Goal: Information Seeking & Learning: Find specific fact

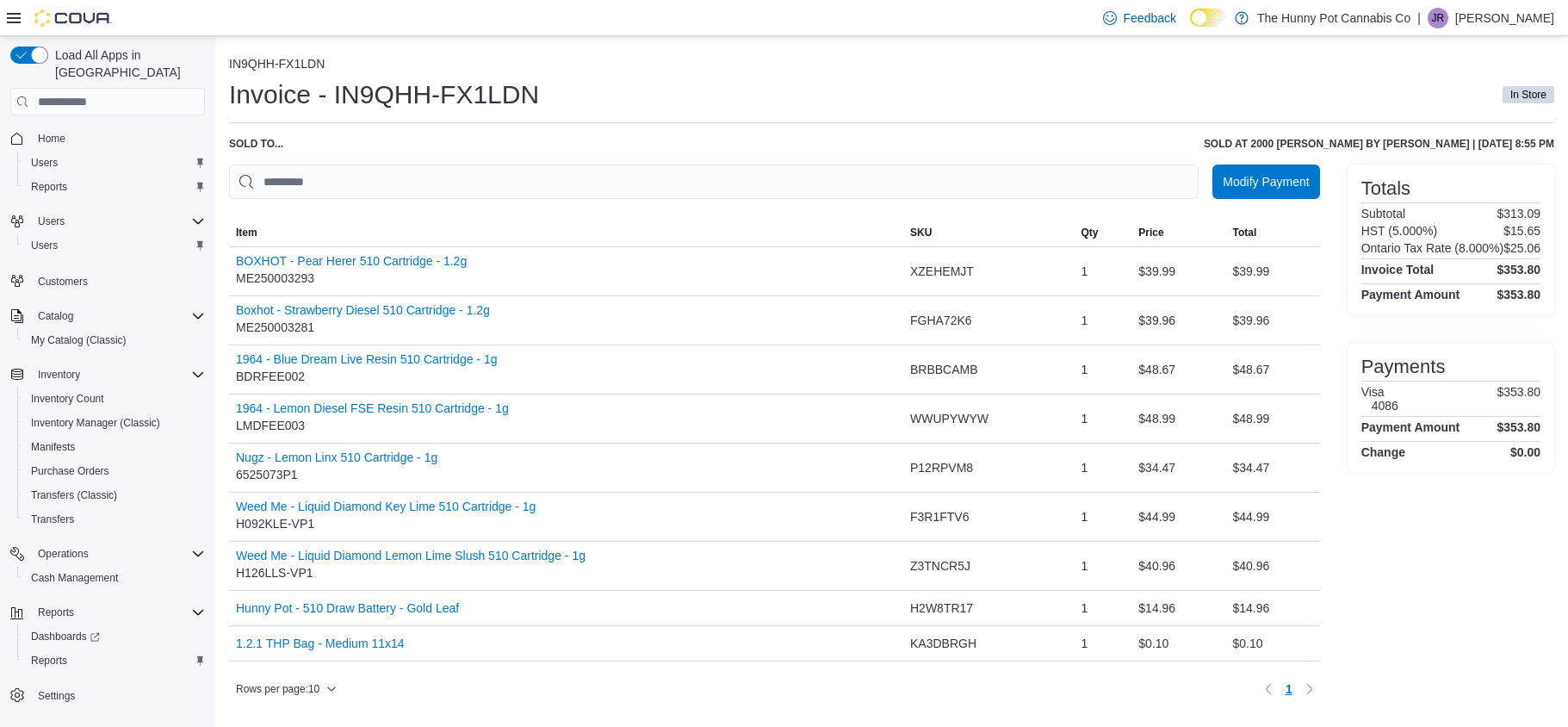
scroll to position [11, 0]
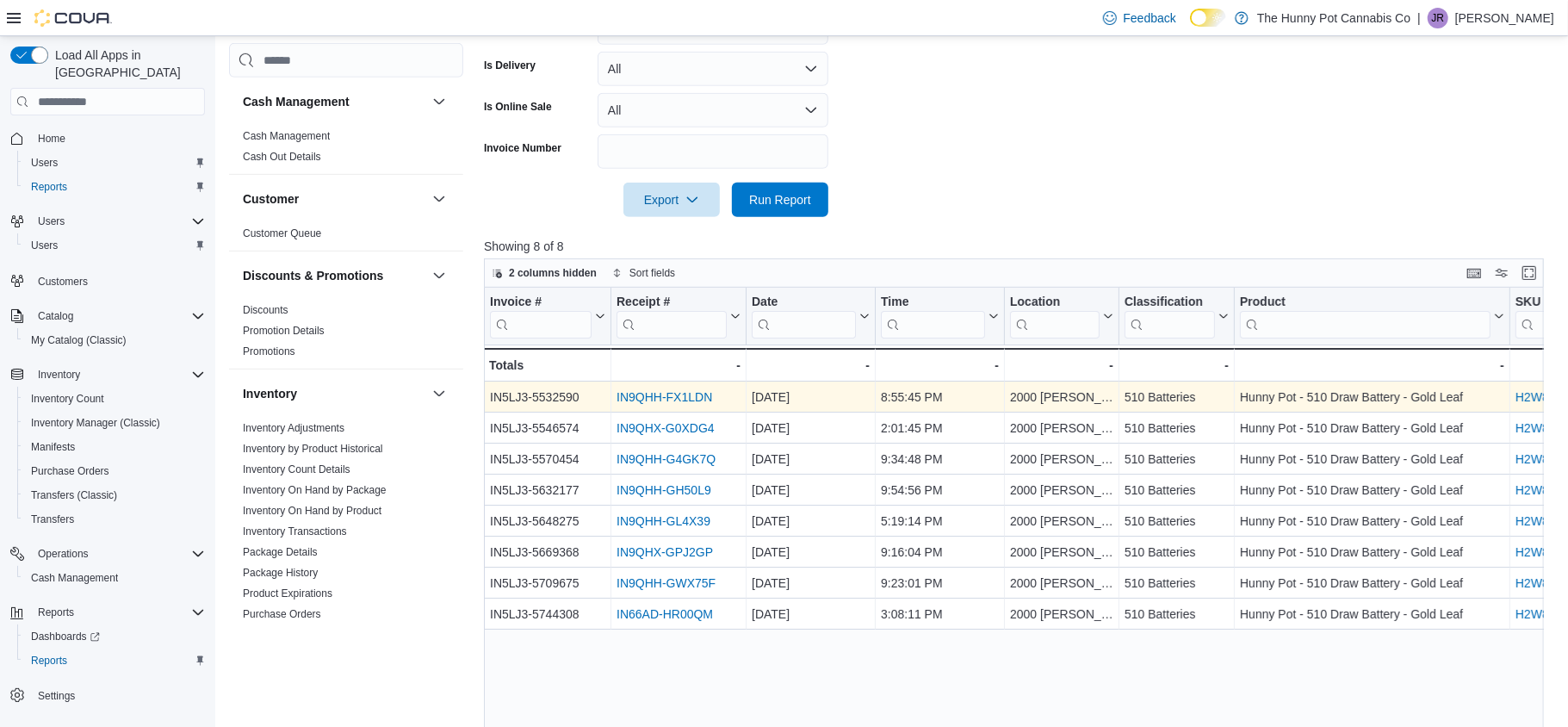
scroll to position [813, 0]
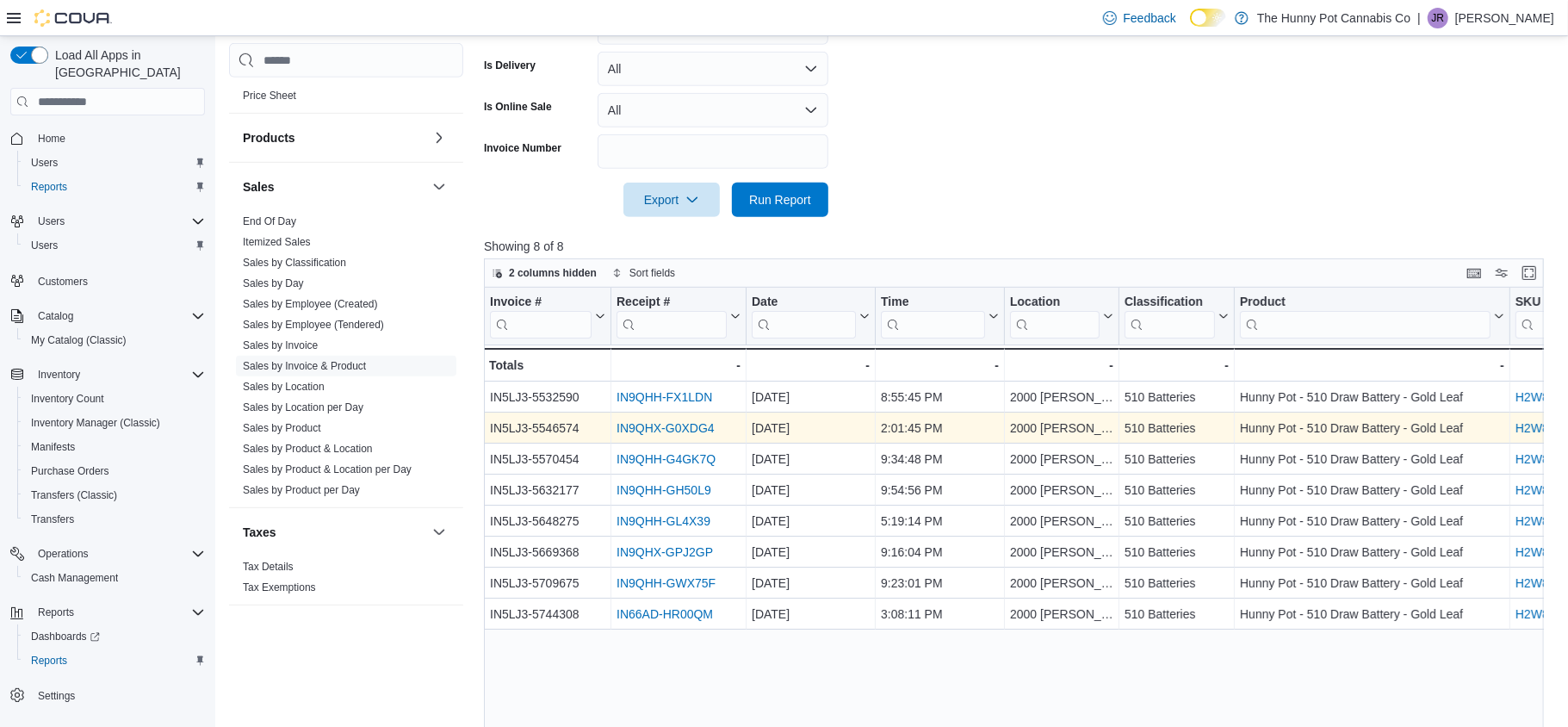
click at [669, 428] on link "IN9QHX-G0XDG4" at bounding box center [665, 428] width 98 height 14
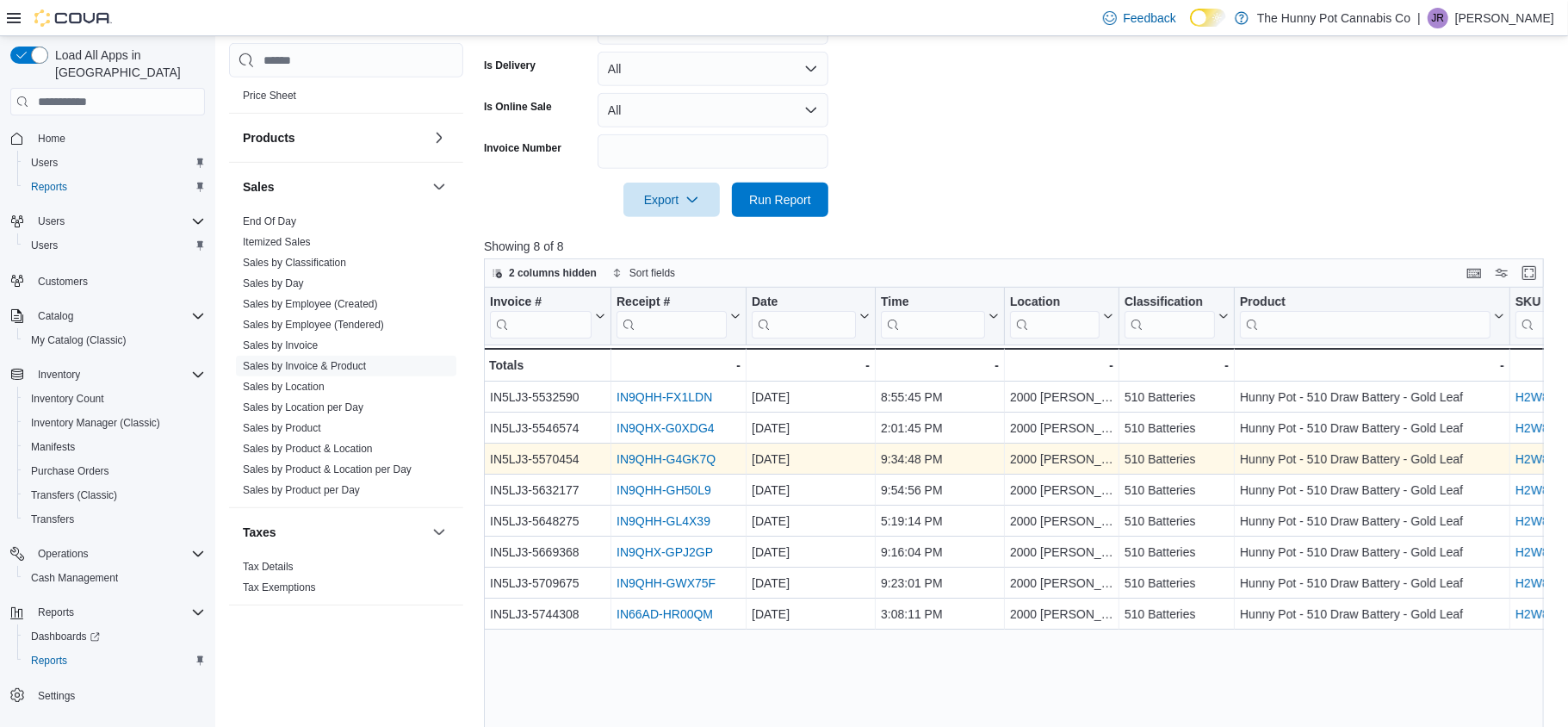
click at [676, 458] on link "IN9QHH-G4GK7Q" at bounding box center [665, 459] width 99 height 14
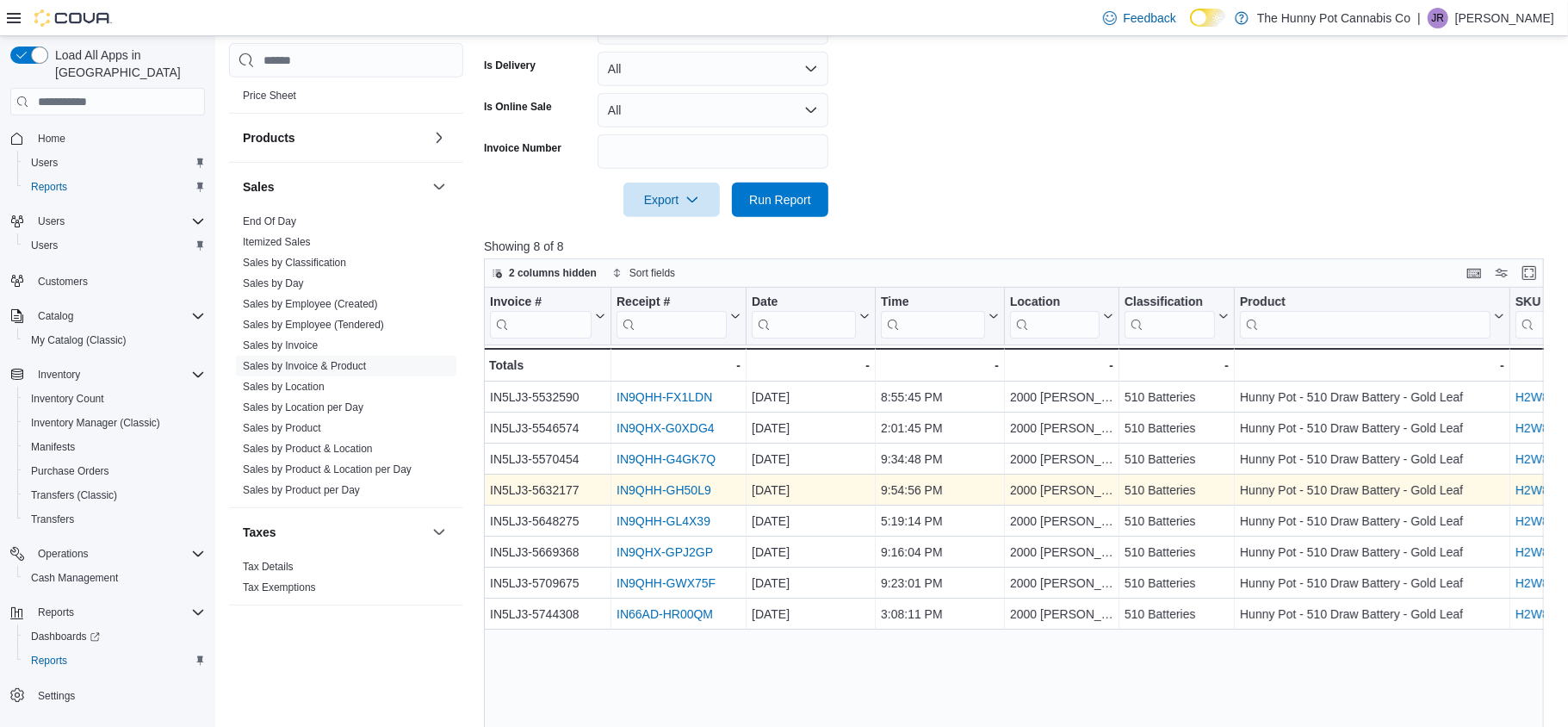
click at [680, 492] on link "IN9QHH-GH50L9" at bounding box center [663, 490] width 94 height 14
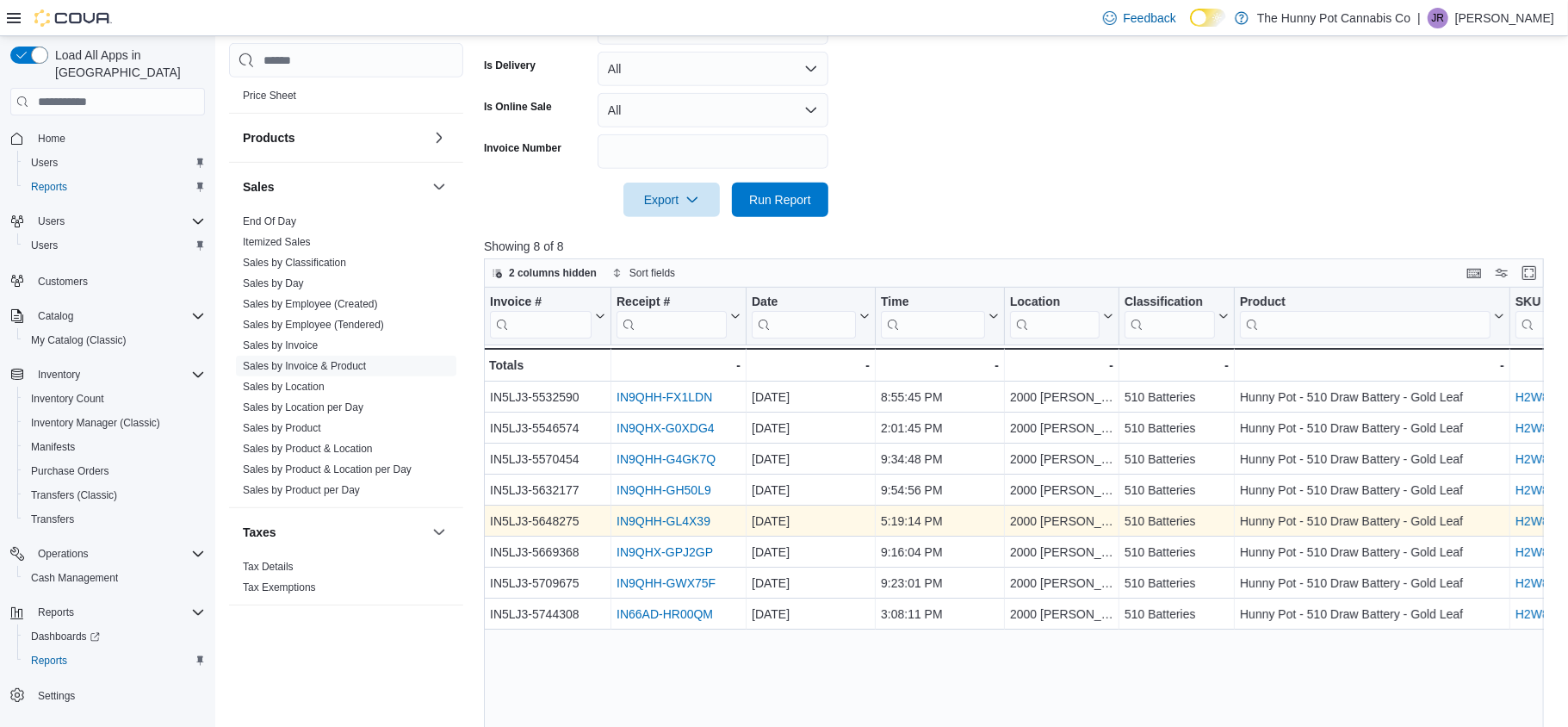
click at [652, 521] on link "IN9QHH-GL4X39" at bounding box center [663, 521] width 94 height 14
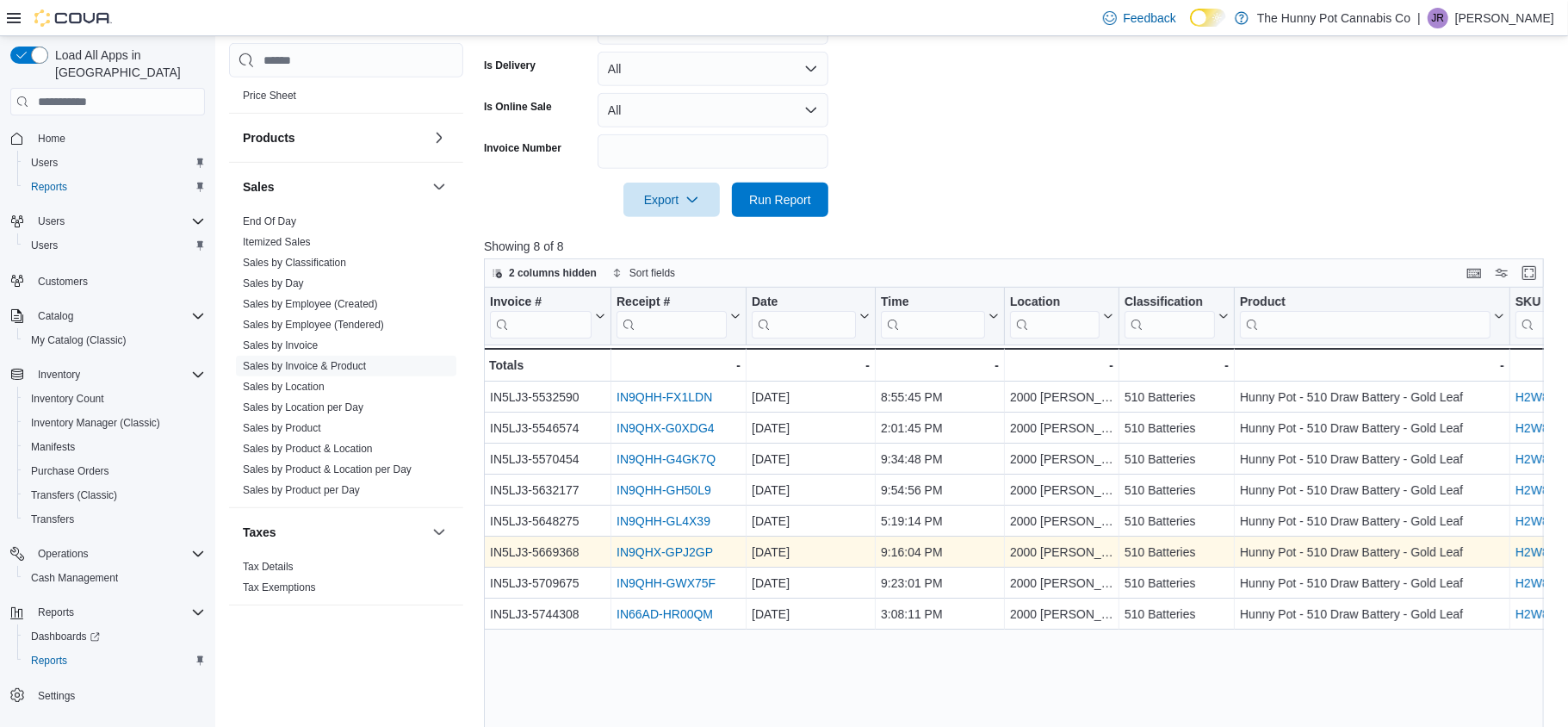
click at [690, 550] on link "IN9QHX-GPJ2GP" at bounding box center [664, 552] width 96 height 14
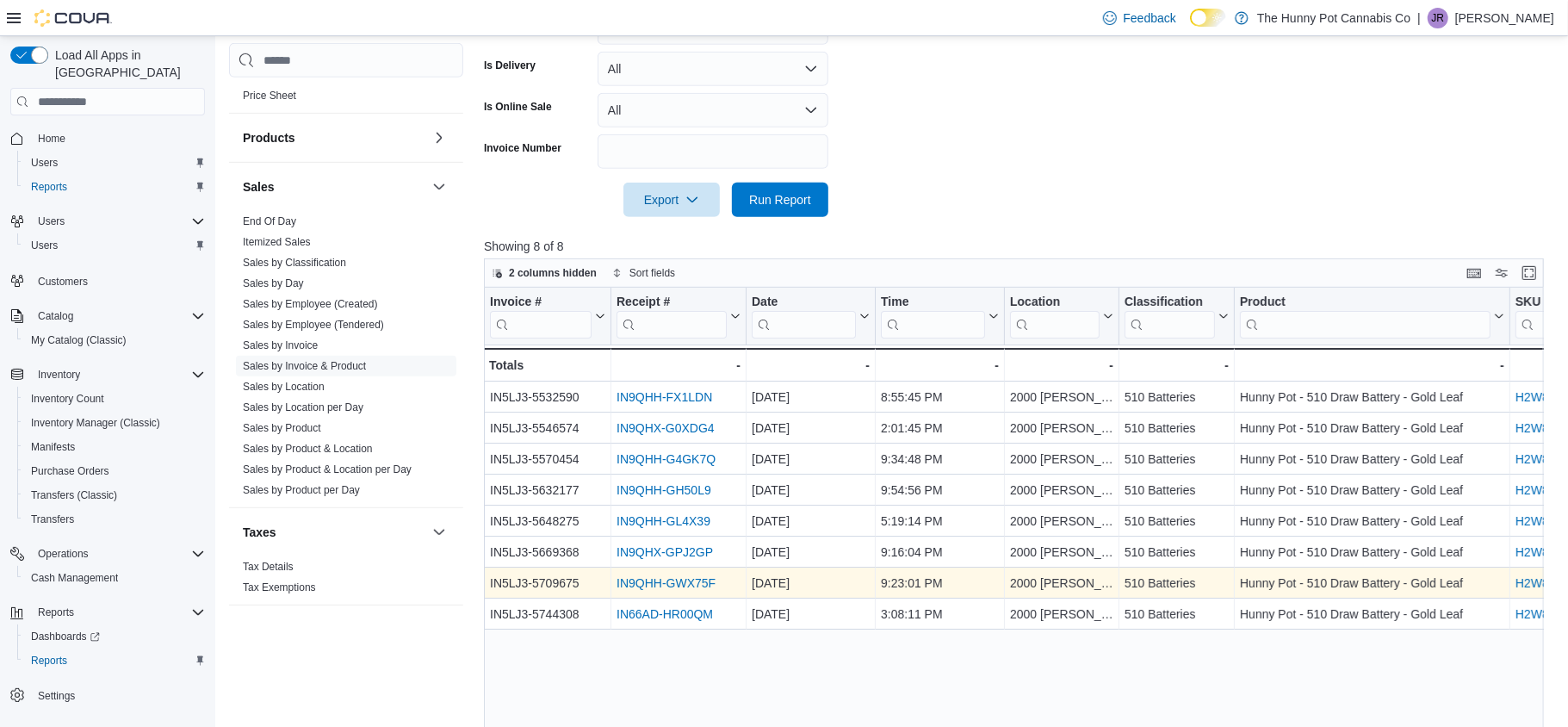
click at [684, 584] on link "IN9QHH-GWX75F" at bounding box center [665, 583] width 99 height 14
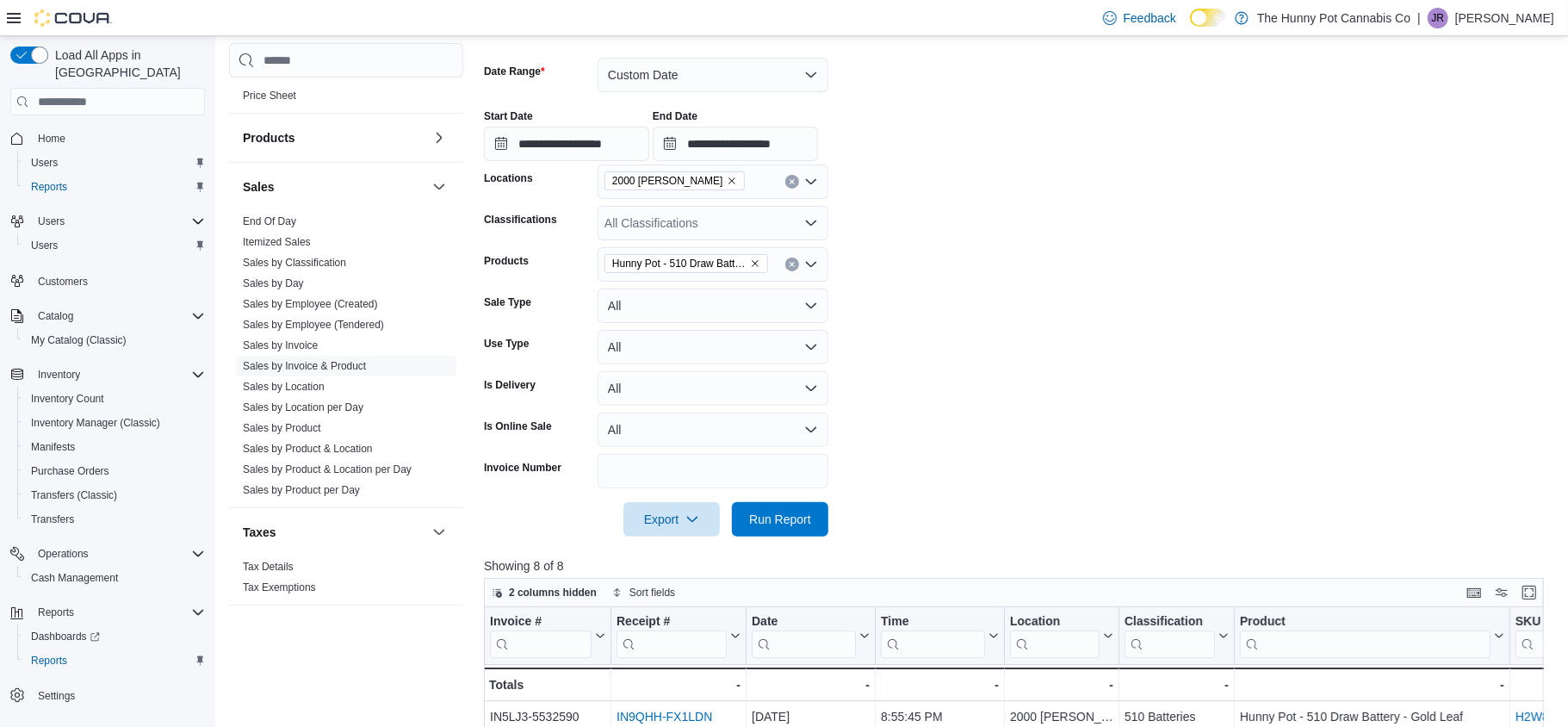
scroll to position [235, 0]
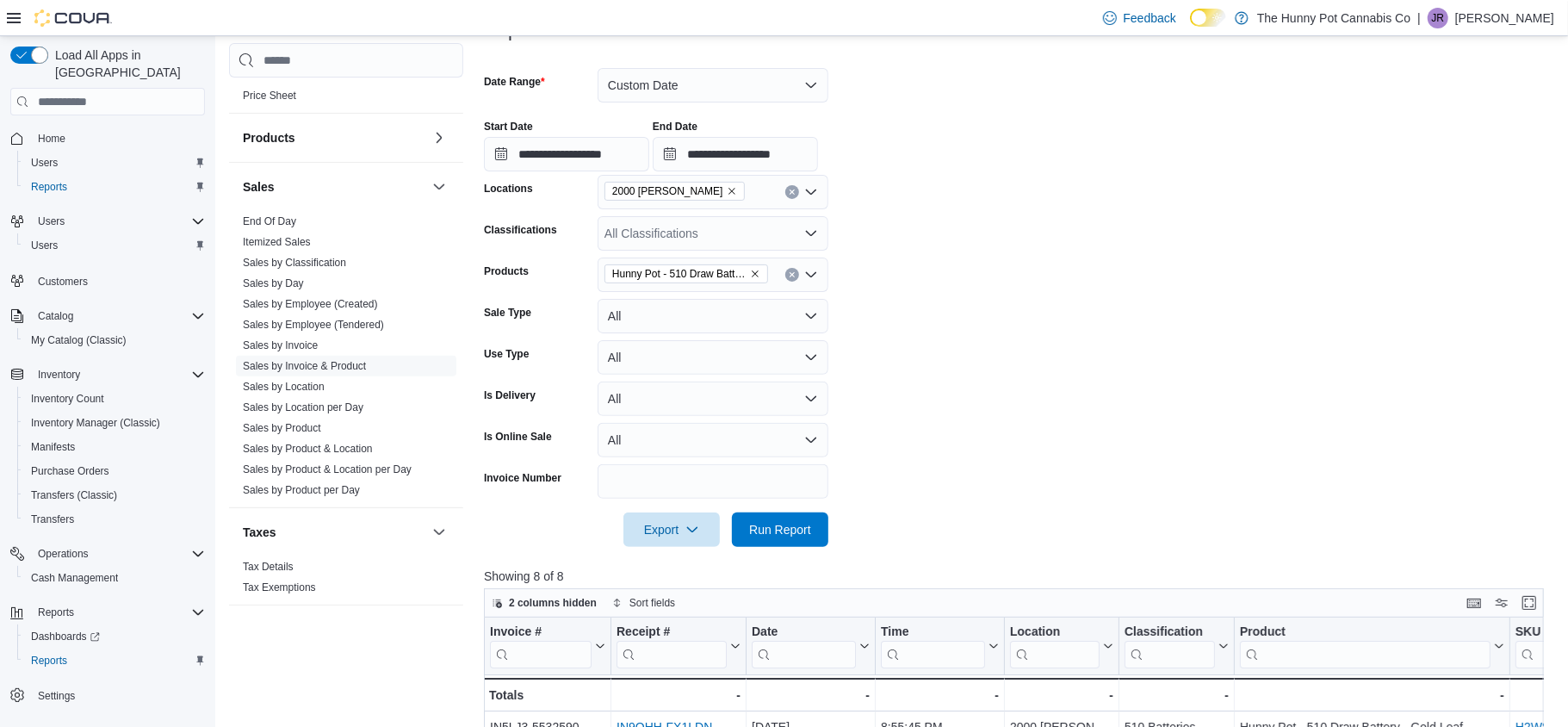
click at [790, 273] on icon "Clear input" at bounding box center [792, 274] width 4 height 4
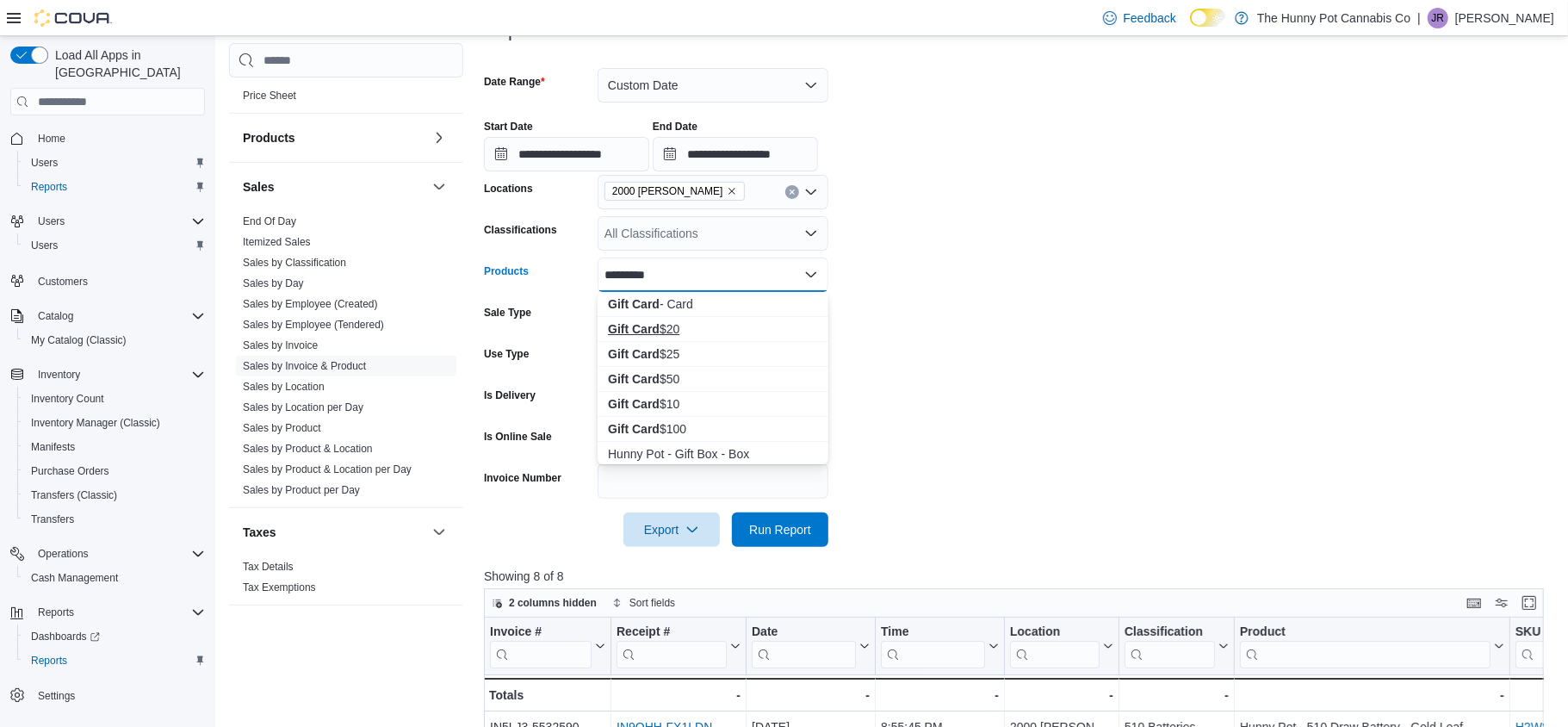
type input "*********"
click at [706, 325] on div "Gift Card $20" at bounding box center [713, 329] width 210 height 17
type input "*********"
click at [673, 335] on div "Gift Card $25" at bounding box center [713, 329] width 210 height 17
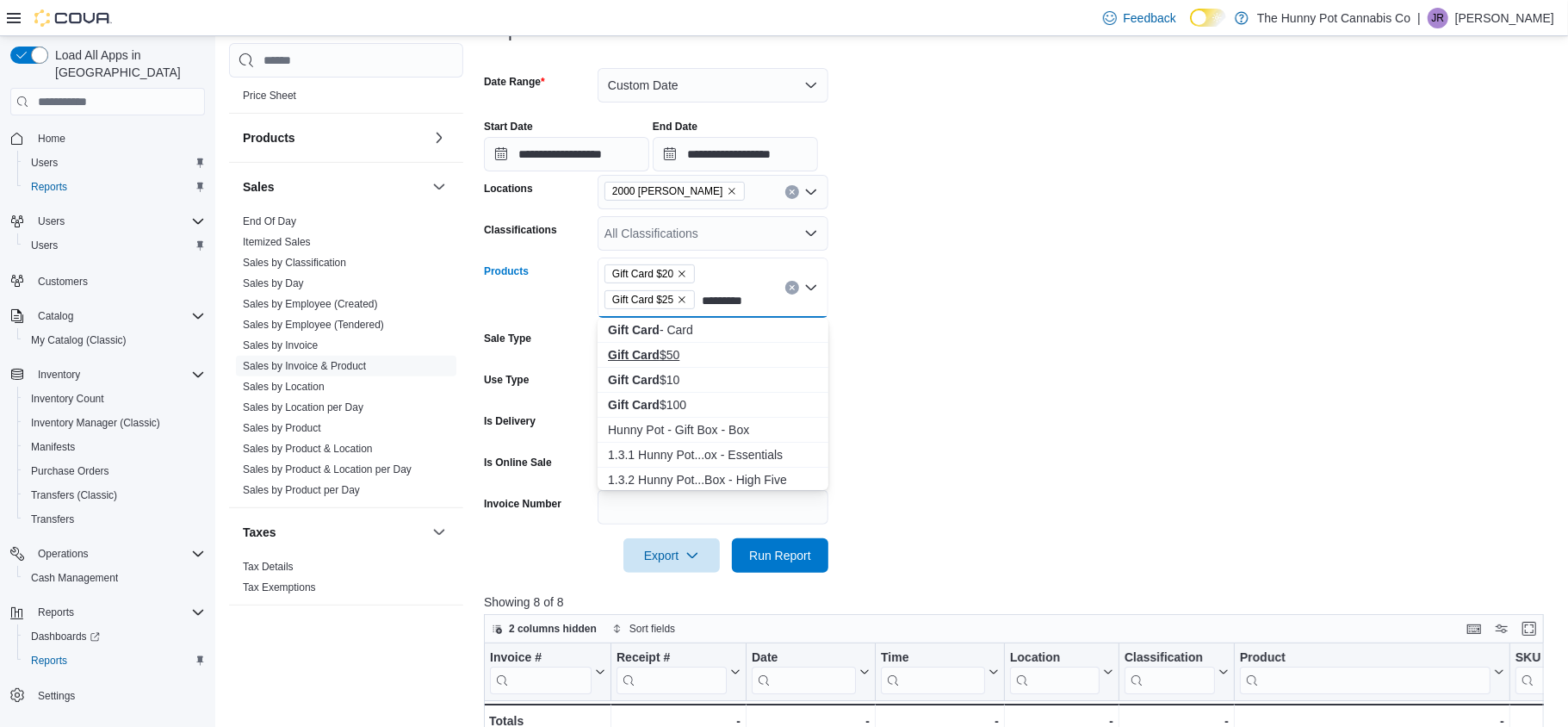
type input "*********"
click at [661, 357] on div "Gift Card $50" at bounding box center [713, 355] width 210 height 17
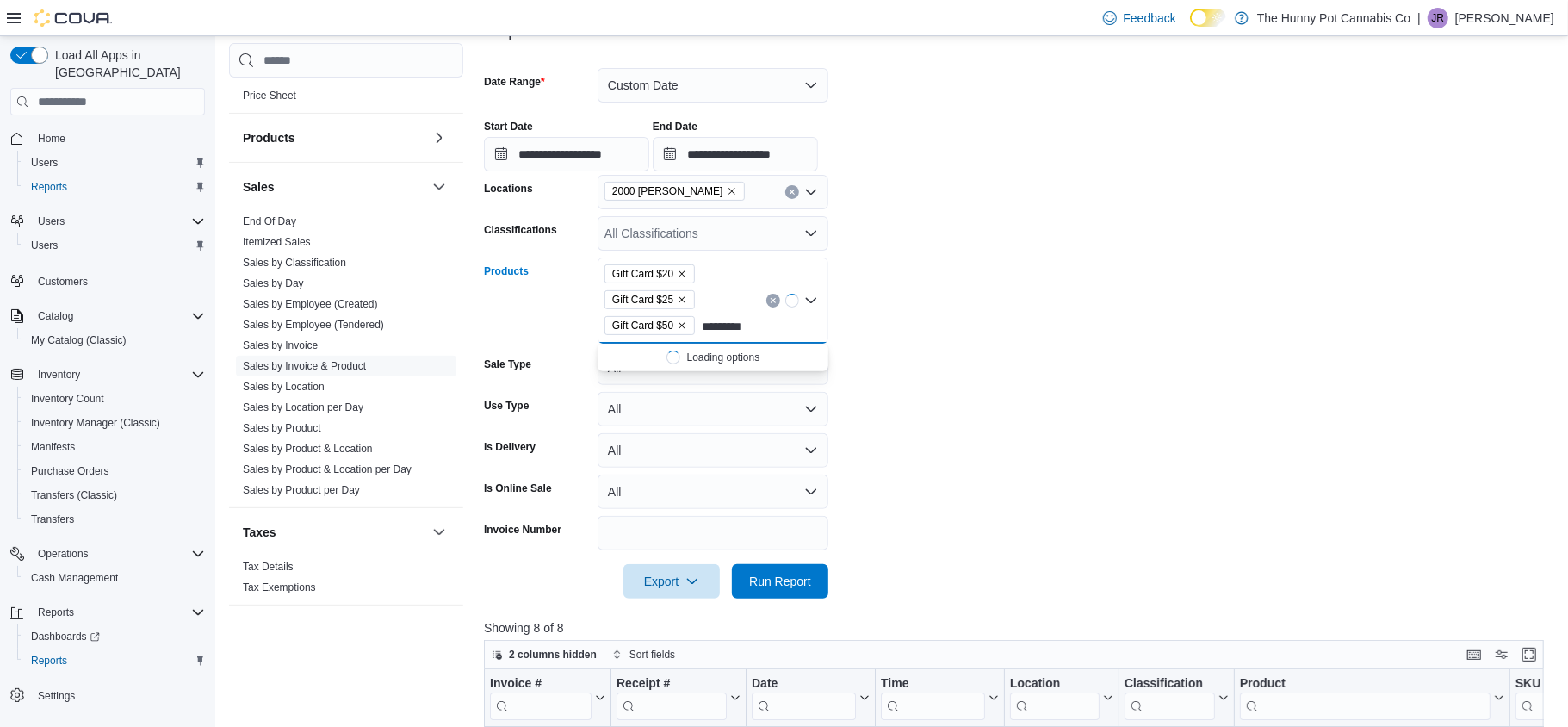
scroll to position [0, 0]
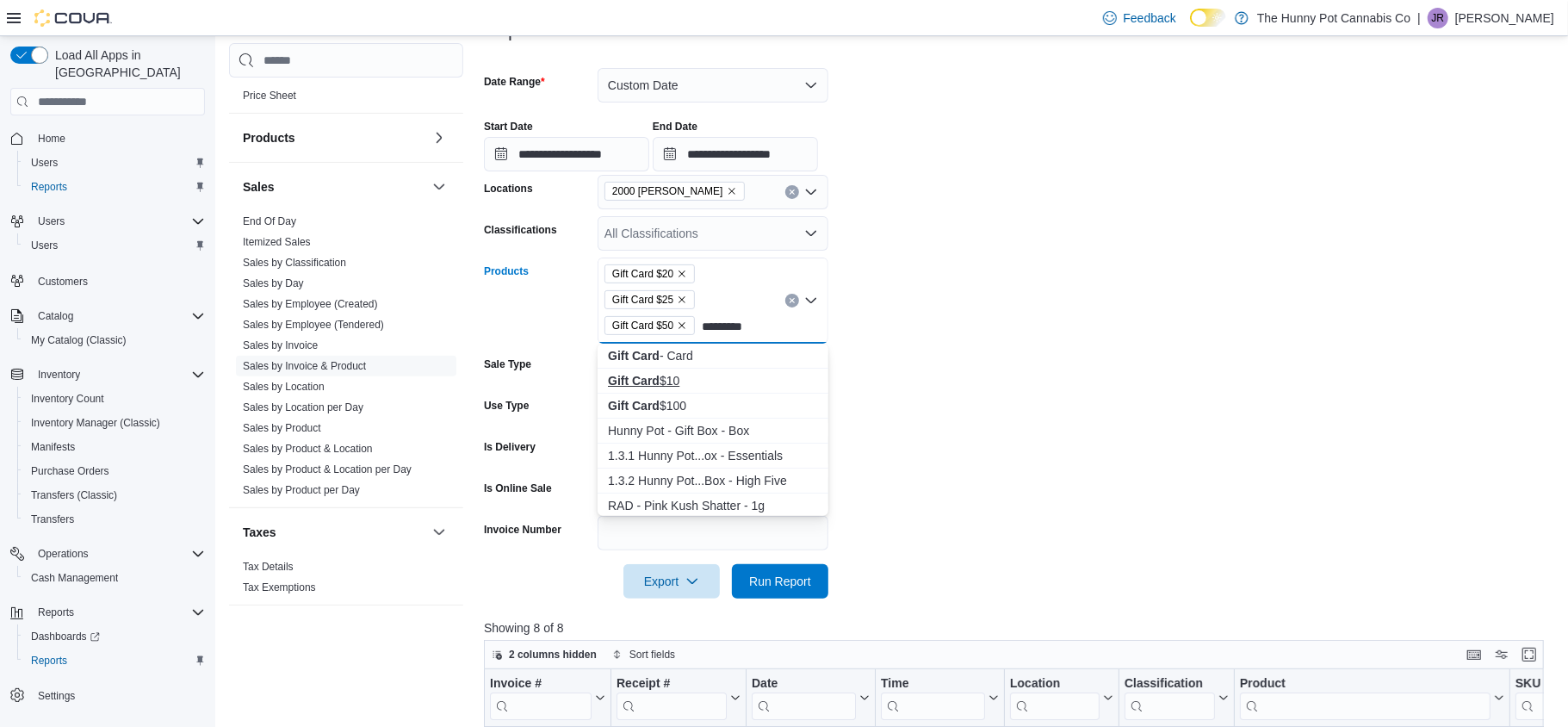
type input "*********"
click at [656, 380] on strong "Gift Card" at bounding box center [634, 381] width 52 height 14
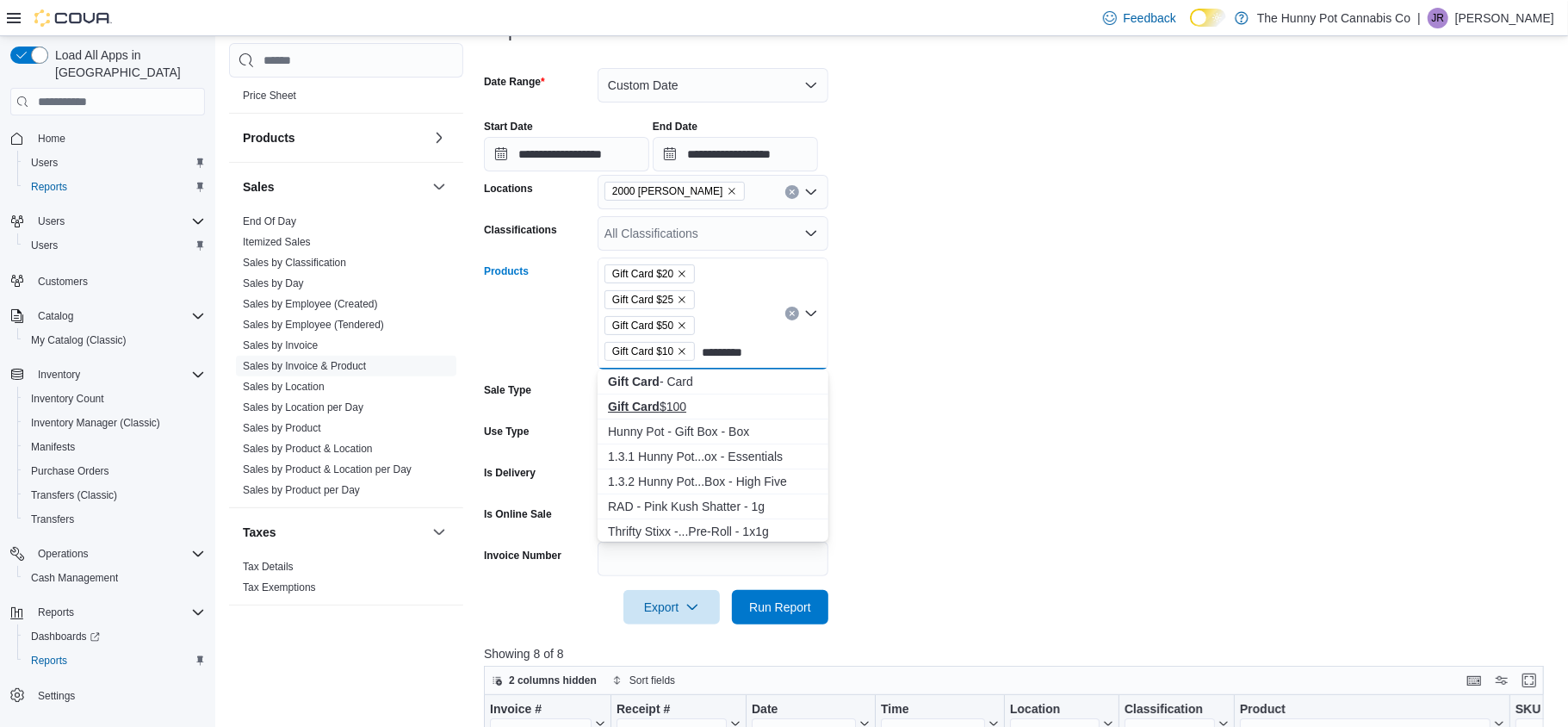
type input "*********"
click at [652, 399] on strong "Gift Card" at bounding box center [634, 406] width 52 height 14
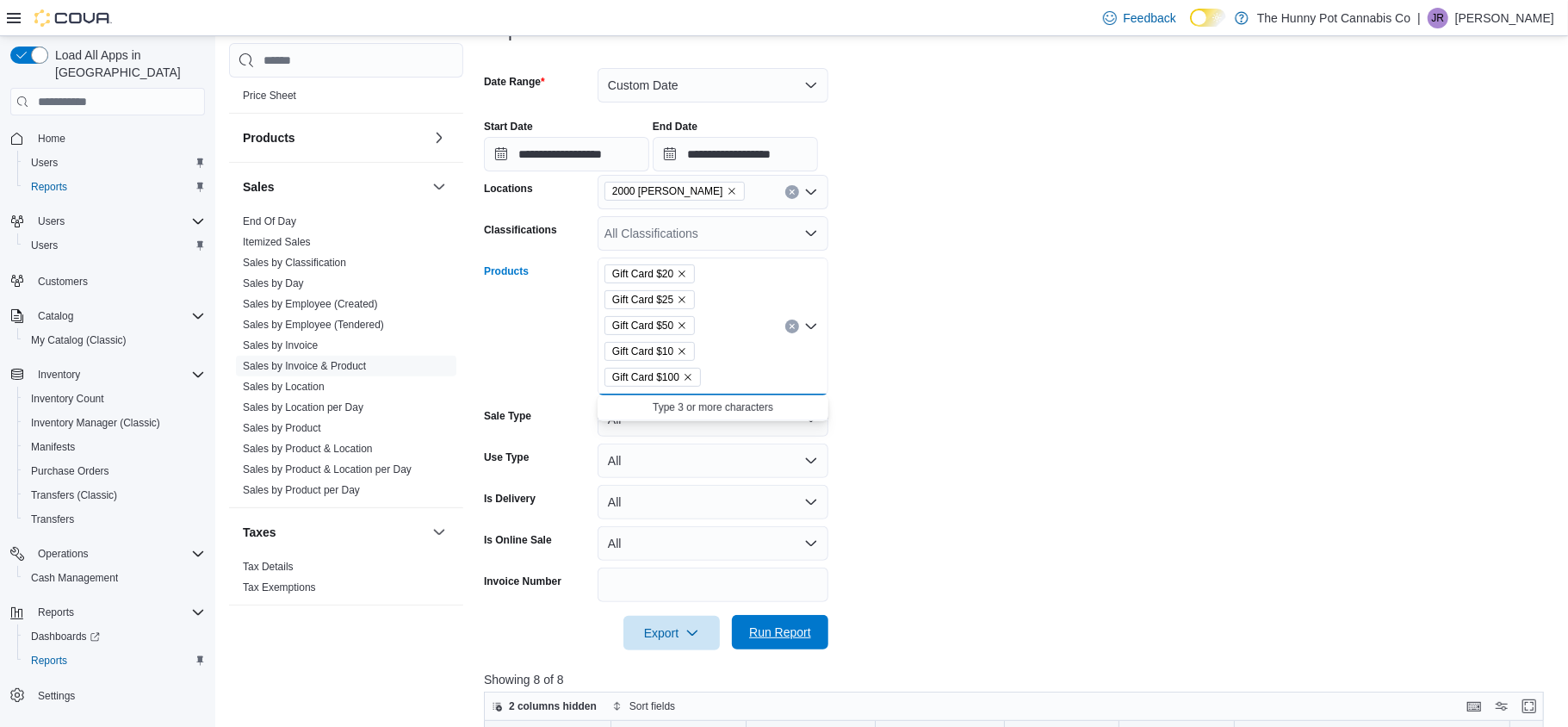
click at [780, 644] on span "Run Report" at bounding box center [780, 632] width 76 height 34
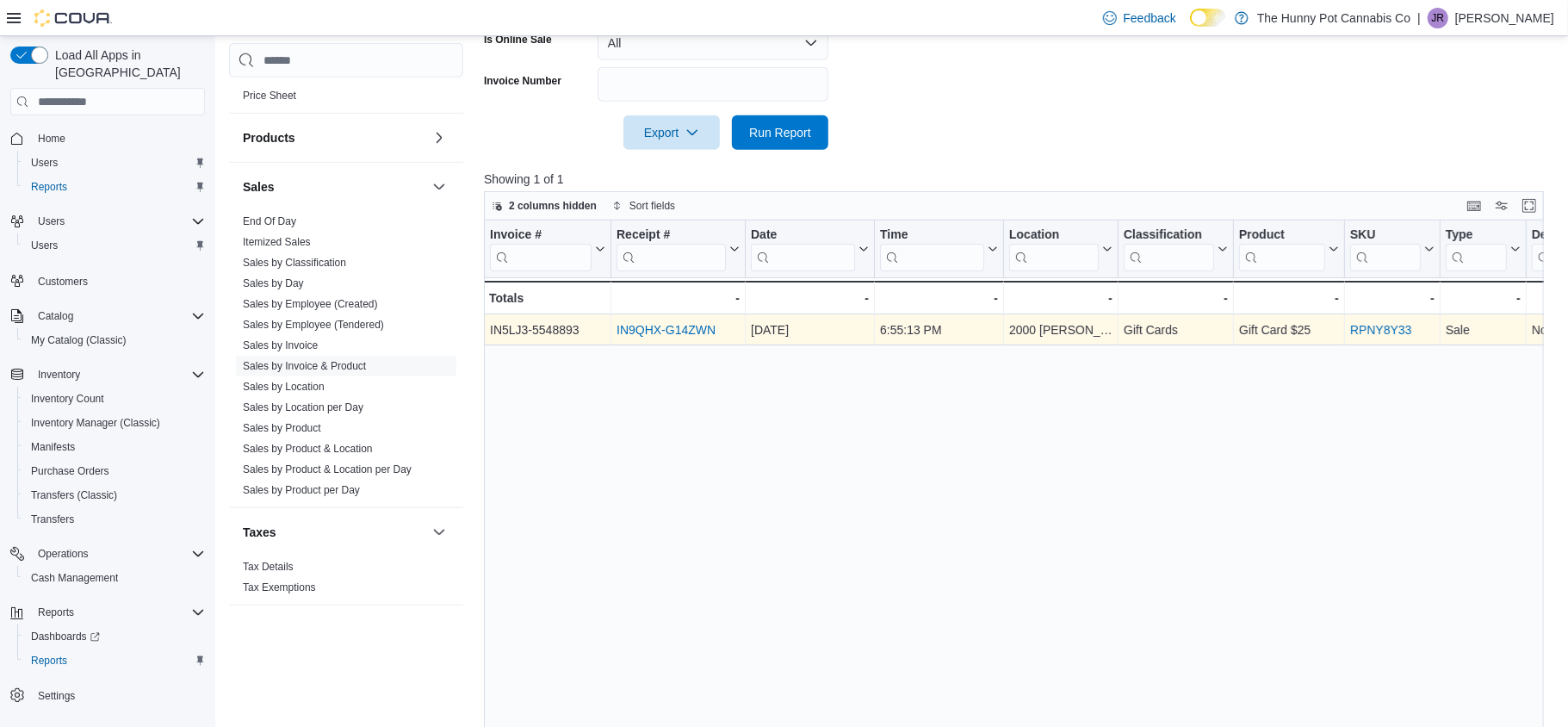
click at [660, 330] on link "IN9QHX-G14ZWN" at bounding box center [665, 329] width 99 height 14
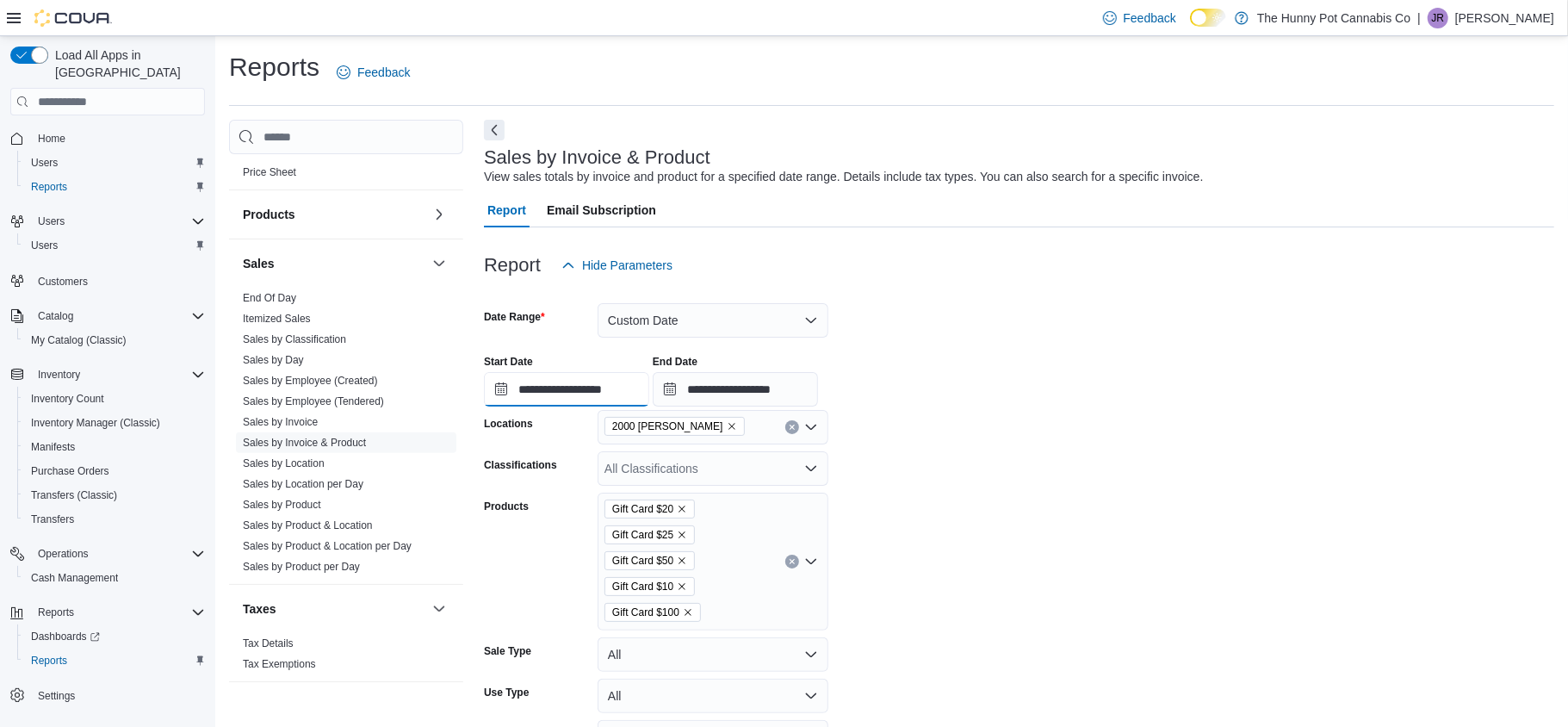
click at [498, 387] on input "**********" at bounding box center [566, 389] width 165 height 34
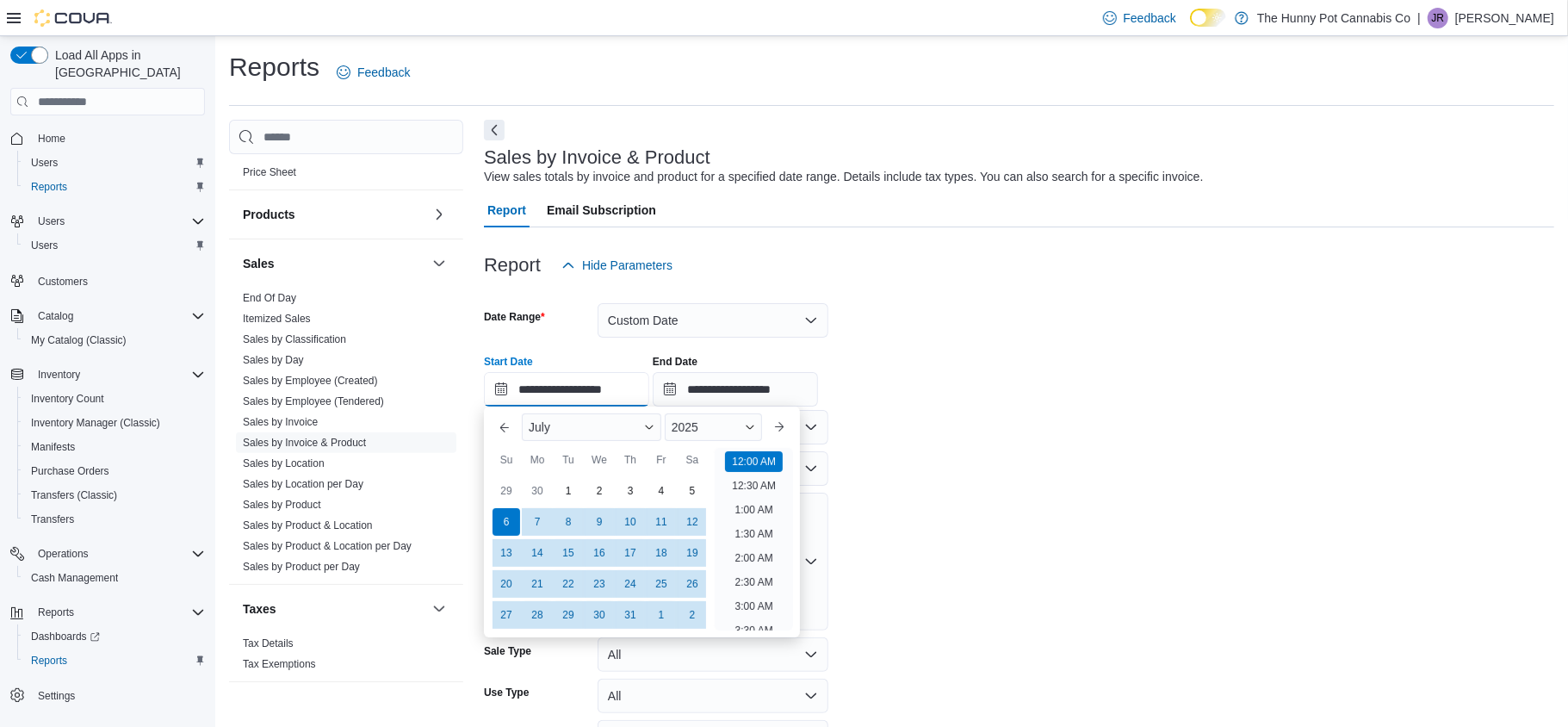
scroll to position [53, 0]
click at [503, 422] on button "Previous Month" at bounding box center [505, 427] width 28 height 28
click at [507, 490] on div "1" at bounding box center [506, 491] width 30 height 30
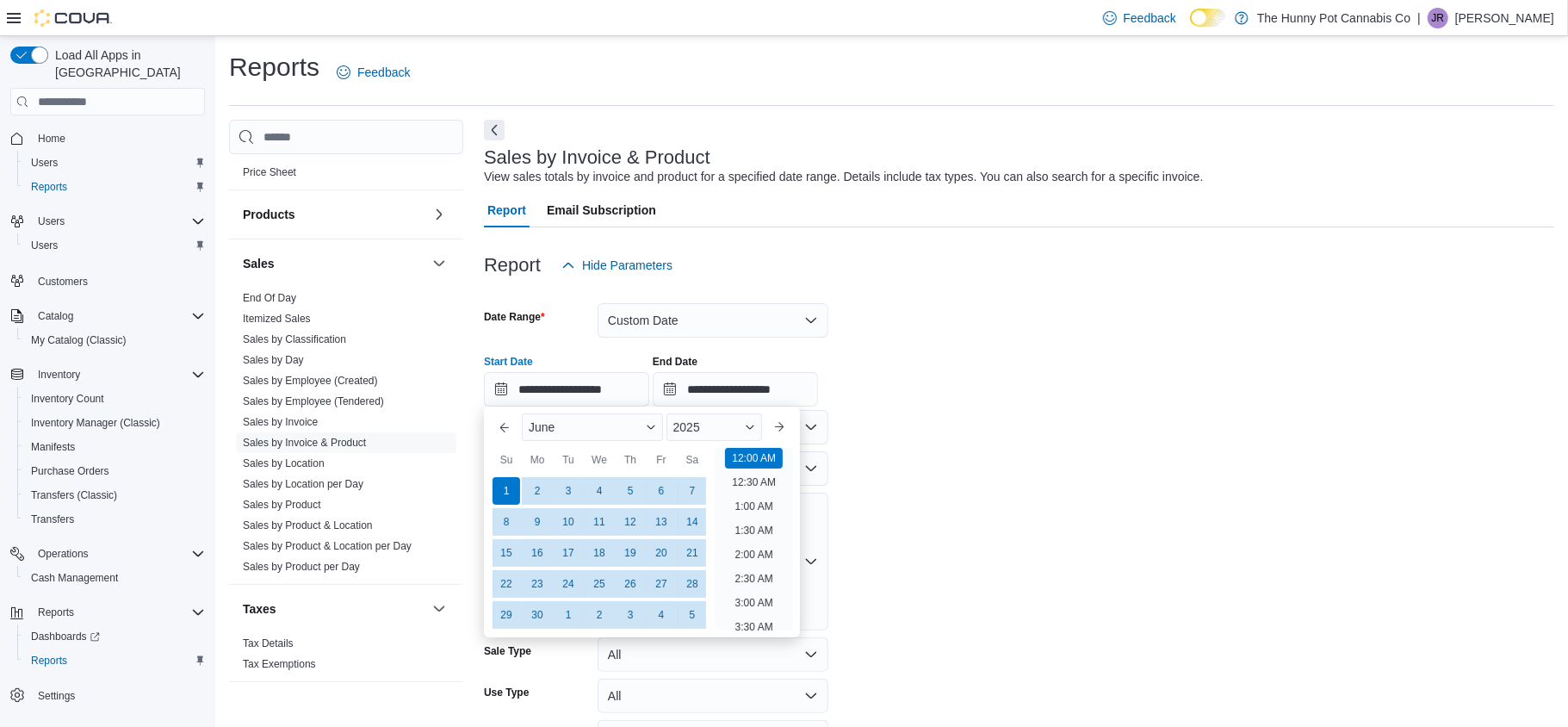
click at [1364, 440] on form "**********" at bounding box center [1019, 584] width 1071 height 603
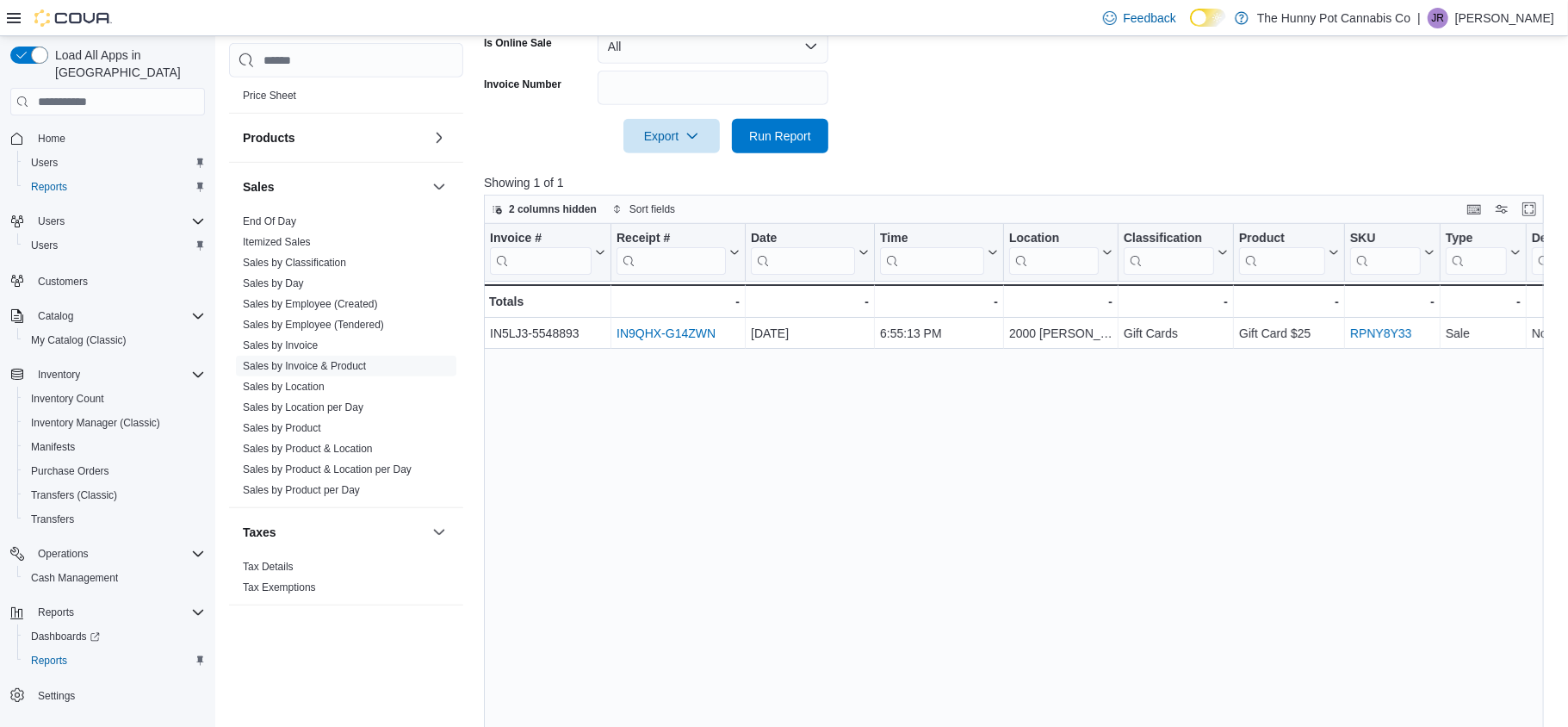
scroll to position [795, 0]
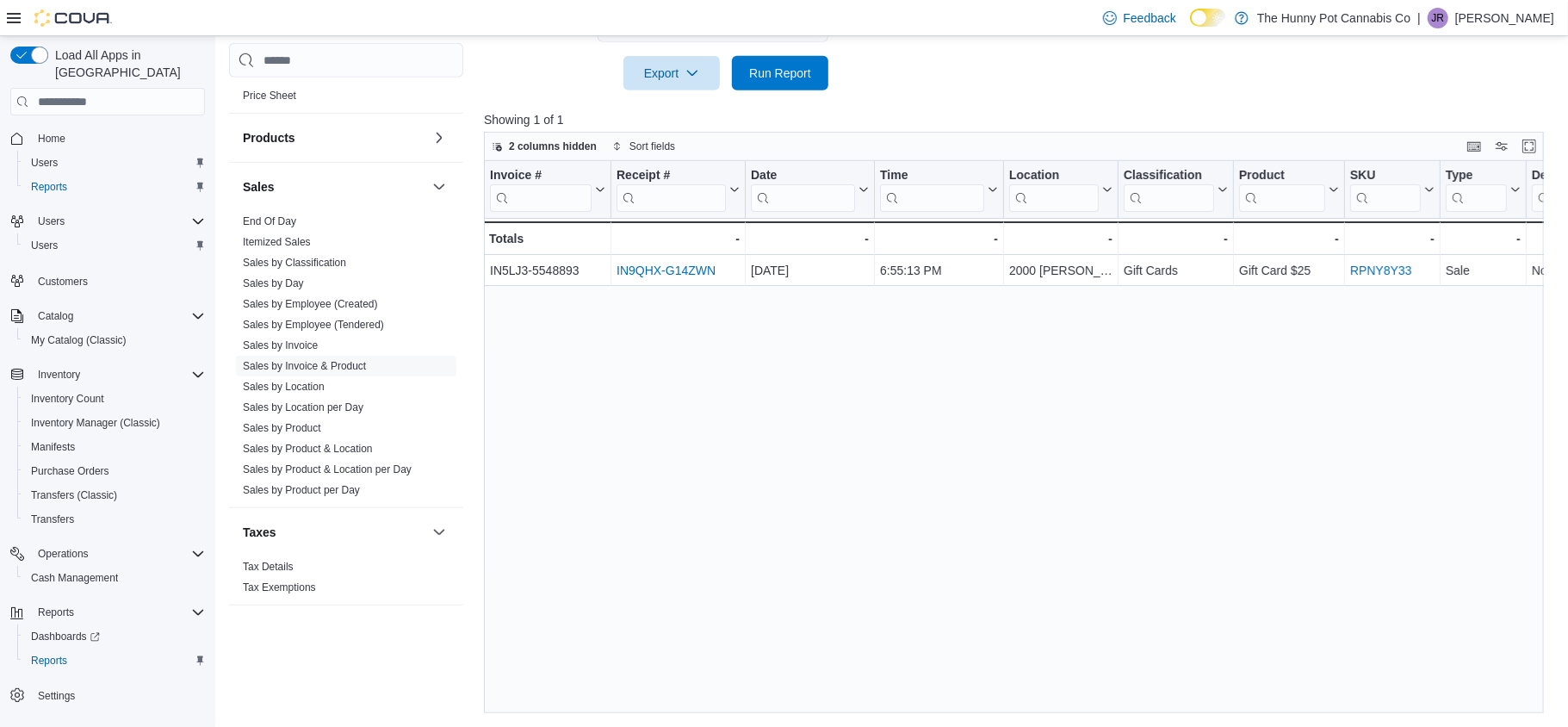
click at [780, 93] on div at bounding box center [1019, 100] width 1071 height 21
click at [783, 80] on span "Run Report" at bounding box center [780, 72] width 76 height 34
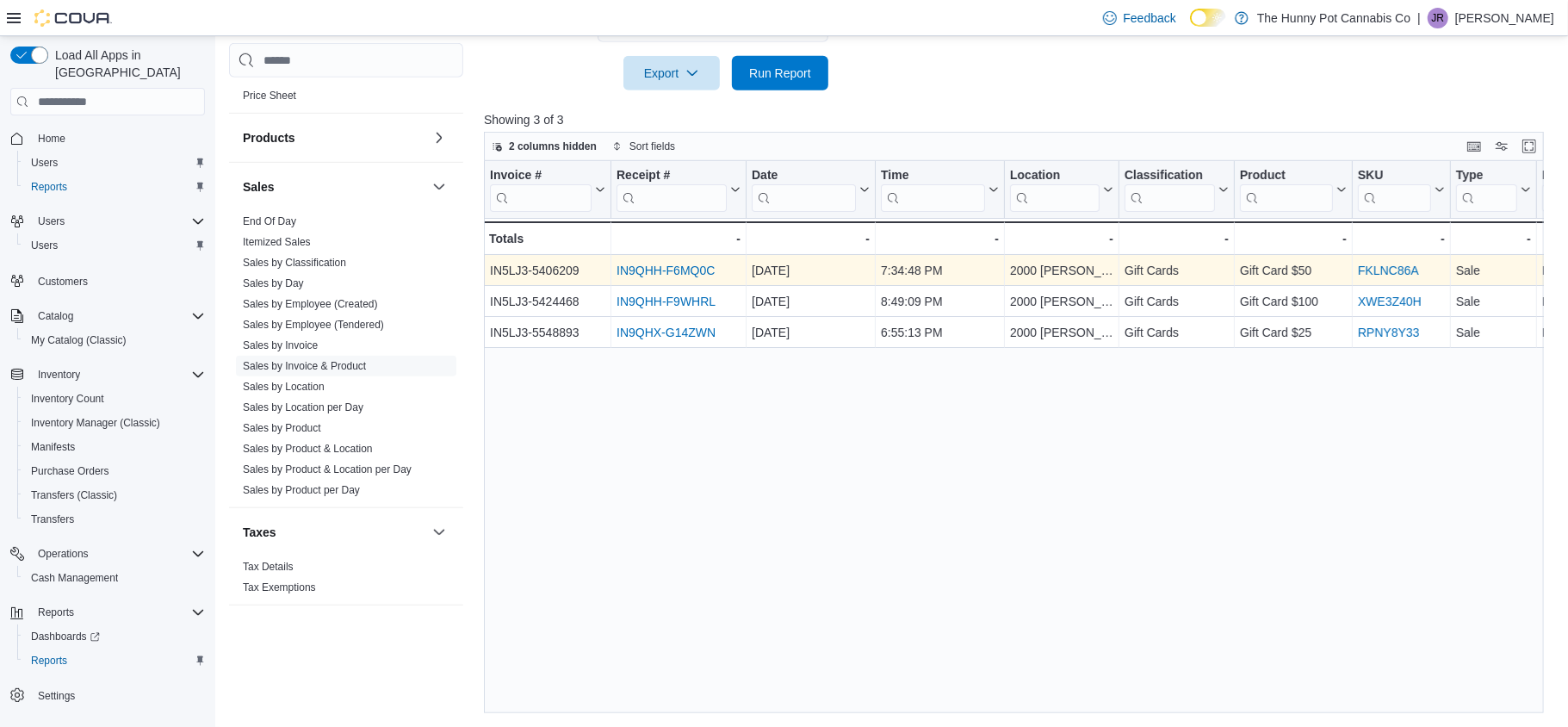
click at [695, 269] on link "IN9QHH-F6MQ0C" at bounding box center [665, 271] width 98 height 14
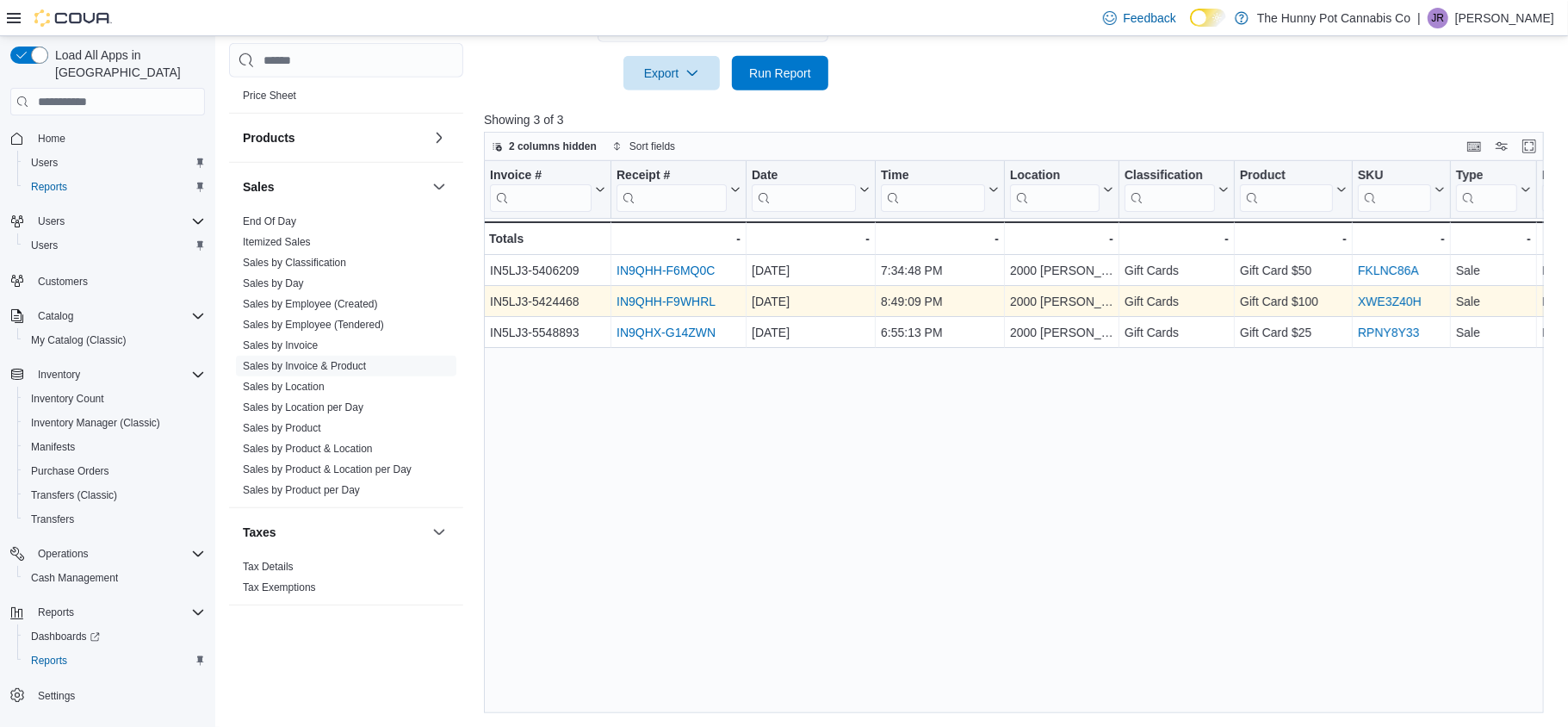
click at [649, 302] on link "IN9QHH-F9WHRL" at bounding box center [665, 301] width 99 height 14
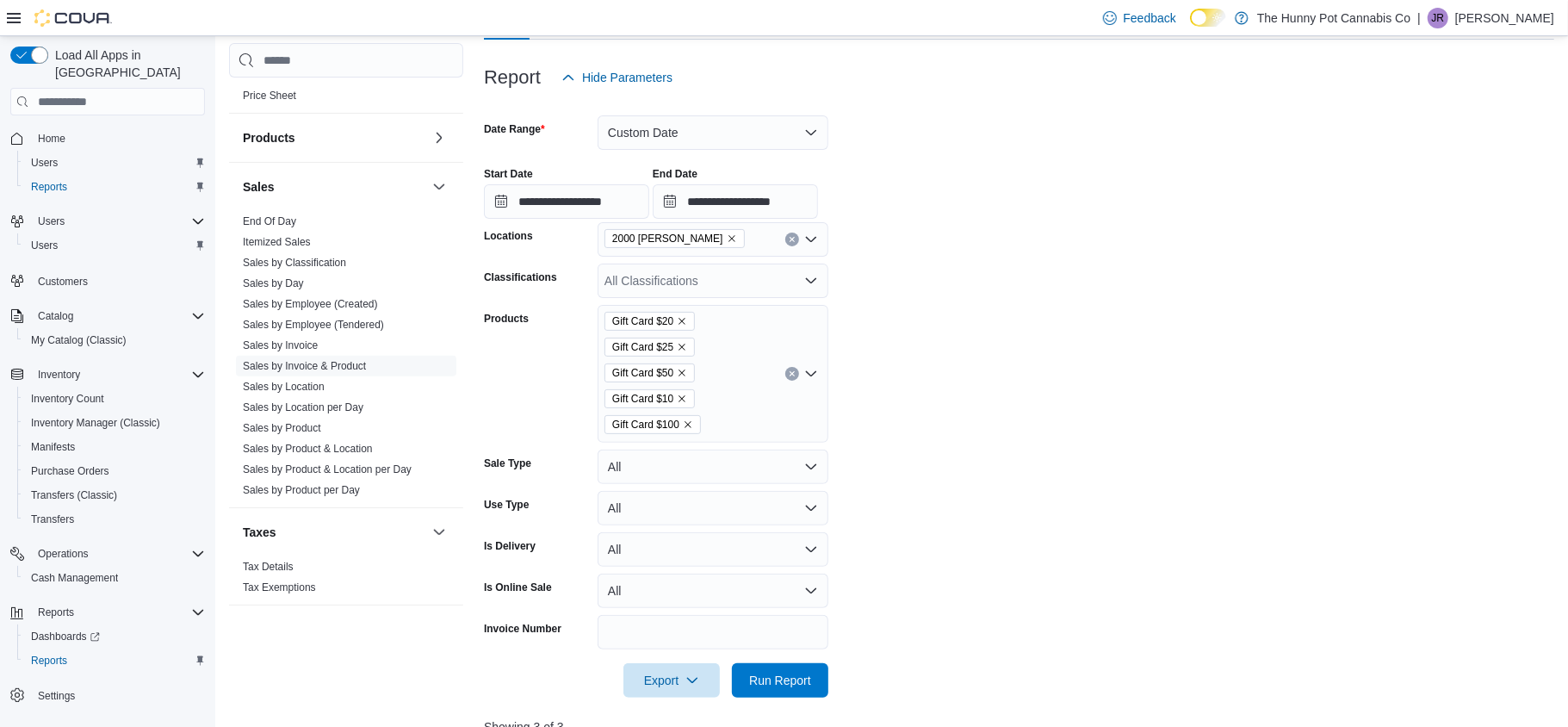
scroll to position [190, 0]
click at [508, 197] on input "**********" at bounding box center [566, 198] width 165 height 34
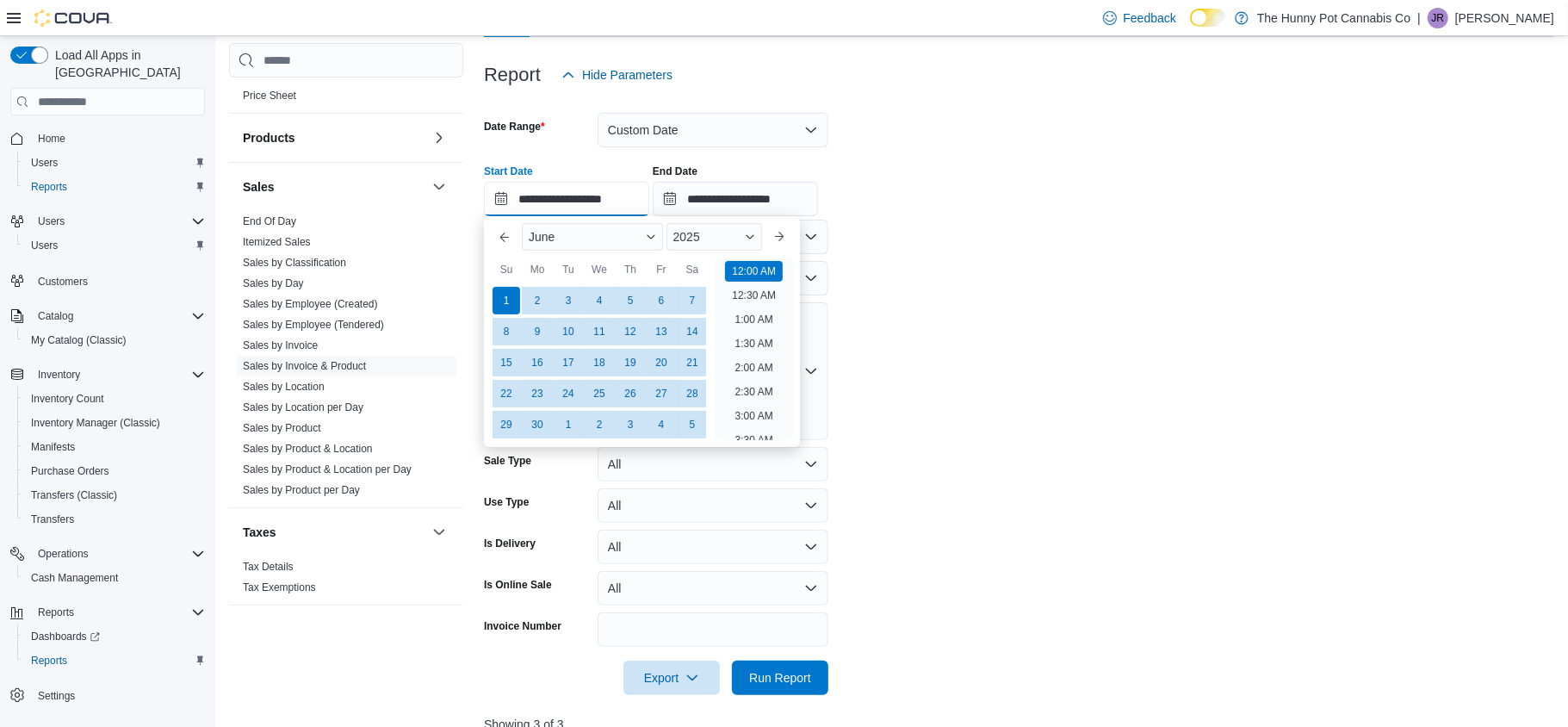
scroll to position [53, 0]
click at [503, 245] on button "Previous Month" at bounding box center [505, 237] width 28 height 28
click at [629, 299] on div "1" at bounding box center [630, 301] width 30 height 30
click at [790, 665] on span "Run Report" at bounding box center [780, 676] width 76 height 34
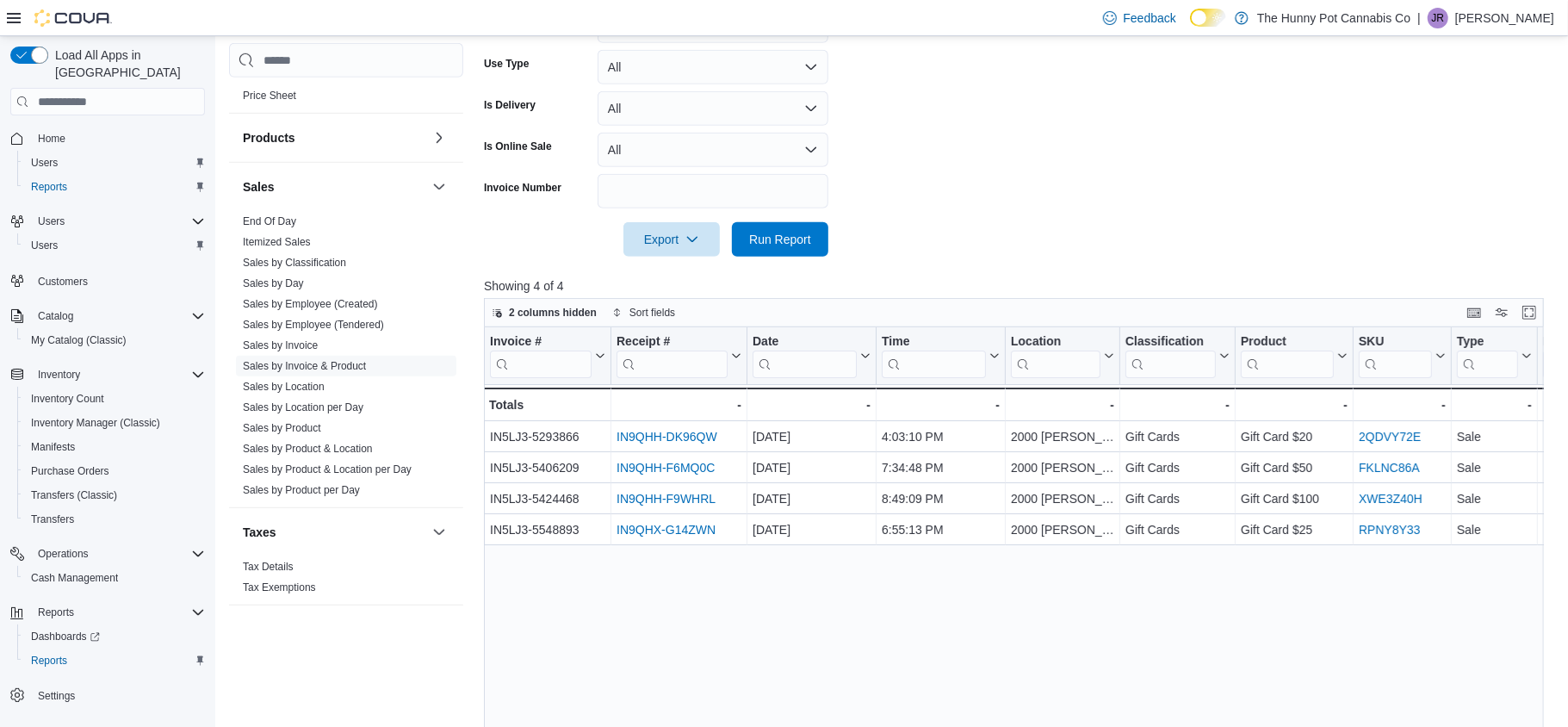
scroll to position [634, 0]
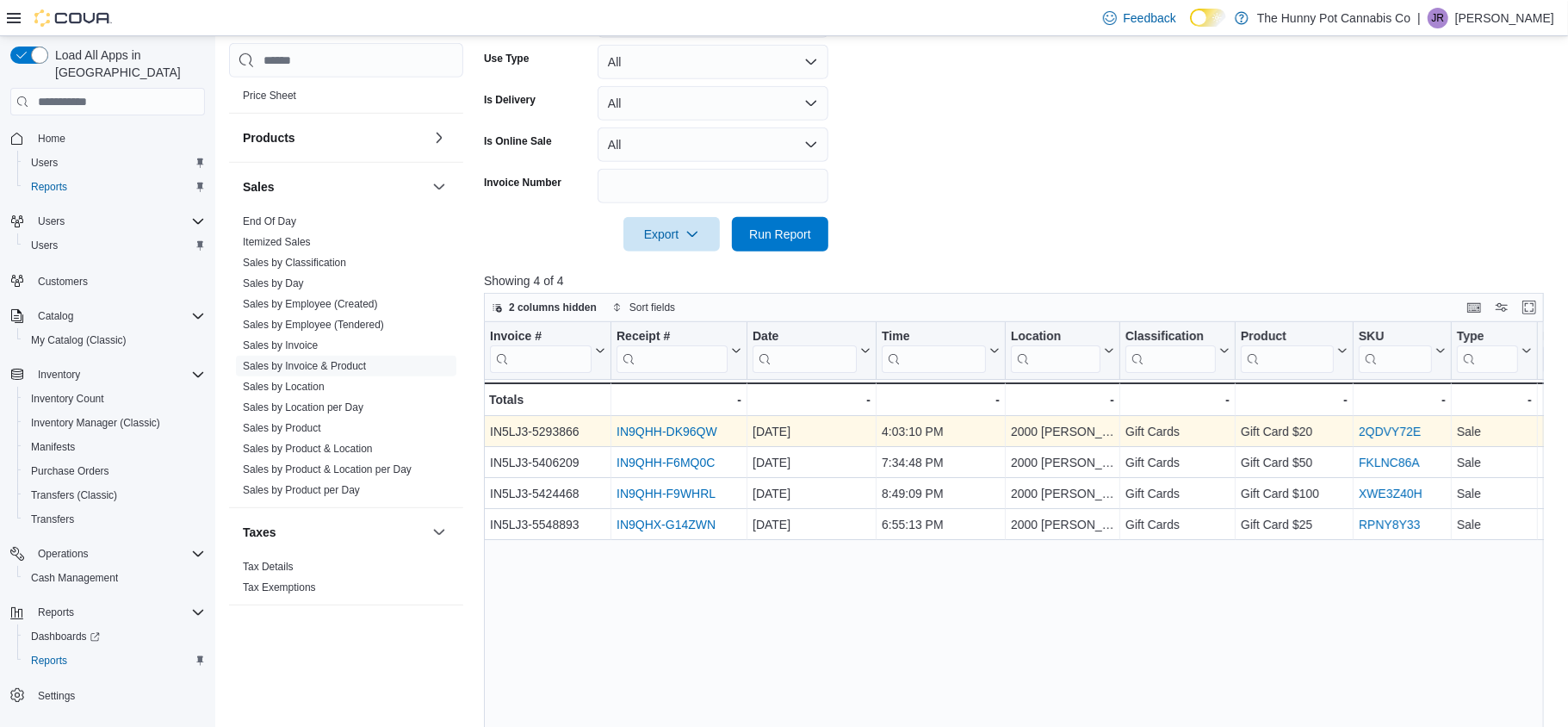
click at [667, 429] on link "IN9QHH-DK96QW" at bounding box center [666, 432] width 101 height 14
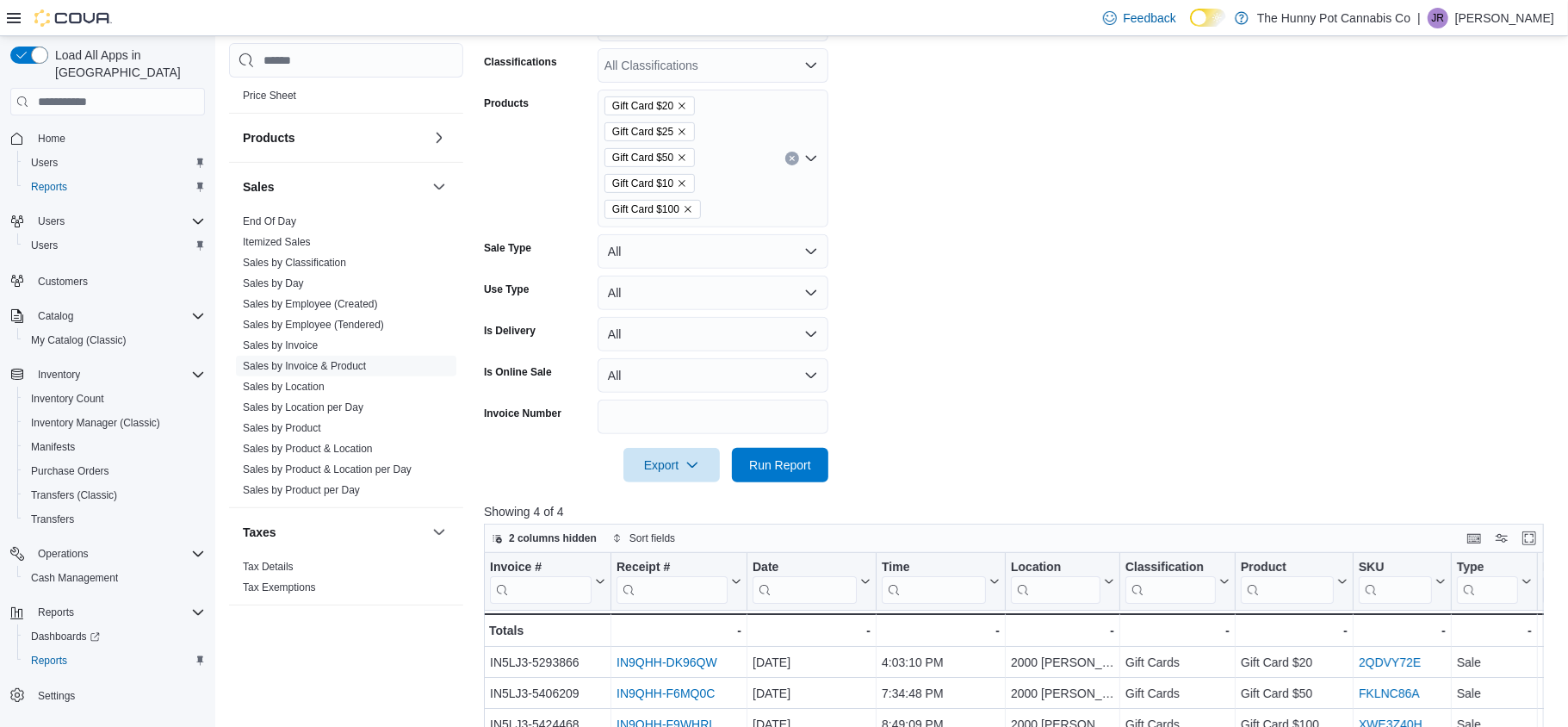
scroll to position [400, 0]
click at [787, 158] on button "Clear input" at bounding box center [793, 161] width 14 height 14
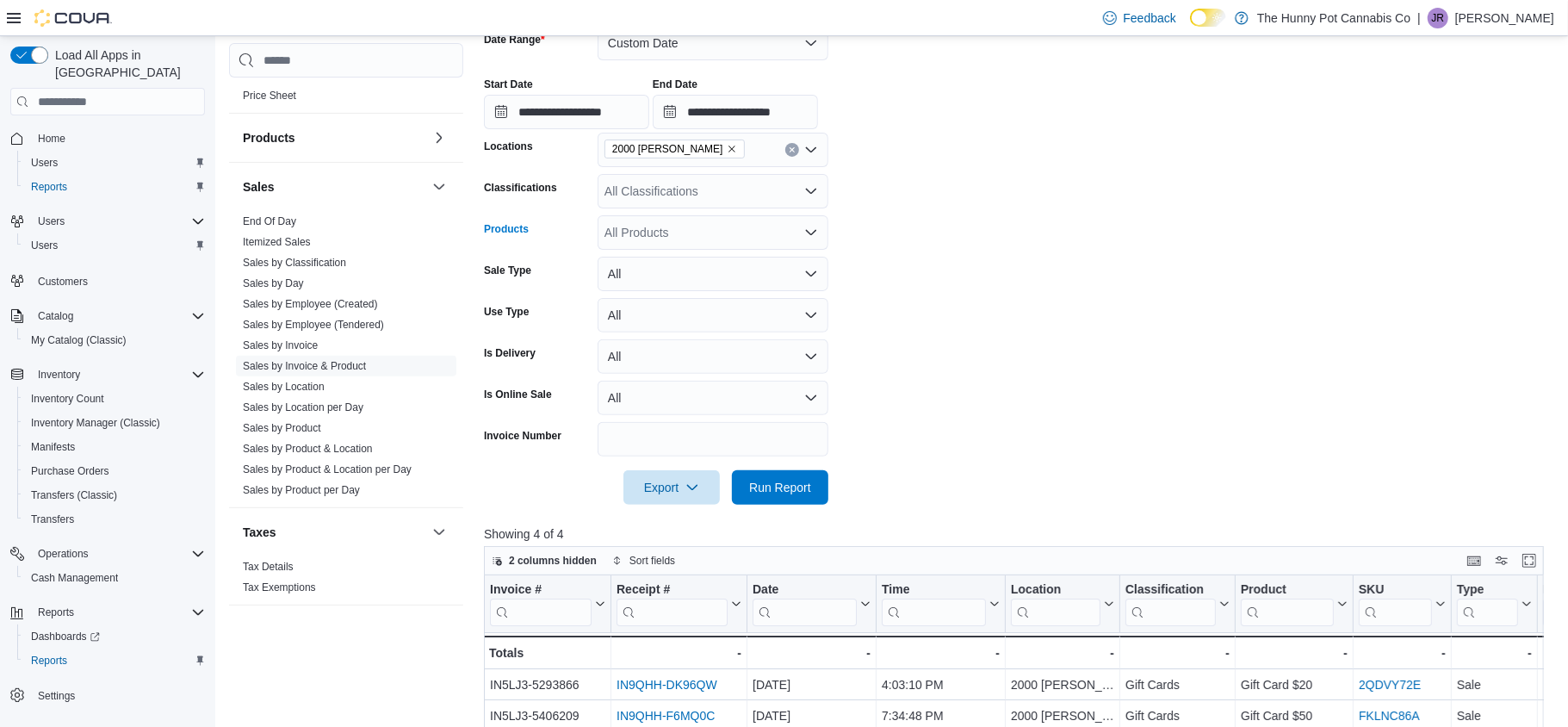
scroll to position [121, 0]
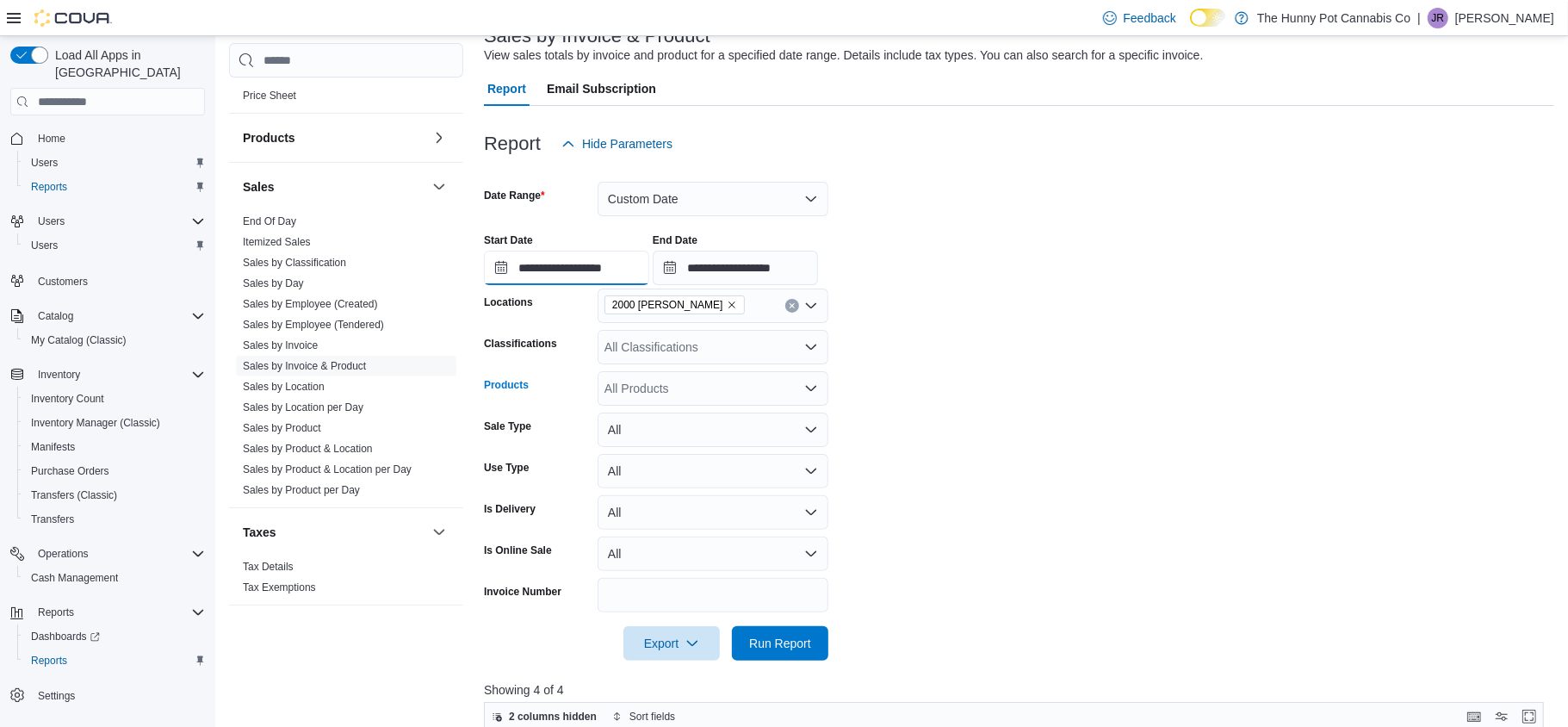
click at [574, 273] on input "**********" at bounding box center [566, 267] width 165 height 34
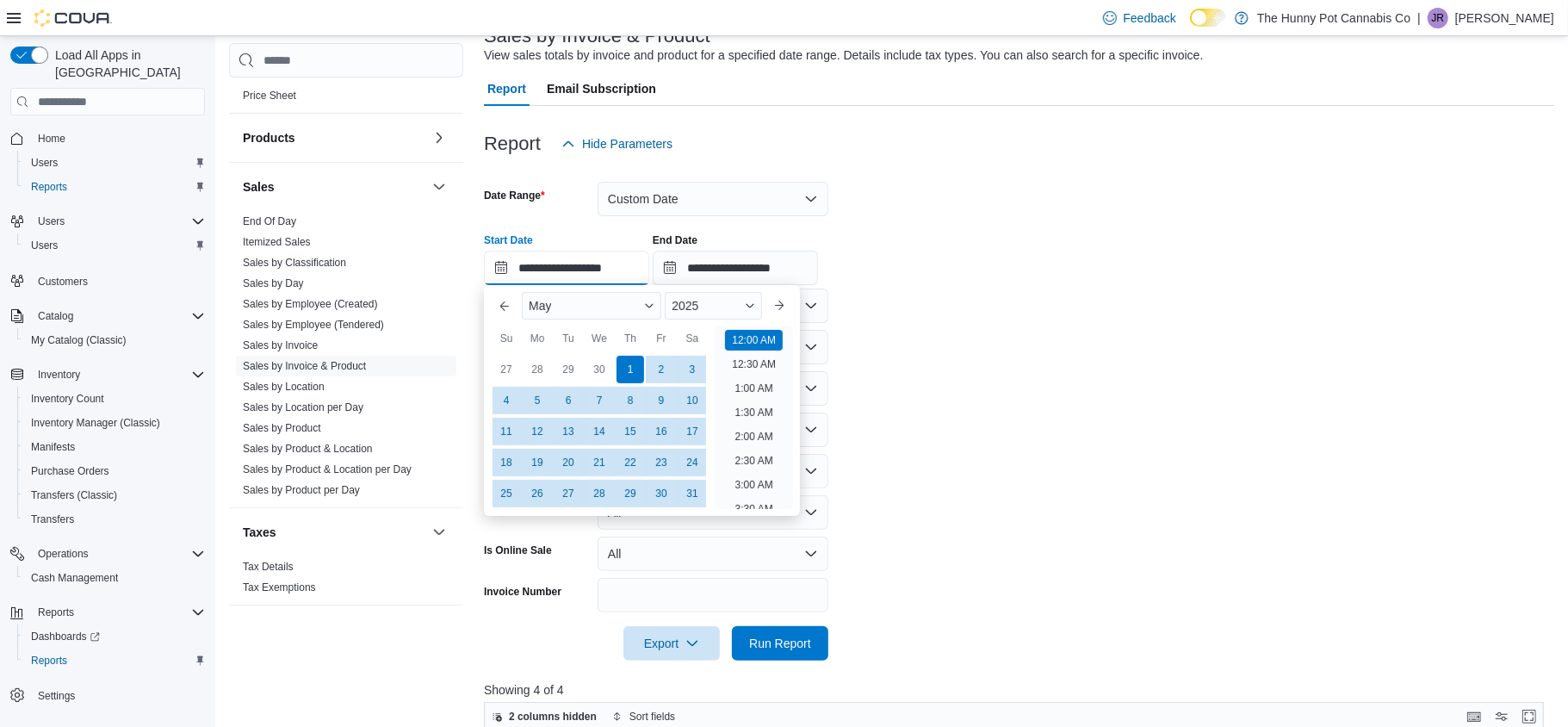
scroll to position [53, 0]
click at [775, 311] on button "Next month" at bounding box center [780, 306] width 28 height 28
click at [505, 395] on div "6" at bounding box center [506, 400] width 30 height 30
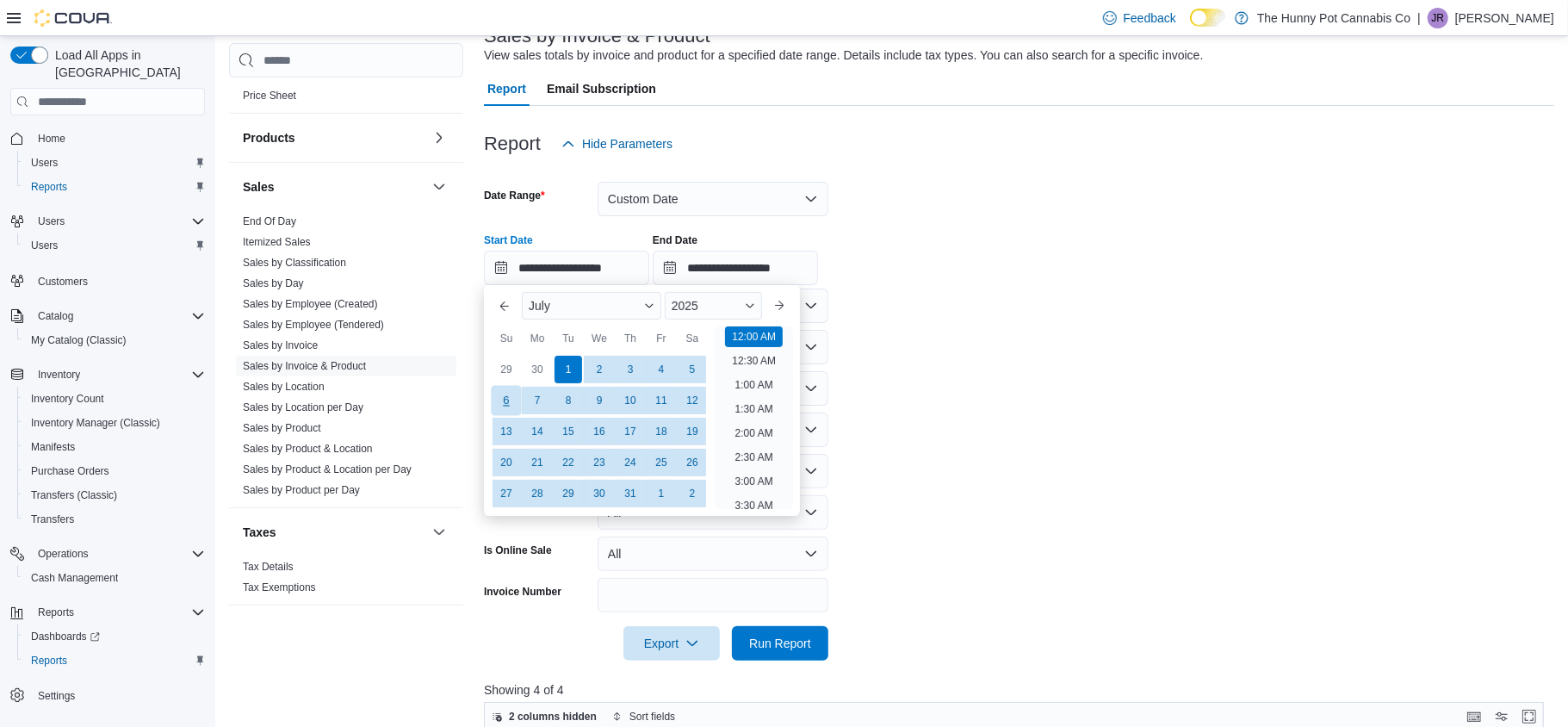
type input "**********"
click at [986, 412] on form "**********" at bounding box center [1019, 410] width 1071 height 499
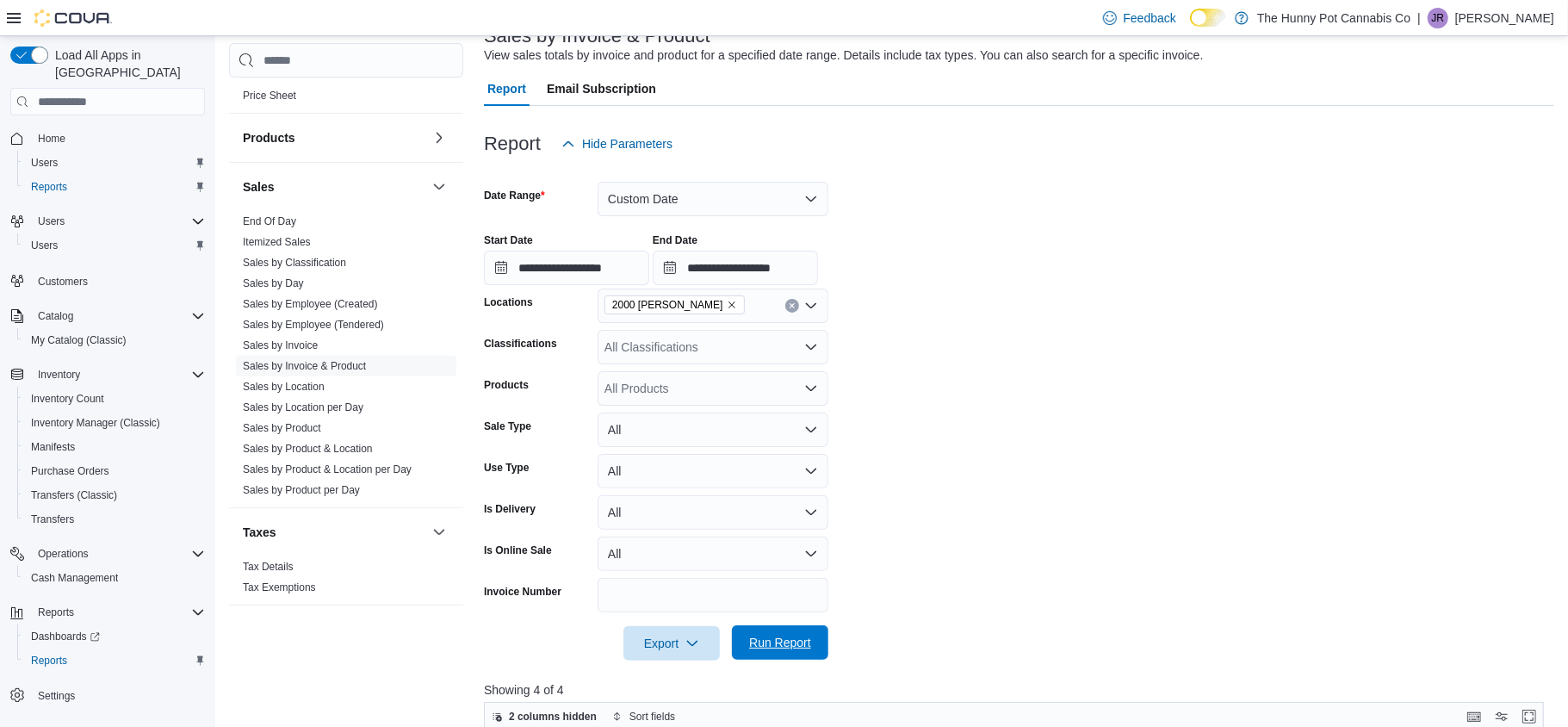
click at [793, 633] on span "Run Report" at bounding box center [780, 641] width 76 height 34
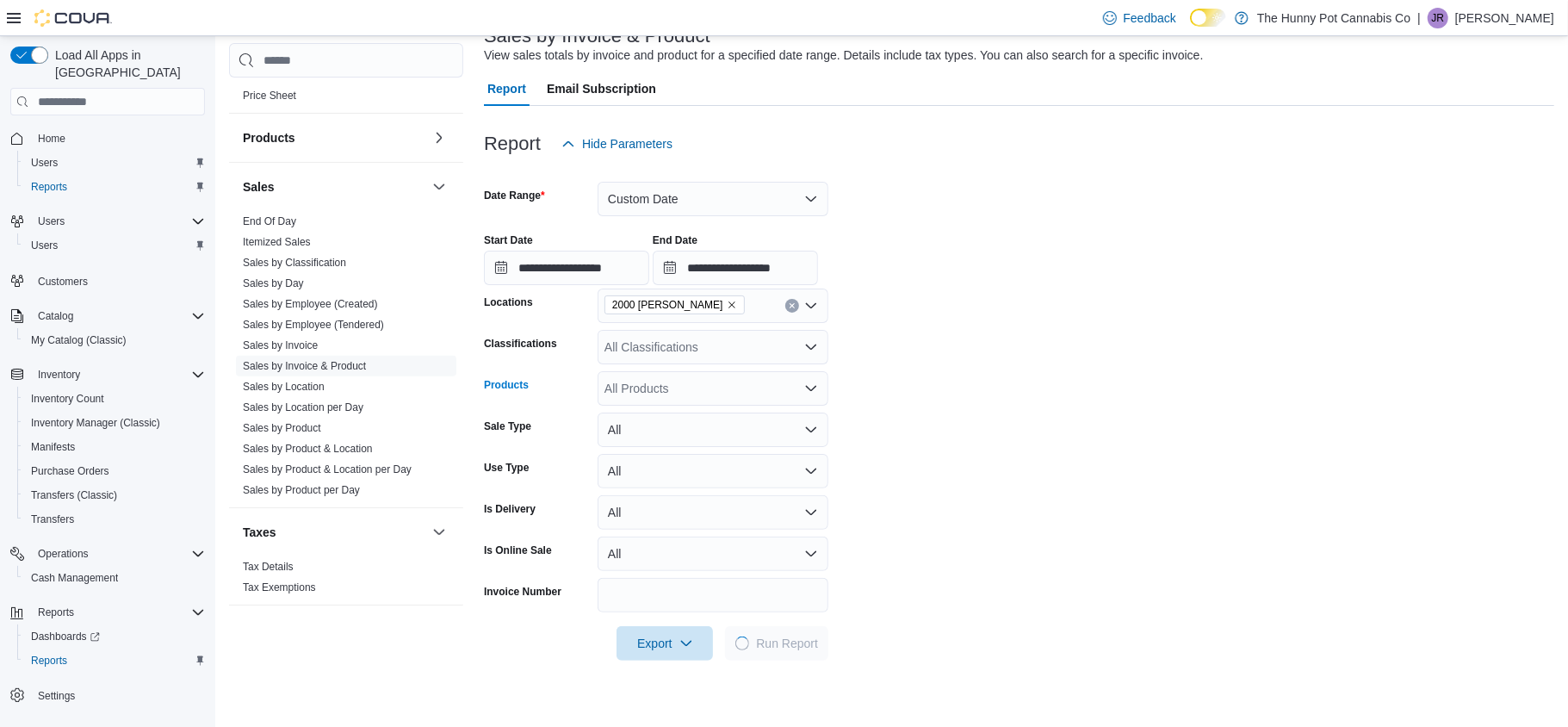
click at [703, 395] on div "All Products" at bounding box center [713, 388] width 231 height 34
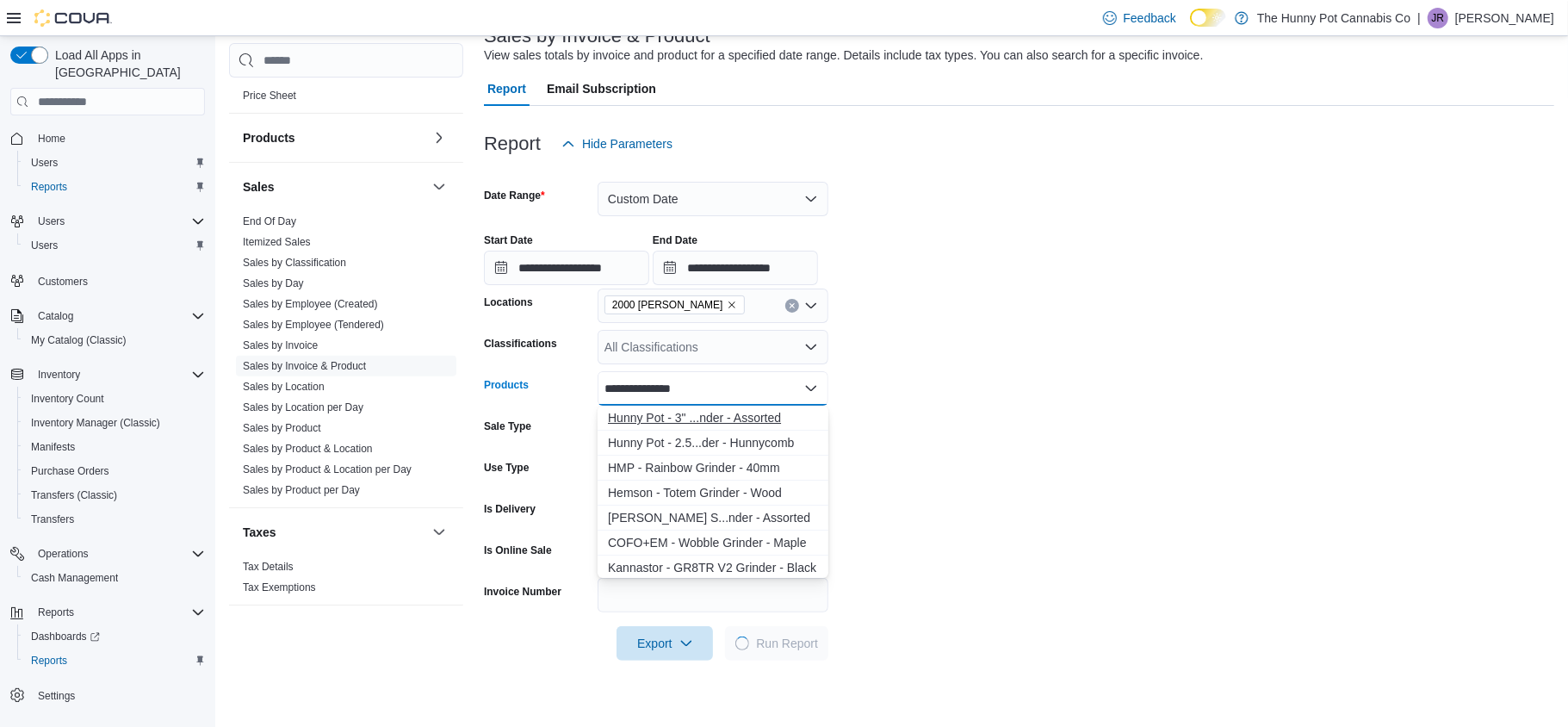
type input "**********"
click at [707, 415] on div "Hunny Pot - 3" ...nder - Assorted" at bounding box center [713, 418] width 210 height 17
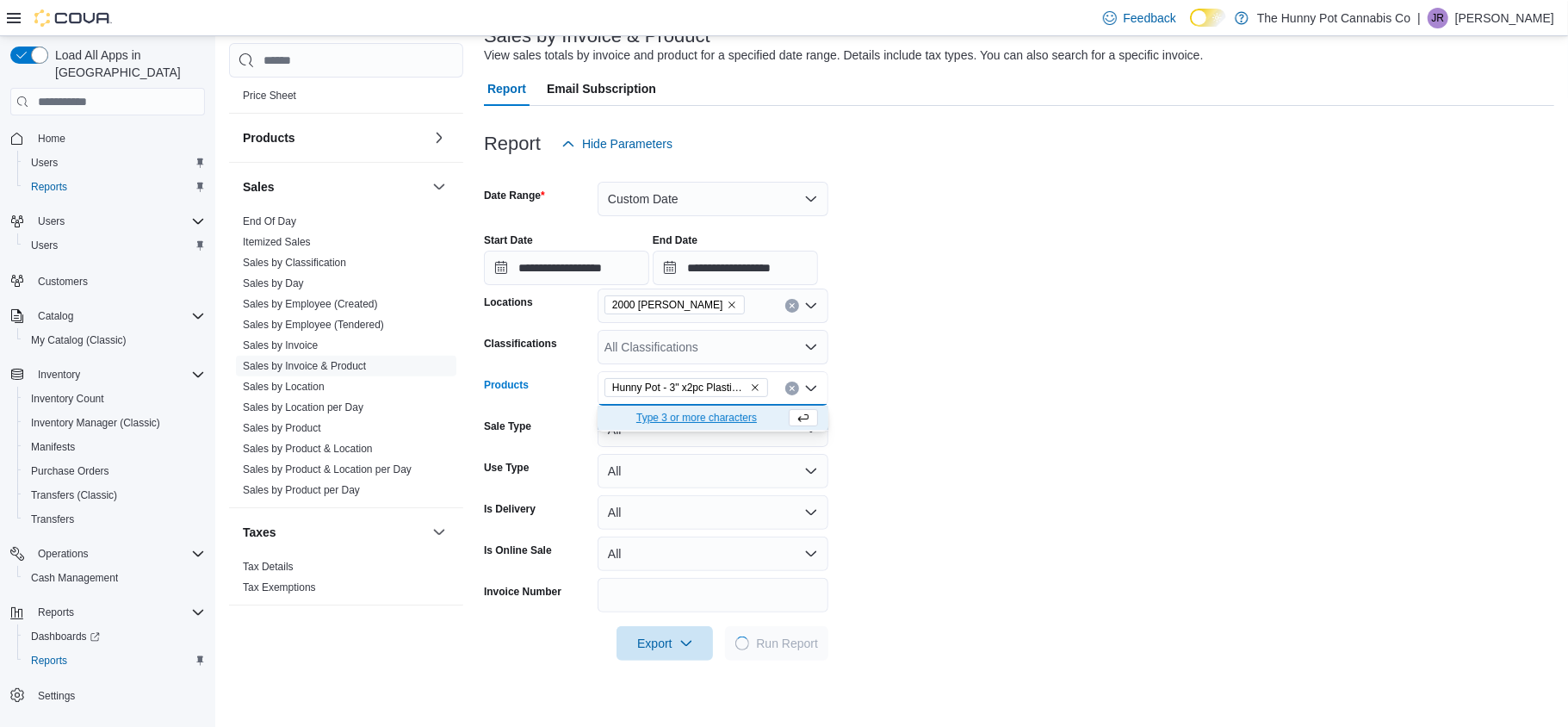
click at [1026, 544] on form "**********" at bounding box center [1019, 410] width 1071 height 499
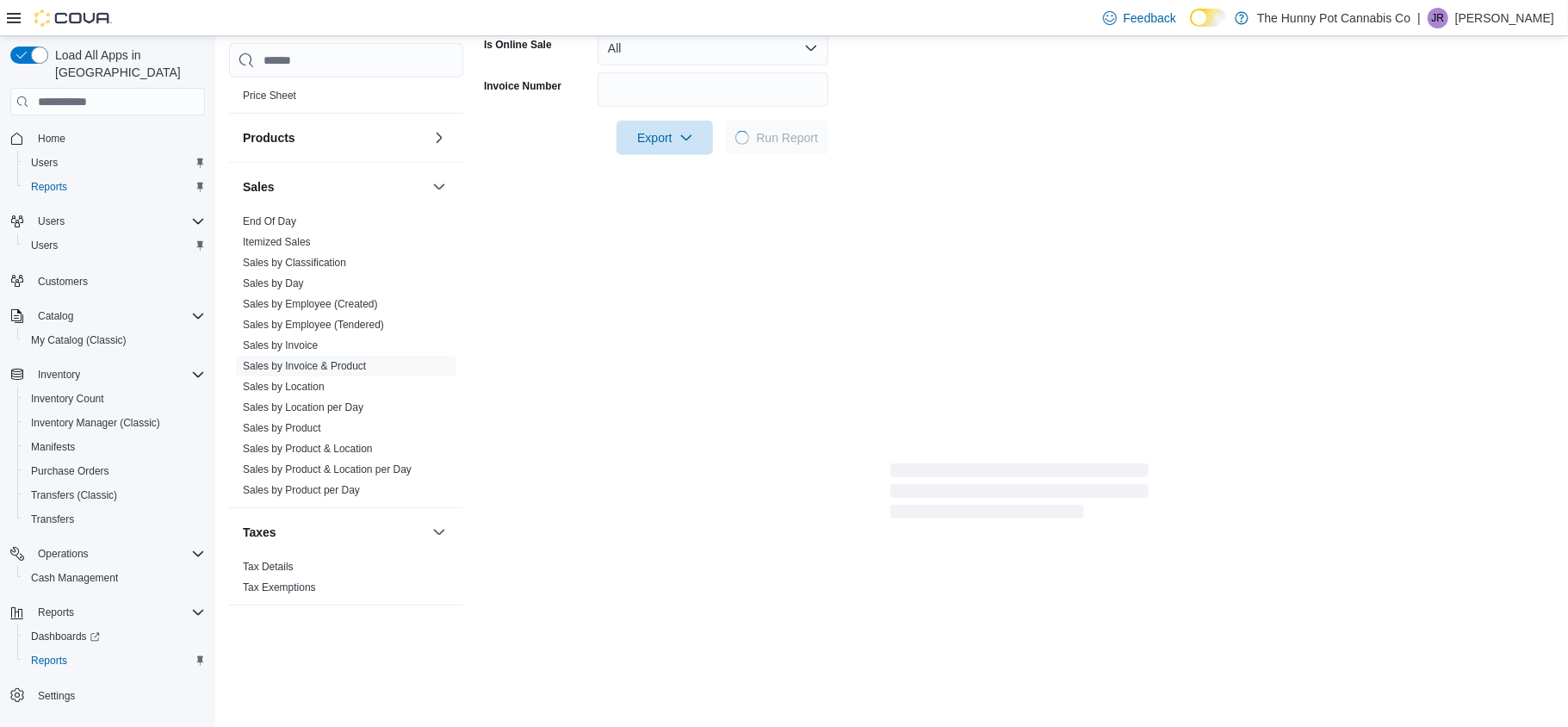
scroll to position [642, 0]
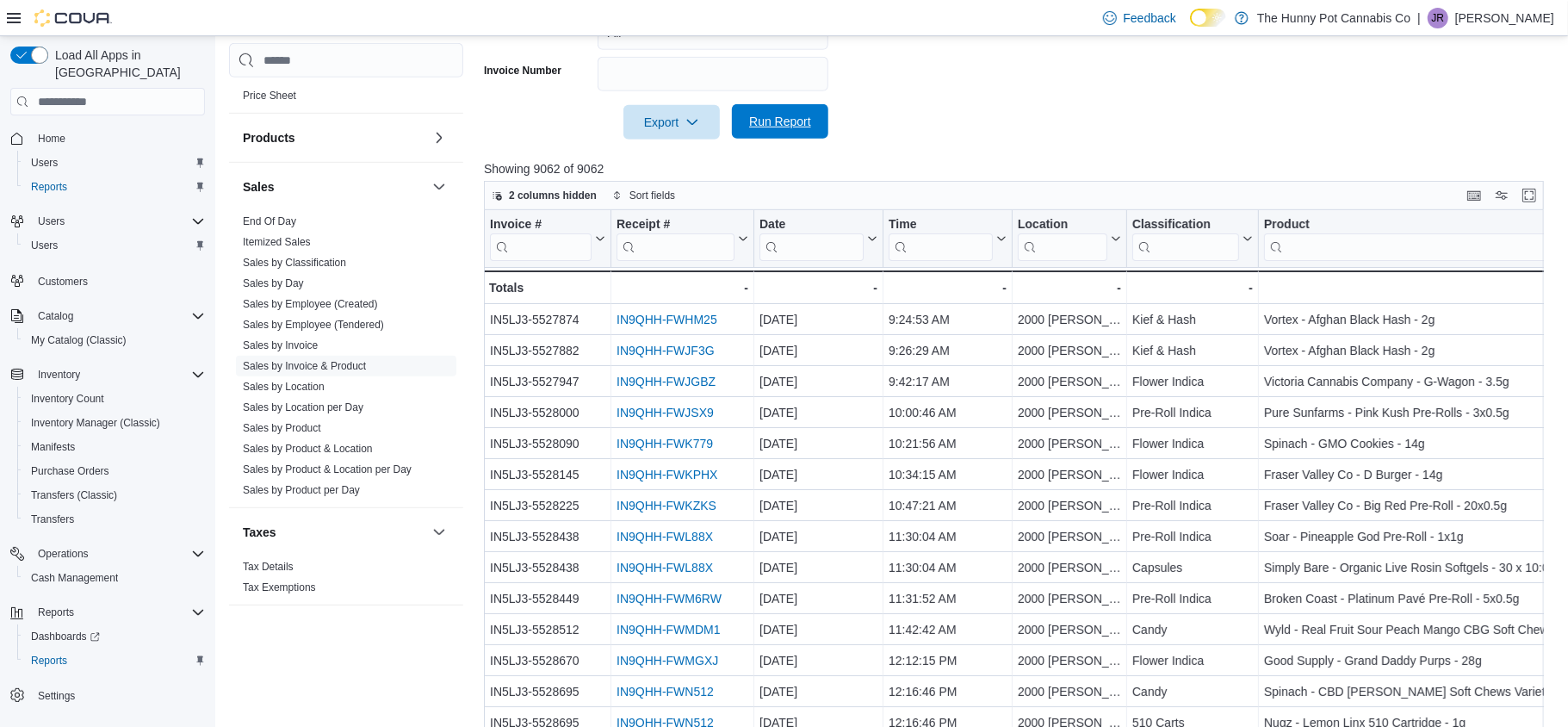
click at [802, 122] on span "Run Report" at bounding box center [780, 121] width 62 height 17
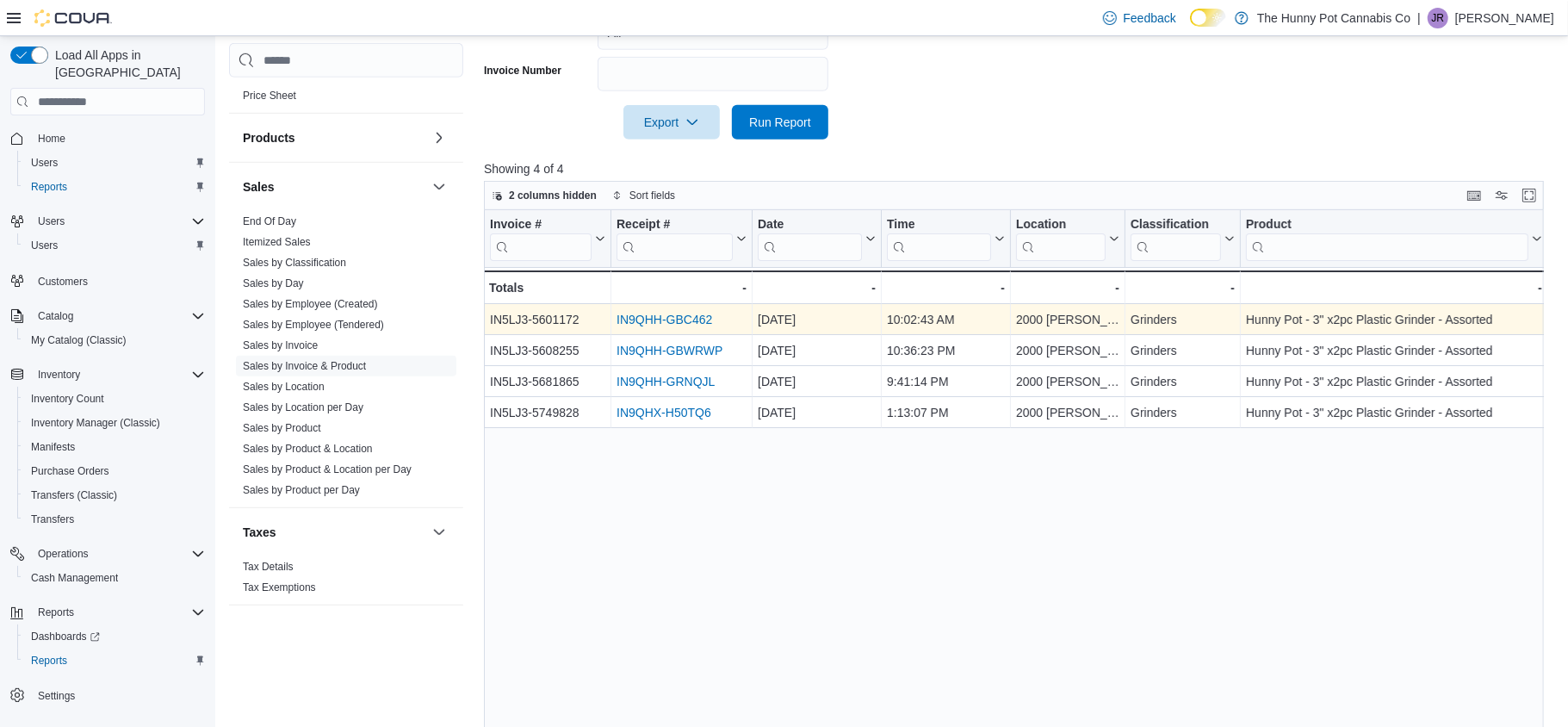
click at [664, 318] on link "IN9QHH-GBC462" at bounding box center [663, 320] width 95 height 14
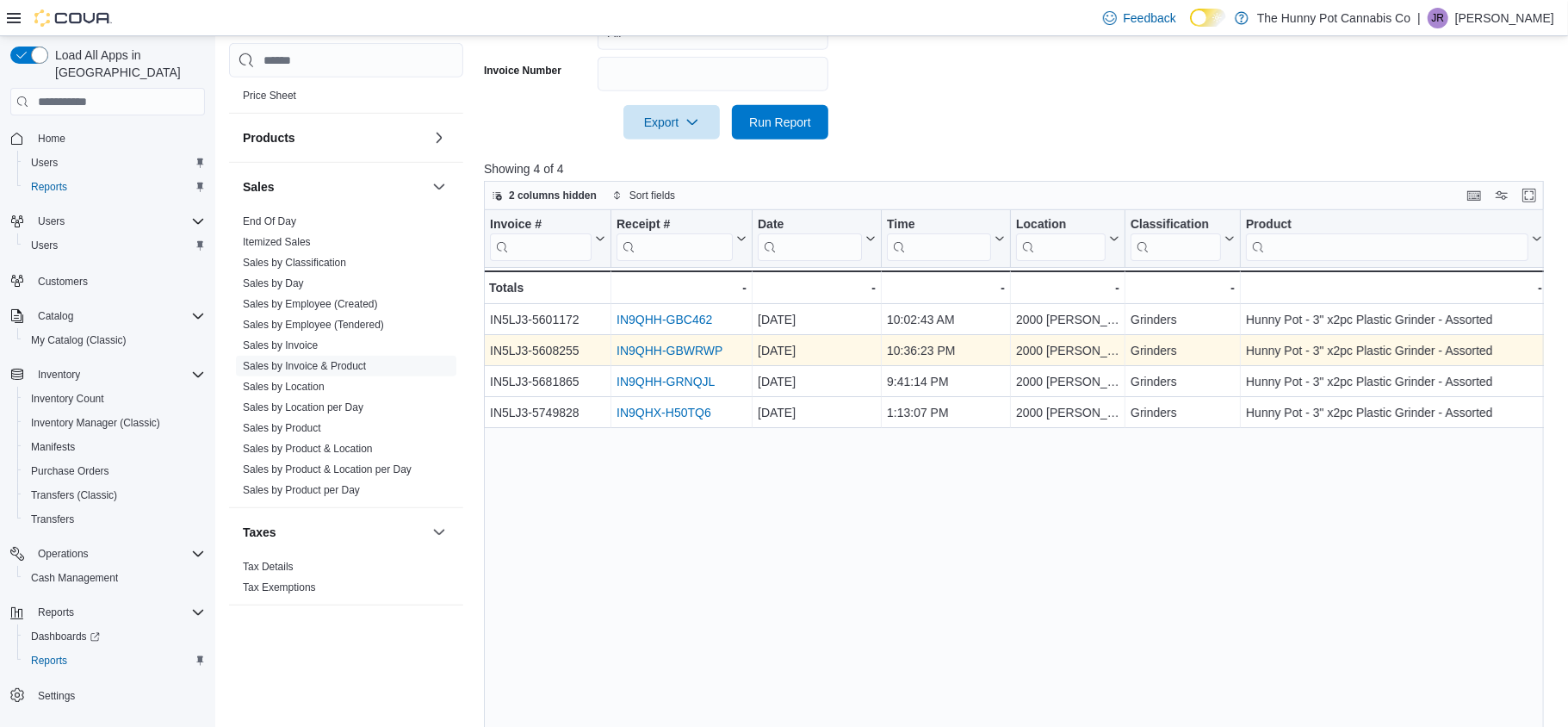
click at [661, 357] on link "IN9QHH-GBWRWP" at bounding box center [669, 350] width 106 height 14
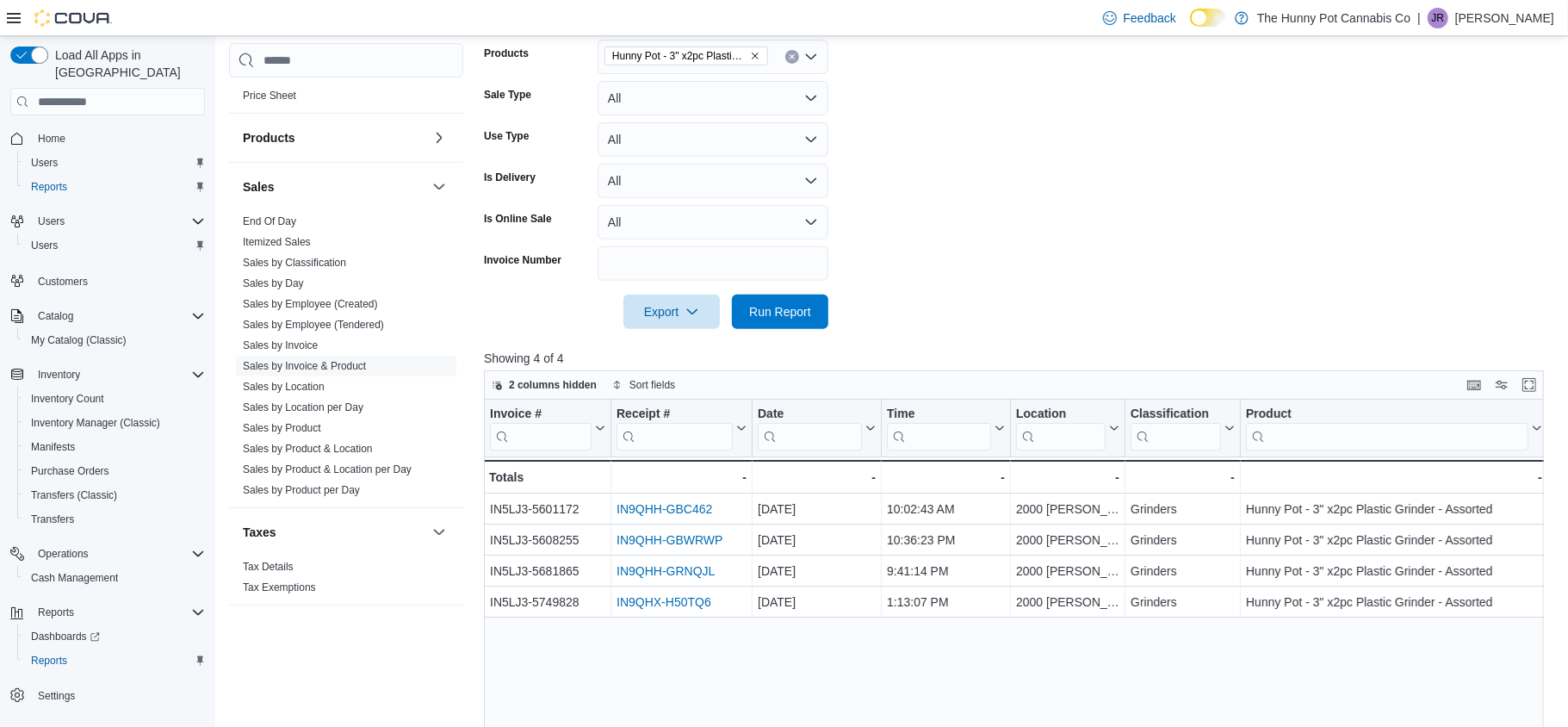
scroll to position [424, 0]
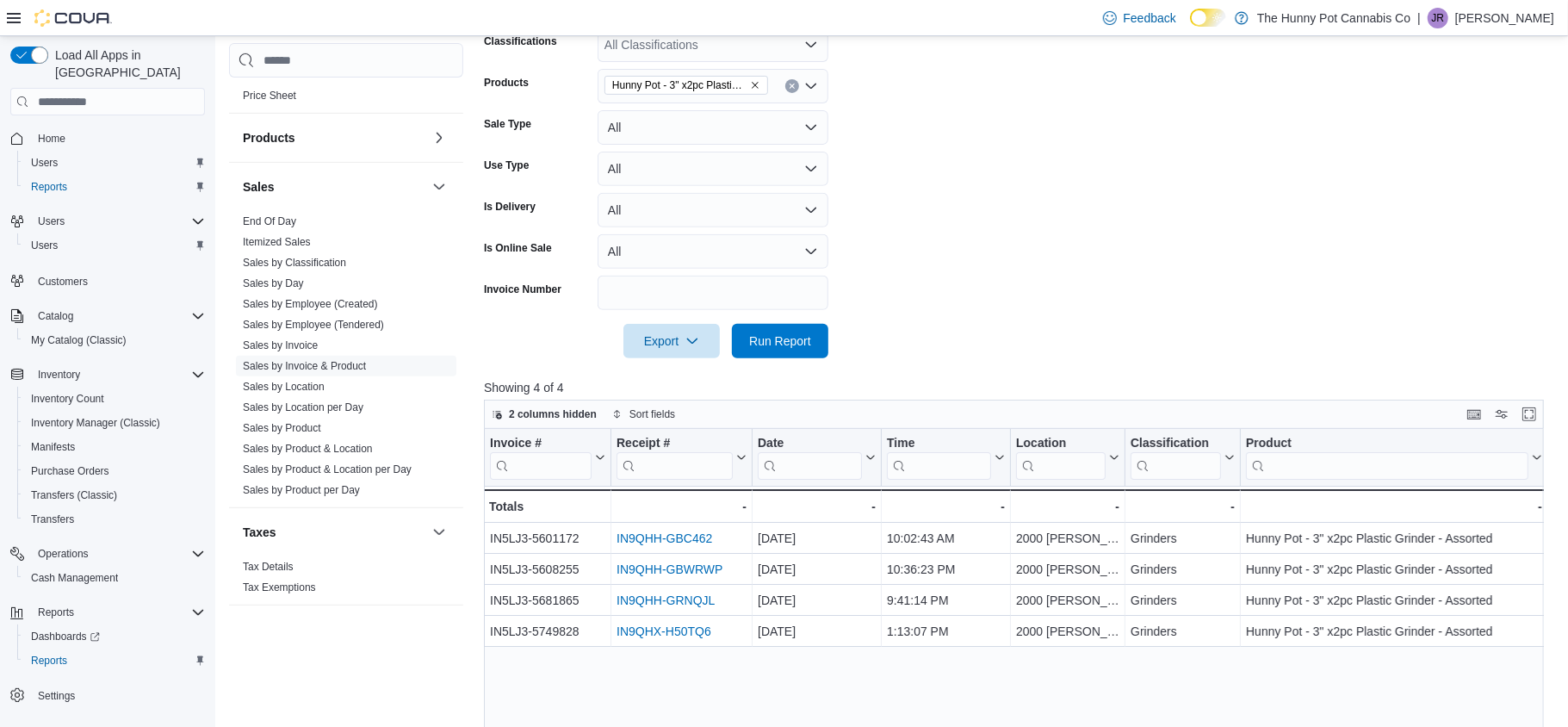
click at [791, 87] on icon "Clear input" at bounding box center [793, 87] width 7 height 7
type input "*"
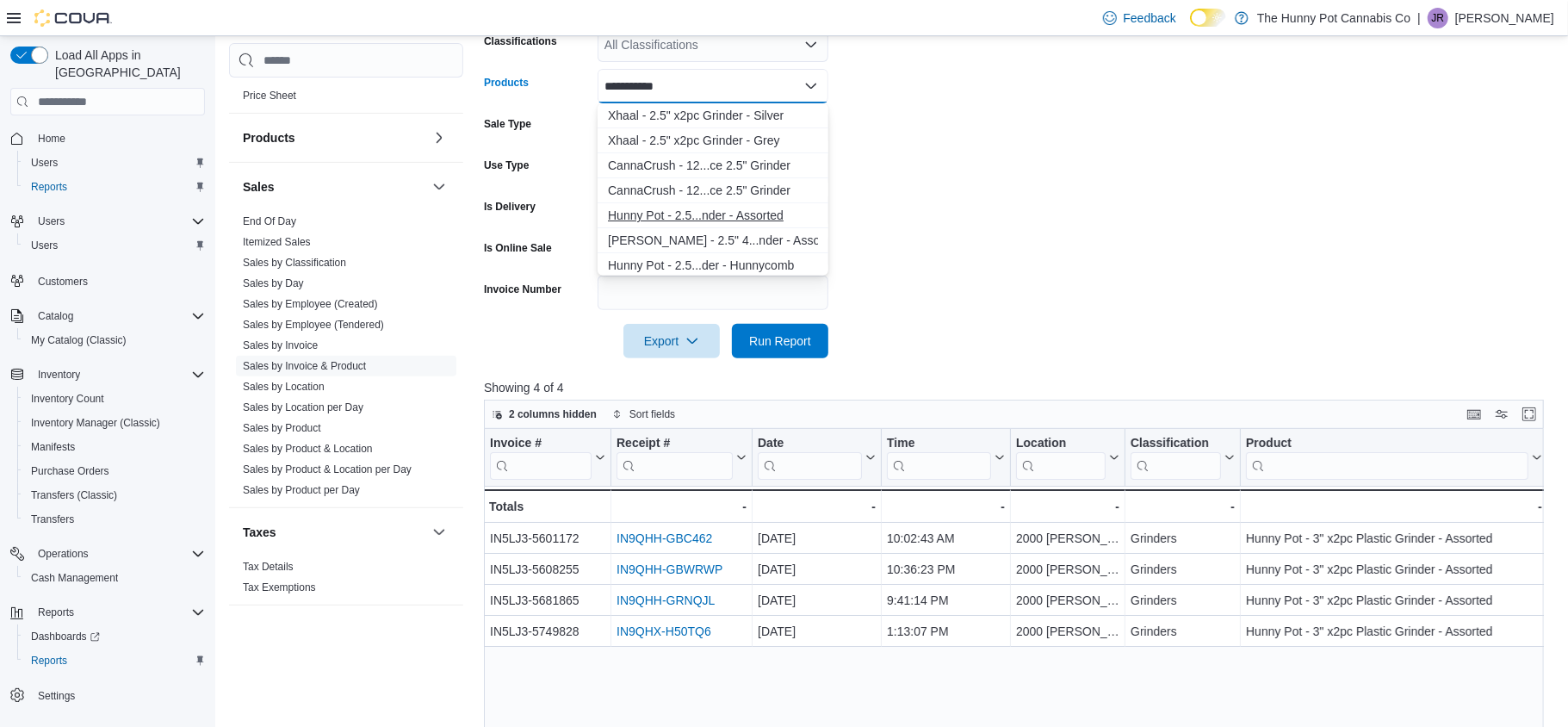
type input "**********"
click at [737, 210] on div "Hunny Pot - 2.5...nder - Assorted" at bounding box center [713, 215] width 210 height 17
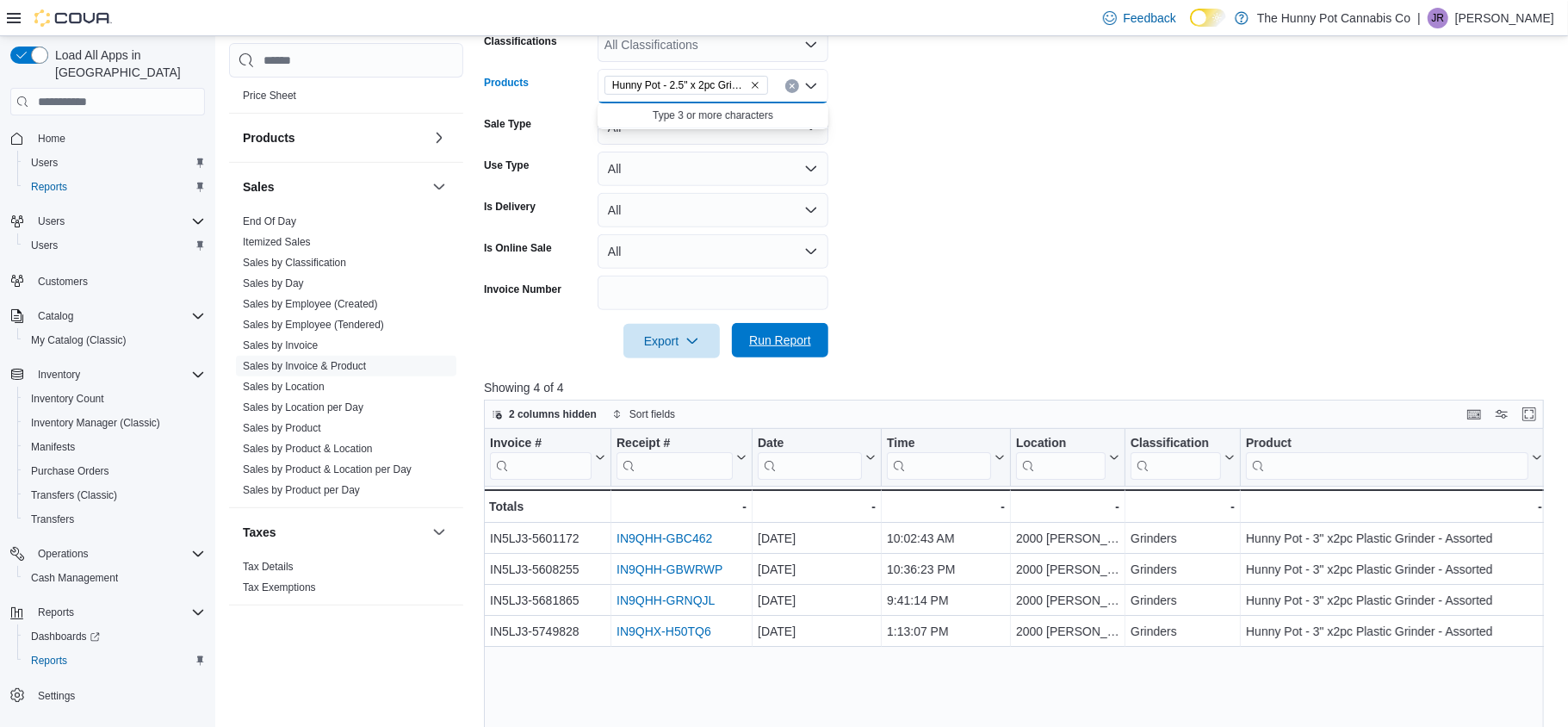
click at [774, 354] on span "Run Report" at bounding box center [780, 339] width 76 height 34
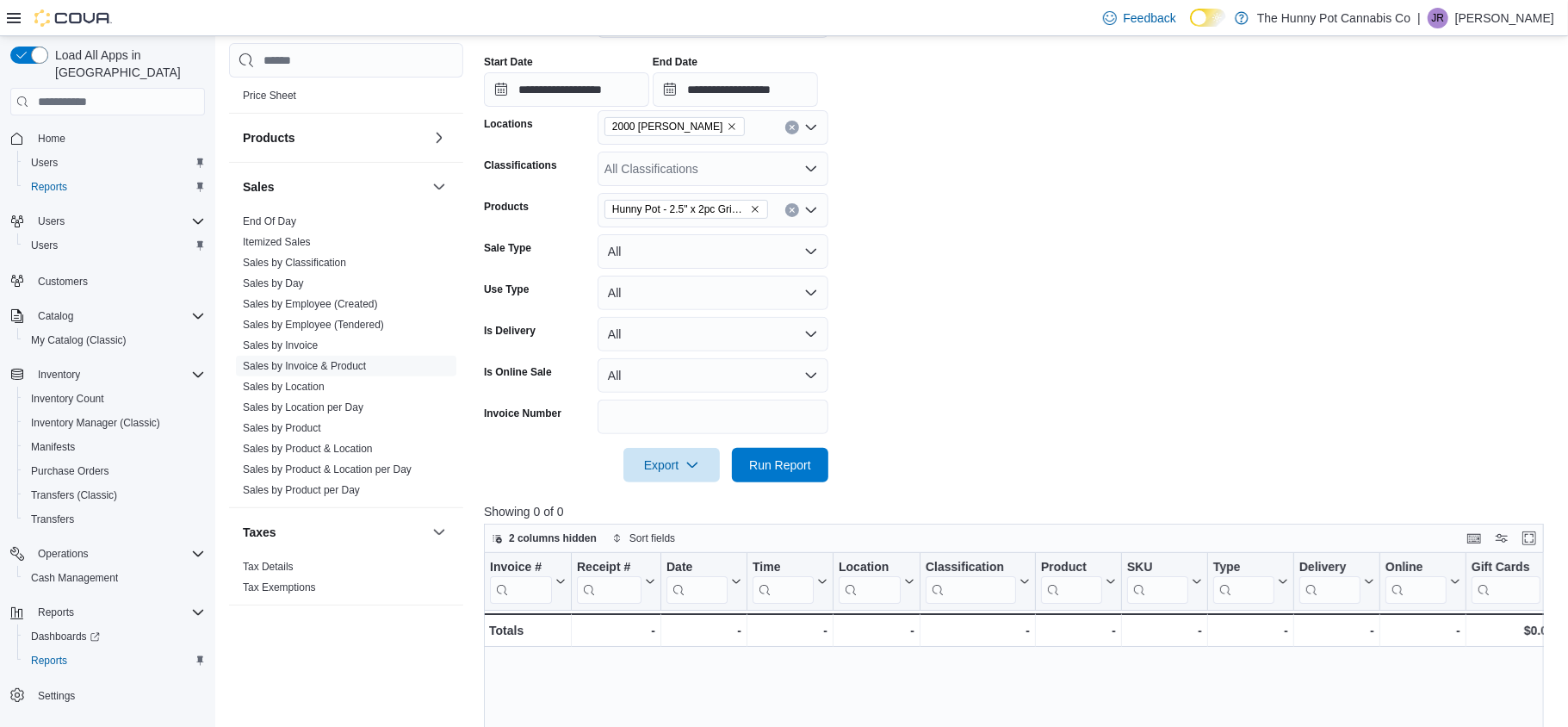
scroll to position [301, 0]
click at [497, 87] on input "**********" at bounding box center [566, 87] width 165 height 34
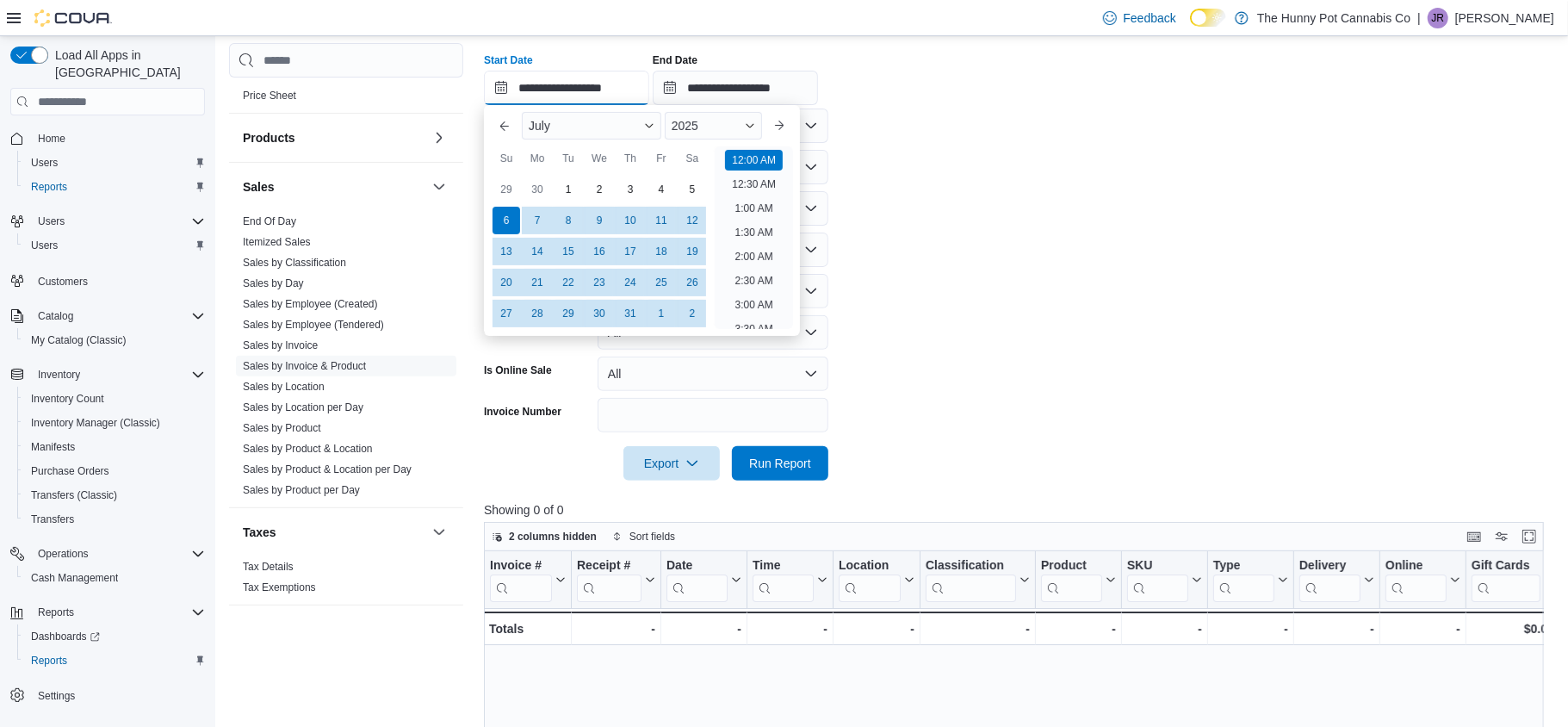
scroll to position [53, 0]
click at [499, 133] on button "Previous Month" at bounding box center [505, 126] width 28 height 28
click at [512, 190] on div "1" at bounding box center [506, 190] width 30 height 30
type input "**********"
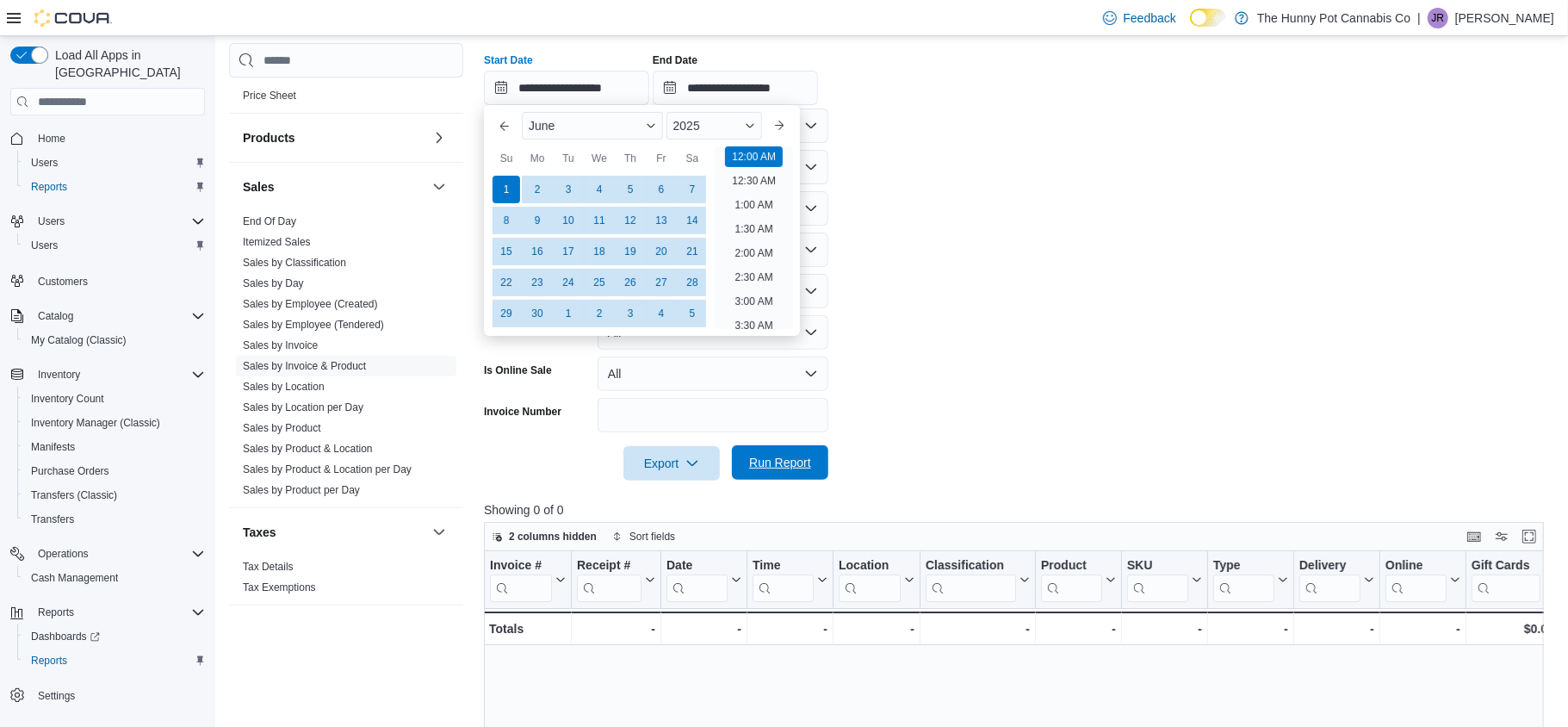
click at [808, 455] on span "Run Report" at bounding box center [780, 462] width 62 height 17
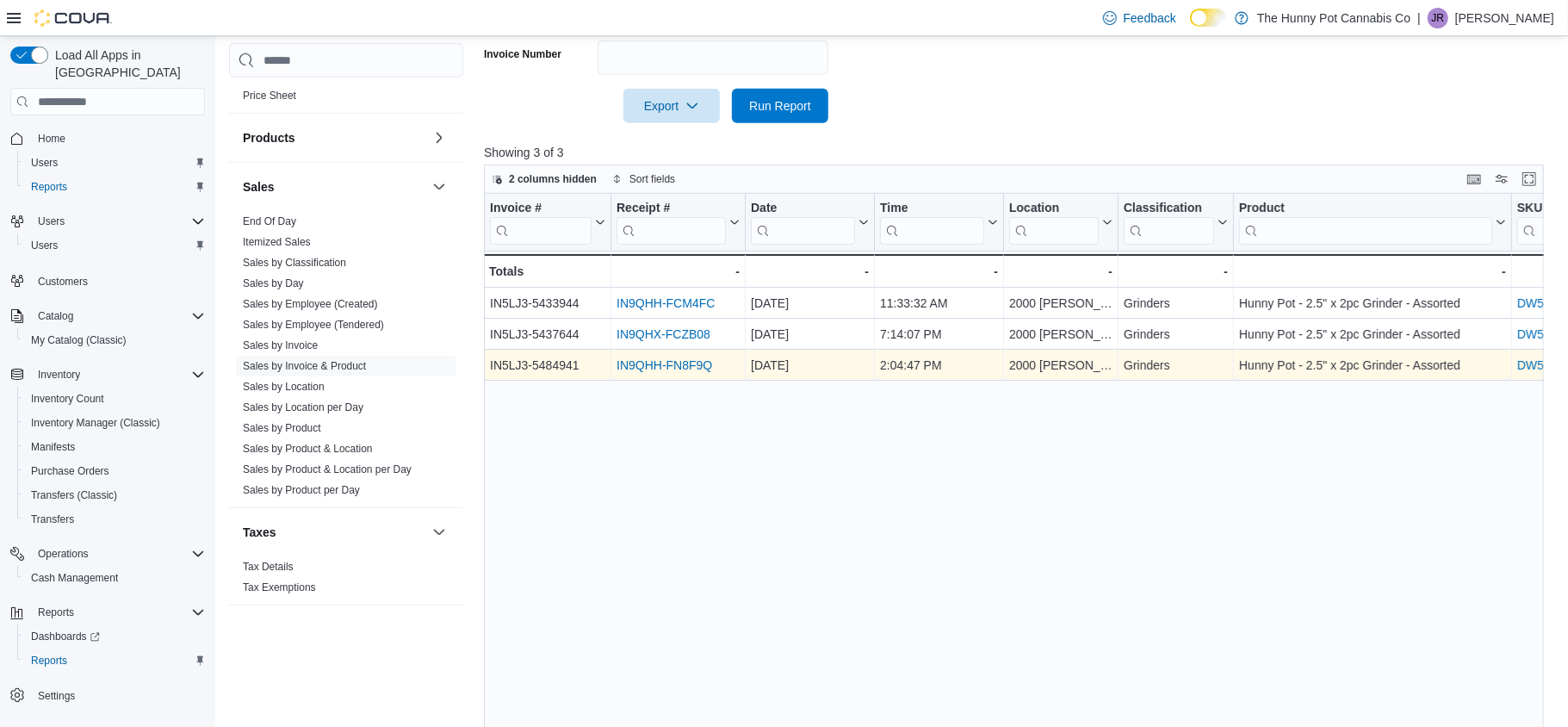
click at [660, 368] on link "IN9QHH-FN8F9Q" at bounding box center [663, 365] width 95 height 14
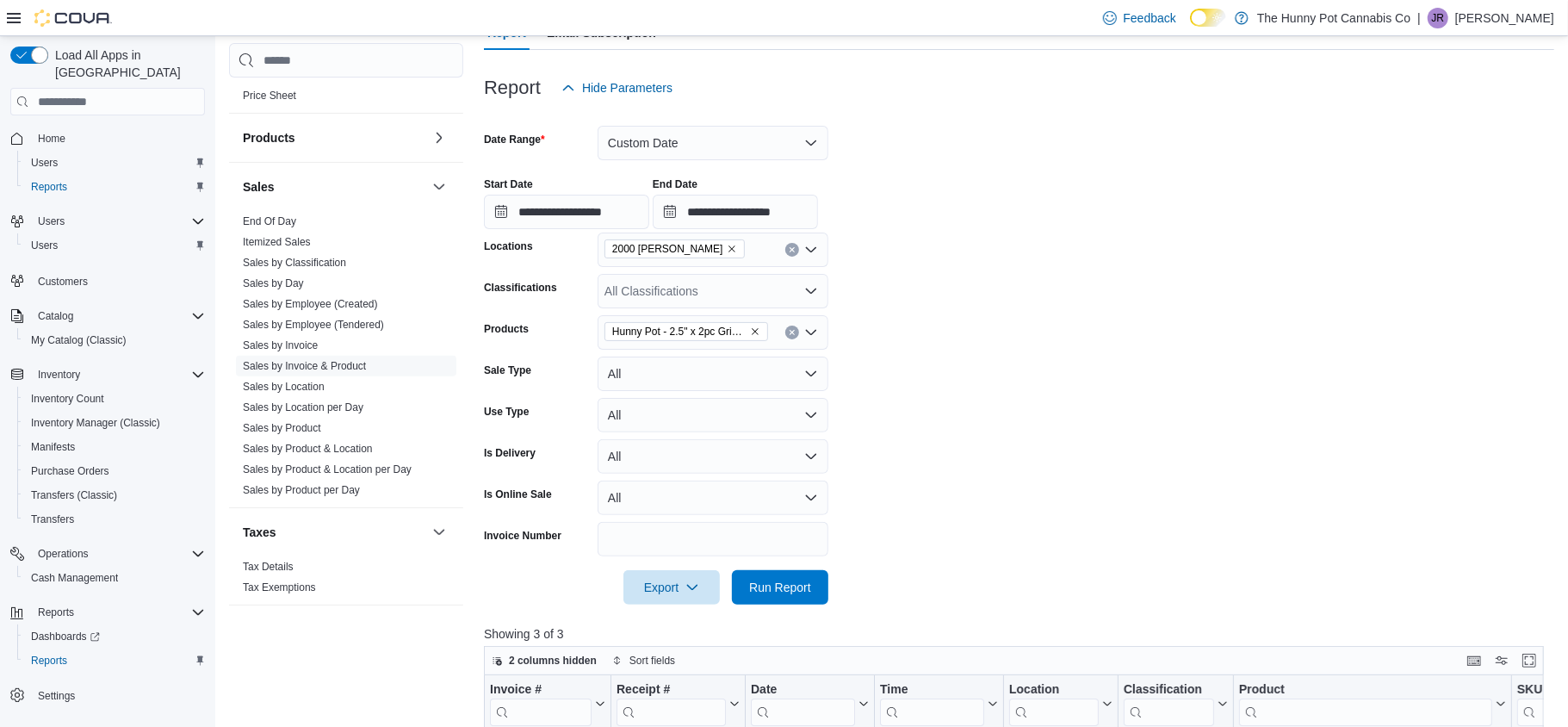
scroll to position [162, 0]
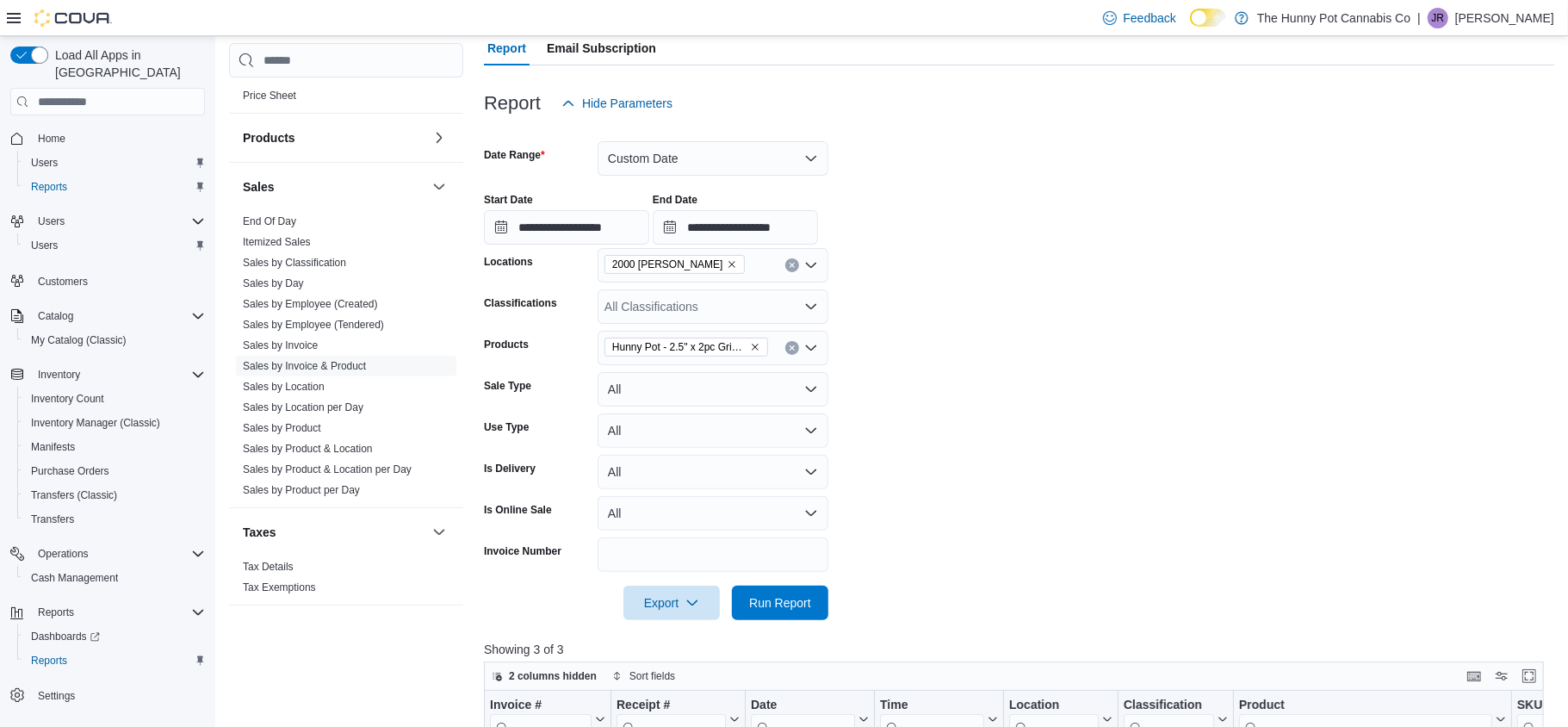
click at [792, 350] on icon "Clear input" at bounding box center [793, 348] width 7 height 7
click at [792, 350] on div "All Products * Combo box. Selected. Combo box input. All Products. Type some te…" at bounding box center [713, 347] width 231 height 34
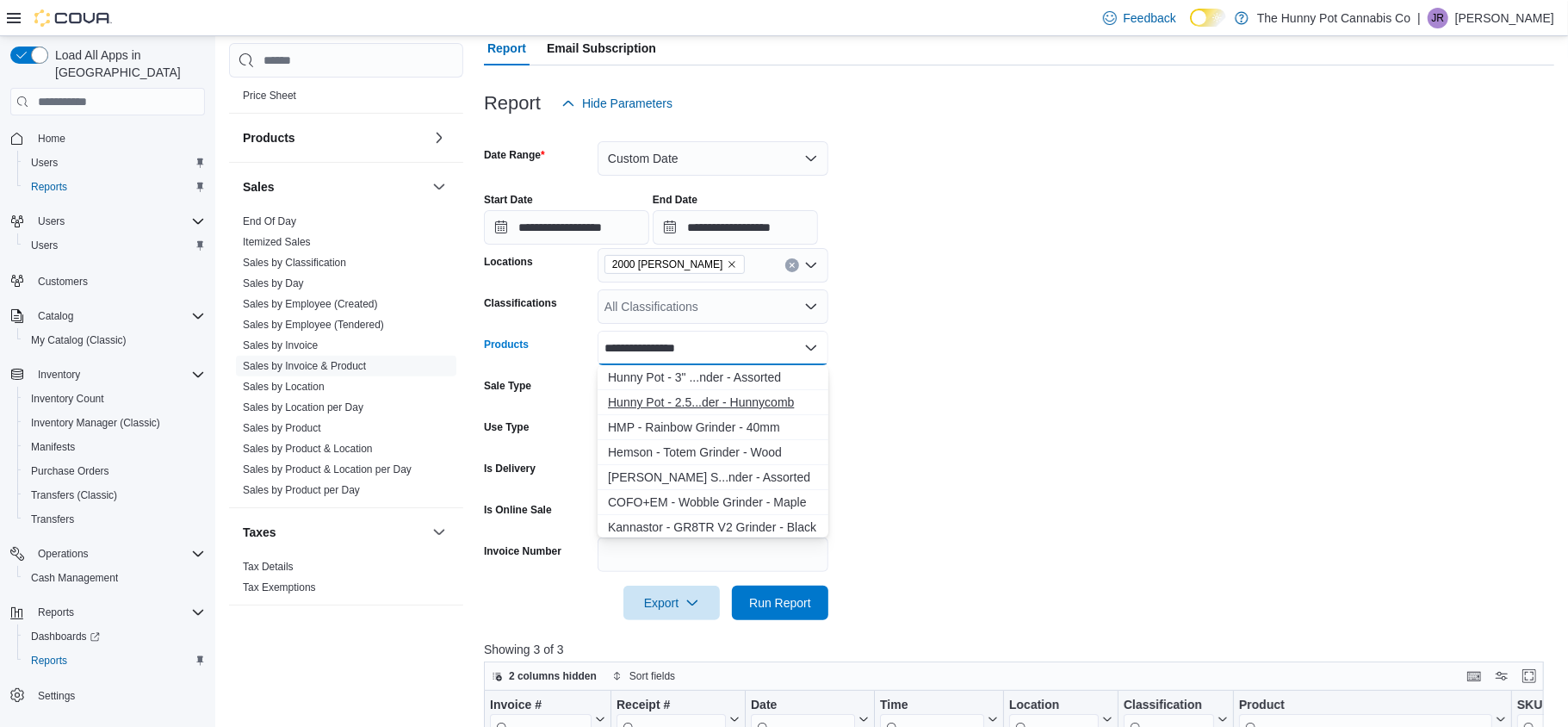
type input "**********"
click at [751, 401] on div "Hunny Pot - 2.5...der - Hunnycomb" at bounding box center [713, 402] width 210 height 17
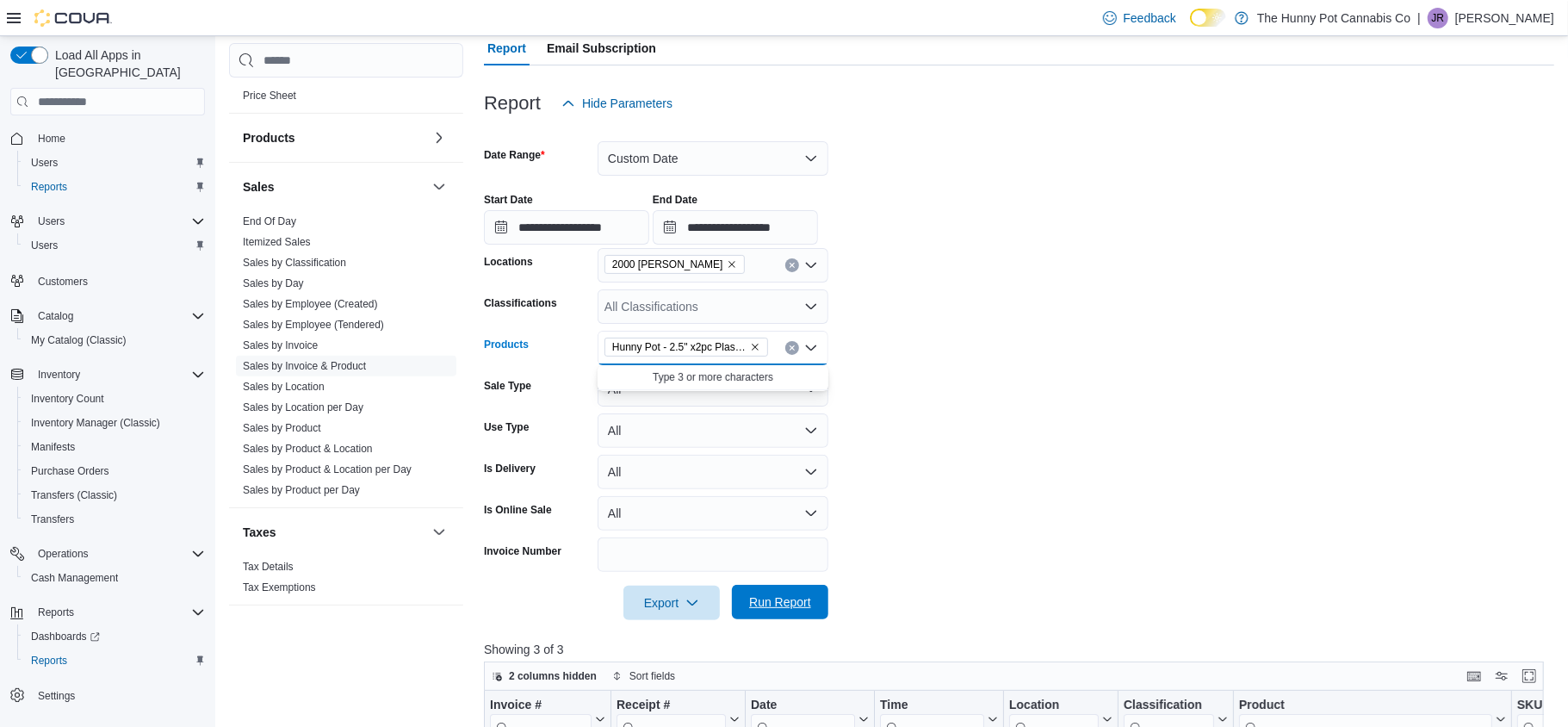
click at [749, 596] on span "Run Report" at bounding box center [780, 602] width 62 height 17
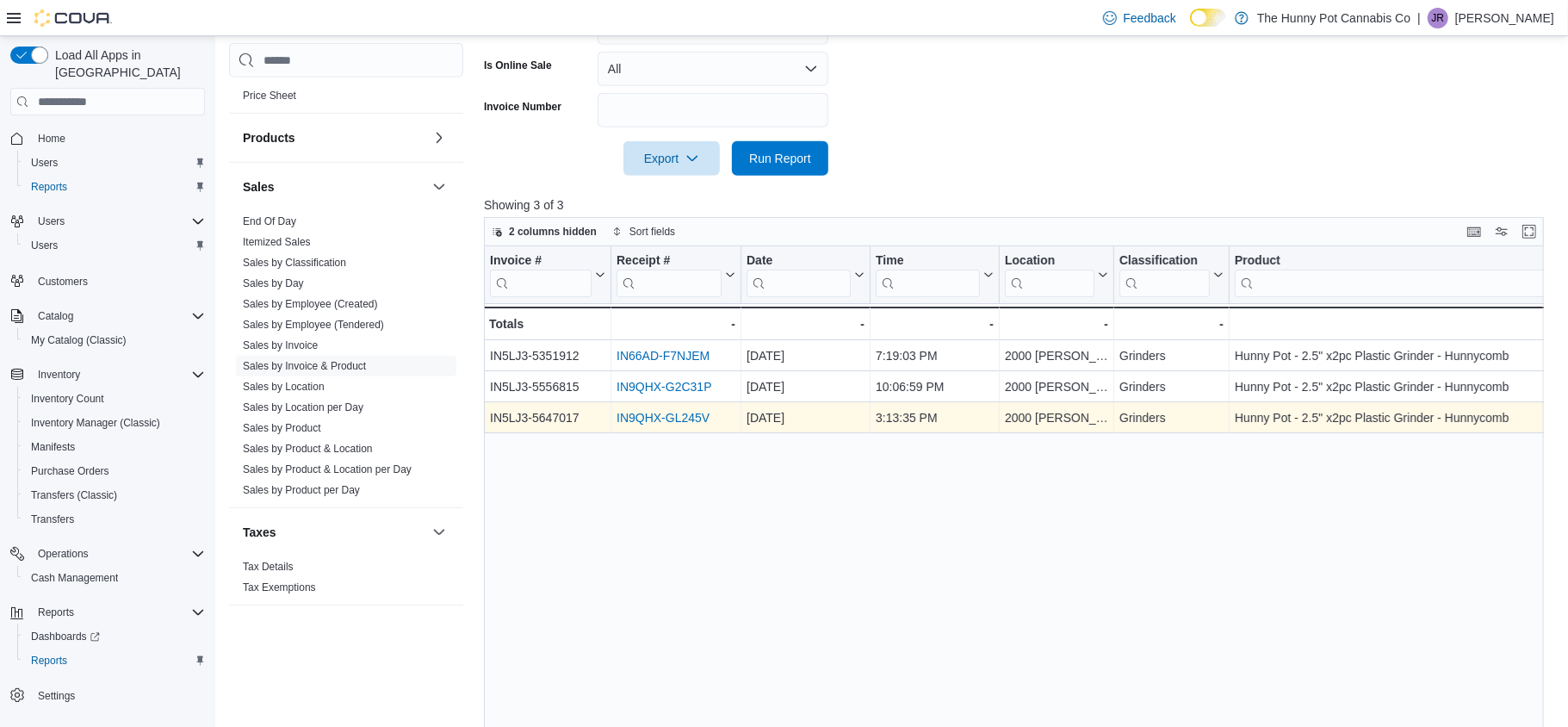
click at [692, 417] on link "IN9QHX-GL245V" at bounding box center [663, 418] width 93 height 14
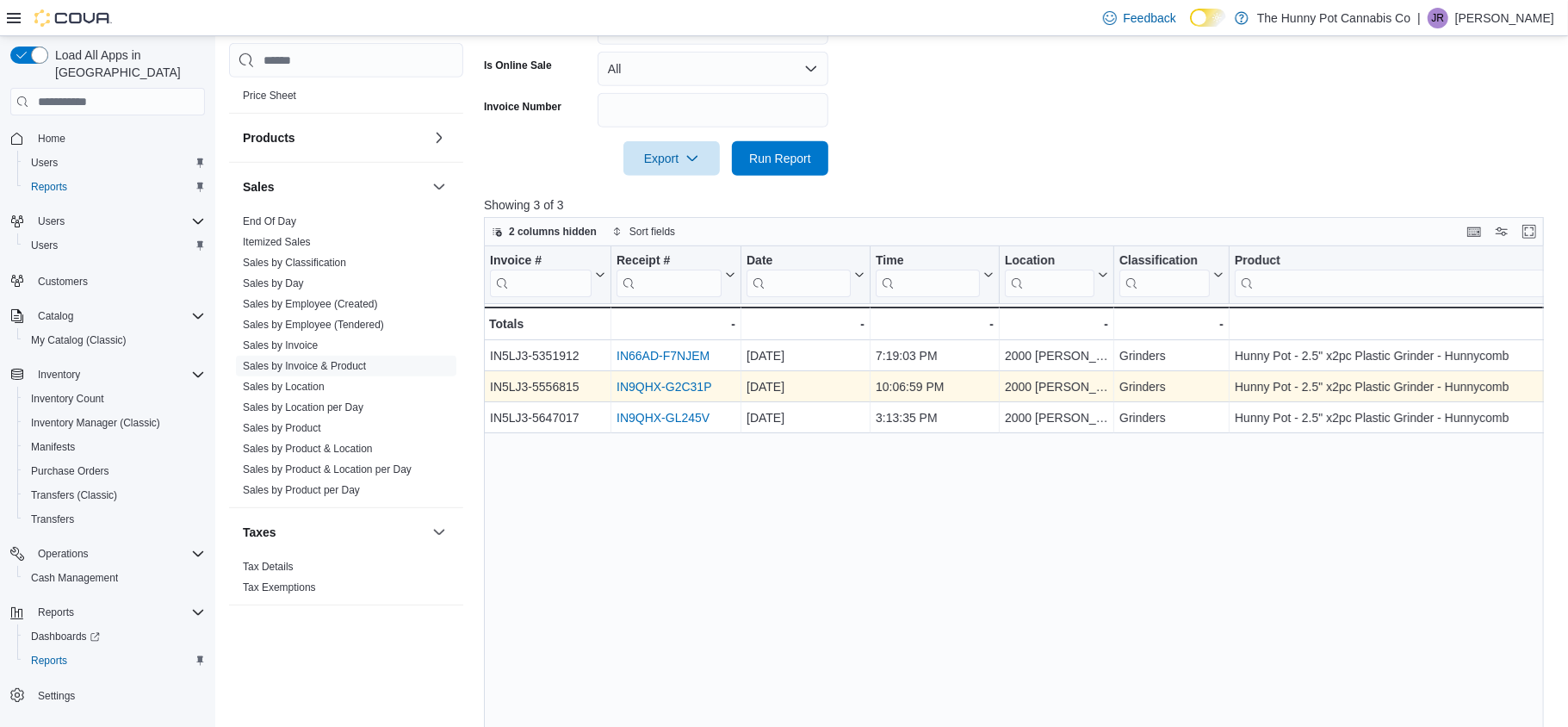
click at [663, 391] on link "IN9QHX-G2C31P" at bounding box center [663, 387] width 94 height 14
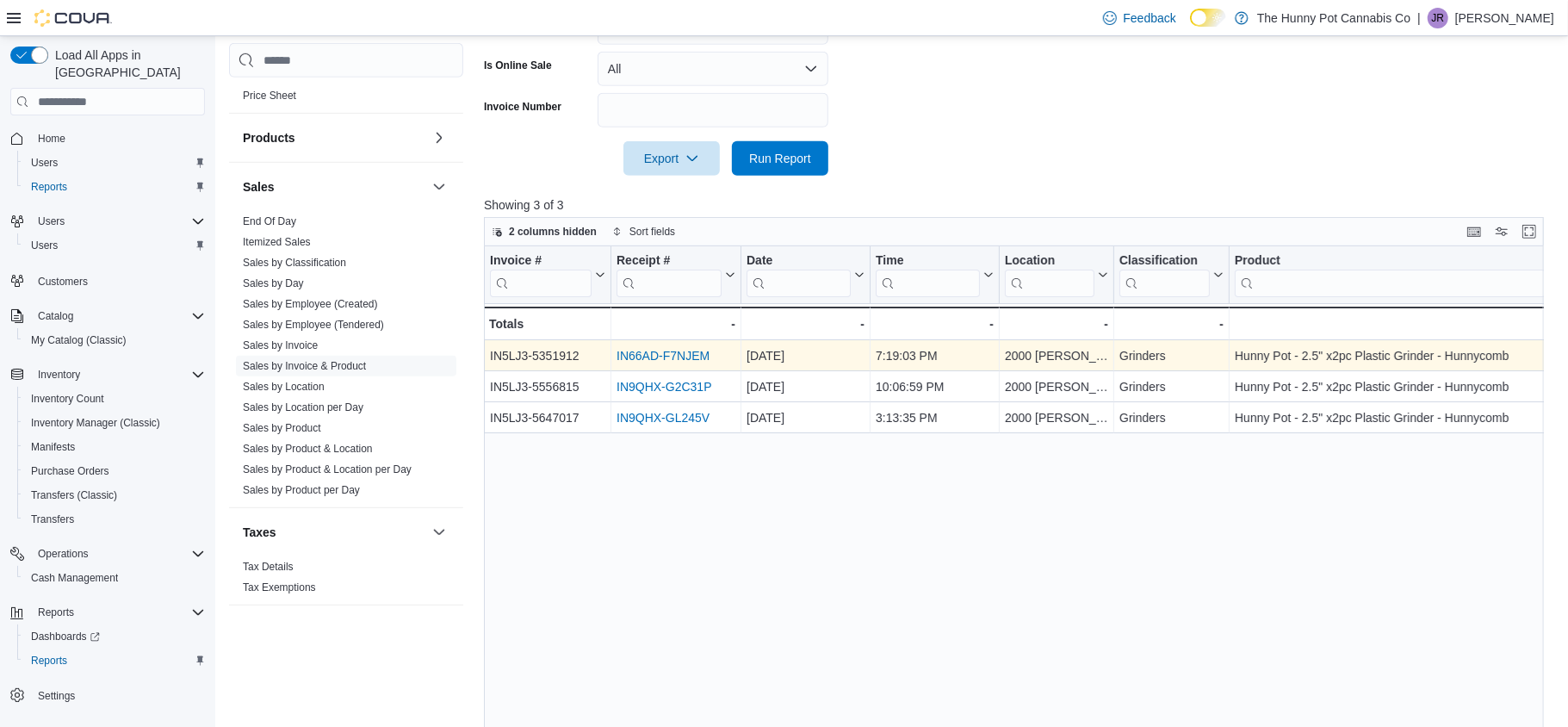
click at [673, 350] on link "IN66AD-F7NJEM" at bounding box center [663, 356] width 93 height 14
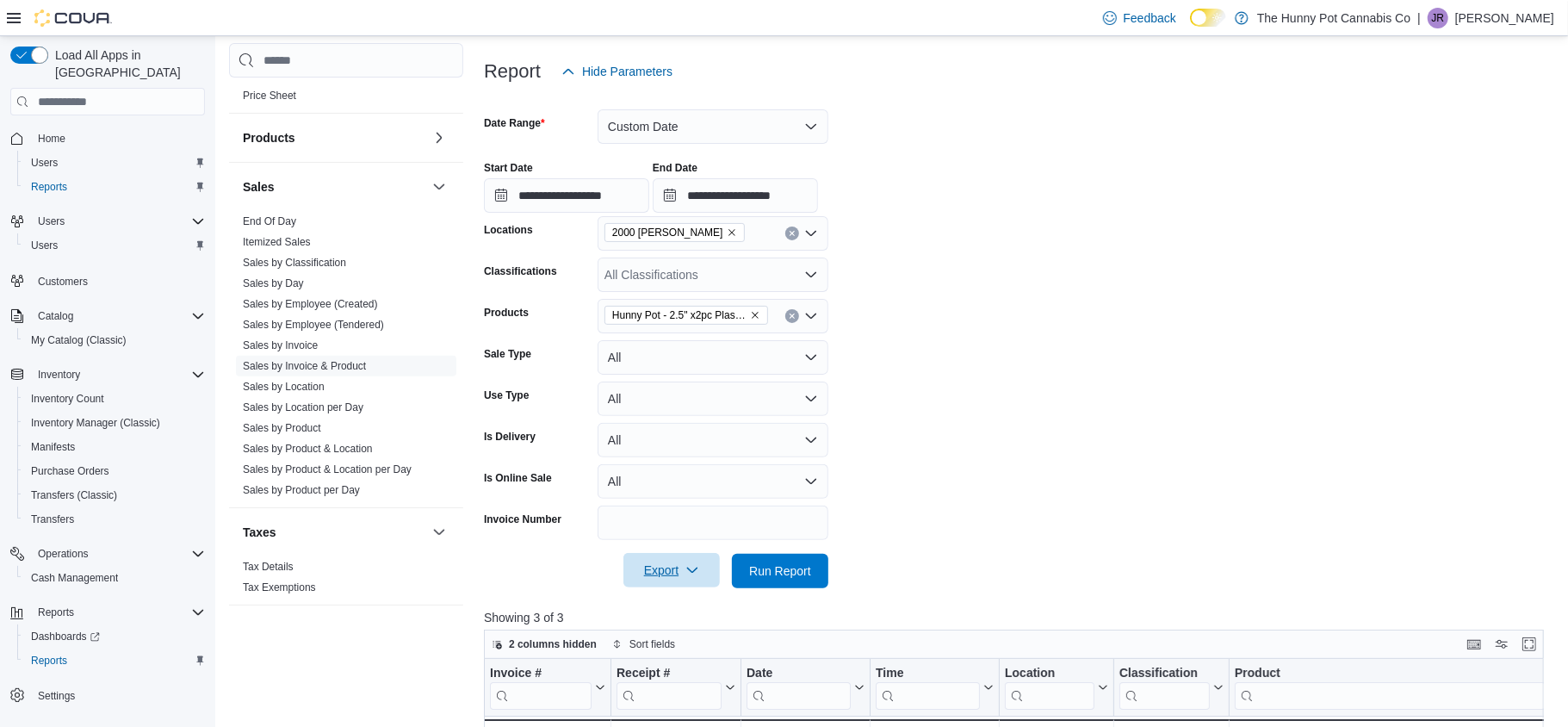
scroll to position [190, 0]
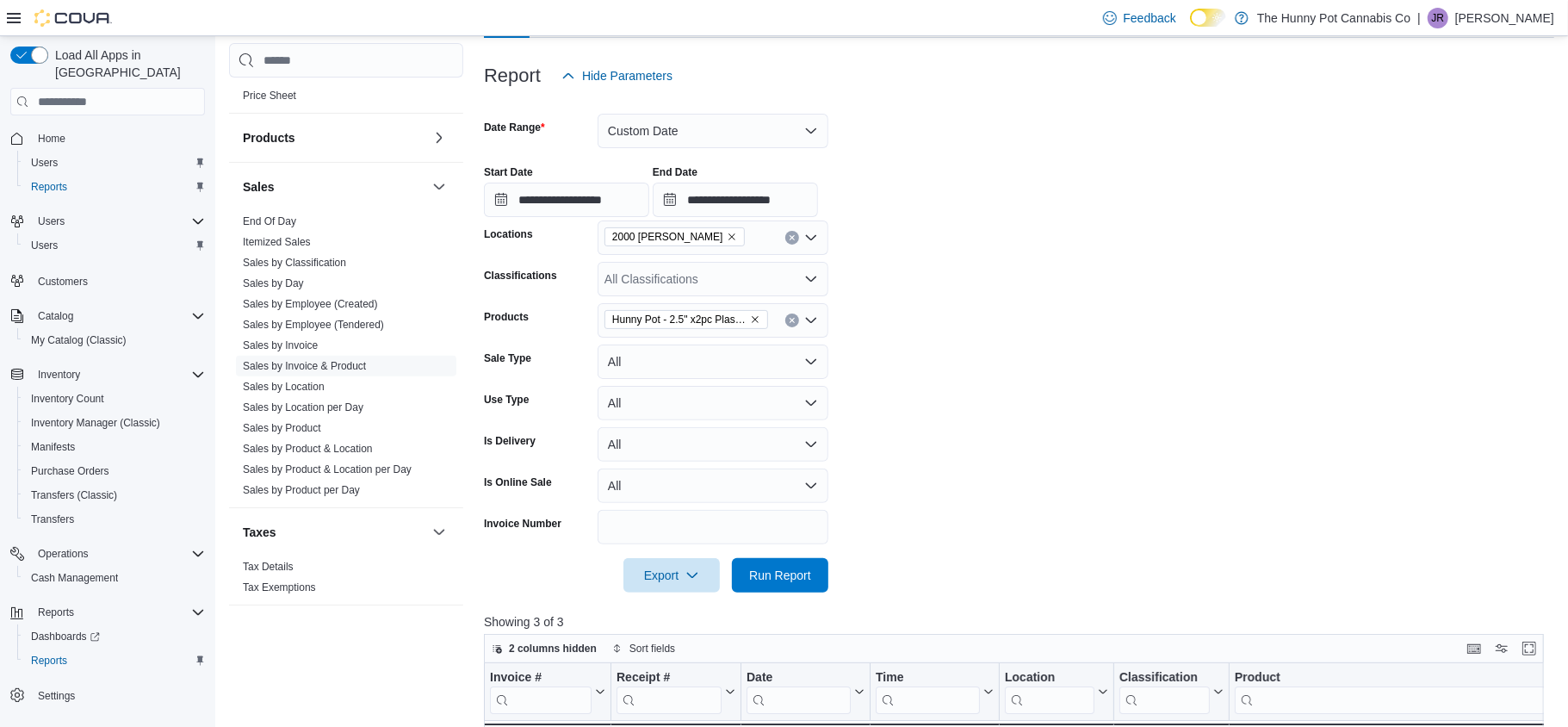
click at [790, 319] on icon "Clear input" at bounding box center [793, 321] width 7 height 7
click at [790, 319] on div "All Products Combo box. Selected. Combo box input. All Products. Type some text…" at bounding box center [713, 320] width 231 height 34
click at [790, 319] on div "* Combo box. Selected. p. Selected. Combo box input. All Products. Type some te…" at bounding box center [713, 320] width 231 height 34
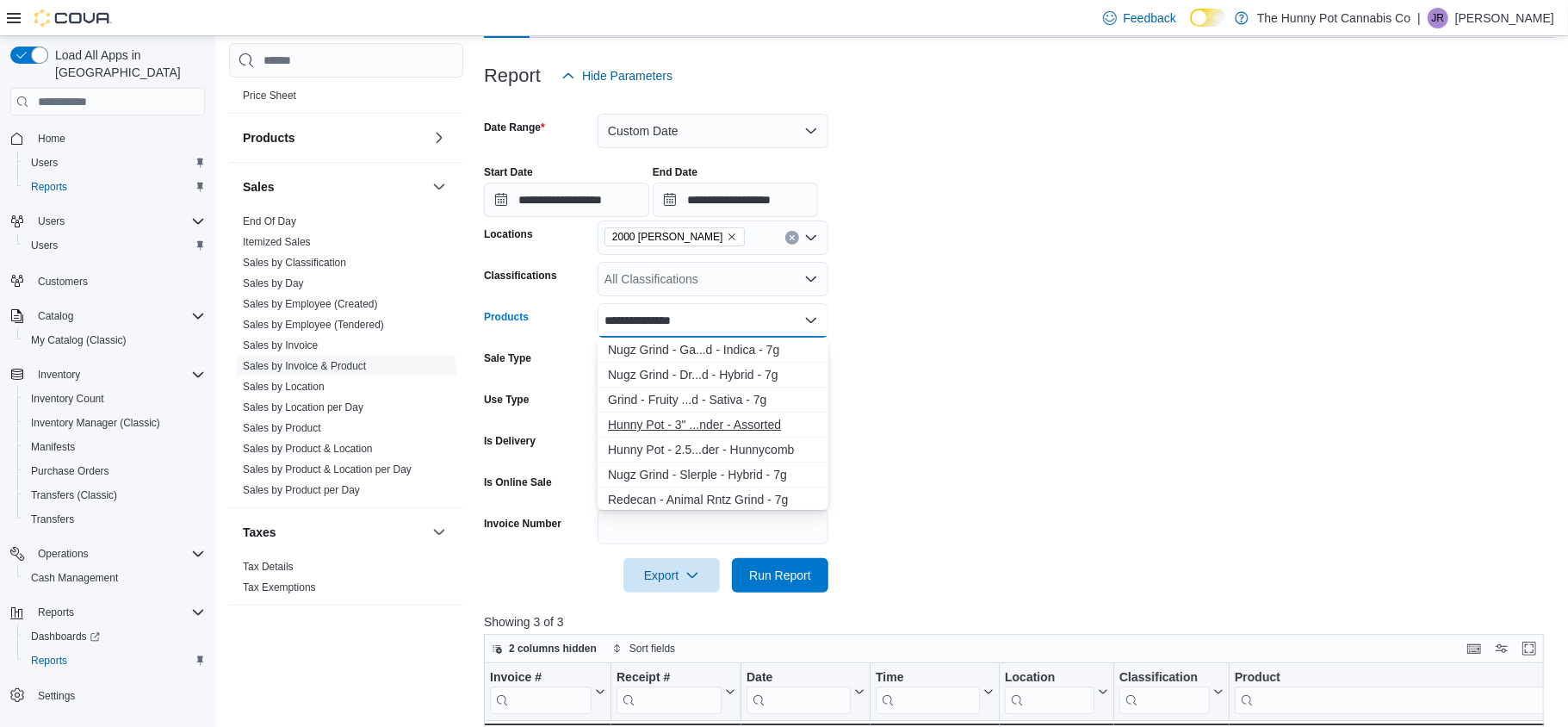
type input "**********"
click at [744, 417] on div "Hunny Pot - 3" ...nder - Assorted" at bounding box center [713, 425] width 210 height 17
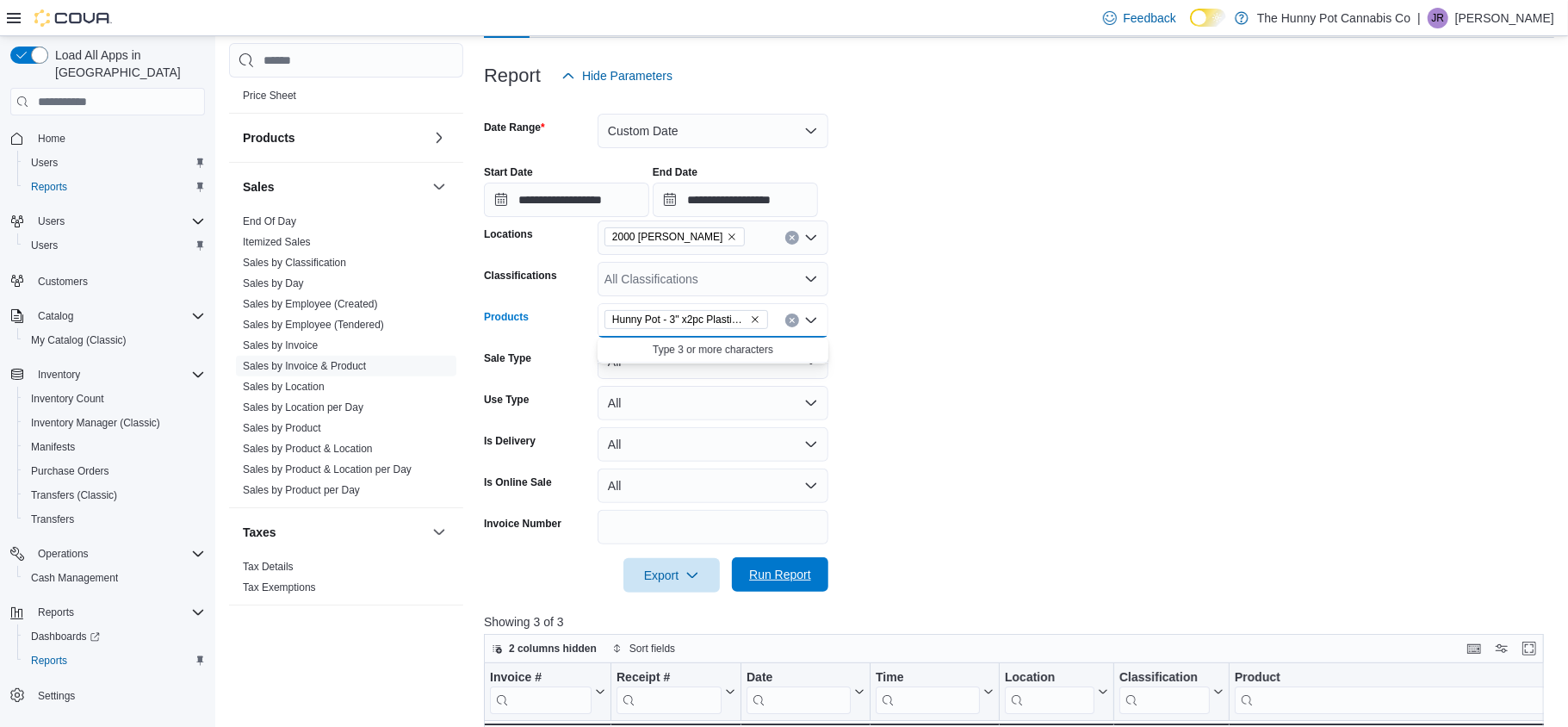
click at [777, 580] on span "Run Report" at bounding box center [780, 574] width 62 height 17
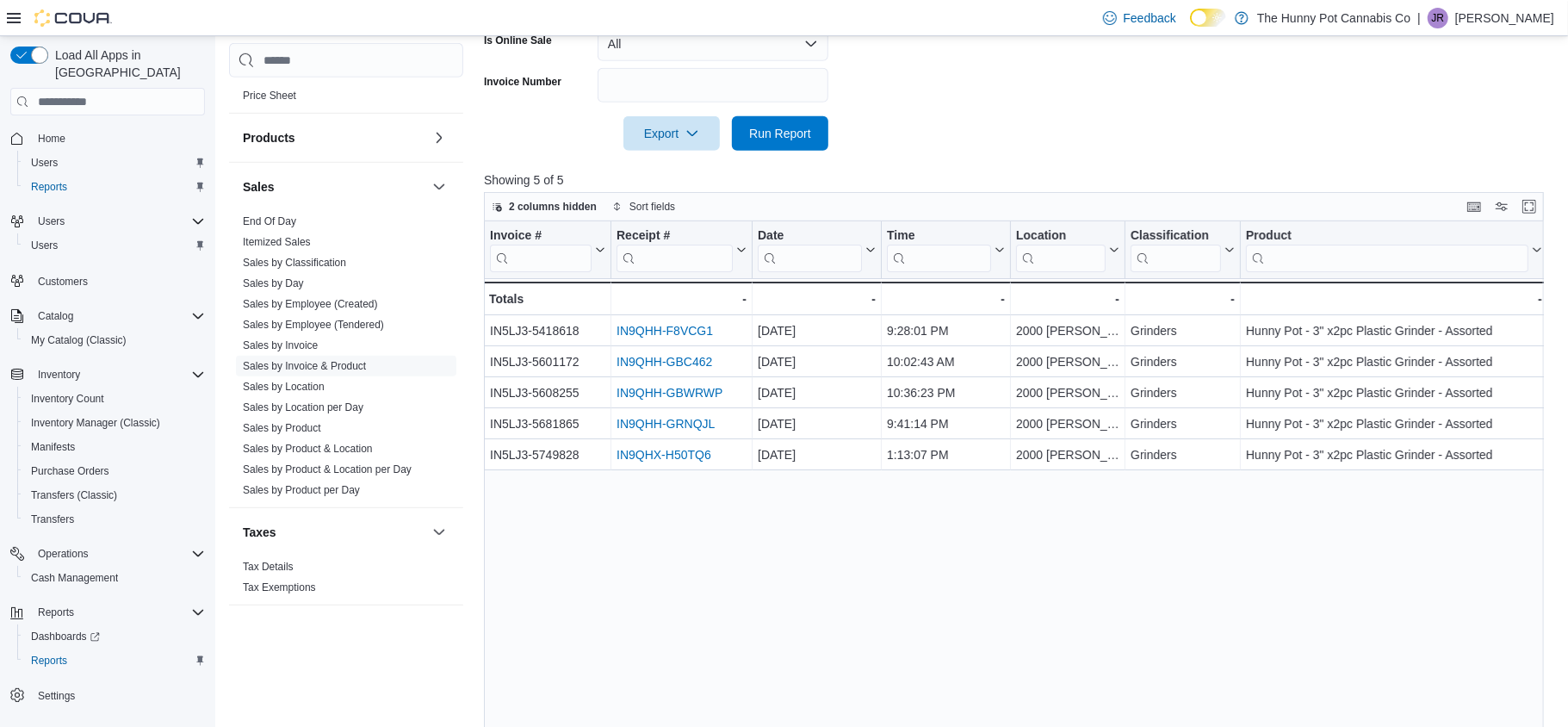
scroll to position [634, 0]
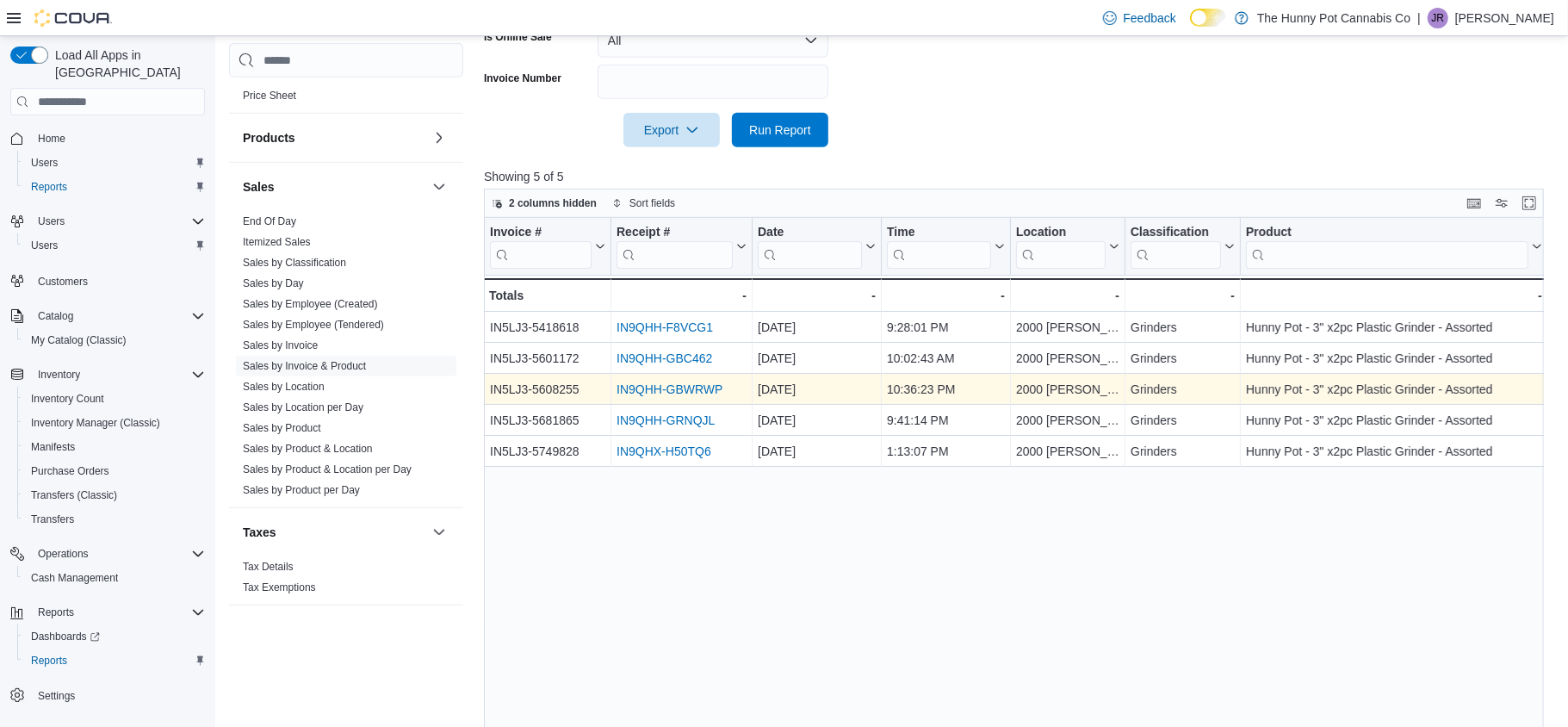
click at [631, 389] on link "IN9QHH-GBWRWP" at bounding box center [669, 389] width 106 height 14
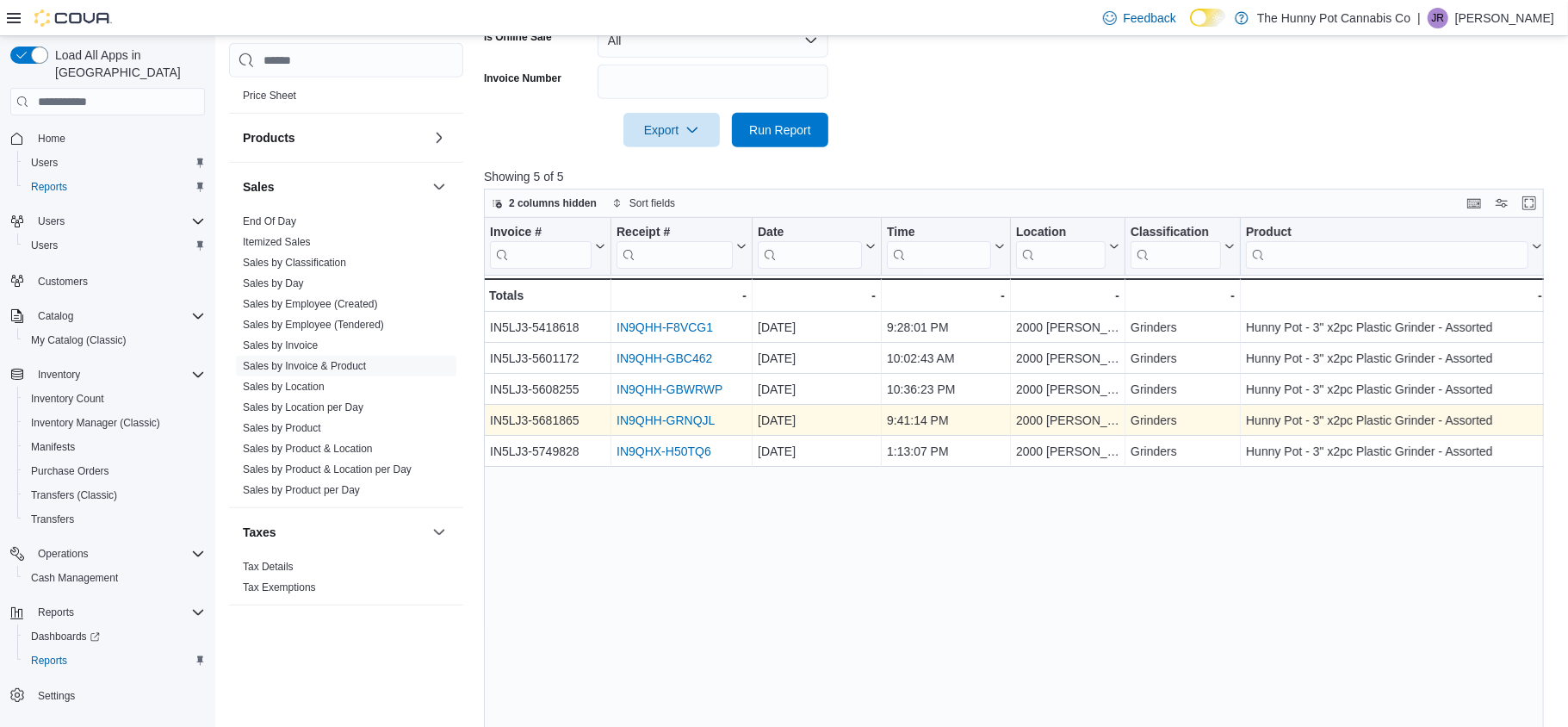
click at [688, 416] on link "IN9QHH-GRNQJL" at bounding box center [665, 420] width 98 height 14
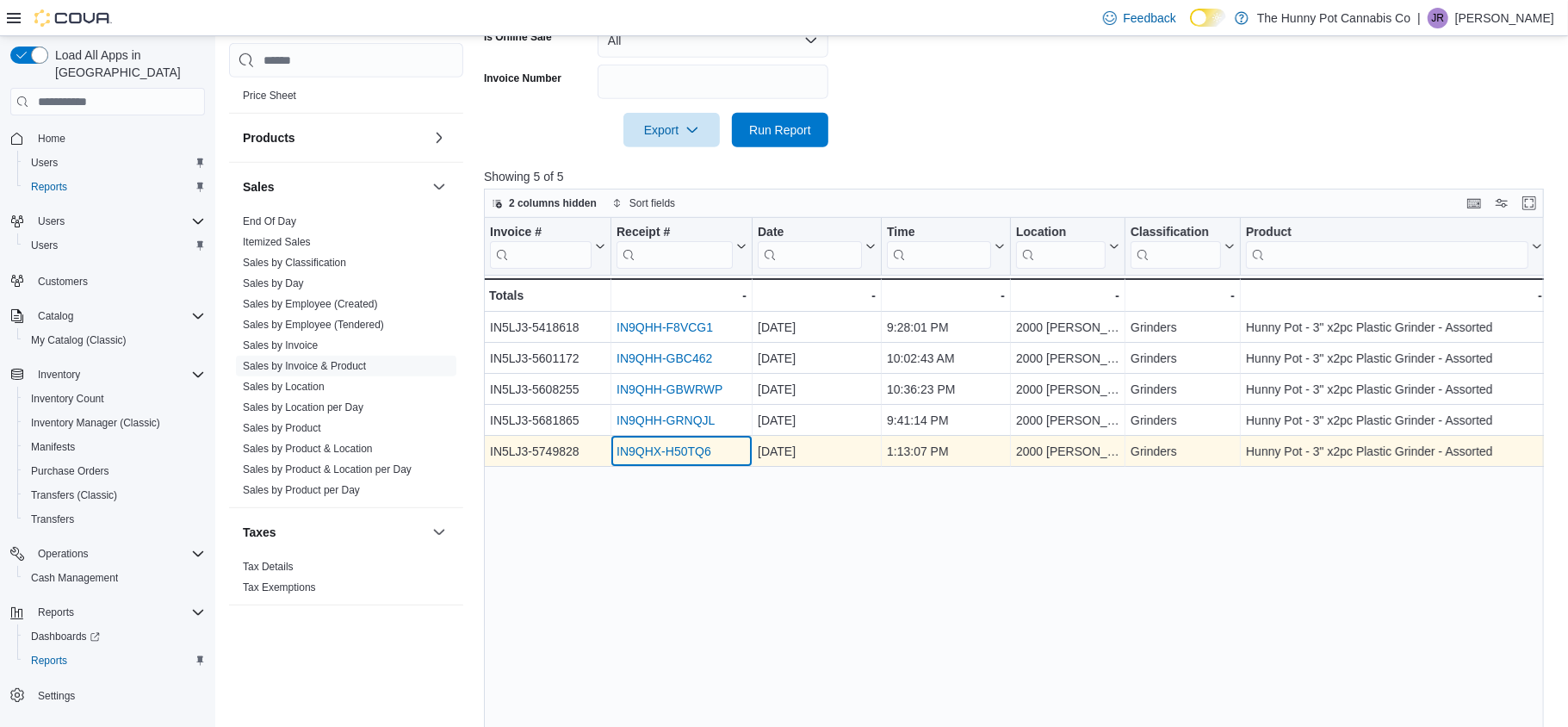
click at [676, 460] on div "IN9QHX-H50TQ6" at bounding box center [681, 451] width 130 height 21
click at [677, 456] on link "IN9QHX-H50TQ6" at bounding box center [663, 451] width 94 height 14
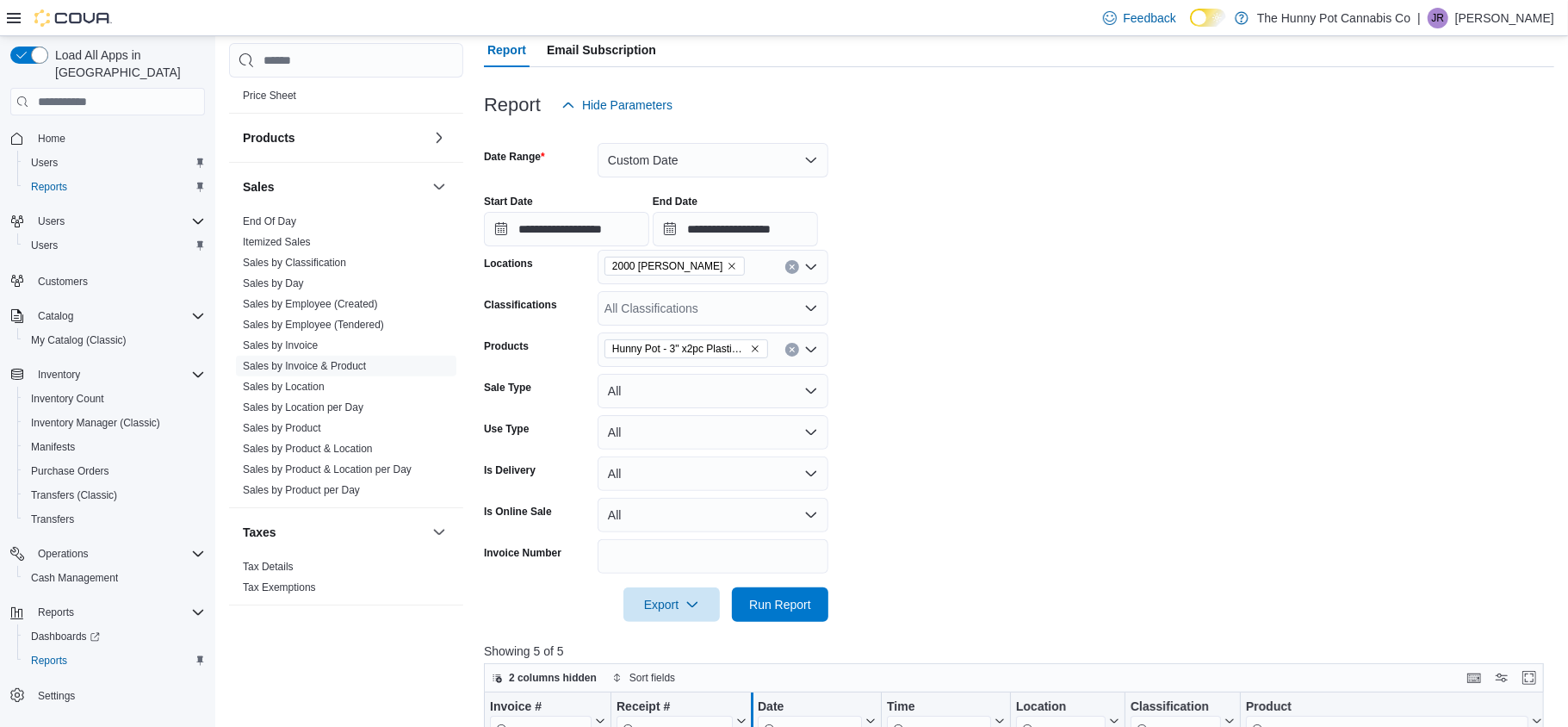
scroll to position [142, 0]
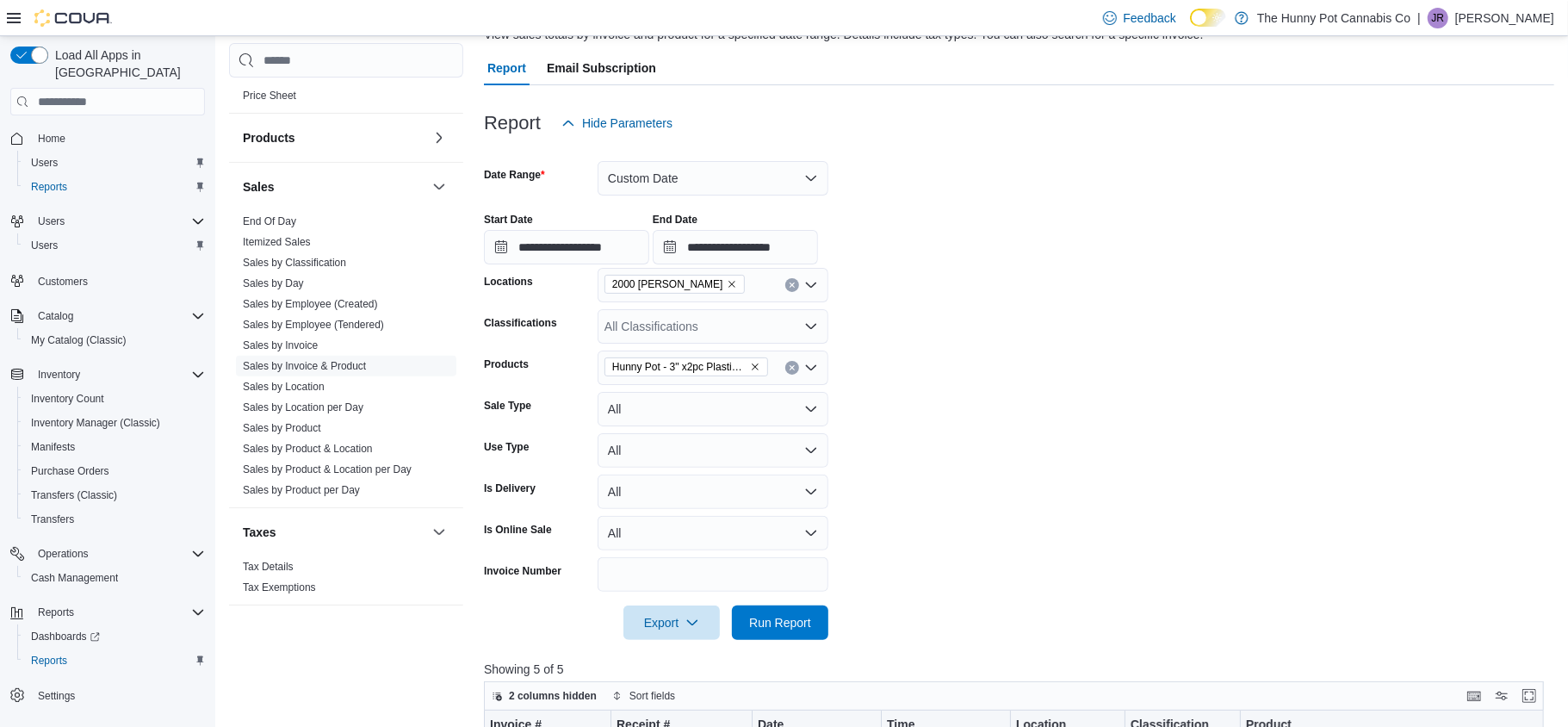
click at [795, 367] on button "Clear input" at bounding box center [793, 368] width 14 height 14
click at [795, 367] on div "All Products Combo box. Selected. Combo box input. All Products. Type some text…" at bounding box center [713, 367] width 231 height 34
click at [795, 367] on div "All Products * Combo box. Selected. Combo box input. All Products. Type some te…" at bounding box center [713, 367] width 231 height 34
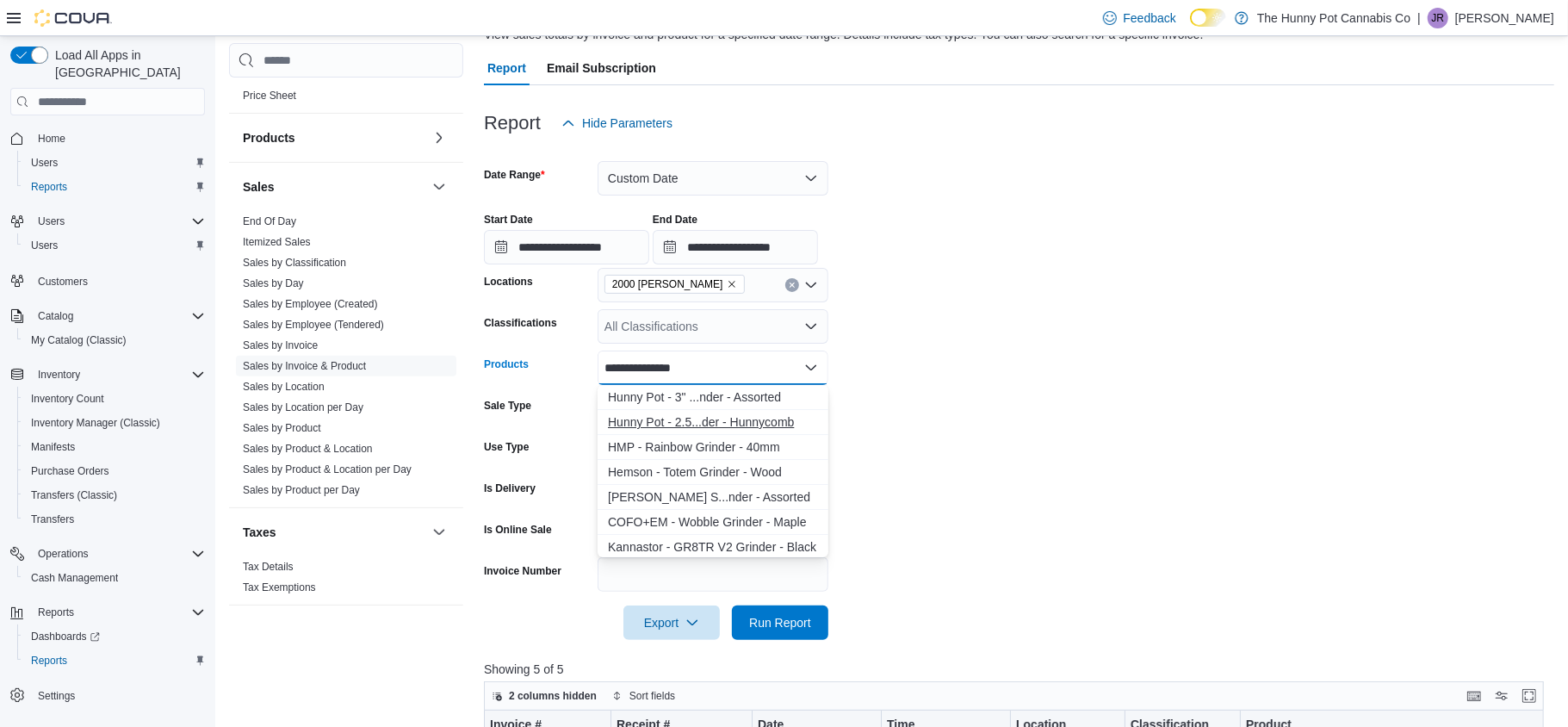
type input "**********"
click at [764, 416] on div "Hunny Pot - 2.5...der - Hunnycomb" at bounding box center [713, 422] width 210 height 17
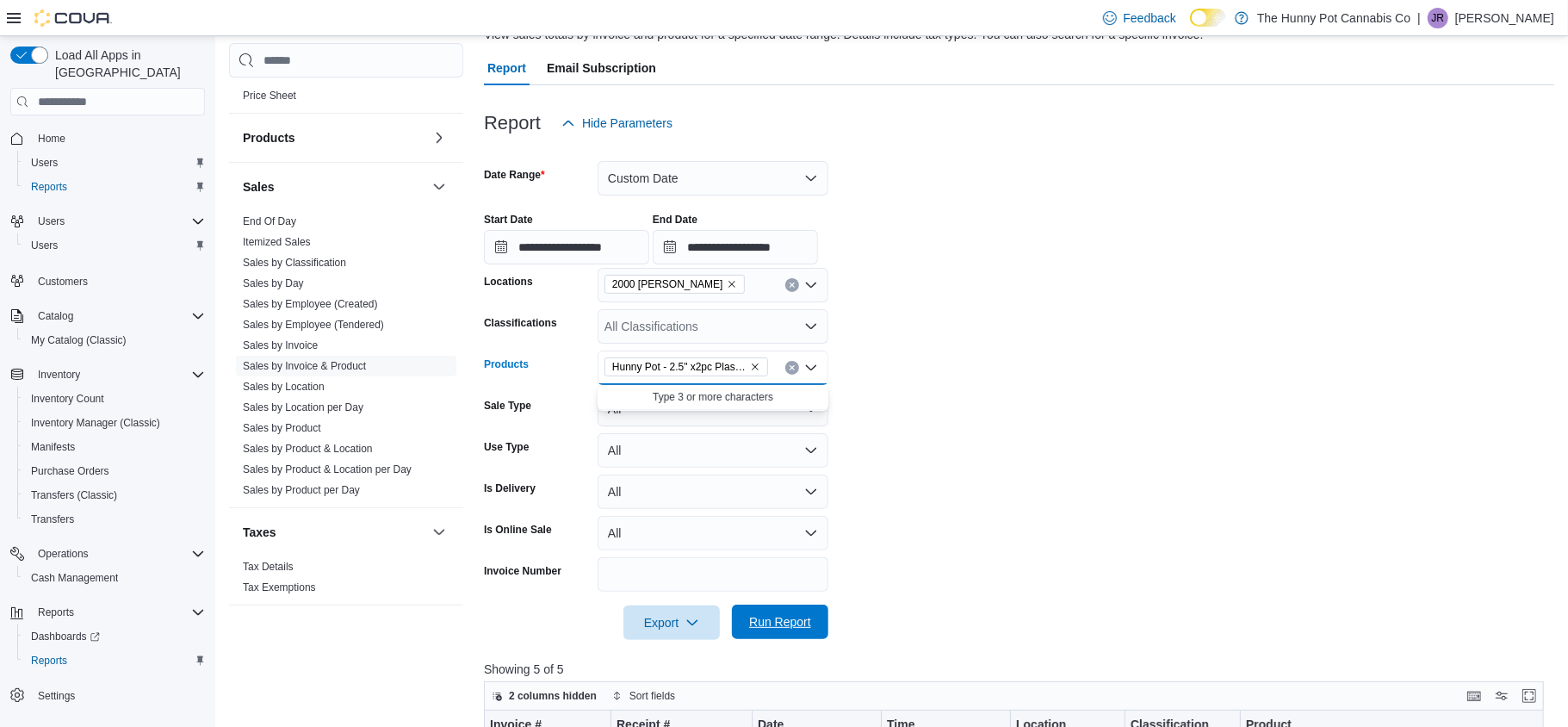
click at [794, 618] on span "Run Report" at bounding box center [780, 622] width 62 height 17
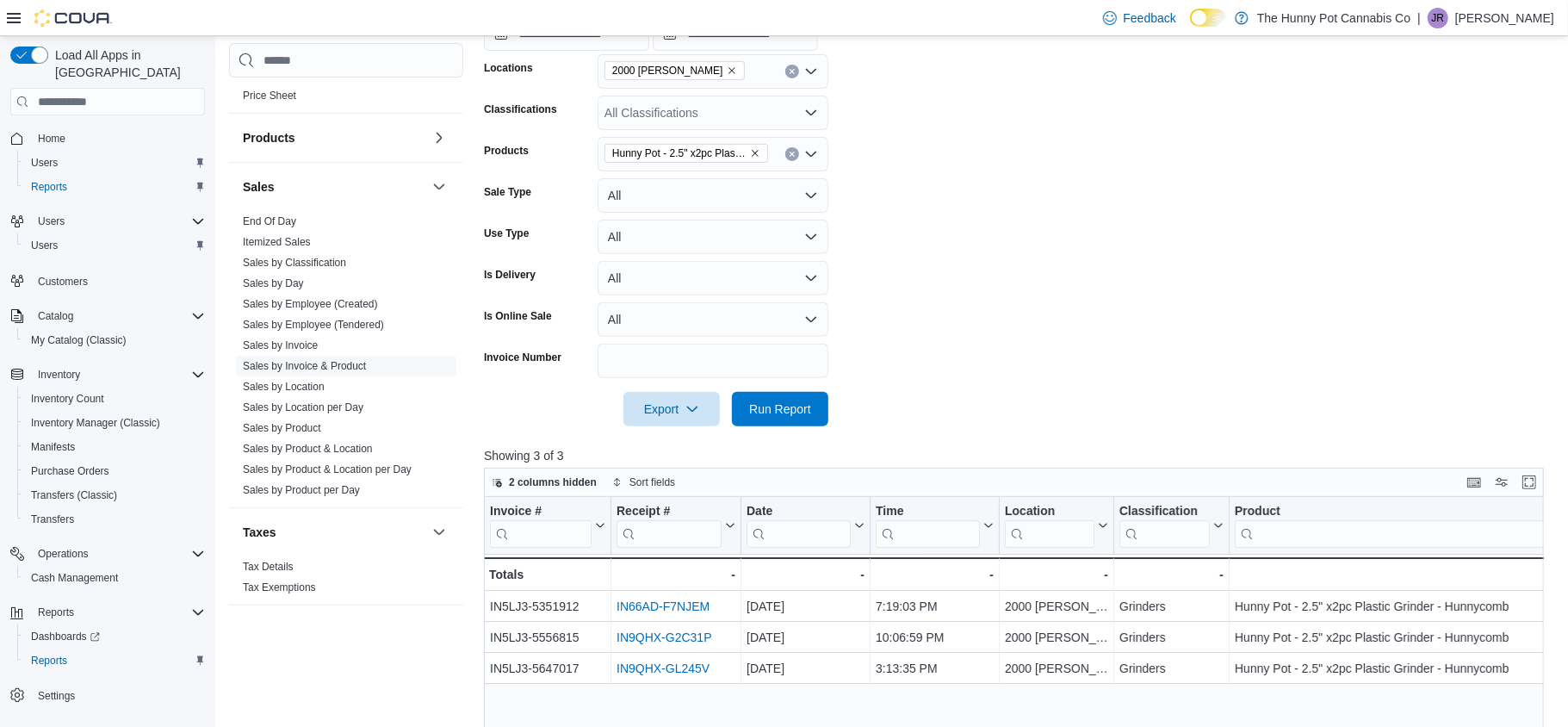
scroll to position [345, 0]
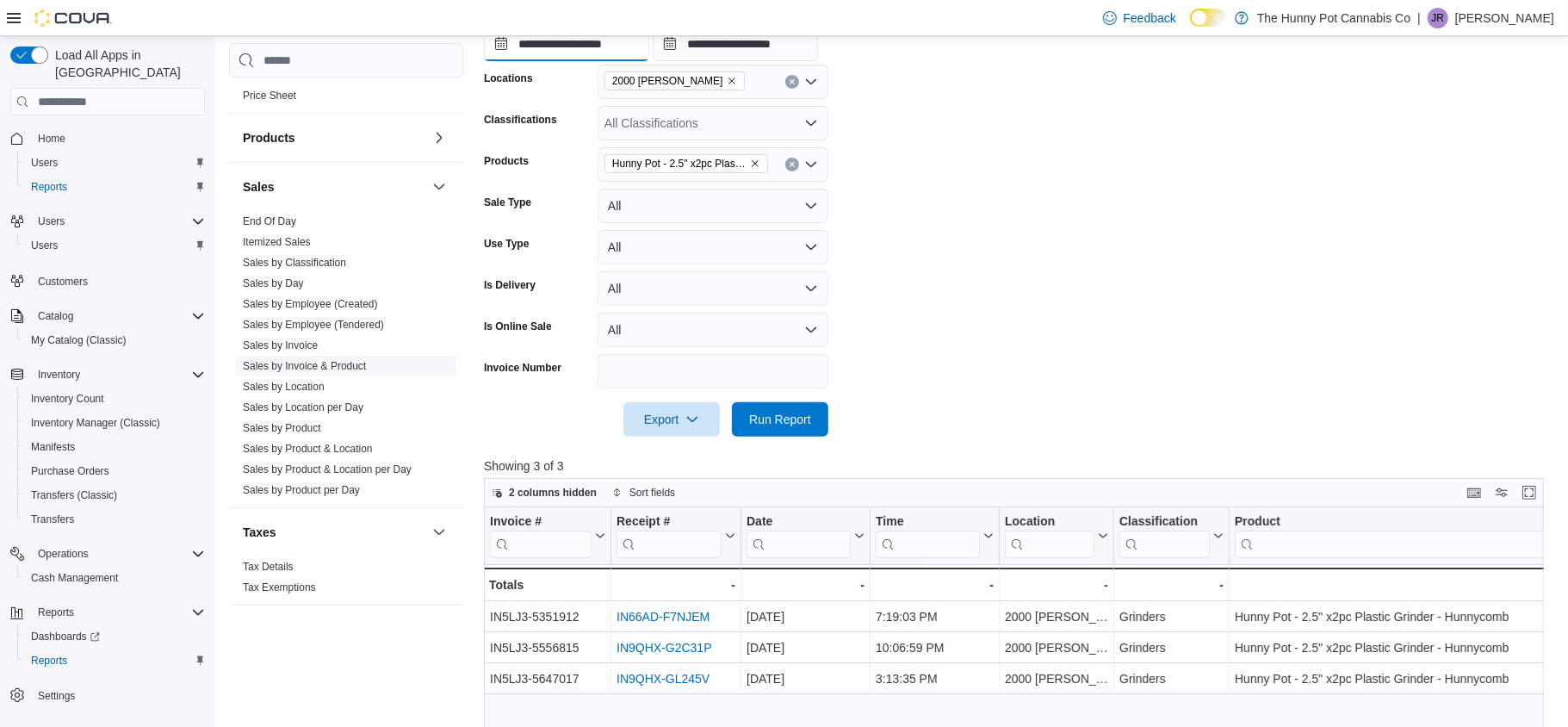
click at [491, 44] on input "**********" at bounding box center [566, 44] width 165 height 34
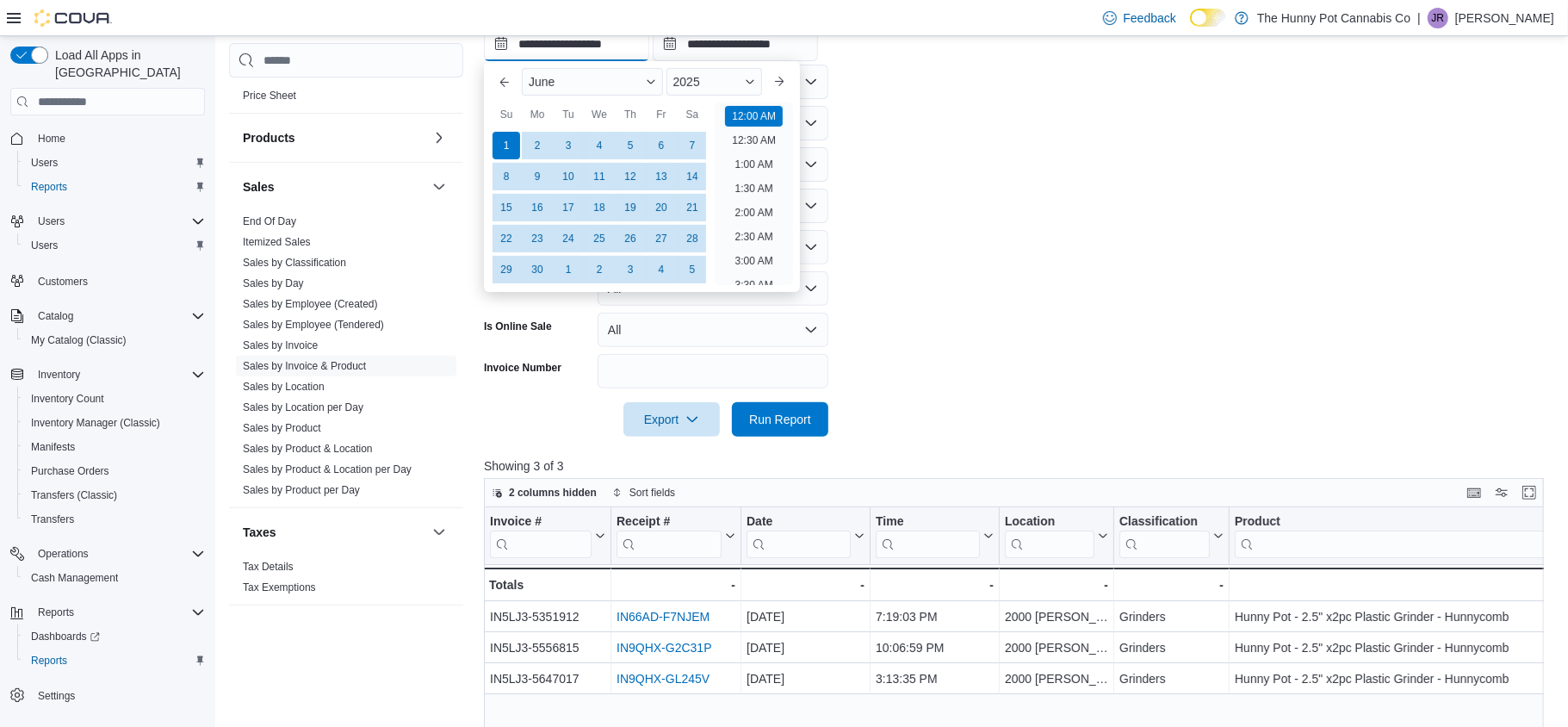
scroll to position [53, 0]
click at [503, 85] on button "Previous Month" at bounding box center [505, 82] width 28 height 28
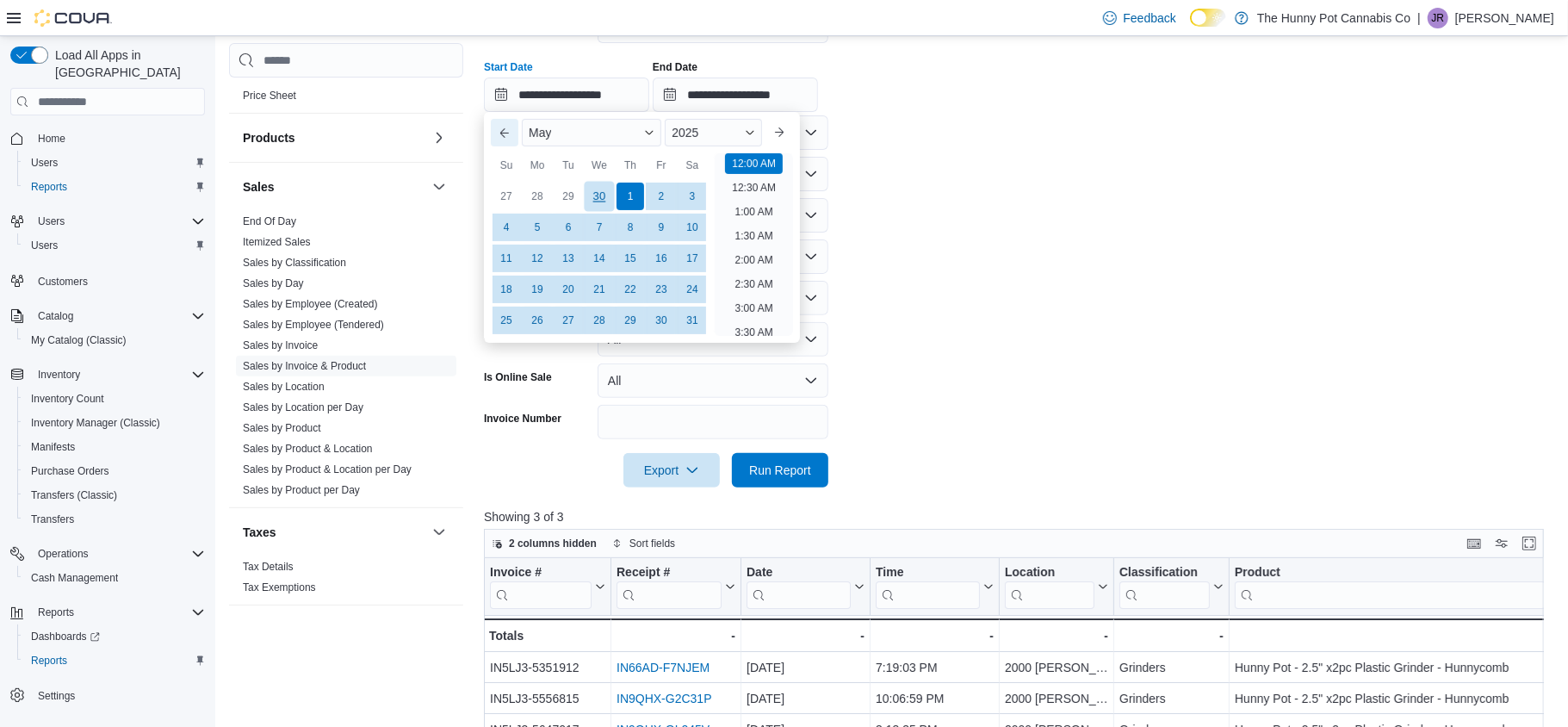
scroll to position [300, 0]
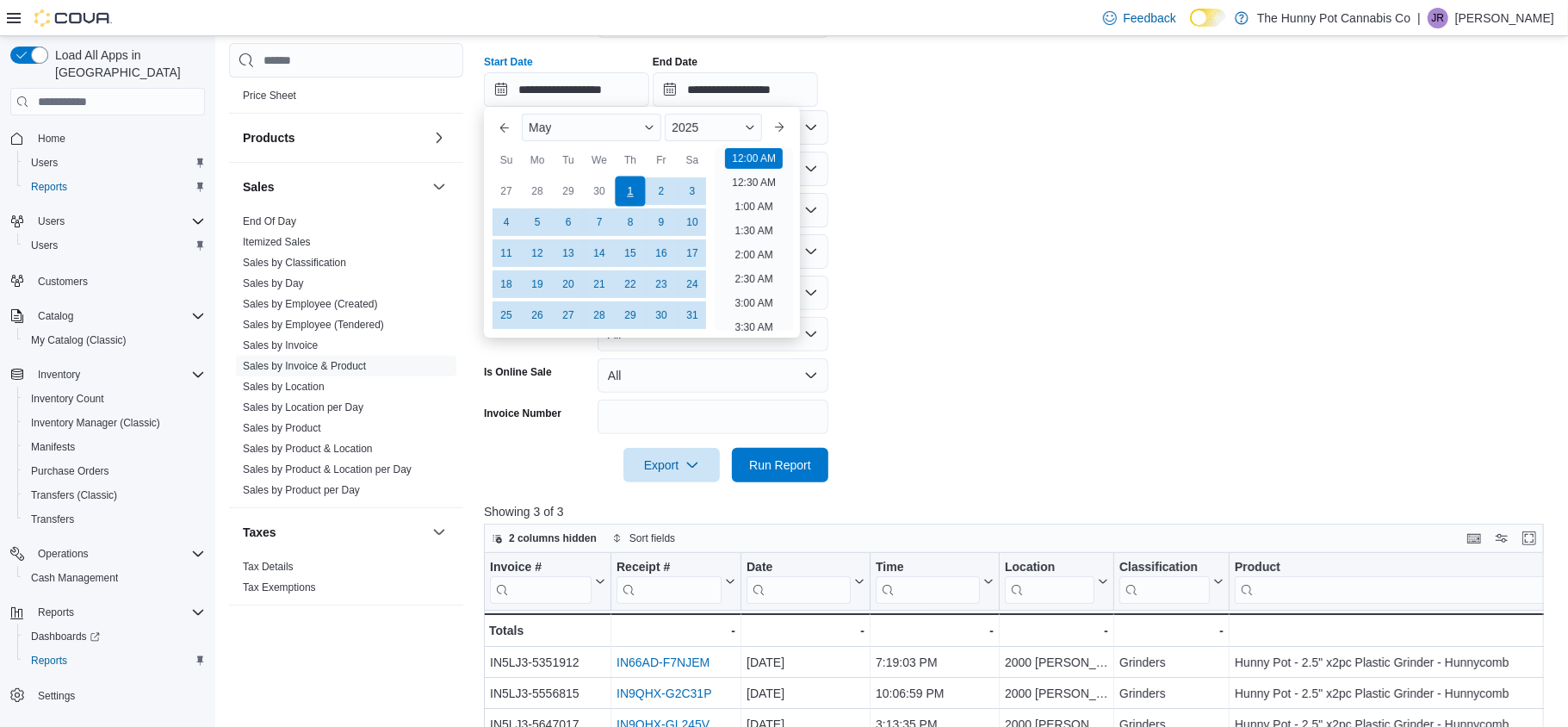
click at [624, 189] on div "1" at bounding box center [630, 191] width 30 height 30
click at [802, 454] on span "Run Report" at bounding box center [780, 463] width 76 height 34
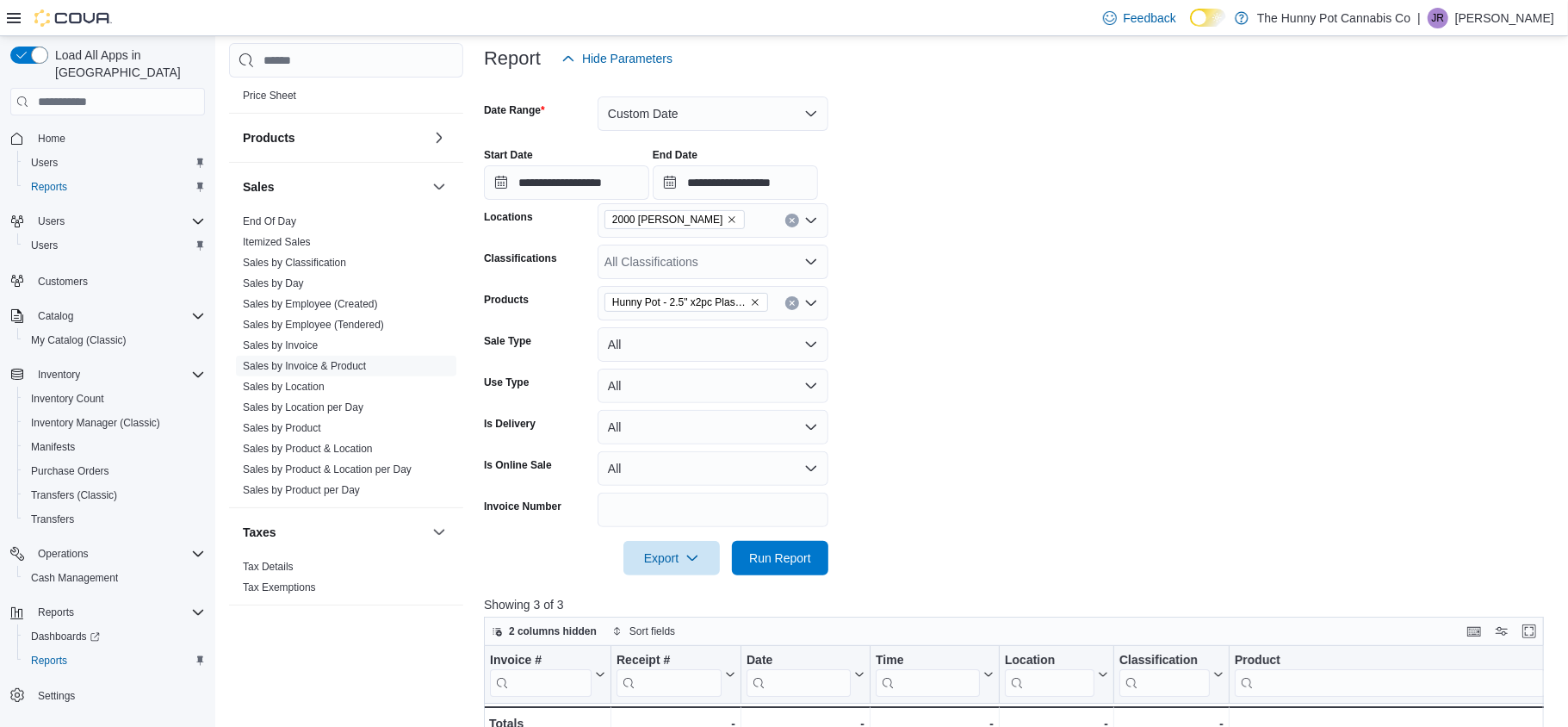
scroll to position [204, 0]
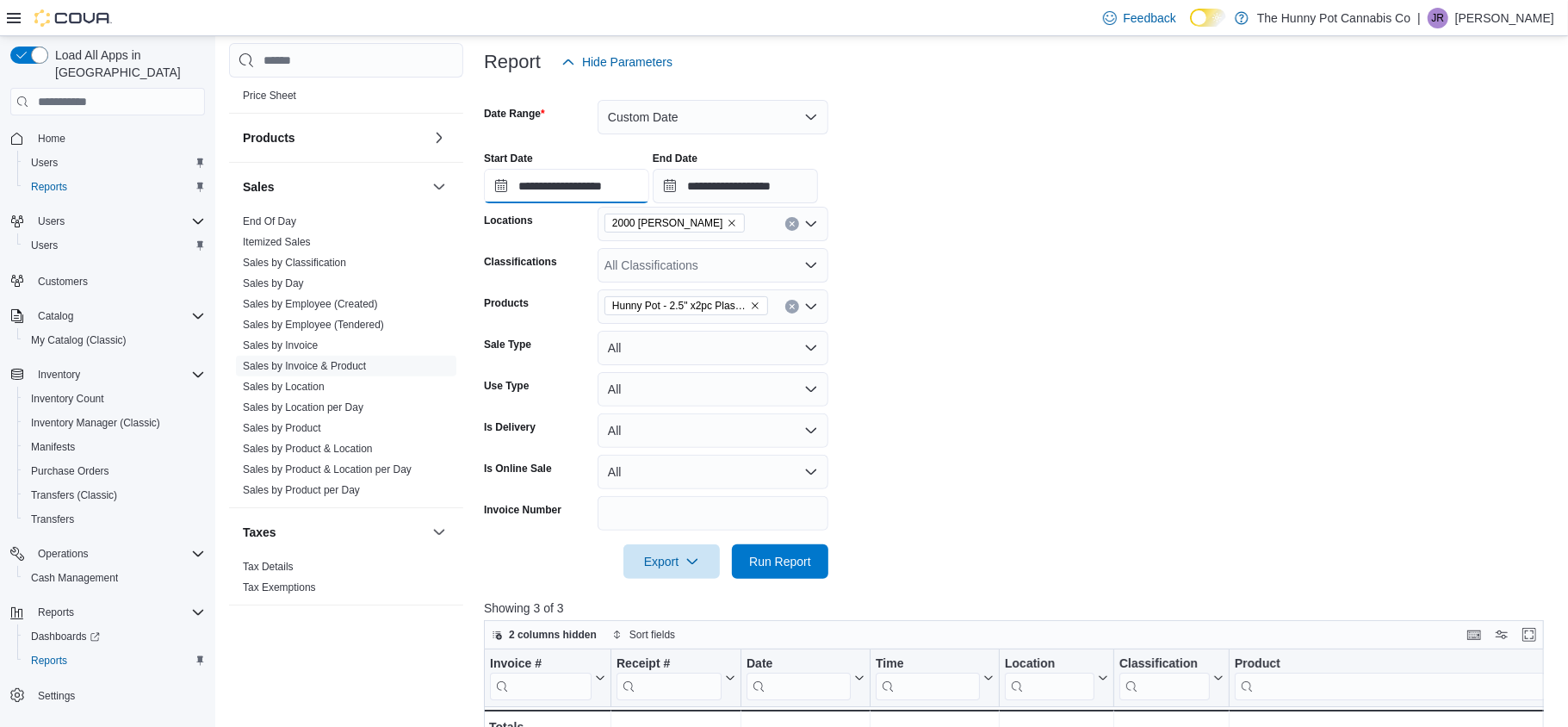
click at [509, 188] on input "**********" at bounding box center [566, 185] width 165 height 34
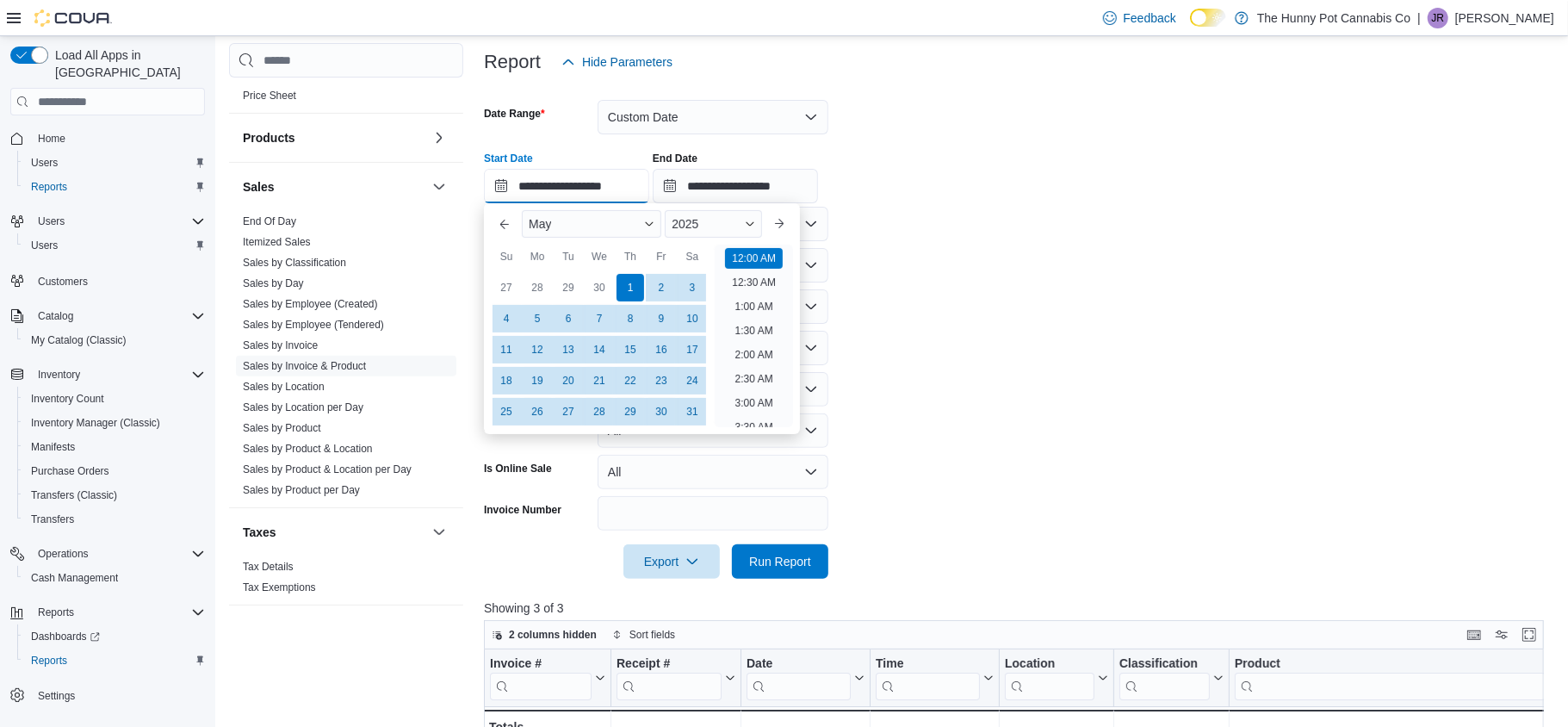
scroll to position [53, 0]
click at [508, 234] on button "Previous Month" at bounding box center [505, 224] width 28 height 28
click at [562, 285] on div "1" at bounding box center [568, 287] width 30 height 30
click at [760, 546] on span "Run Report" at bounding box center [780, 560] width 76 height 34
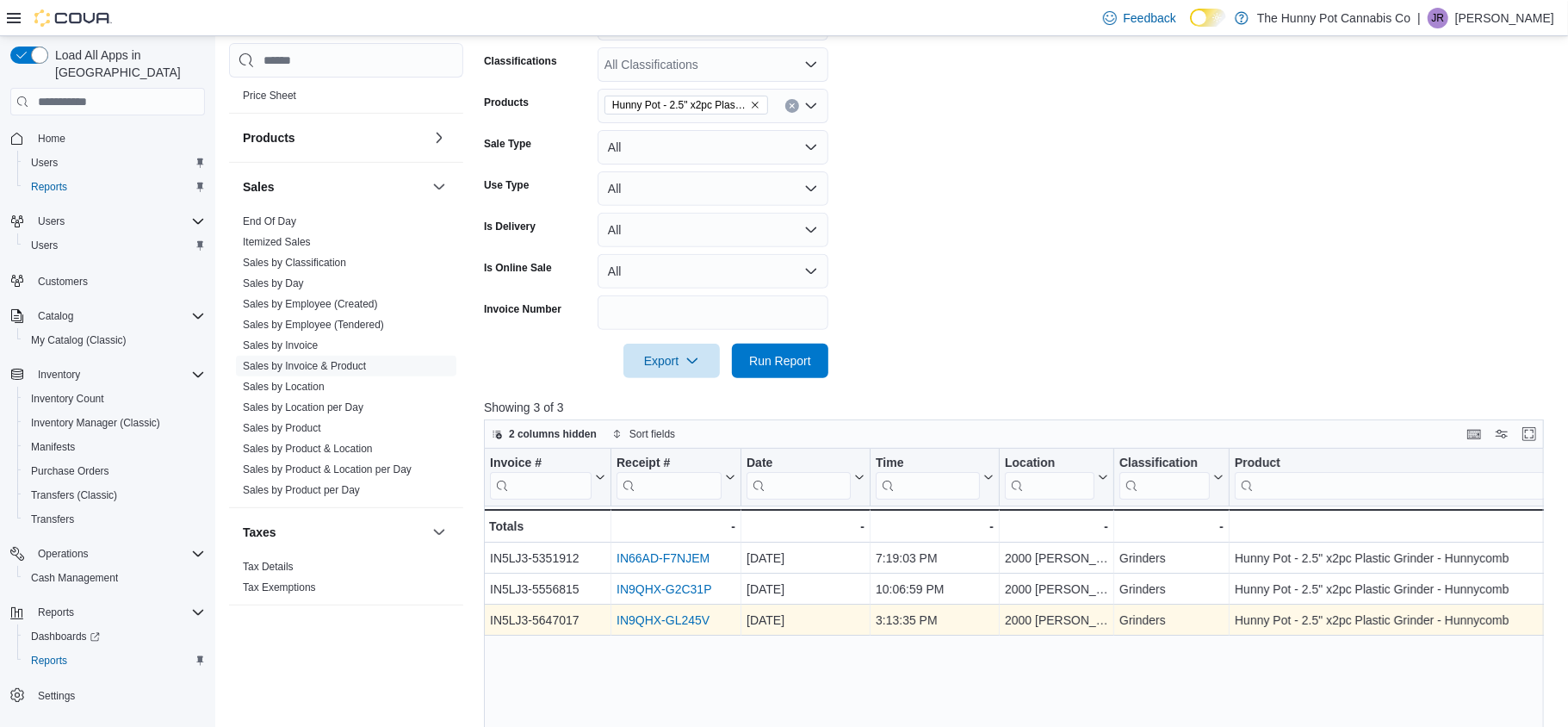
click at [687, 615] on link "IN9QHX-GL245V" at bounding box center [663, 620] width 93 height 14
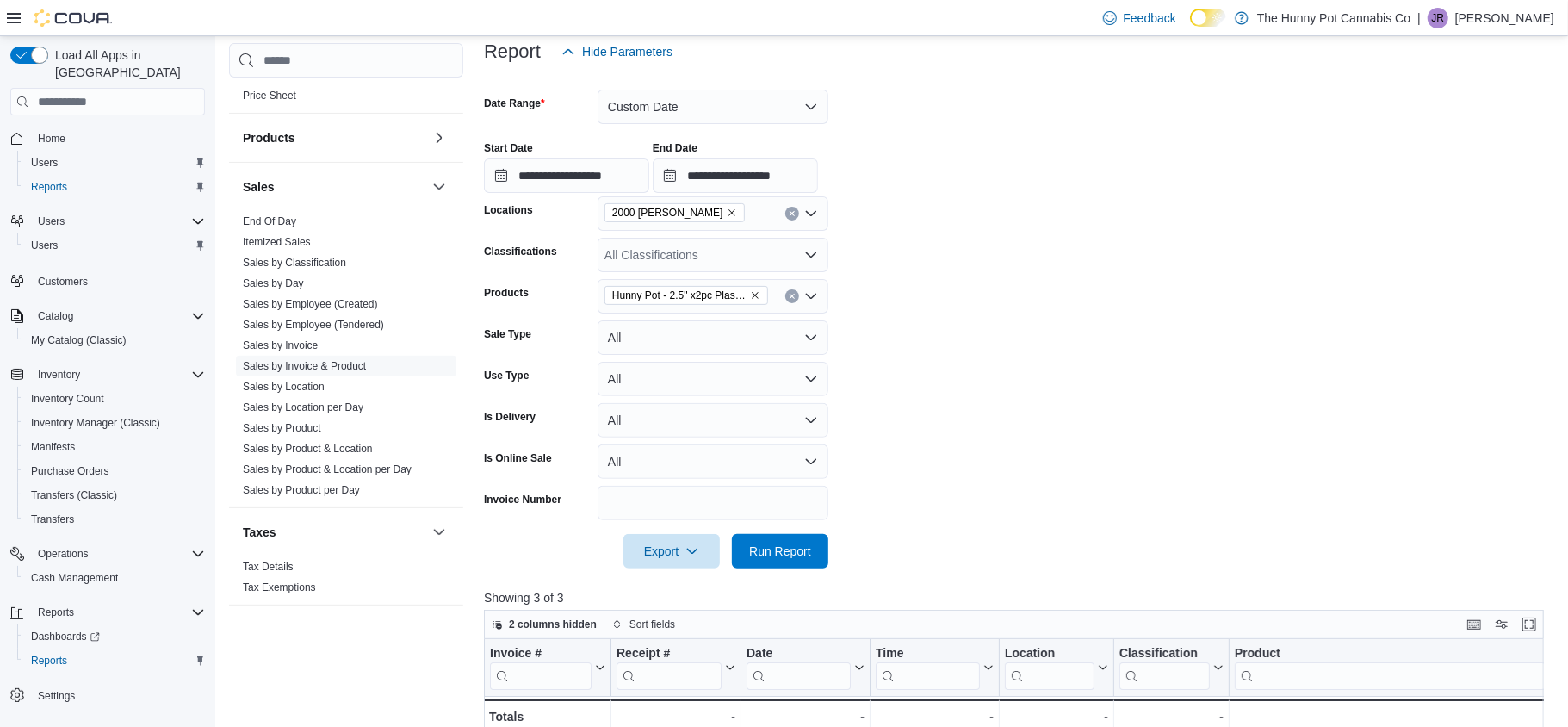
scroll to position [186, 0]
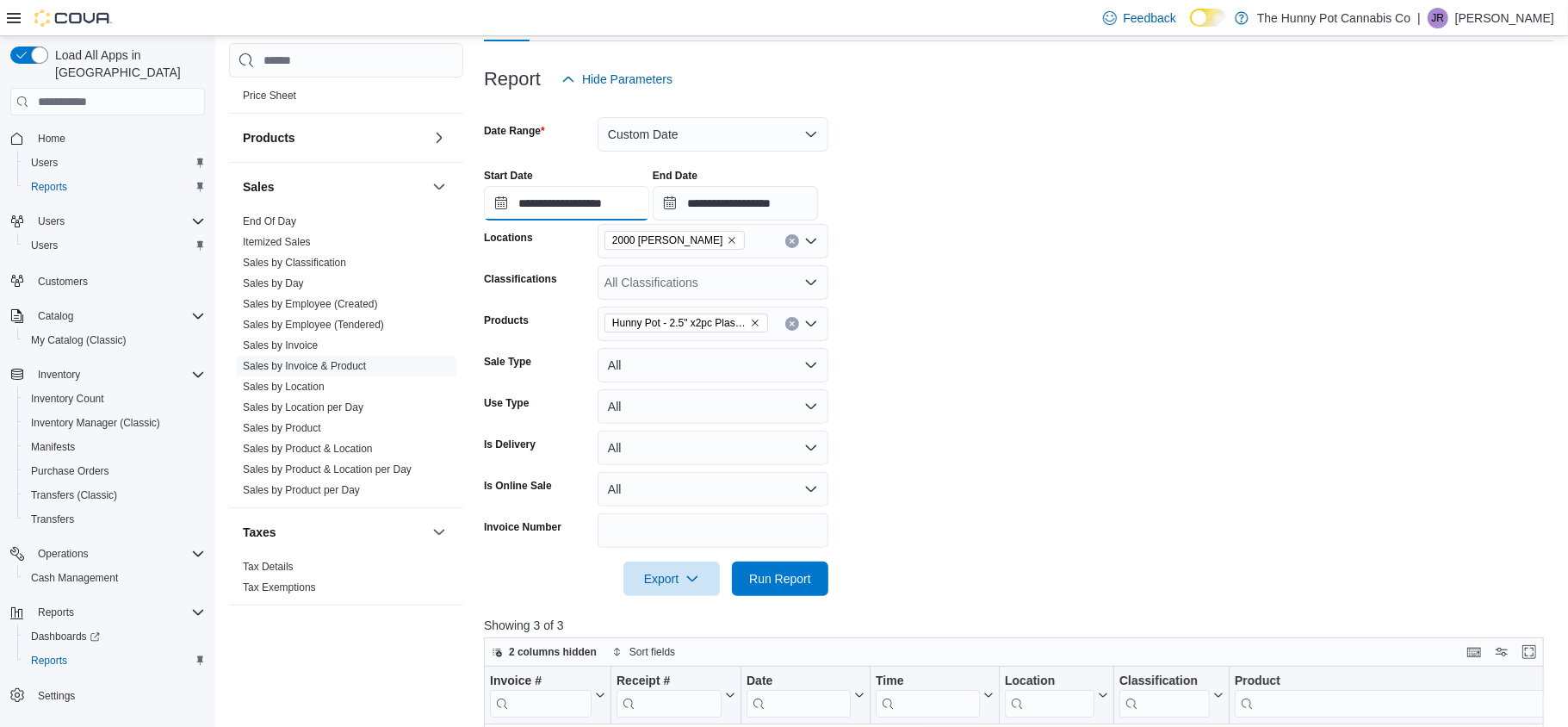
click at [496, 201] on input "**********" at bounding box center [566, 203] width 165 height 34
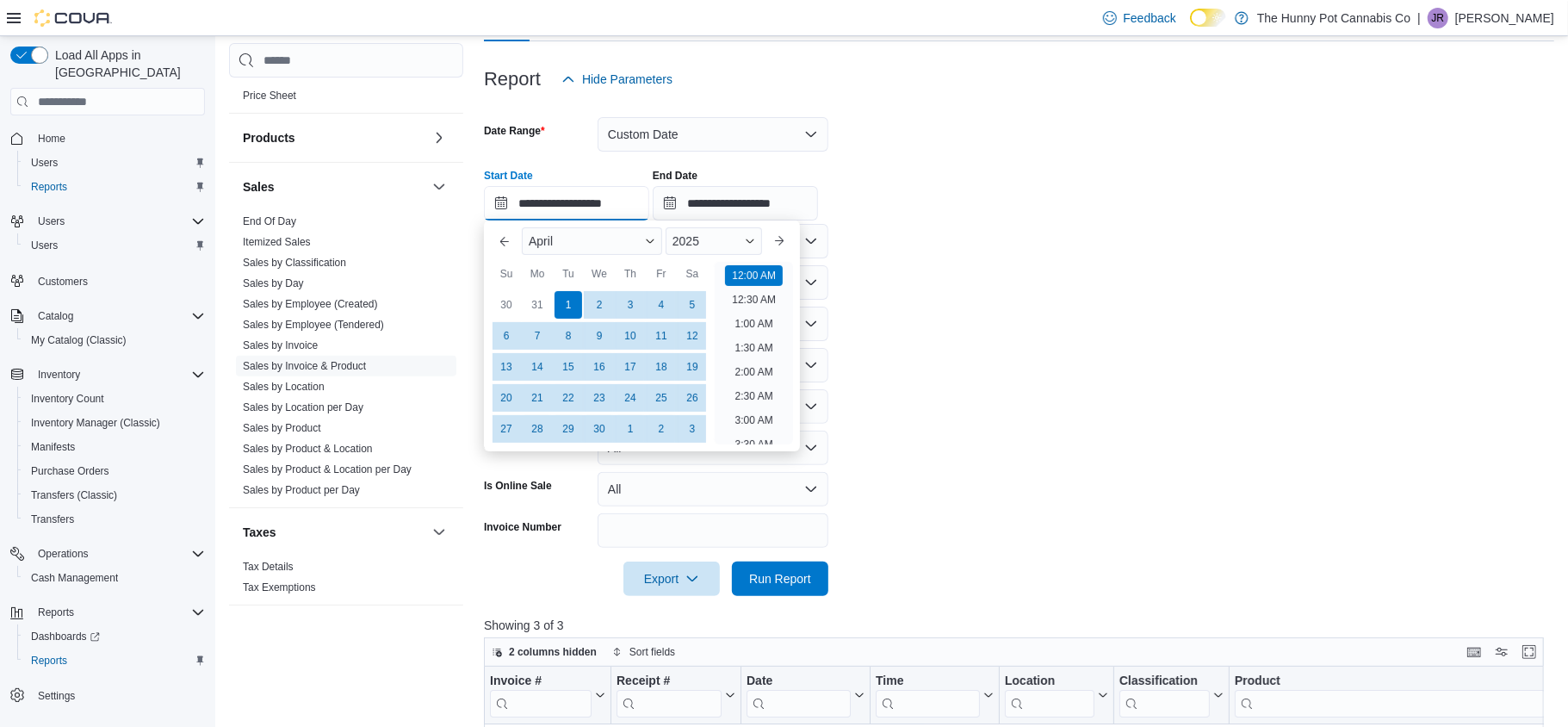
scroll to position [53, 0]
click at [774, 250] on button "Next month" at bounding box center [780, 241] width 28 height 28
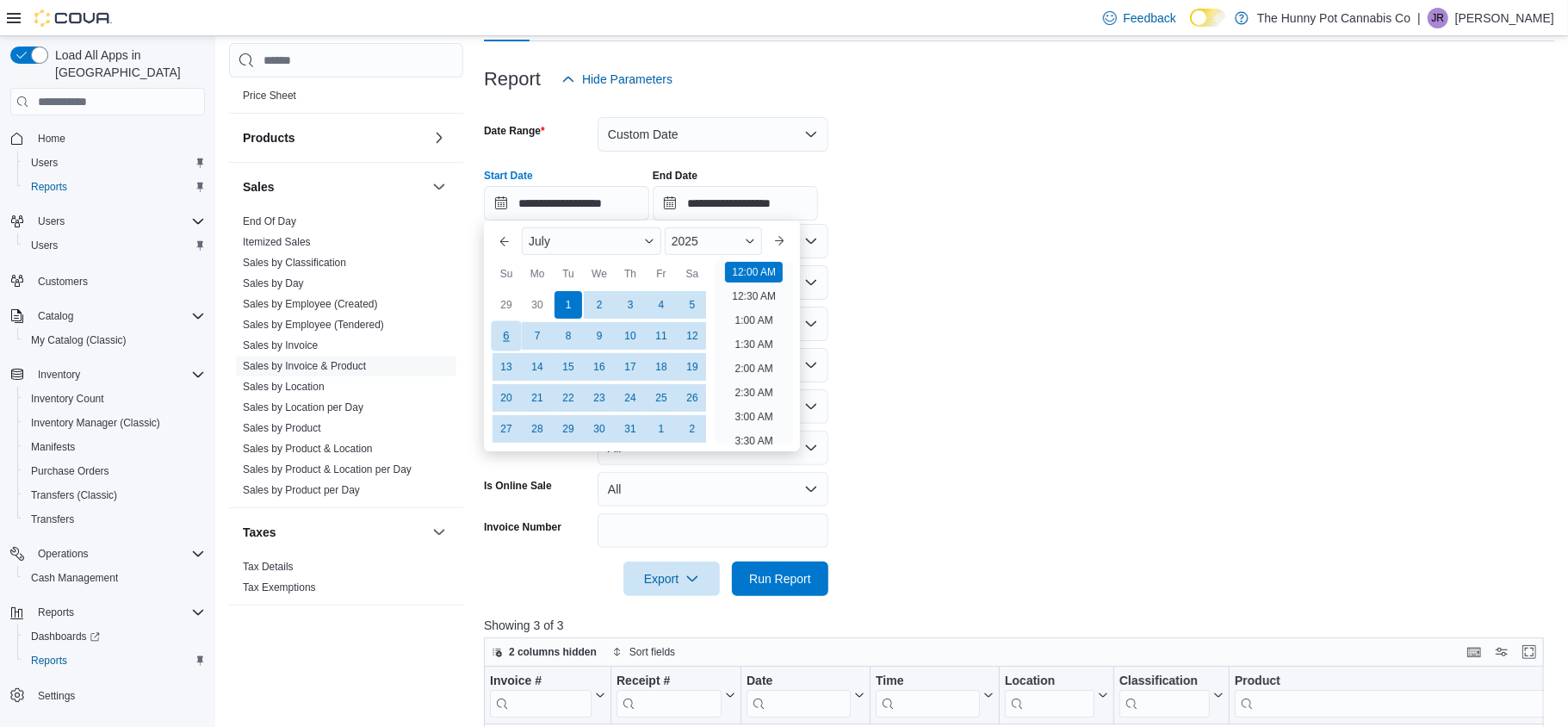
click at [503, 336] on div "6" at bounding box center [506, 336] width 30 height 30
type input "**********"
click at [1104, 313] on form "**********" at bounding box center [1019, 345] width 1071 height 499
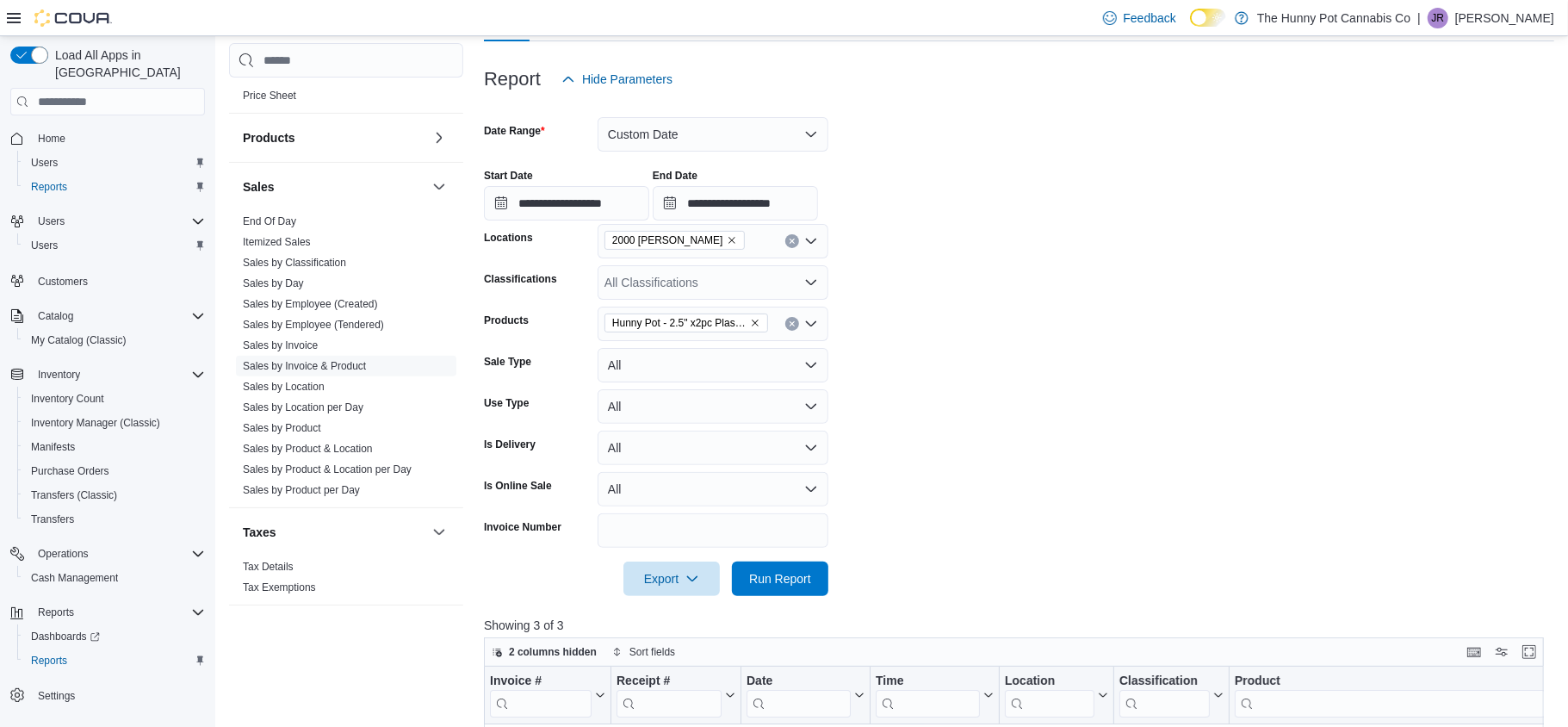
click at [793, 323] on icon "Clear input" at bounding box center [792, 324] width 4 height 4
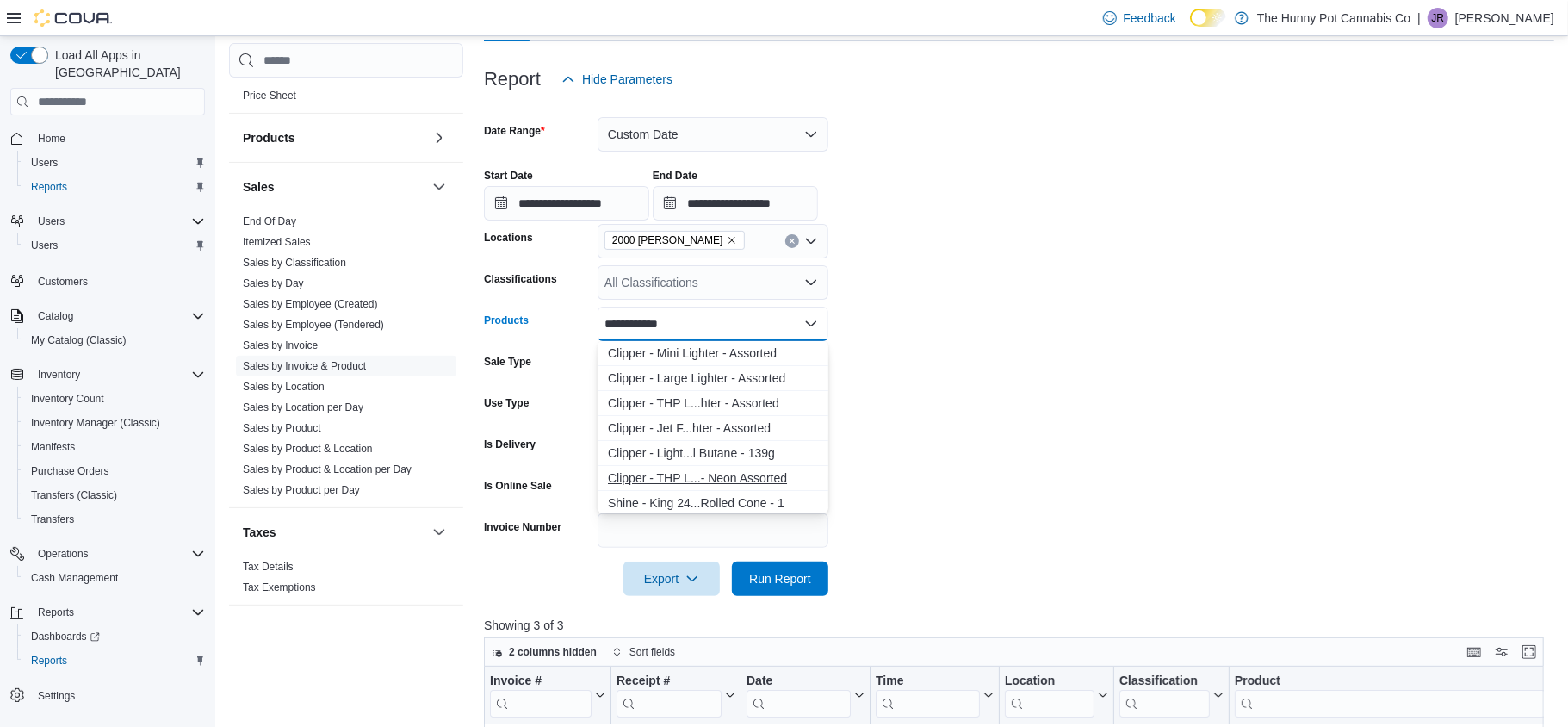
type input "**********"
click at [718, 469] on div "Clipper - THP L...- Neon Assorted" at bounding box center [713, 478] width 210 height 17
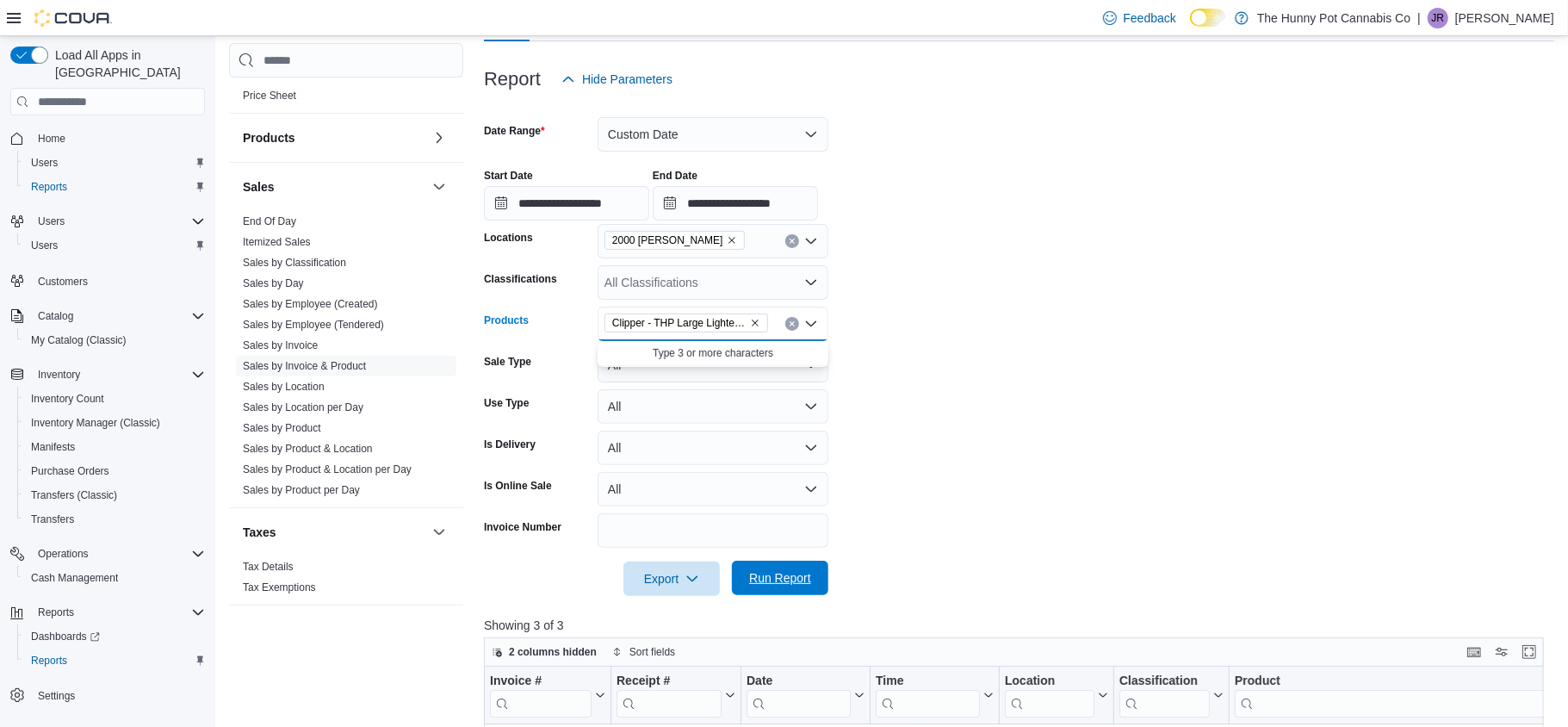
click at [805, 577] on span "Run Report" at bounding box center [780, 578] width 62 height 17
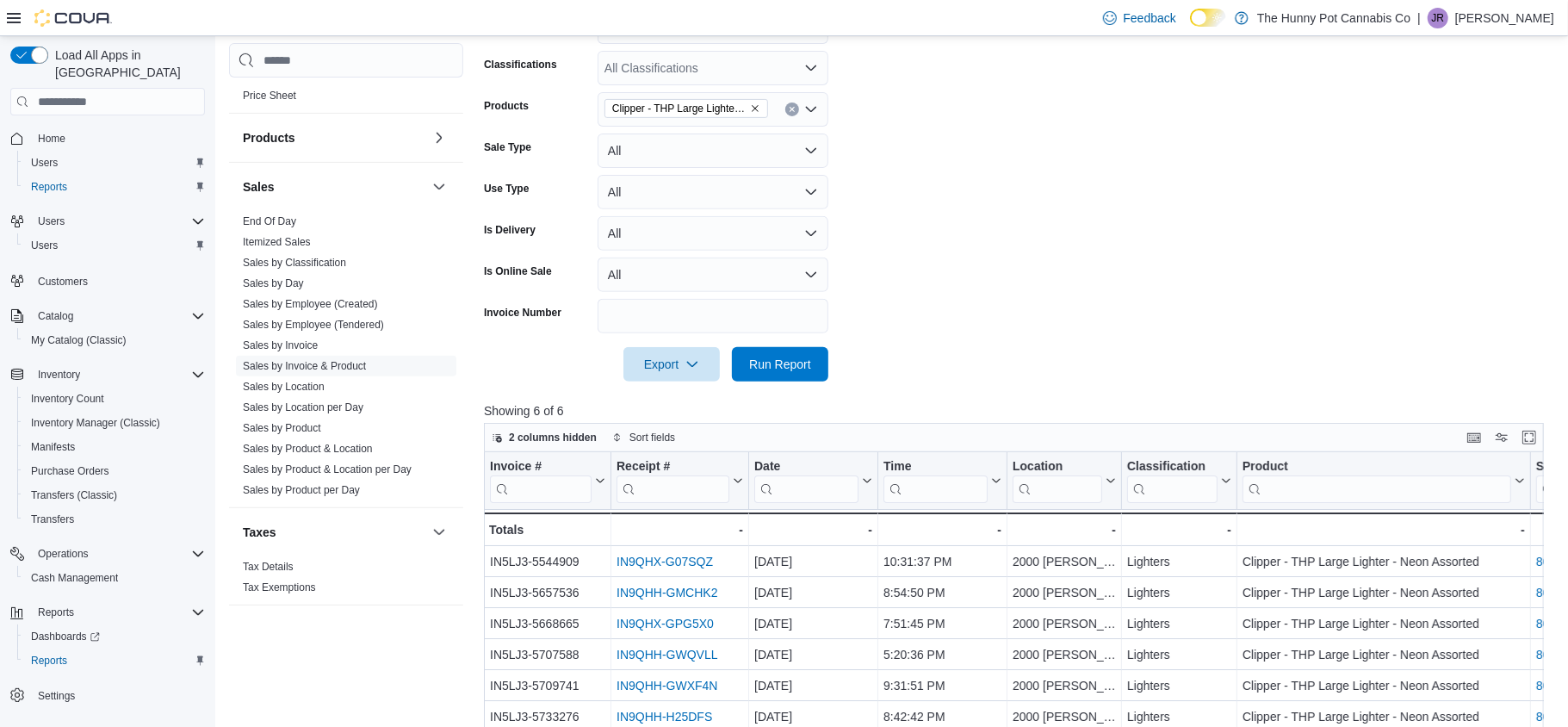
scroll to position [394, 0]
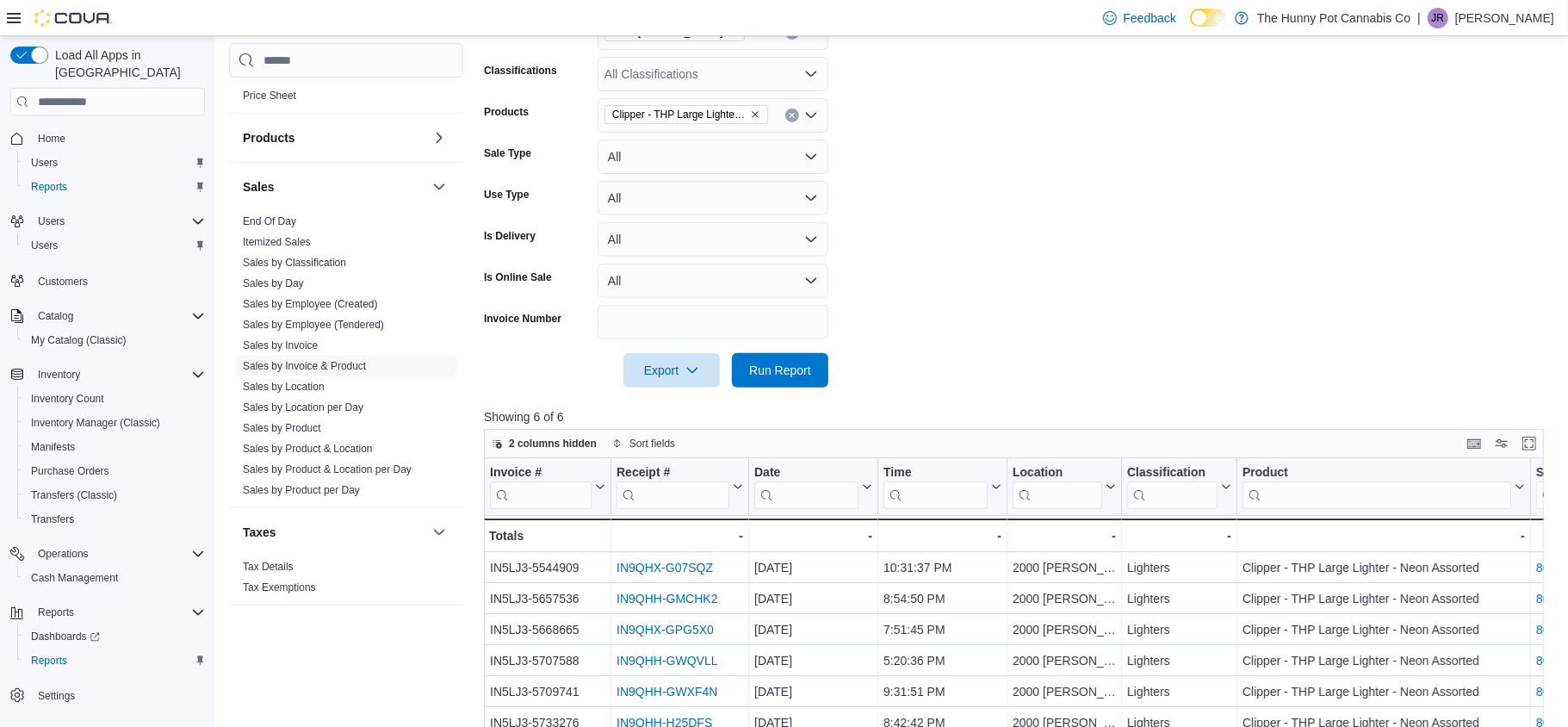
click at [794, 119] on button "Clear input" at bounding box center [793, 115] width 14 height 14
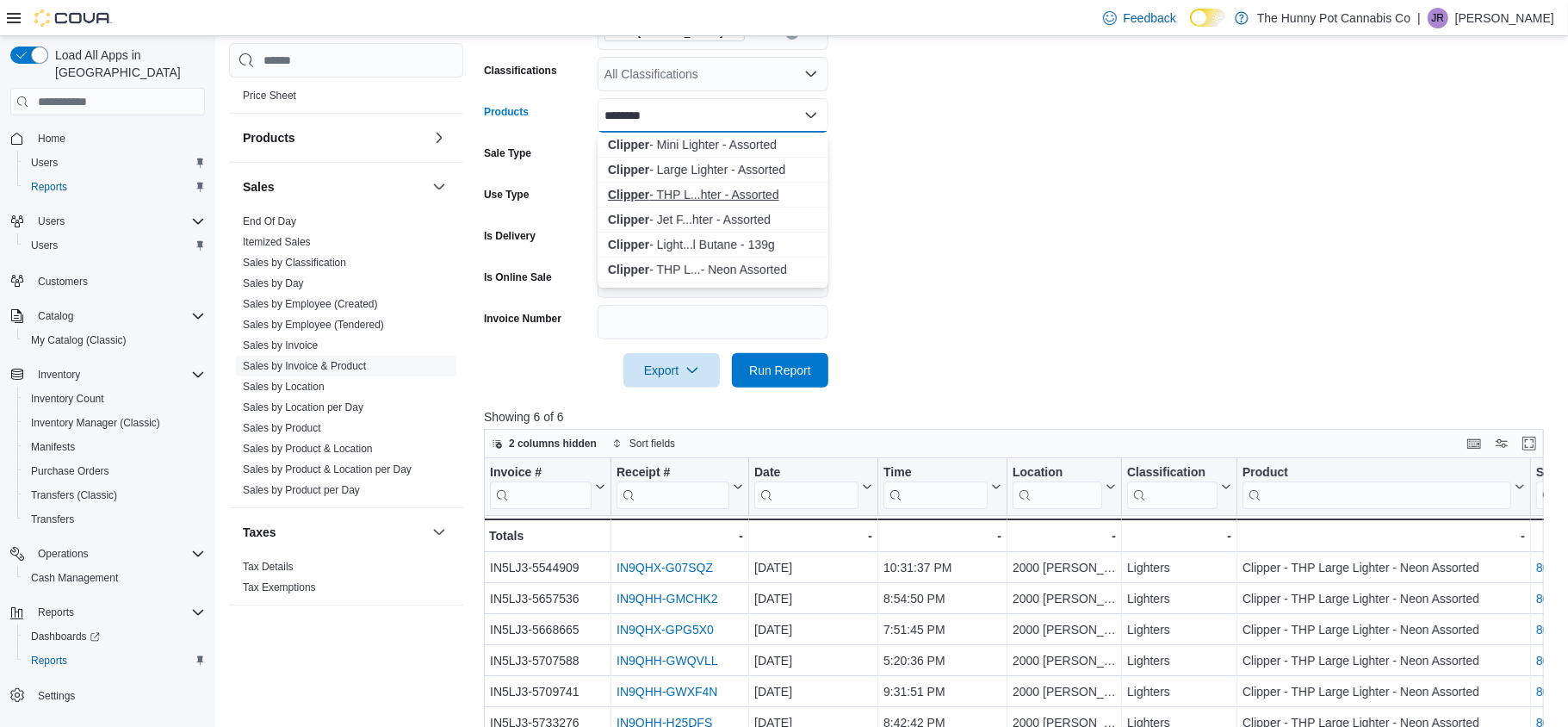
type input "*******"
click at [760, 188] on div "Clipper - THP L...hter - Assorted" at bounding box center [713, 195] width 210 height 17
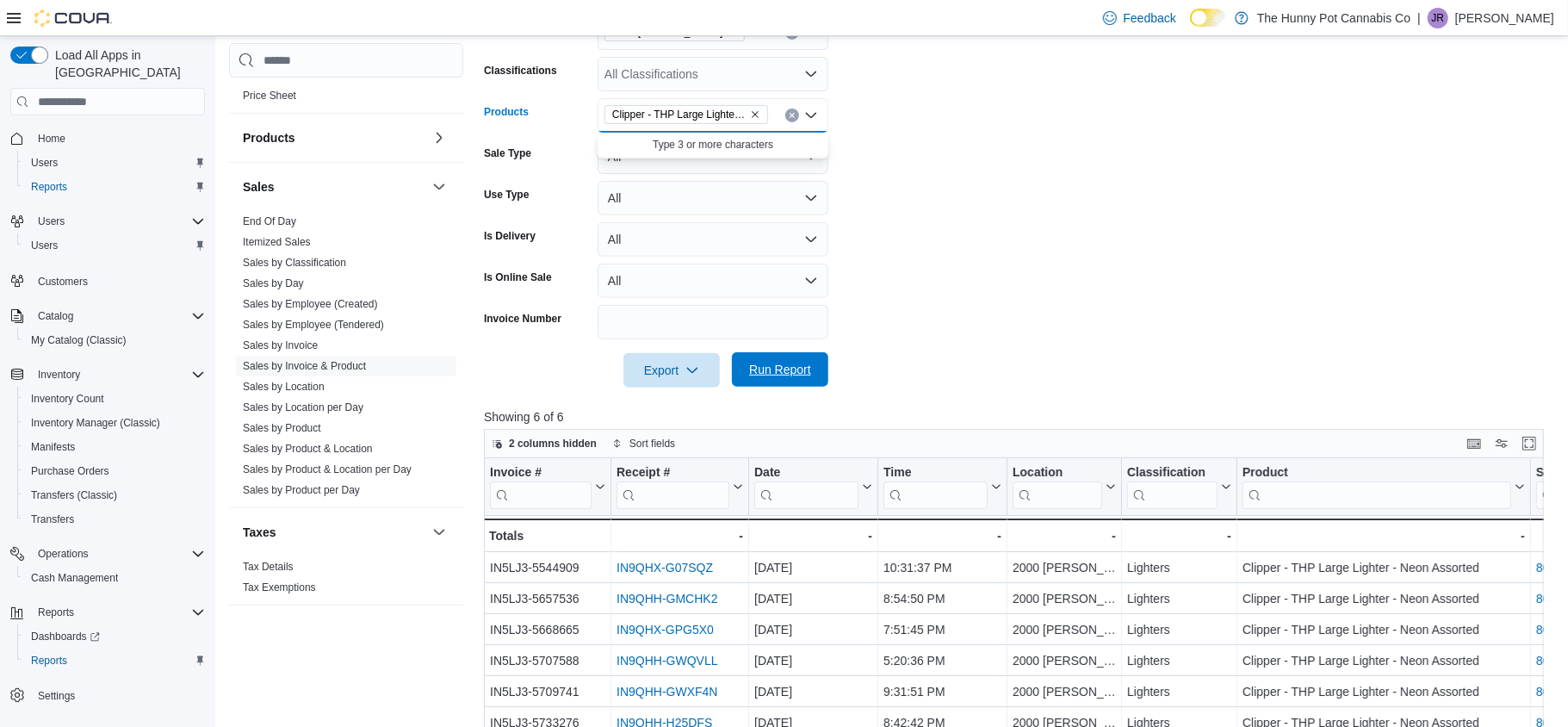
click at [766, 378] on span "Run Report" at bounding box center [780, 369] width 76 height 34
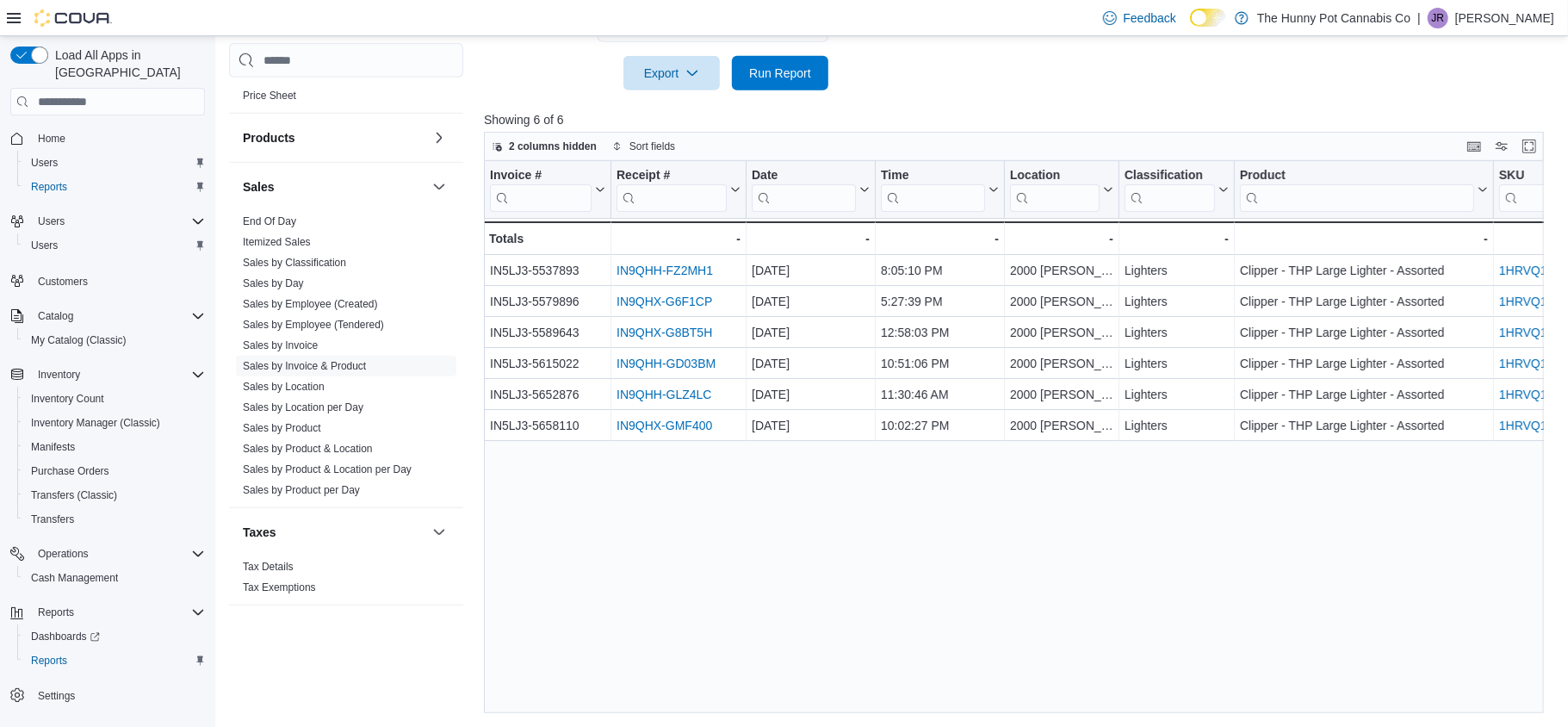
scroll to position [692, 0]
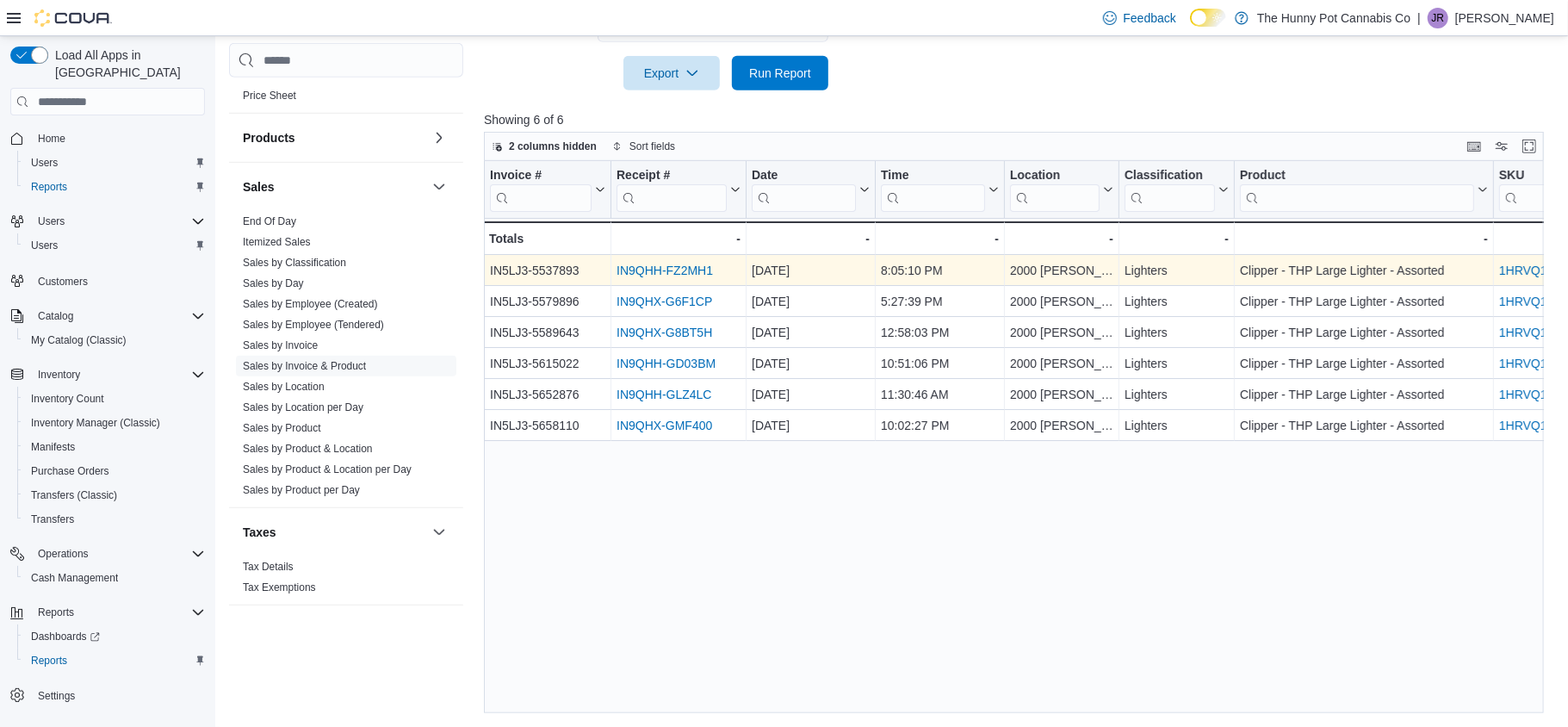
click at [670, 271] on link "IN9QHH-FZ2MH1" at bounding box center [664, 271] width 96 height 14
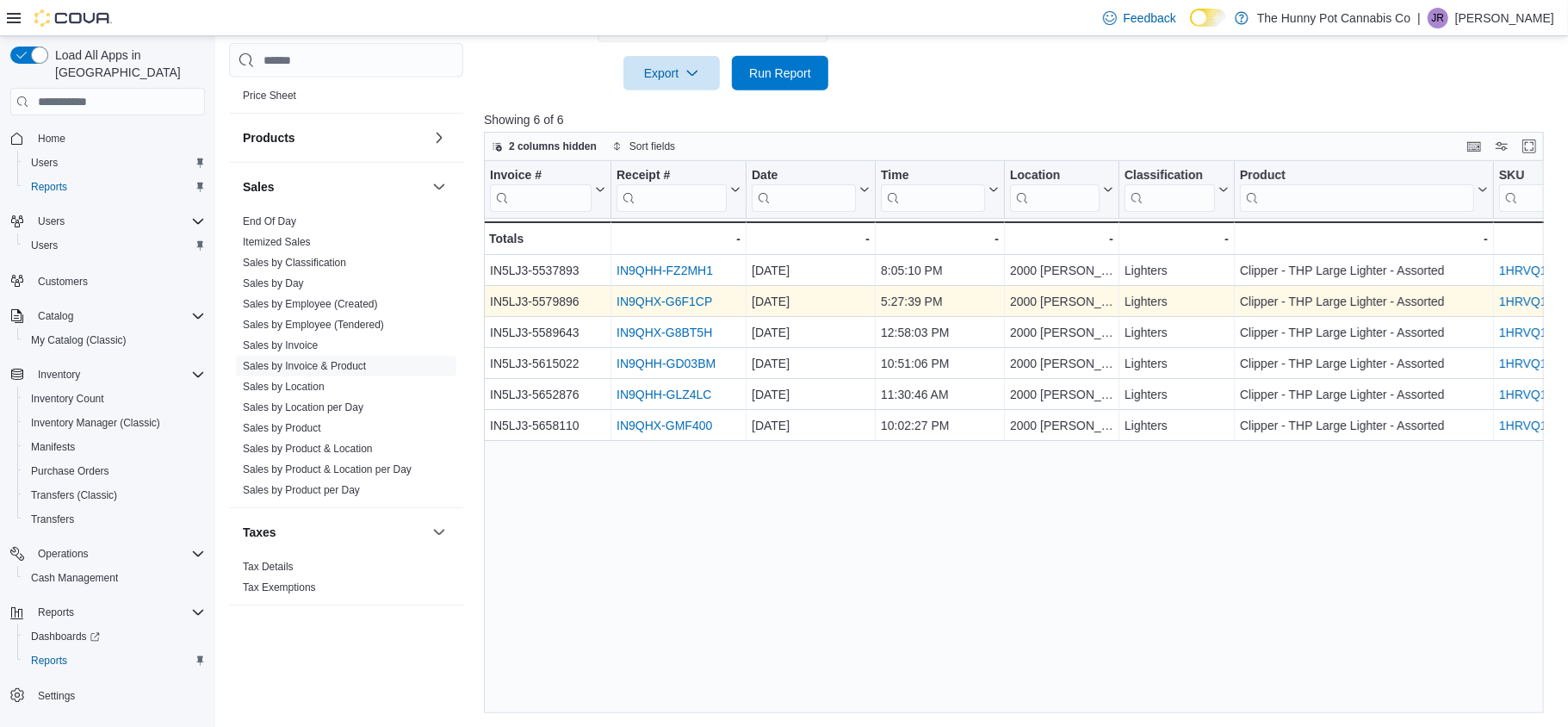
click at [688, 298] on link "IN9QHX-G6F1CP" at bounding box center [663, 301] width 95 height 14
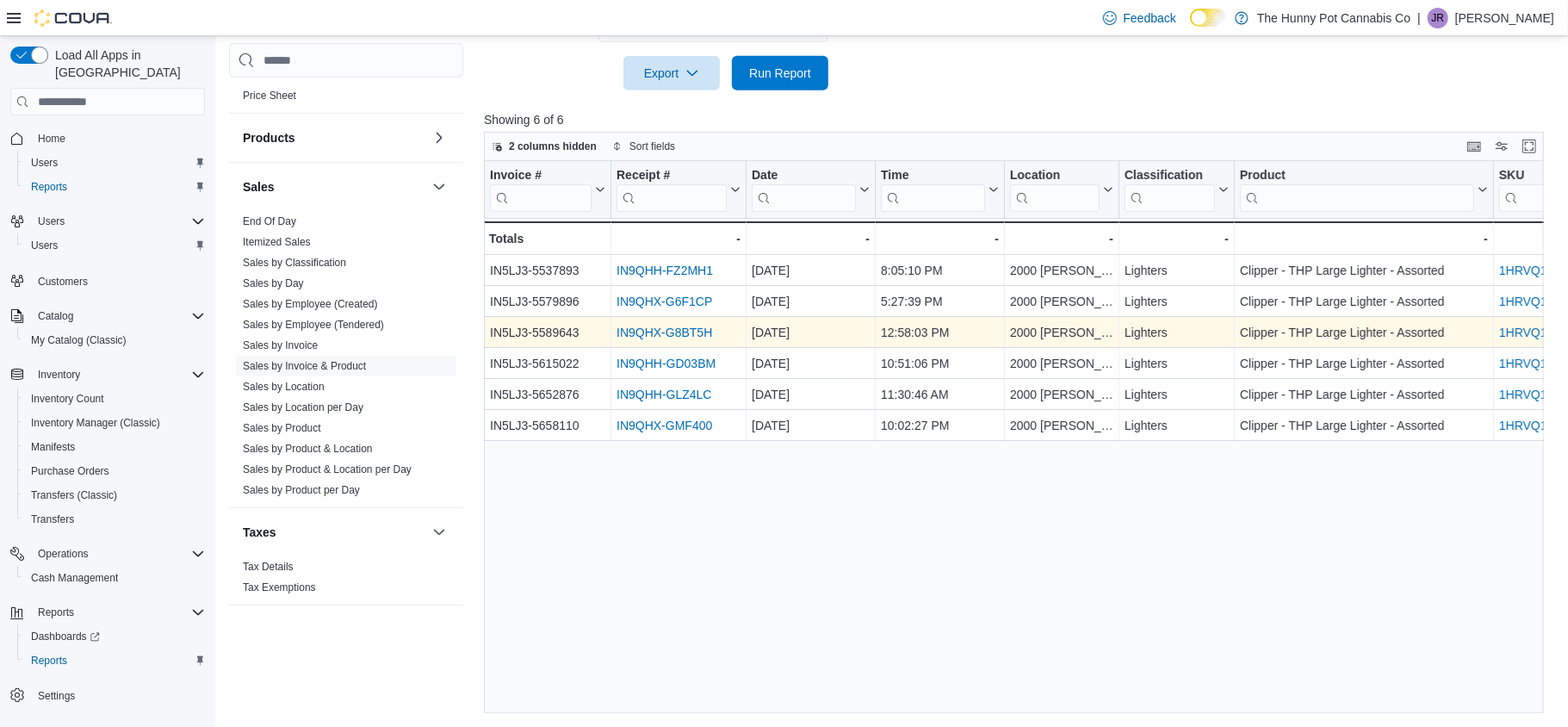
click at [679, 339] on link "IN9QHX-G8BT5H" at bounding box center [663, 332] width 95 height 14
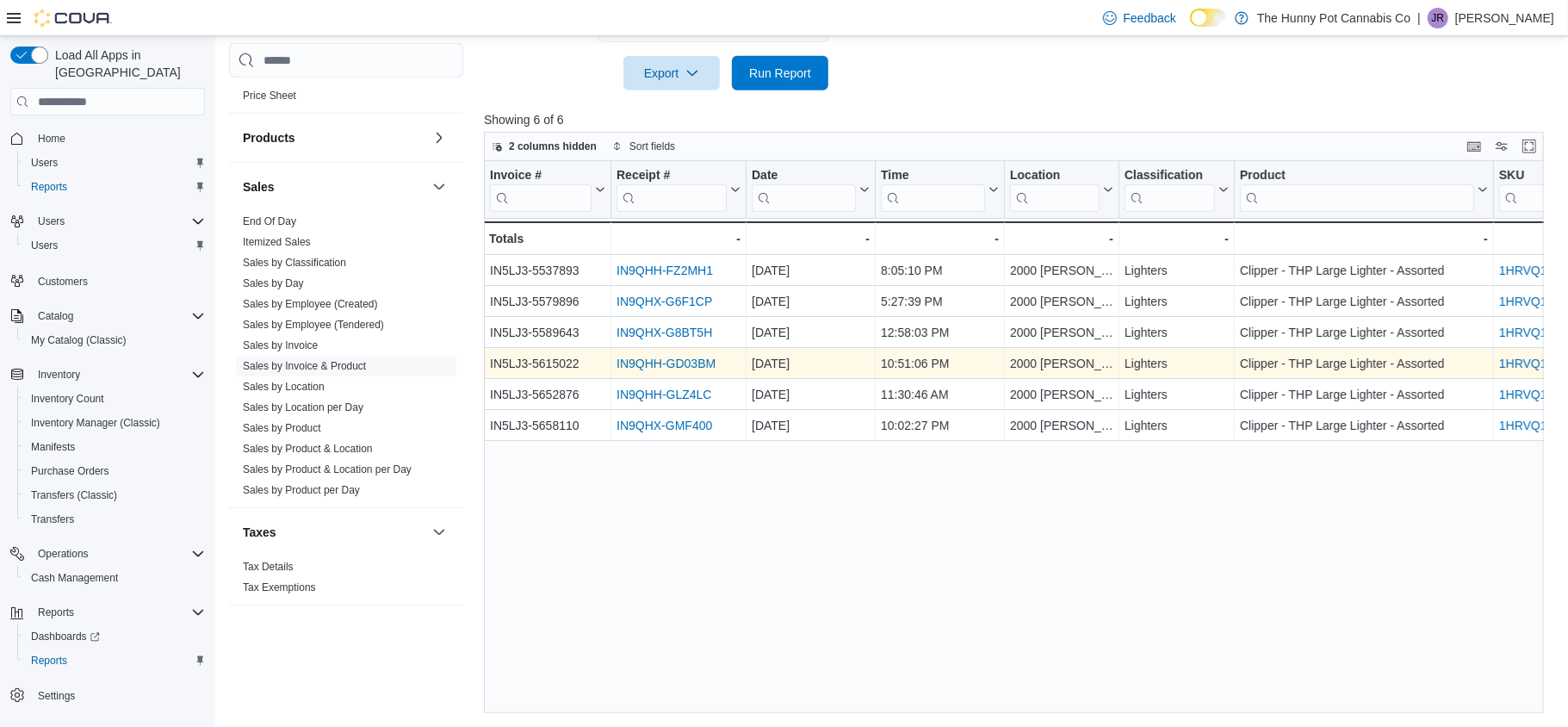
click at [708, 362] on link "IN9QHH-GD03BM" at bounding box center [665, 364] width 99 height 14
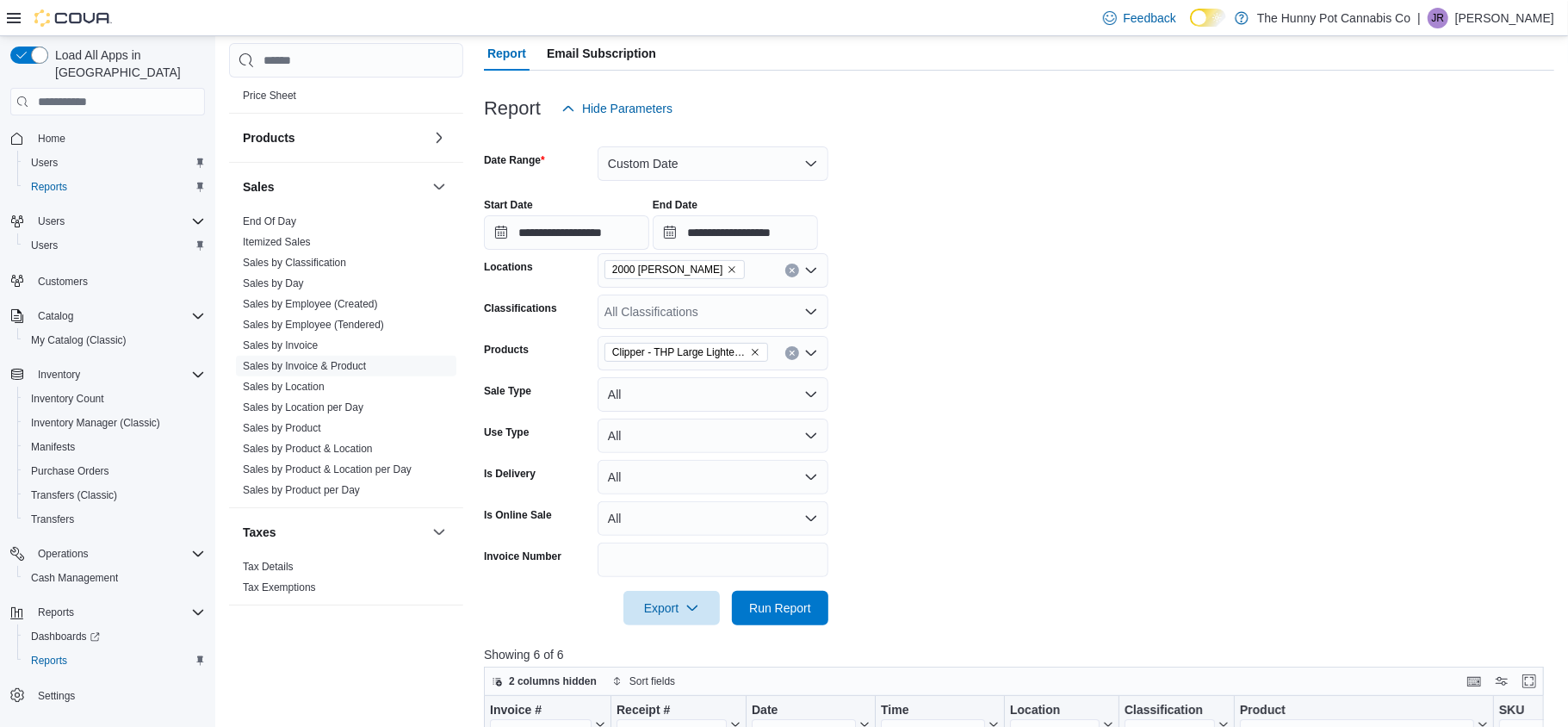
scroll to position [139, 0]
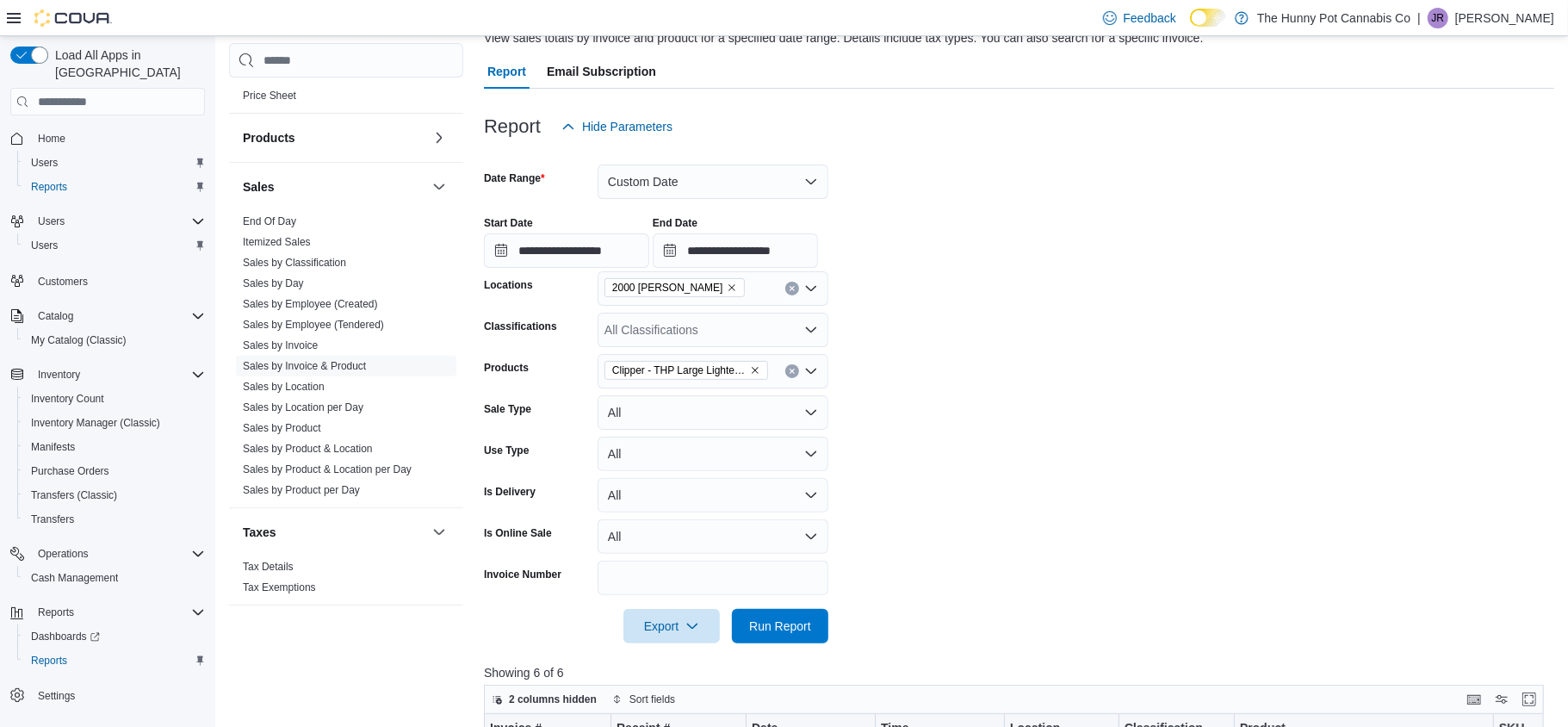
click at [801, 371] on div "Clipper - THP Large Lighter - Assorted" at bounding box center [713, 370] width 231 height 34
click at [795, 374] on button "Clear input" at bounding box center [793, 371] width 14 height 14
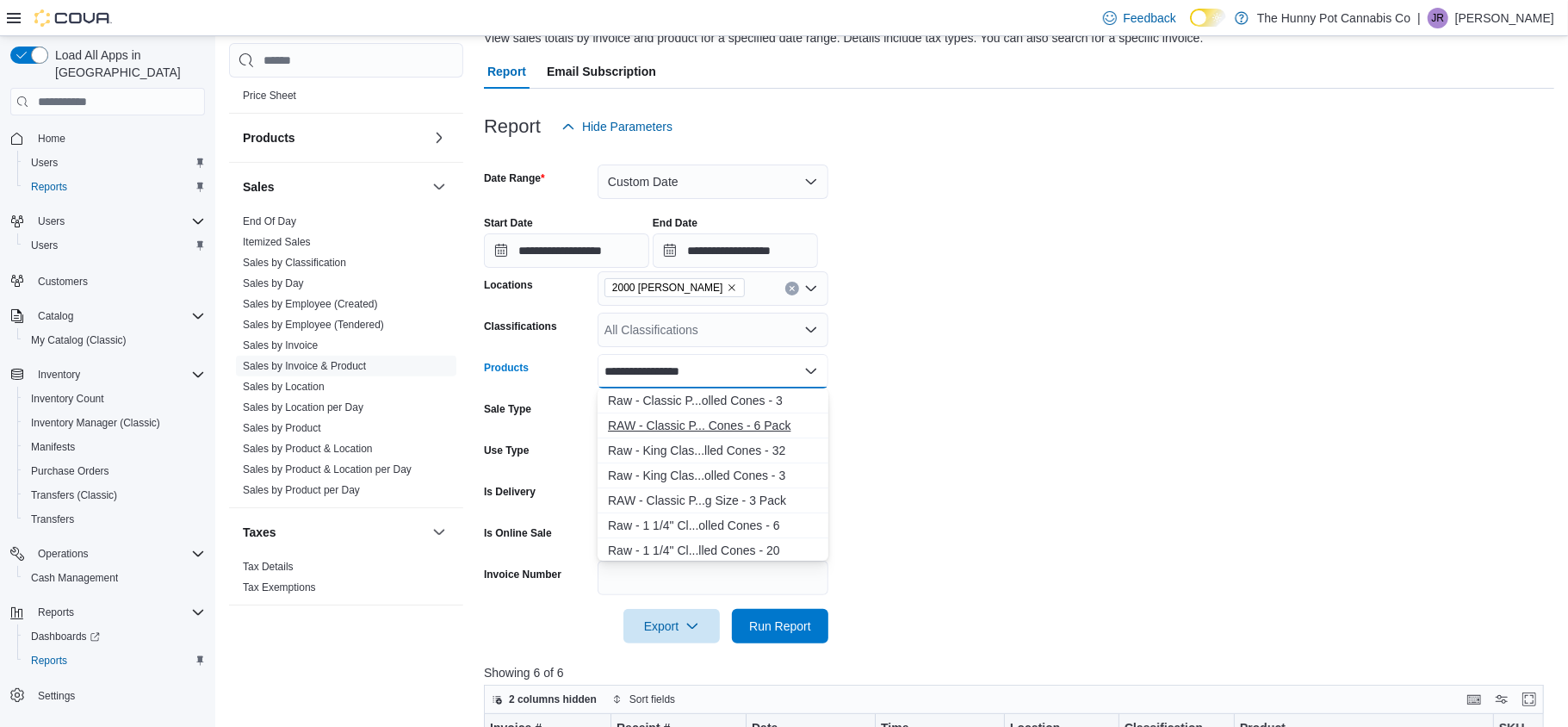
type input "**********"
click at [781, 419] on div "RAW - Classic P... Cones - 6 Pack" at bounding box center [713, 426] width 210 height 17
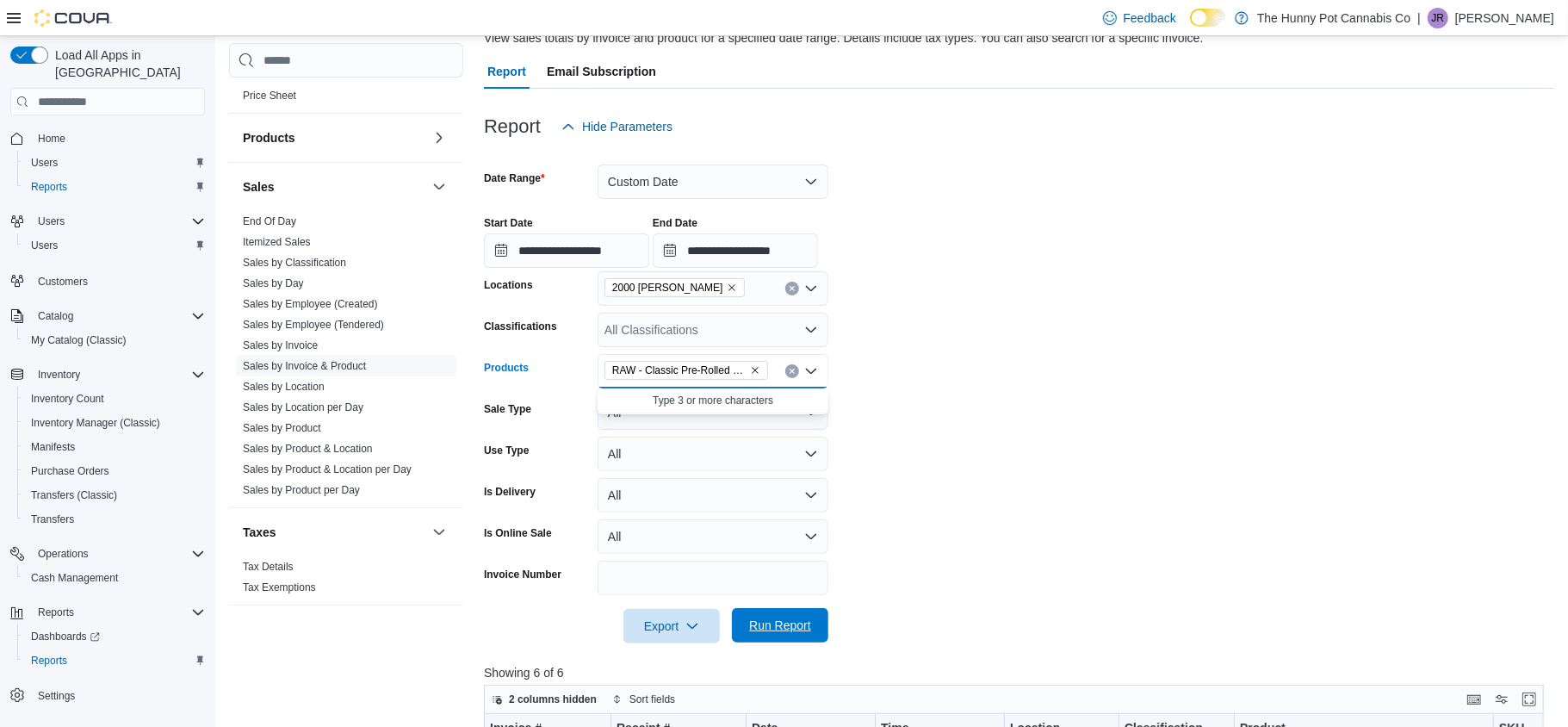
click at [801, 640] on span "Run Report" at bounding box center [780, 625] width 76 height 34
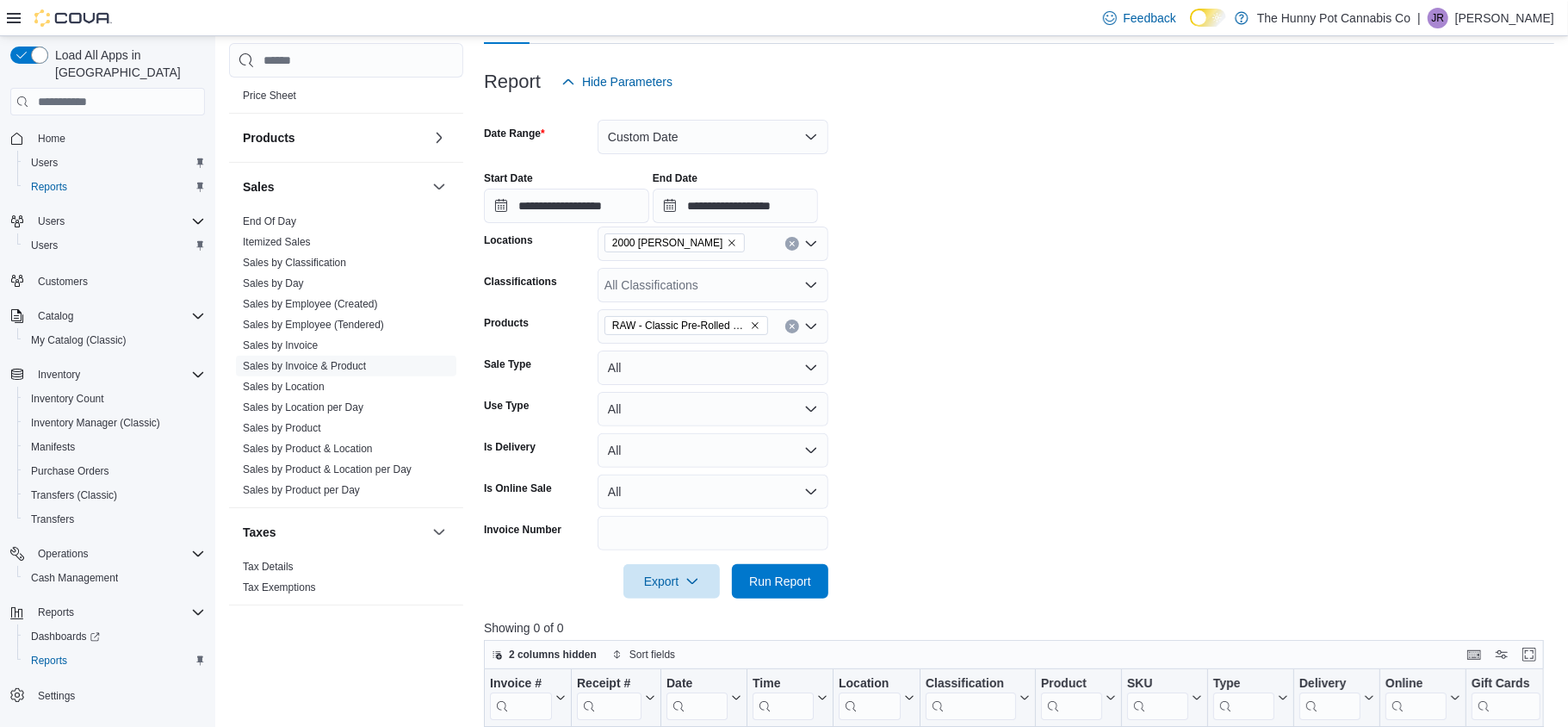
scroll to position [187, 0]
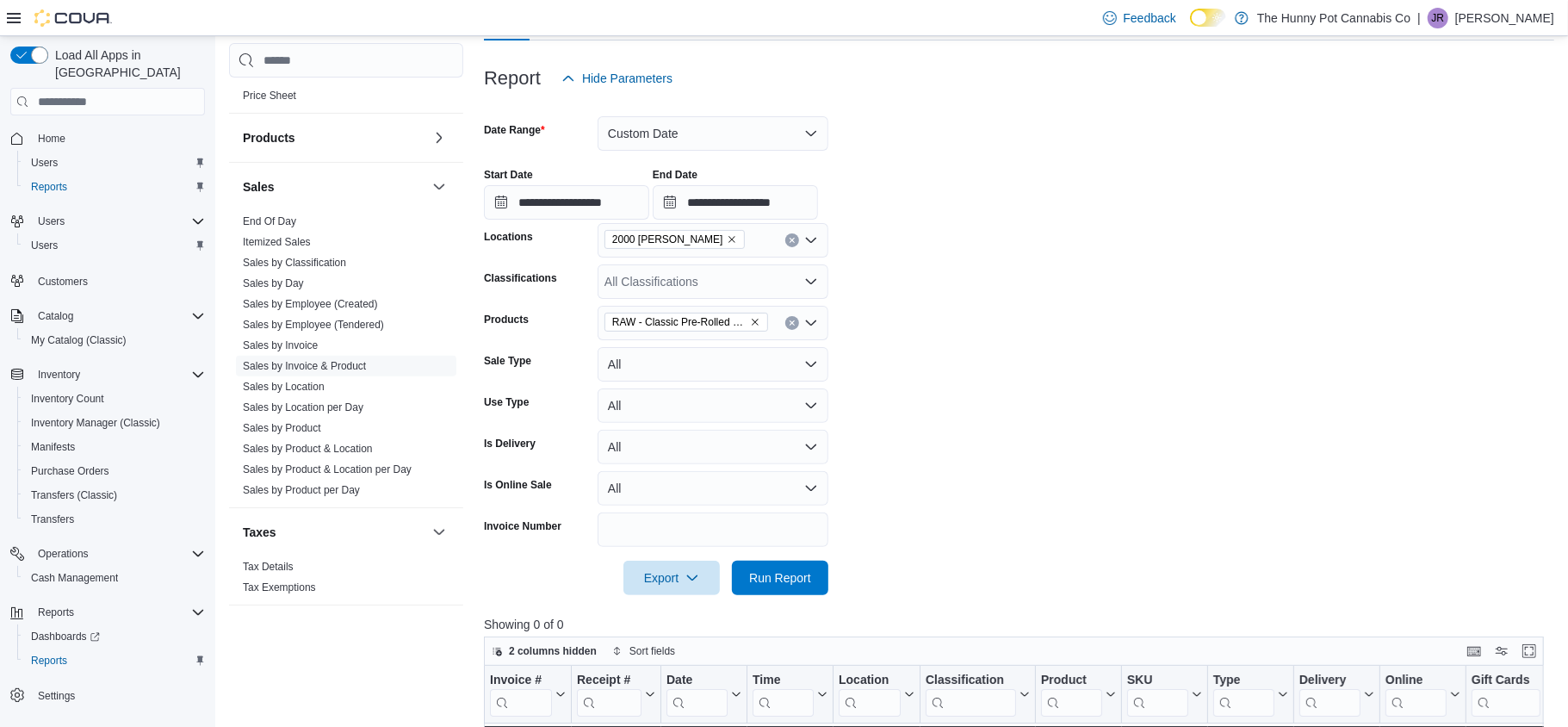
click at [795, 325] on button "Clear input" at bounding box center [793, 323] width 14 height 14
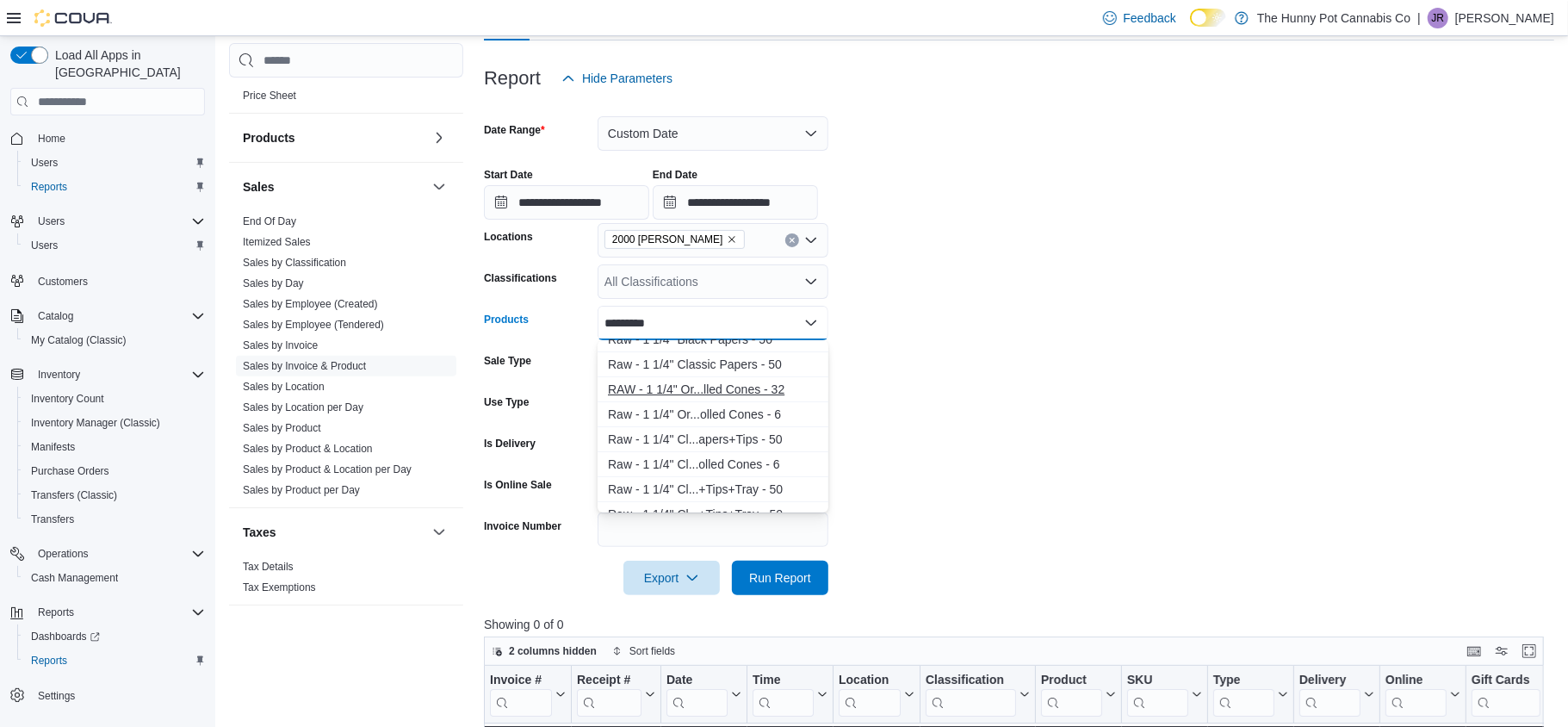
scroll to position [118, 0]
type input "*********"
click at [777, 436] on div "Raw - 1 1/4" Cl...olled Cones - 6" at bounding box center [713, 434] width 210 height 17
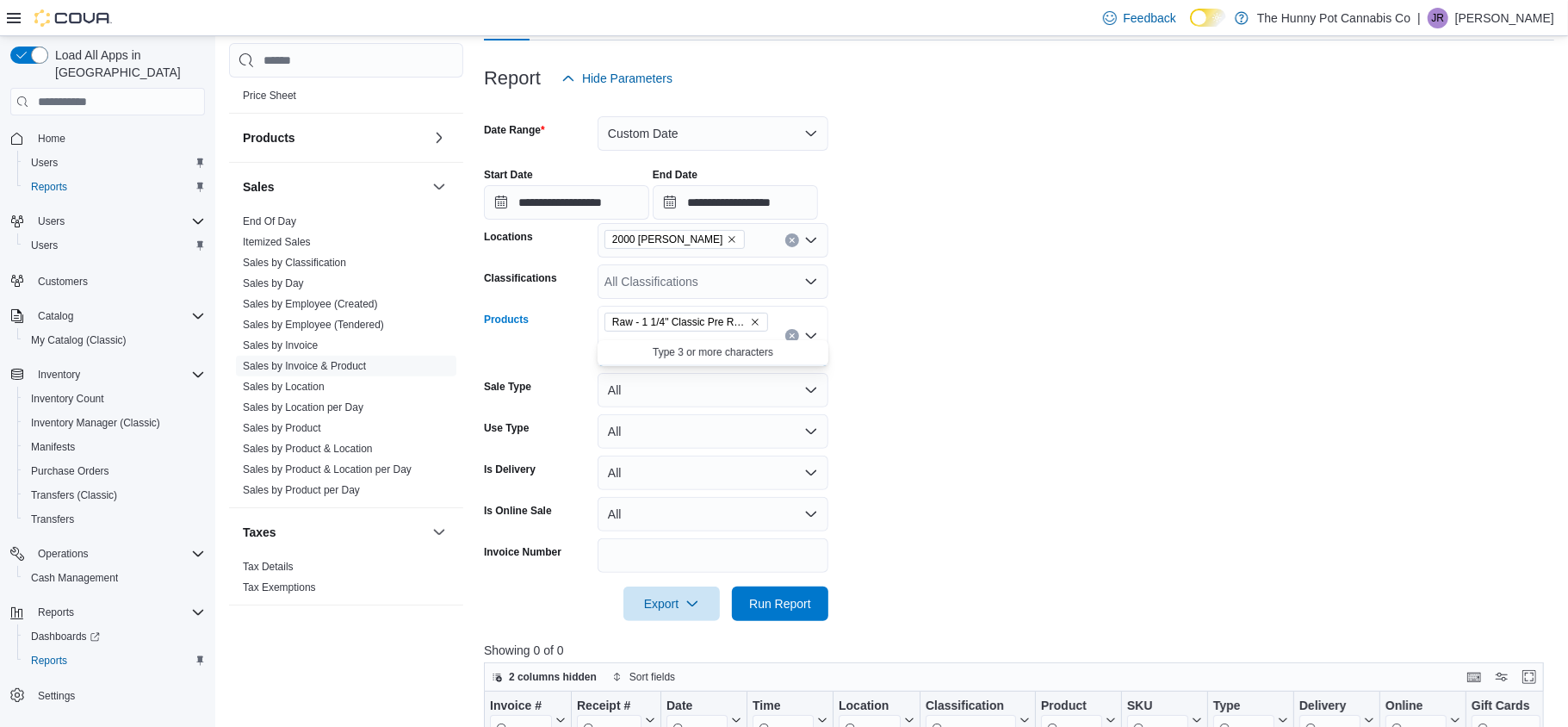
scroll to position [0, 0]
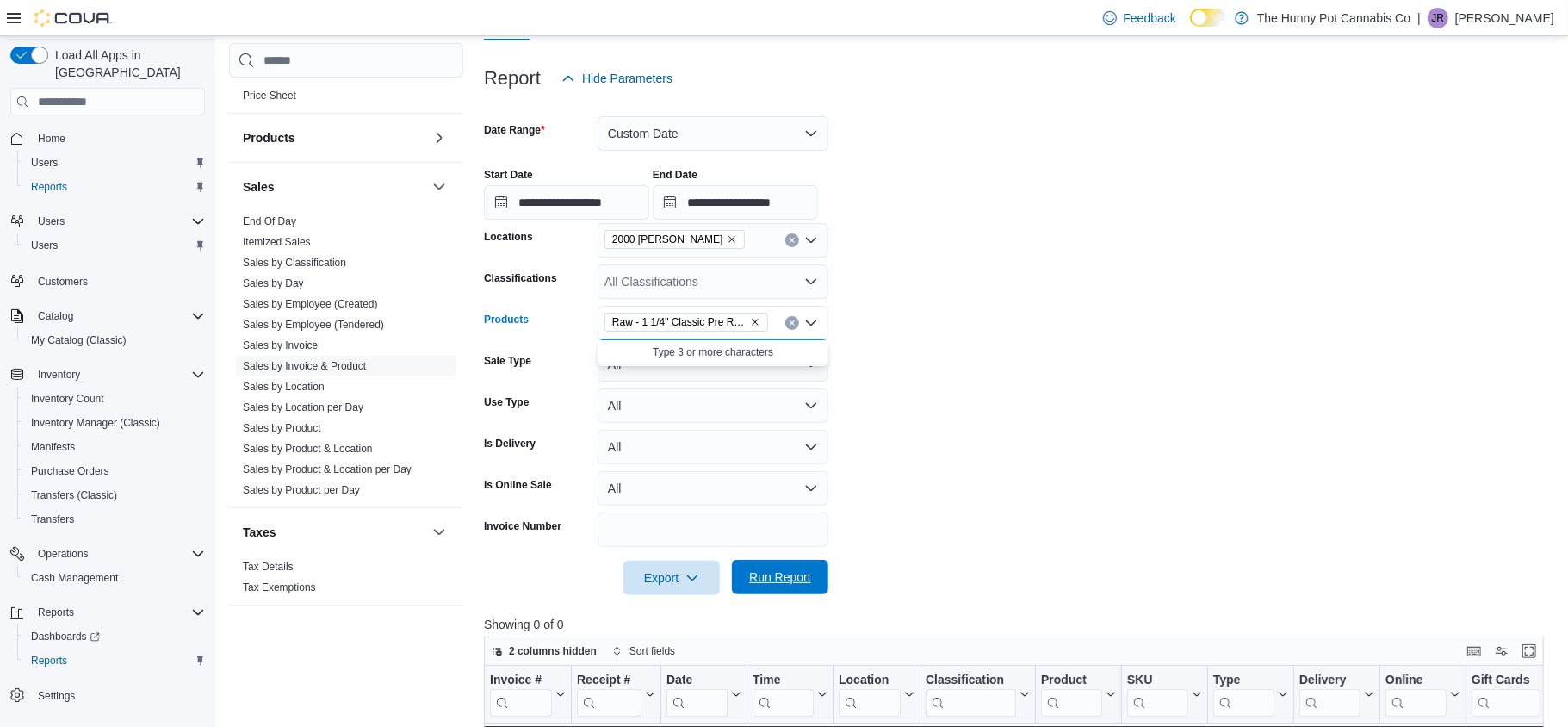
click at [775, 578] on span "Run Report" at bounding box center [780, 577] width 62 height 17
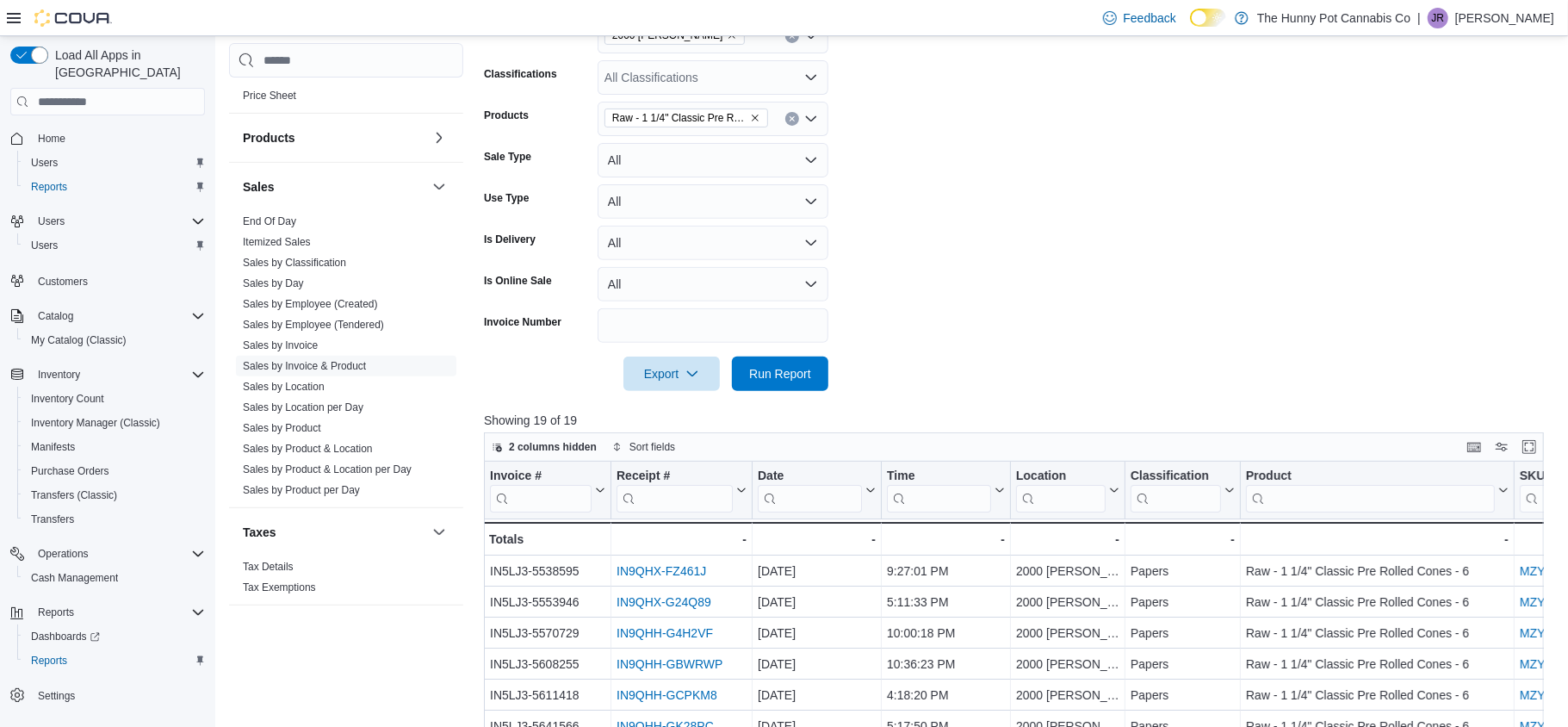
scroll to position [357, 0]
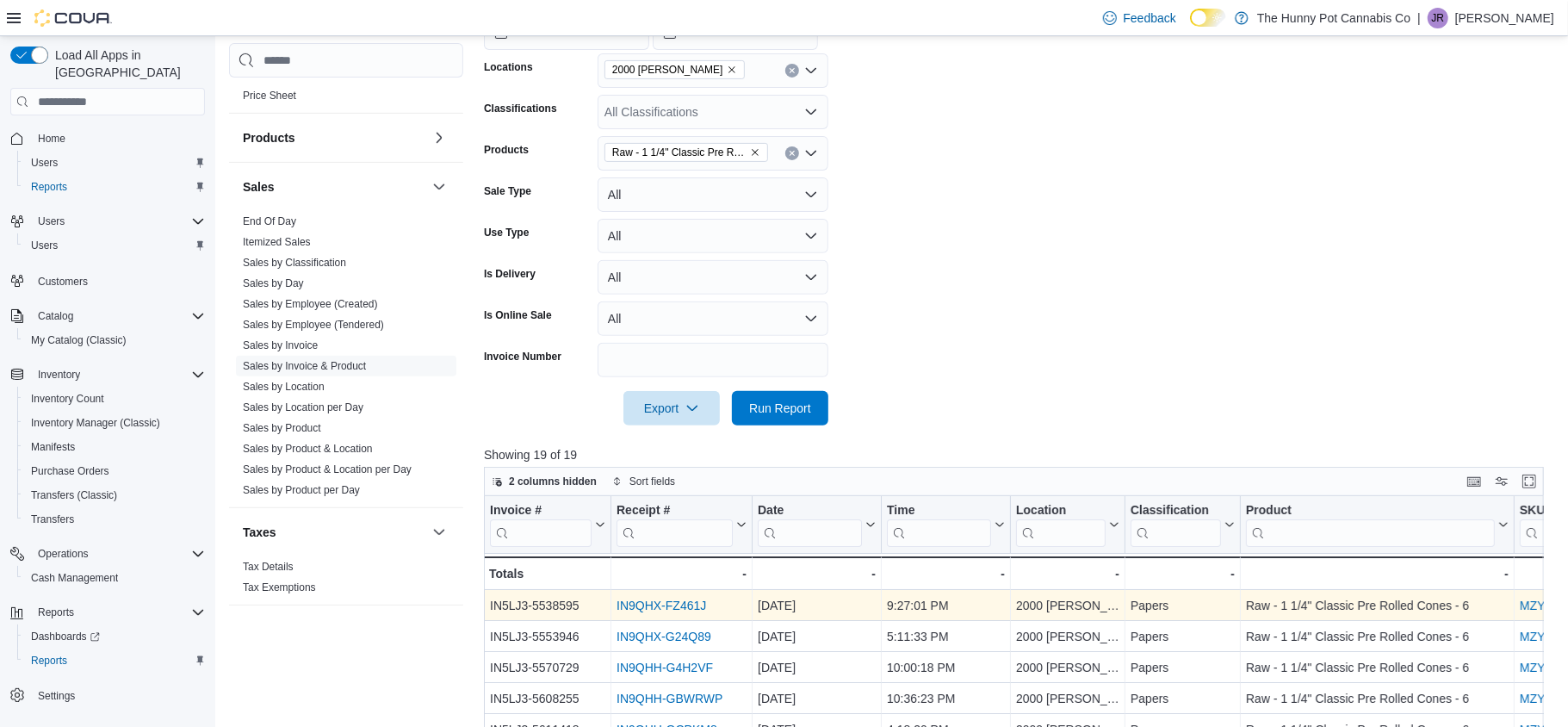
click at [666, 605] on link "IN9QHX-FZ461J" at bounding box center [661, 606] width 89 height 14
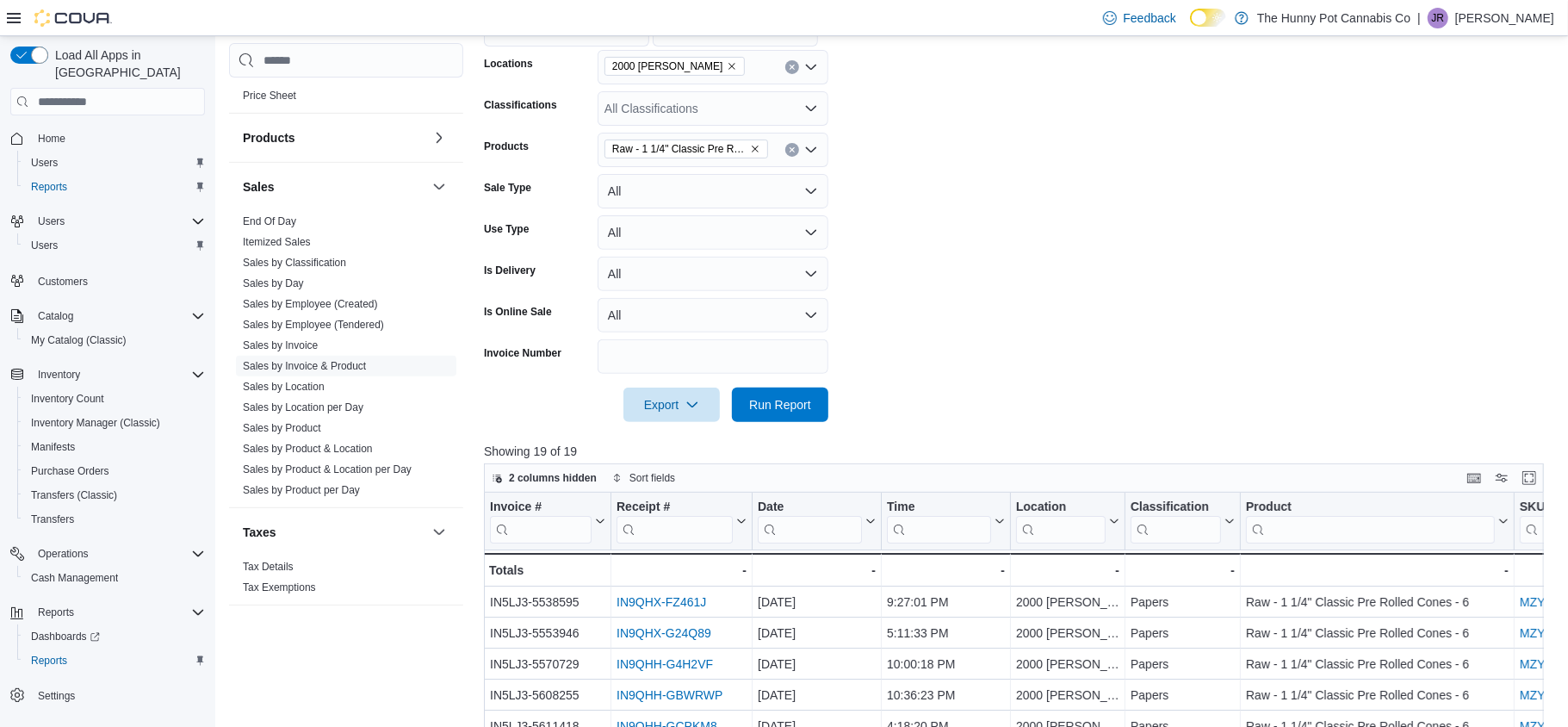
scroll to position [359, 0]
click at [792, 147] on icon "Clear input" at bounding box center [793, 150] width 7 height 7
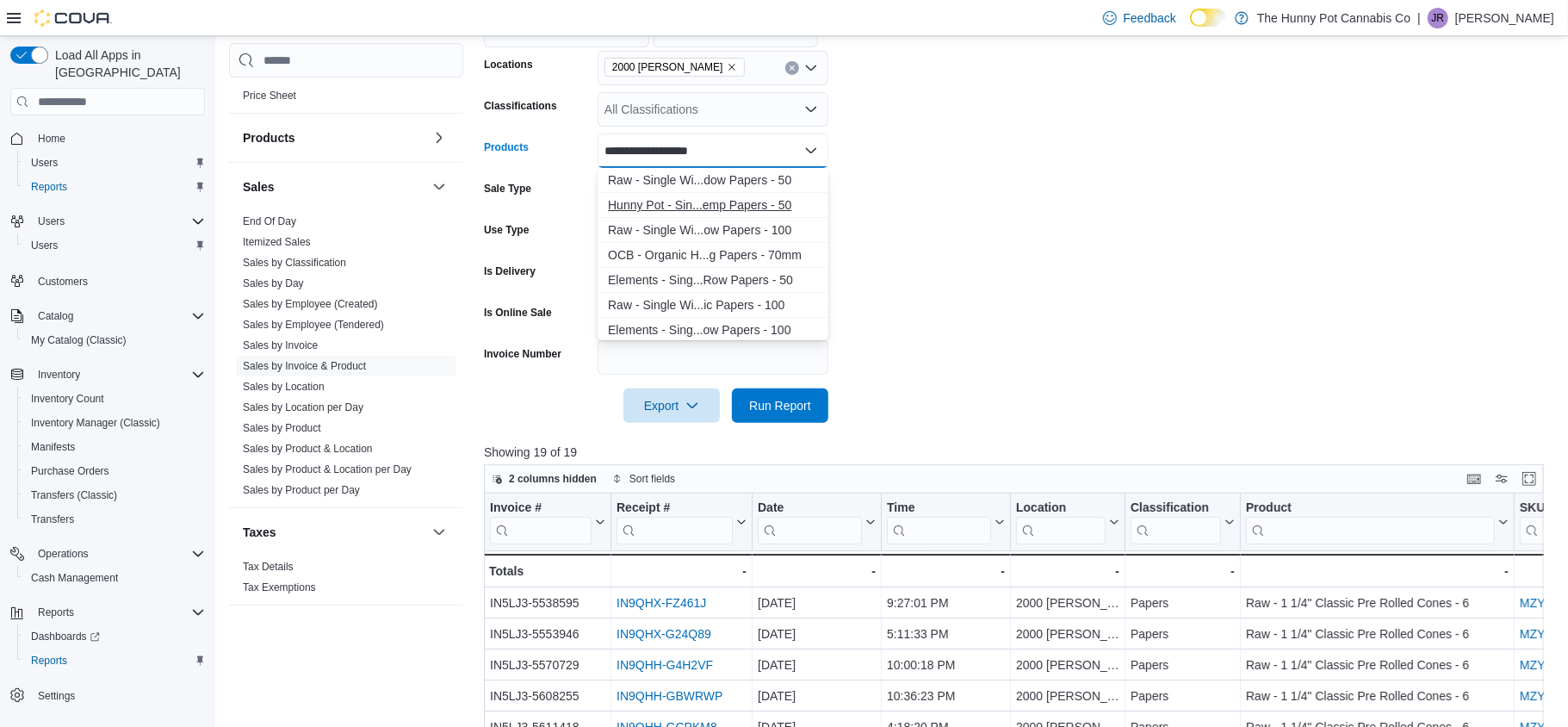
type input "**********"
click at [745, 203] on div "Hunny Pot - Sin...emp Papers - 50" at bounding box center [713, 205] width 210 height 17
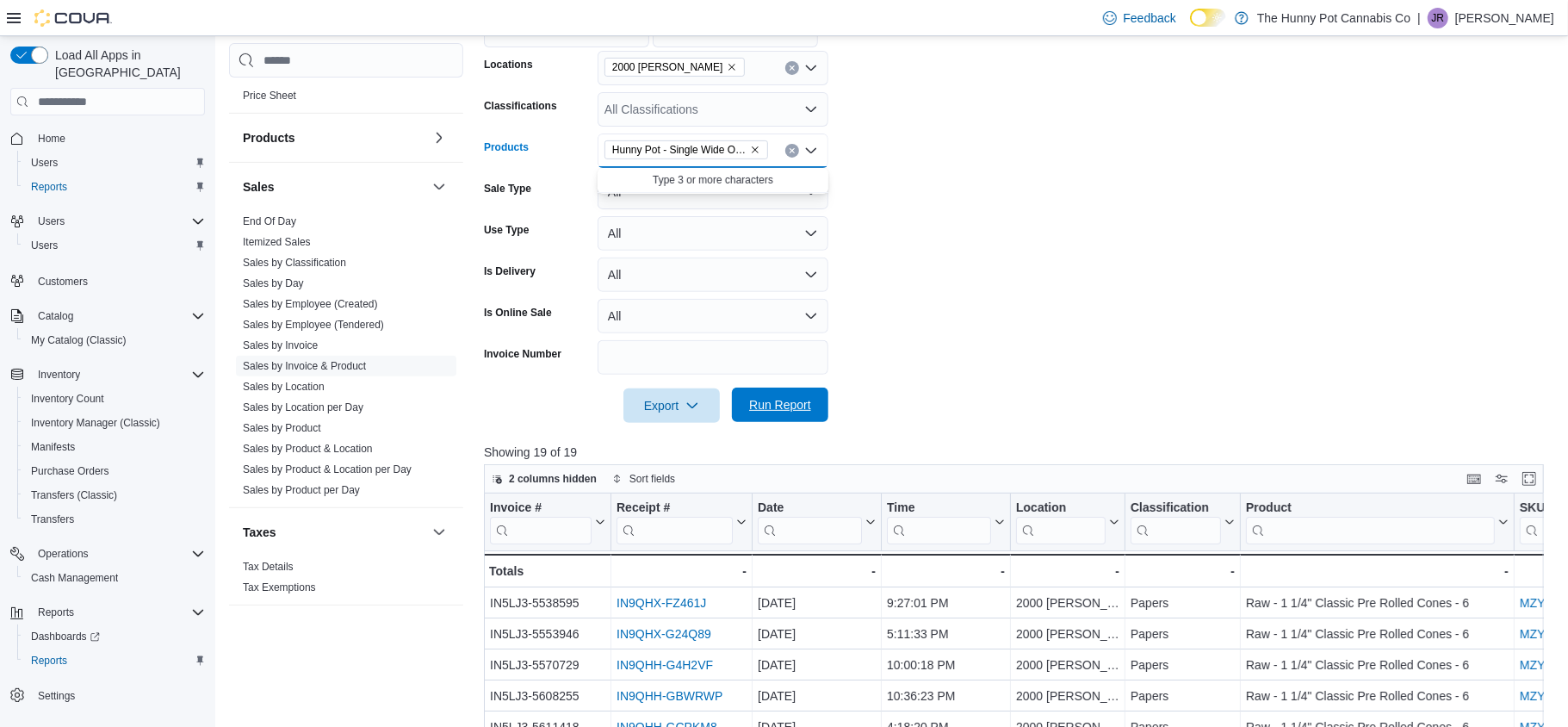
click at [790, 400] on span "Run Report" at bounding box center [780, 405] width 62 height 17
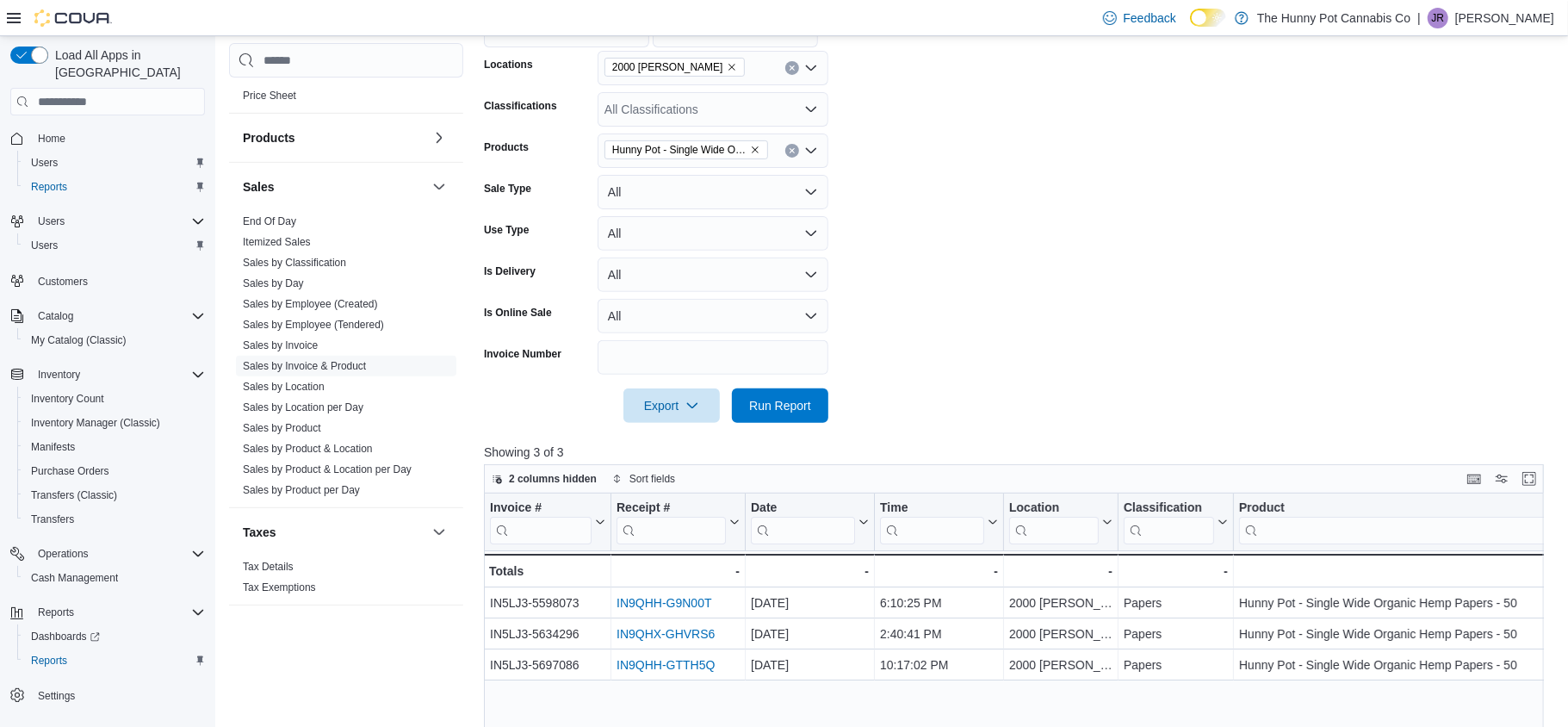
scroll to position [659, 0]
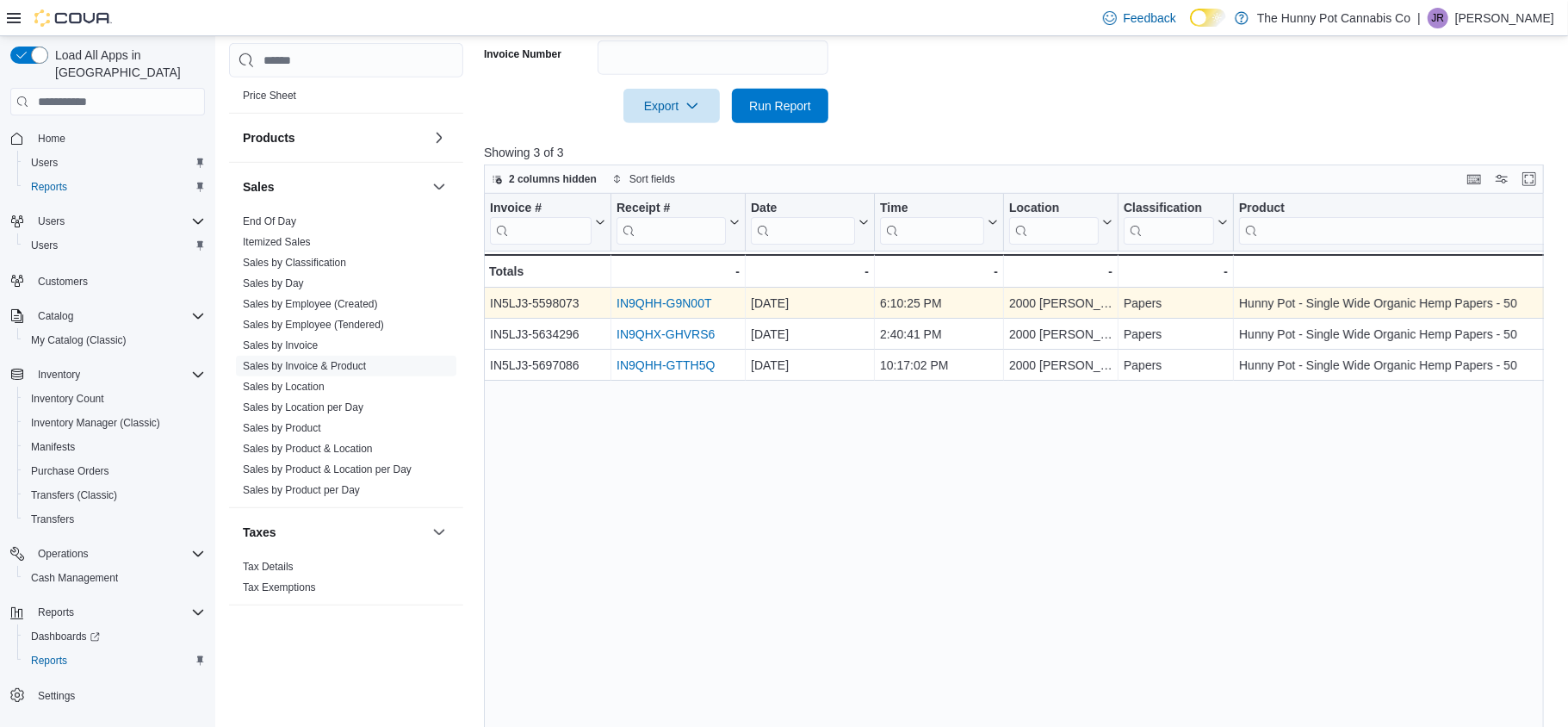
click at [652, 310] on link "IN9QHH-G9N00T" at bounding box center [663, 303] width 94 height 14
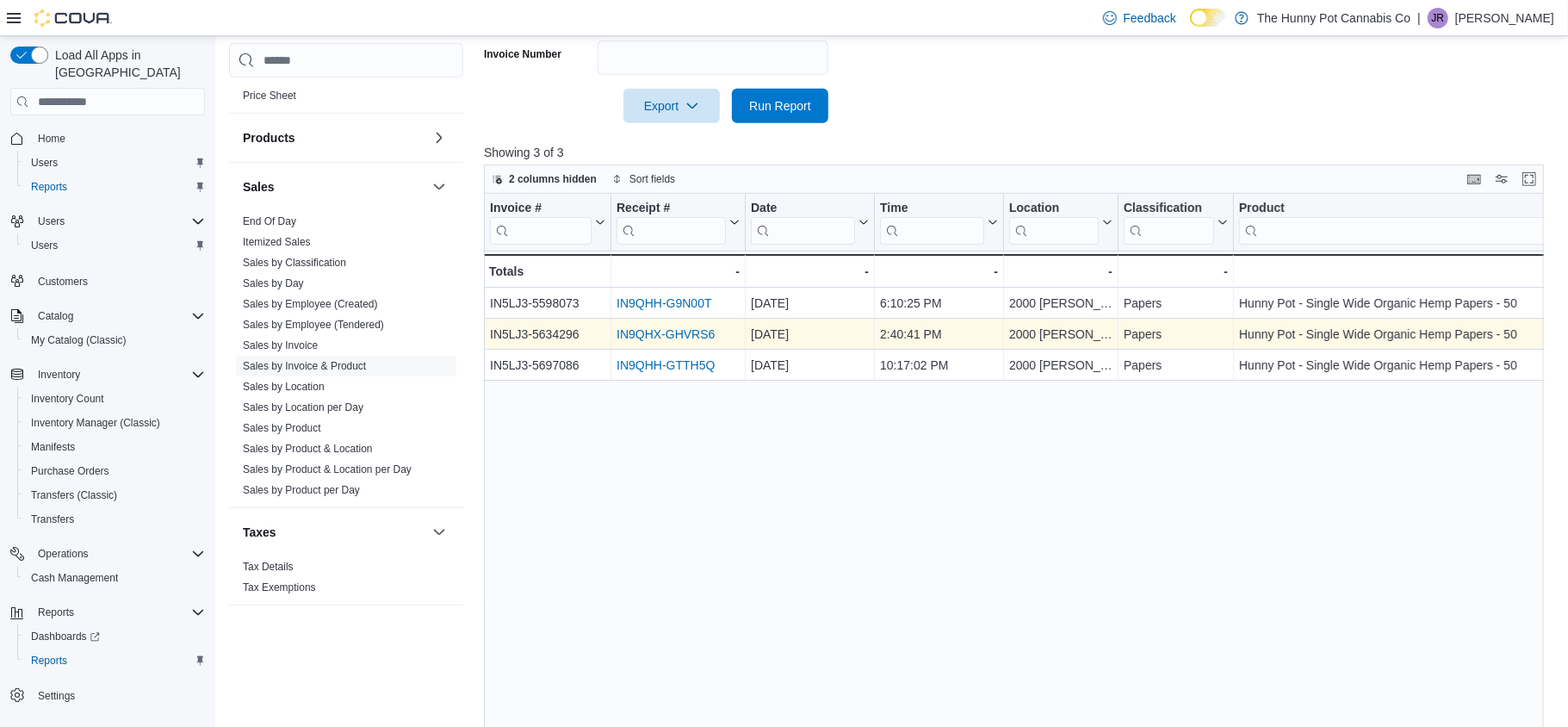
click at [665, 329] on link "IN9QHX-GHVRS6" at bounding box center [665, 334] width 98 height 14
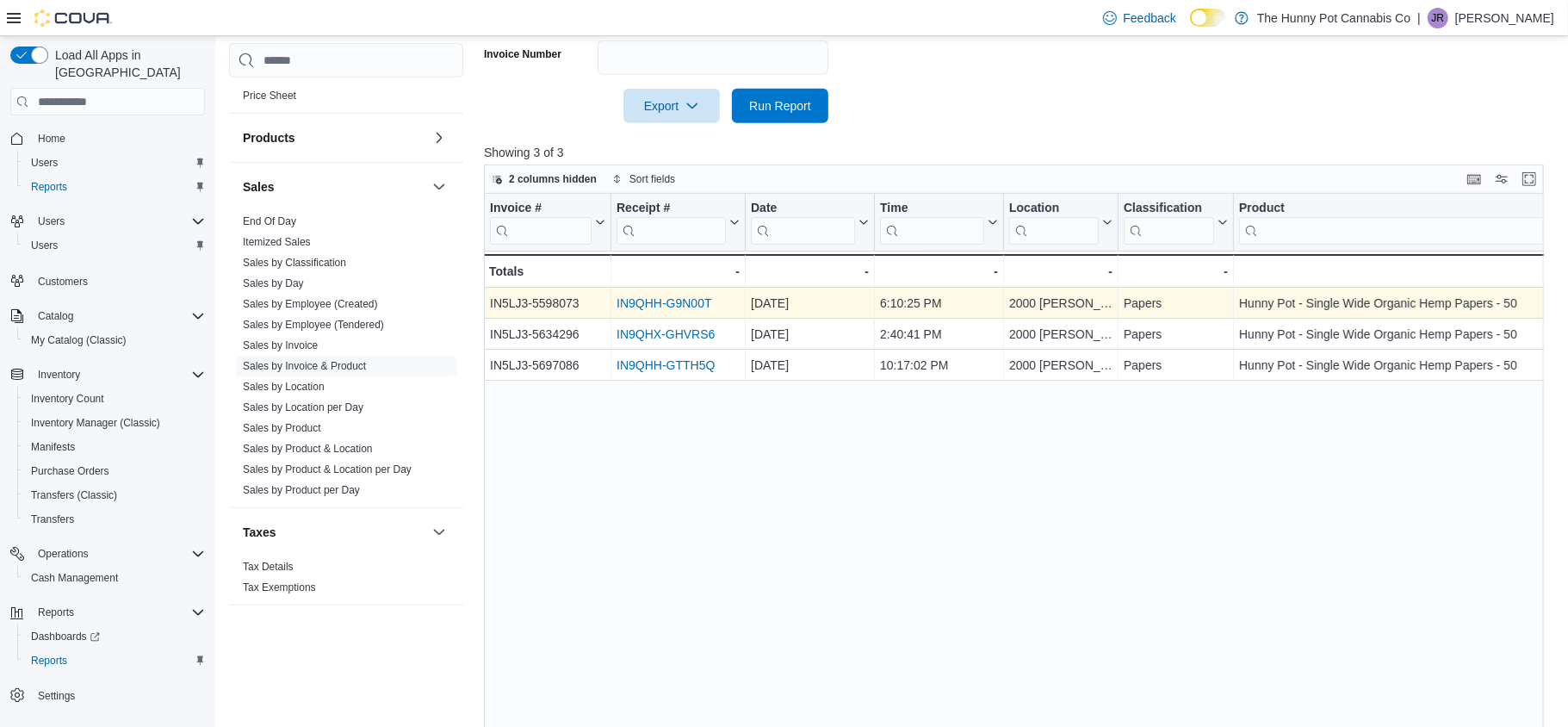
click at [682, 293] on div "IN9QHH-G9N00T" at bounding box center [677, 303] width 123 height 21
click at [680, 300] on link "IN9QHH-G9N00T" at bounding box center [663, 303] width 94 height 14
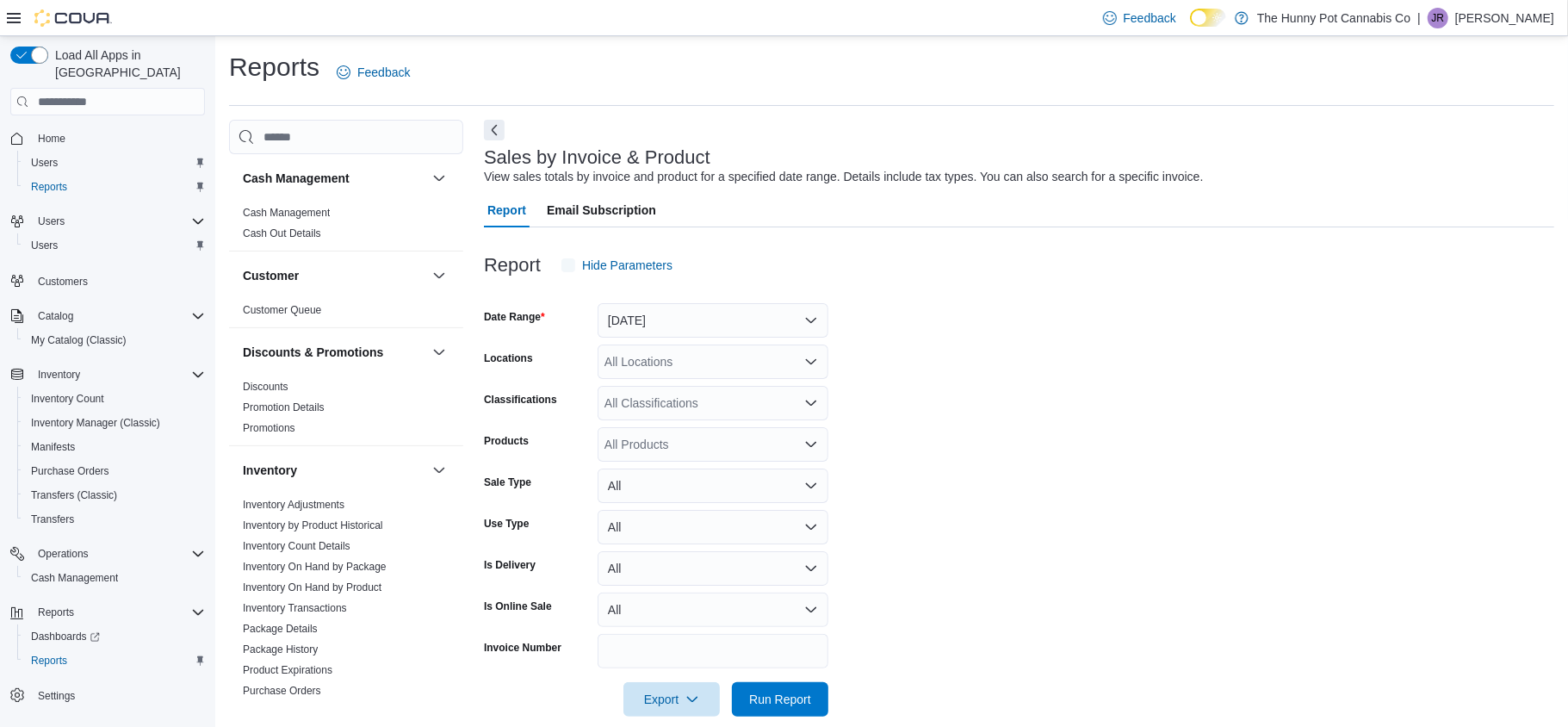
scroll to position [24, 0]
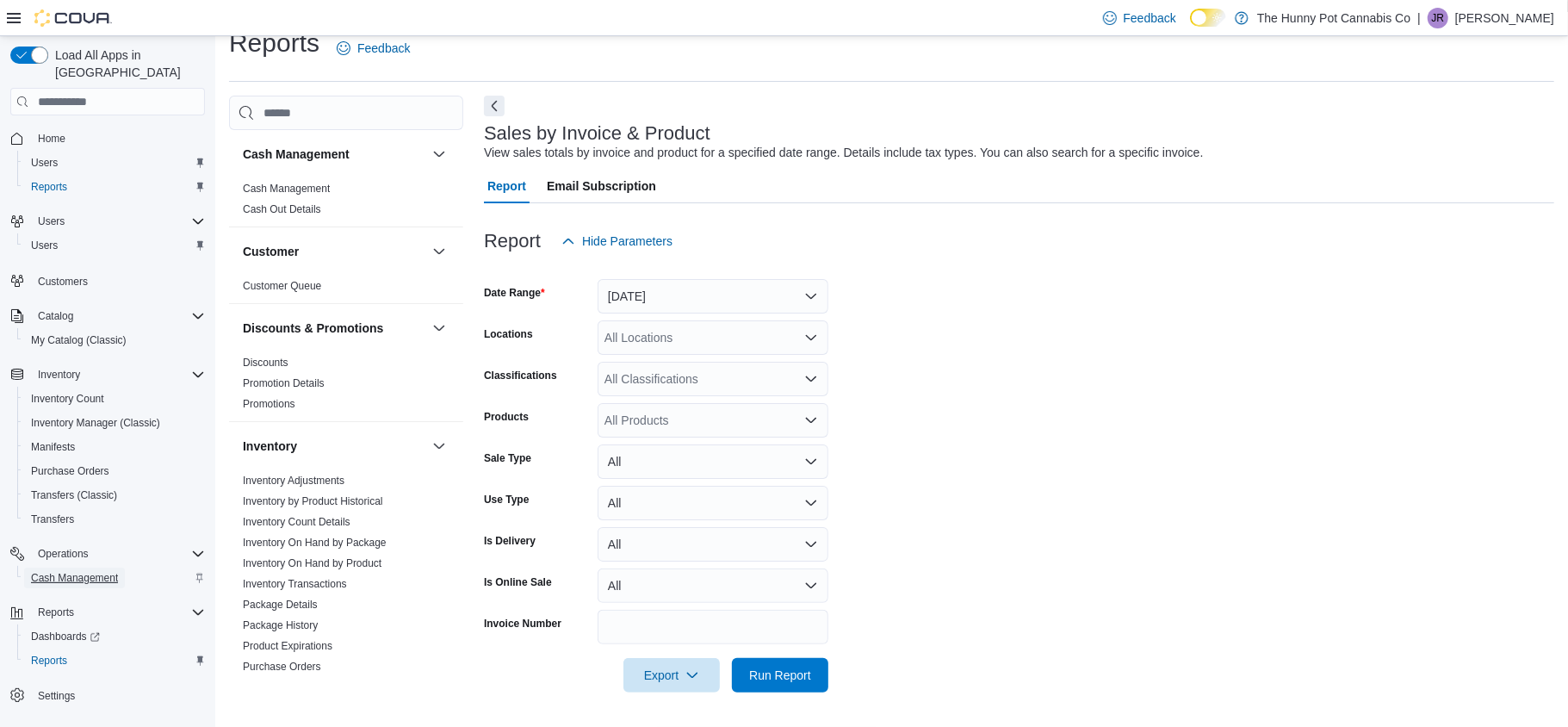
click at [105, 571] on span "Cash Management" at bounding box center [74, 578] width 87 height 14
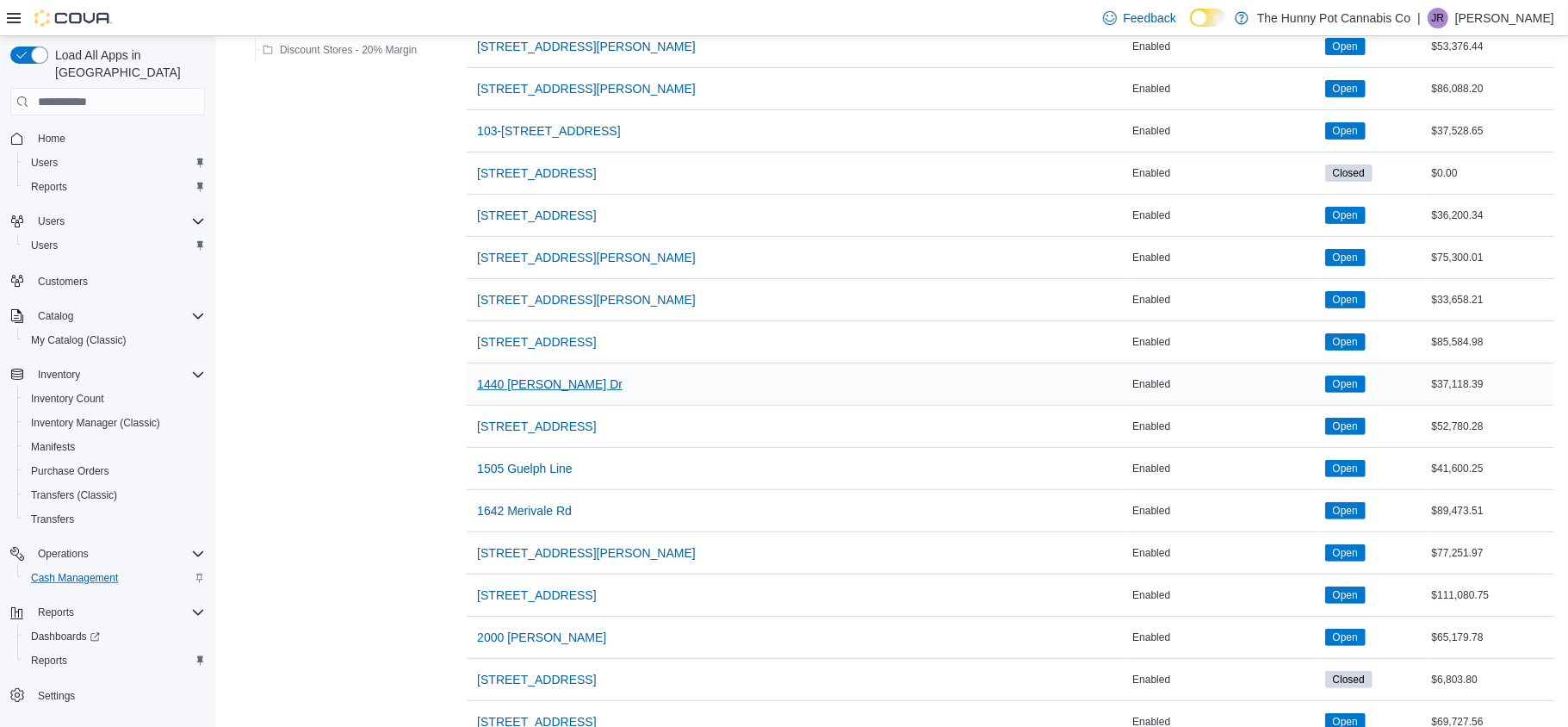
scroll to position [208, 0]
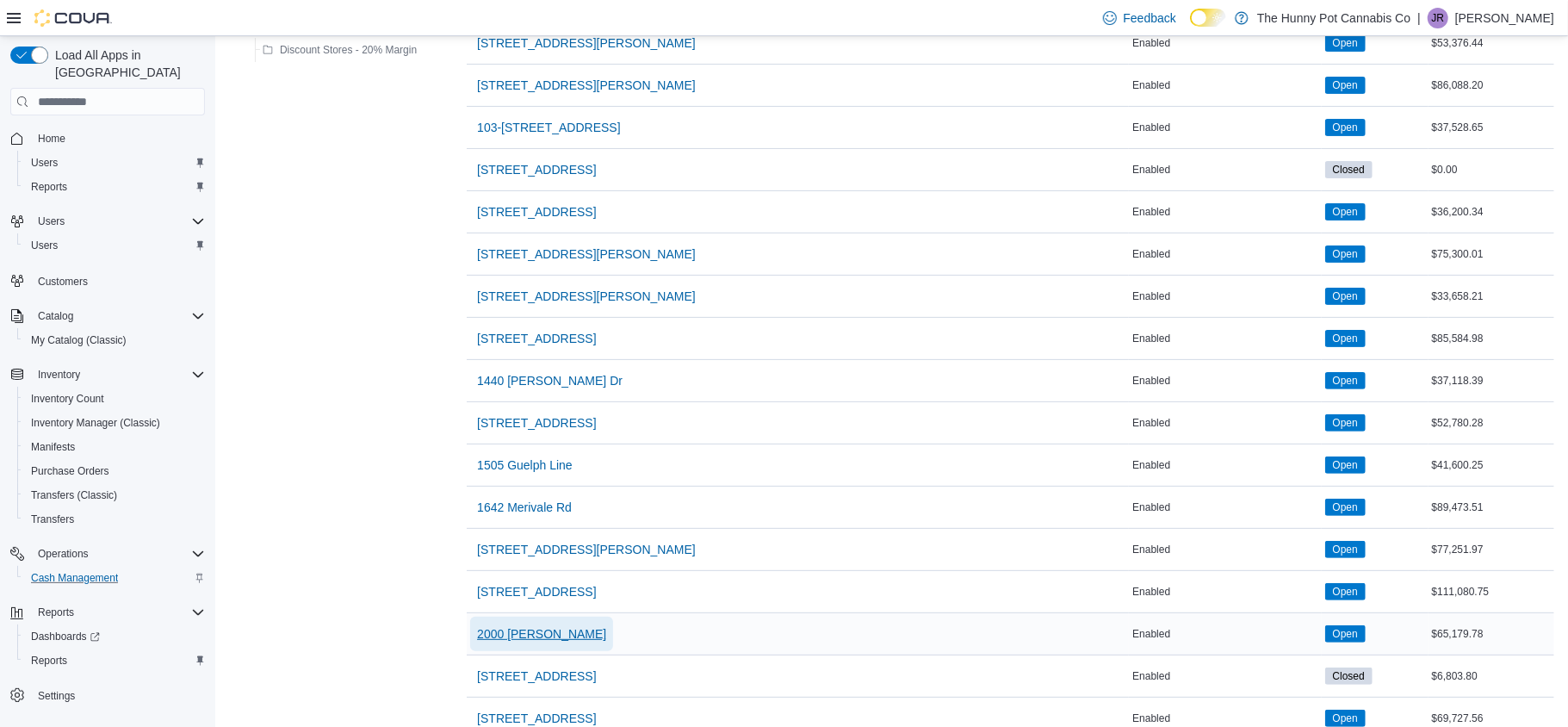
click at [522, 629] on span "2000 Appleby" at bounding box center [542, 634] width 129 height 17
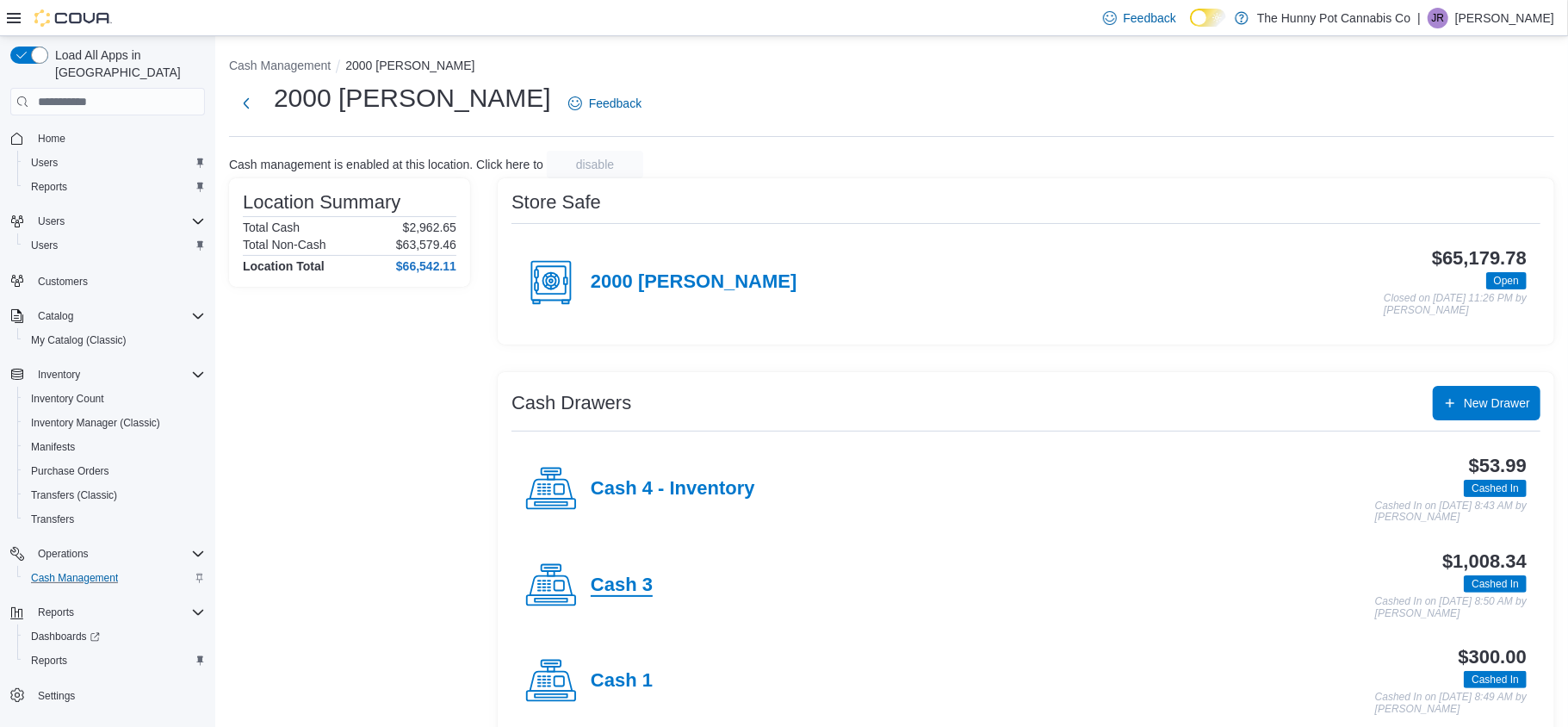
click at [637, 578] on h4 "Cash 3" at bounding box center [621, 585] width 62 height 23
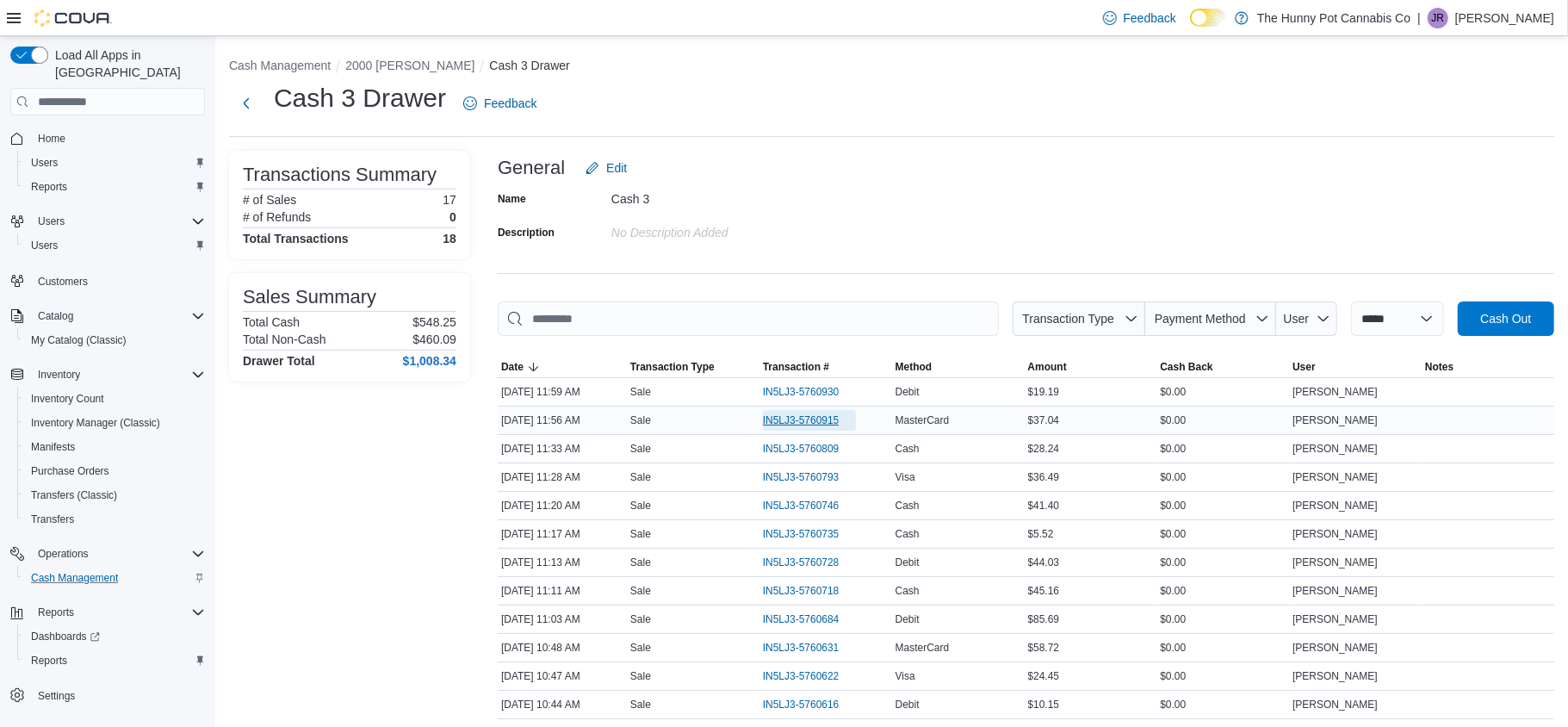
click at [800, 413] on span "IN5LJ3-5760915" at bounding box center [801, 420] width 77 height 14
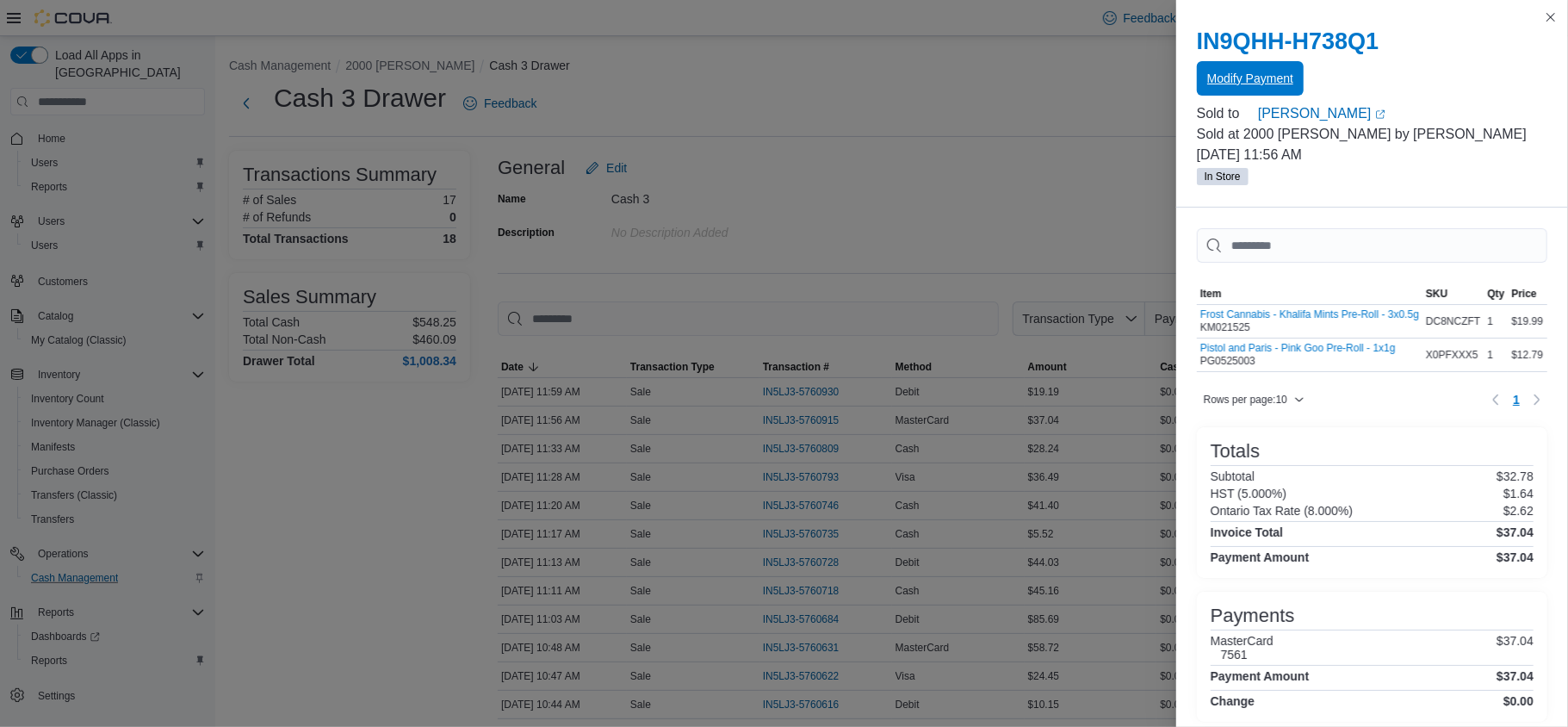
click at [1225, 80] on span "Modify Payment" at bounding box center [1250, 79] width 87 height 17
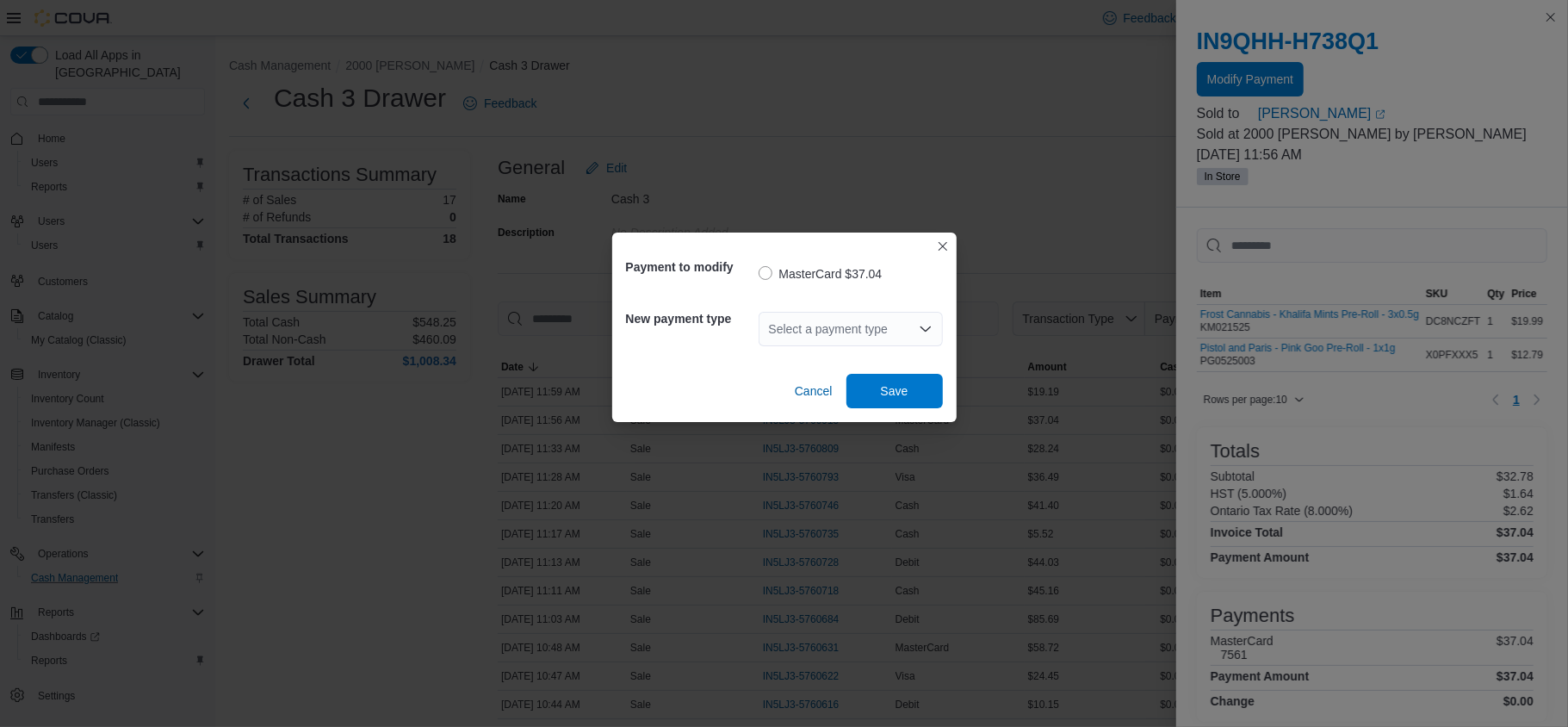
click at [776, 315] on div "Select a payment type" at bounding box center [850, 329] width 184 height 34
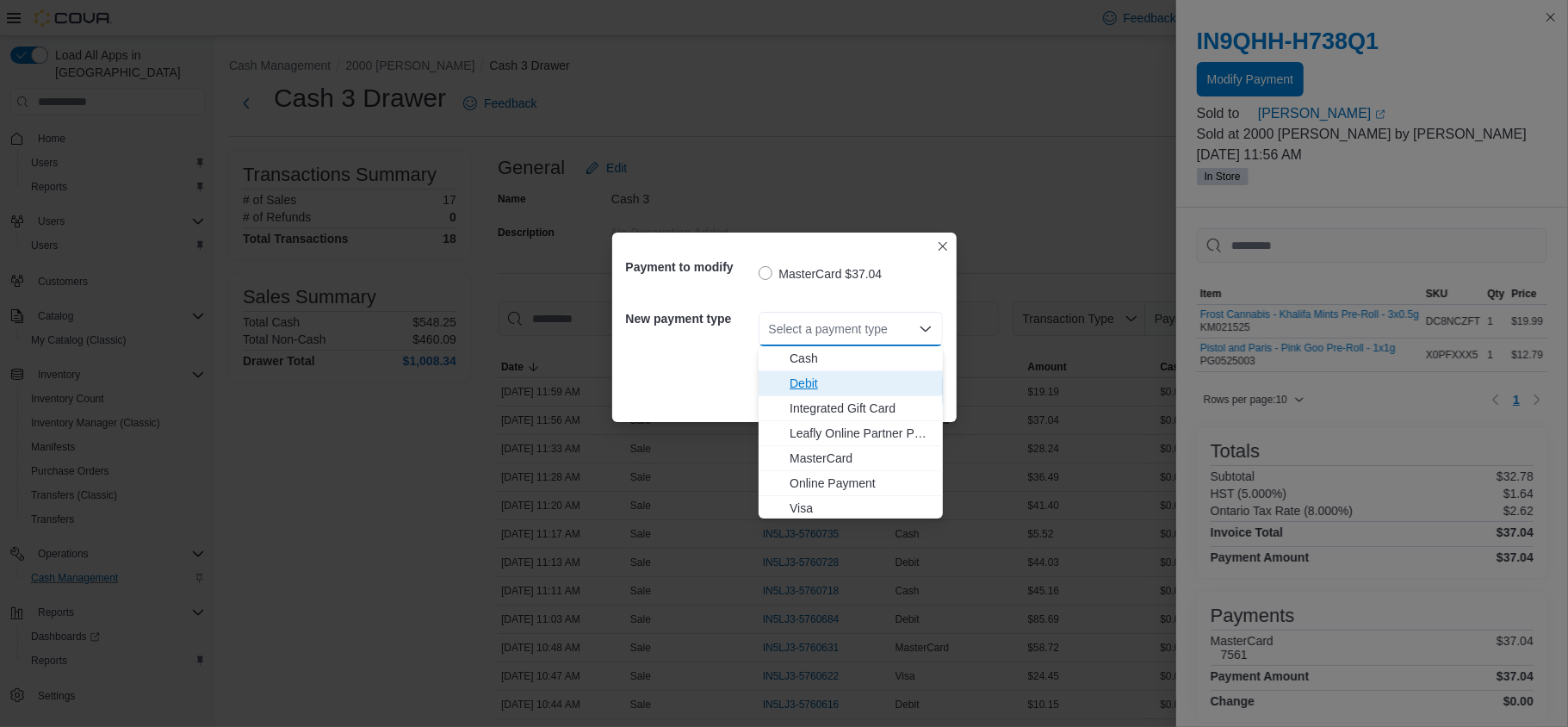
click at [827, 379] on span "Debit" at bounding box center [862, 384] width 143 height 17
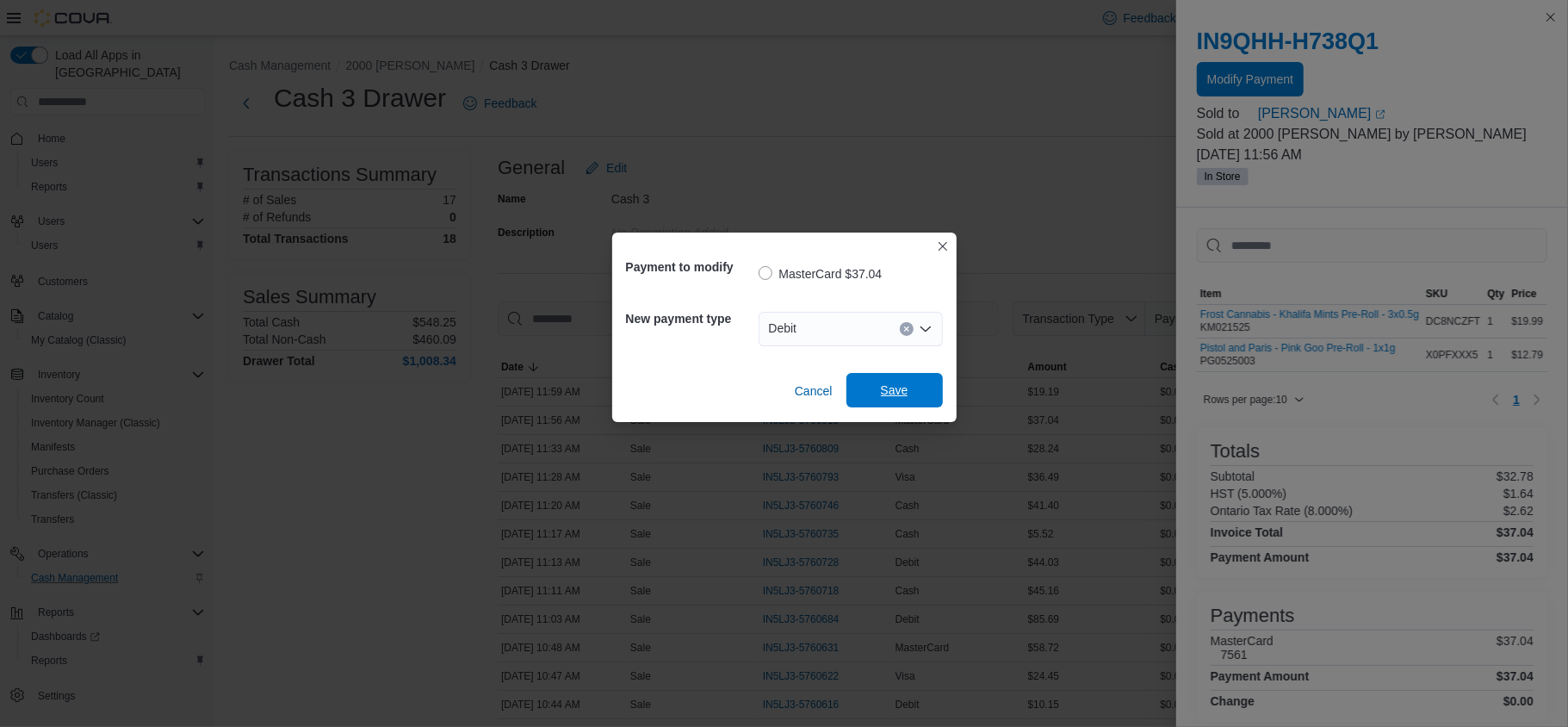
click at [940, 390] on button "Save" at bounding box center [895, 390] width 96 height 34
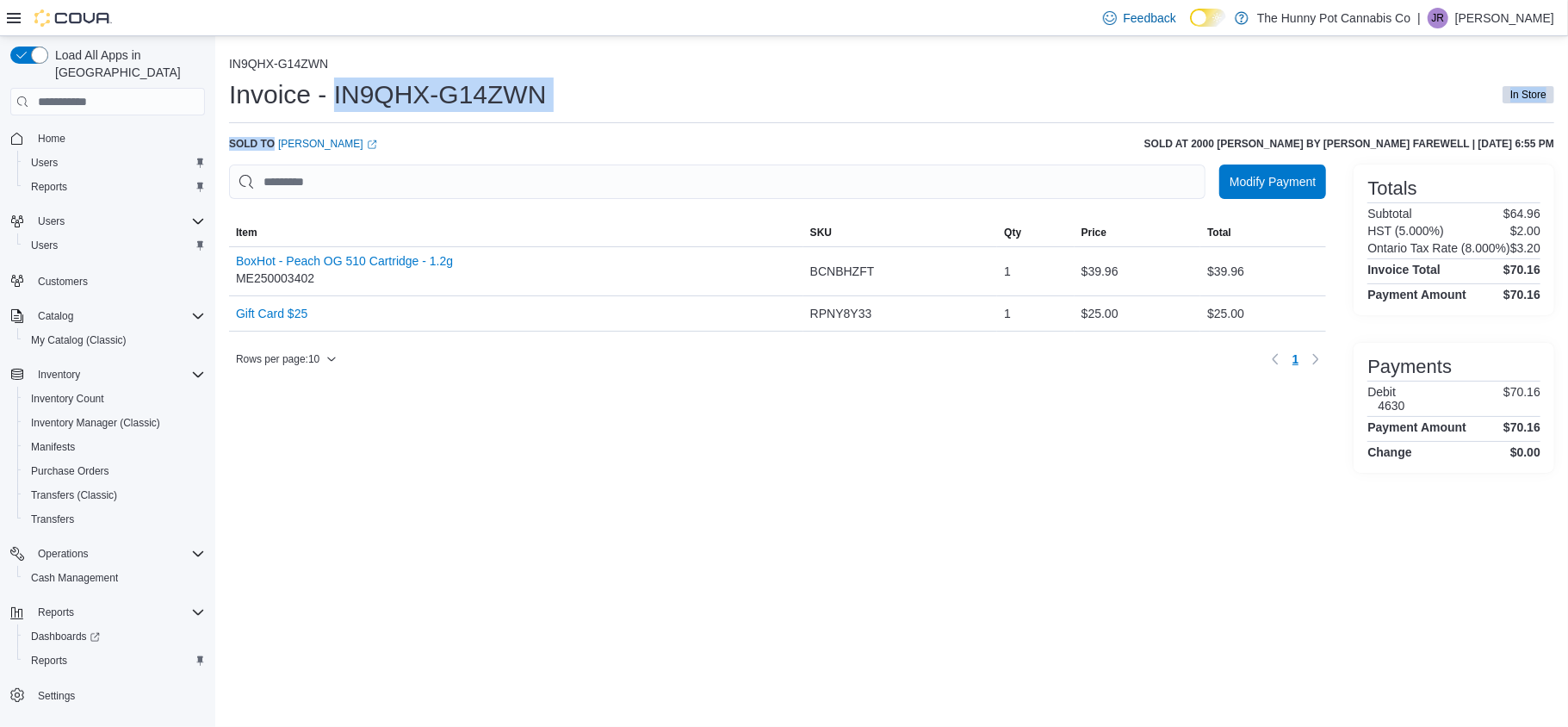
drag, startPoint x: 334, startPoint y: 100, endPoint x: 585, endPoint y: 130, distance: 252.8
click at [585, 130] on div "IN9QHX-G14ZWN Invoice - IN9QHX-G14ZWN In Store Sold to Alan Wright (opens in a …" at bounding box center [892, 265] width 1325 height 416
copy div "IN9QHX-G14ZWN In Store Sold to"
click at [342, 97] on h1 "Invoice - IN9QHX-G14ZWN" at bounding box center [387, 94] width 317 height 34
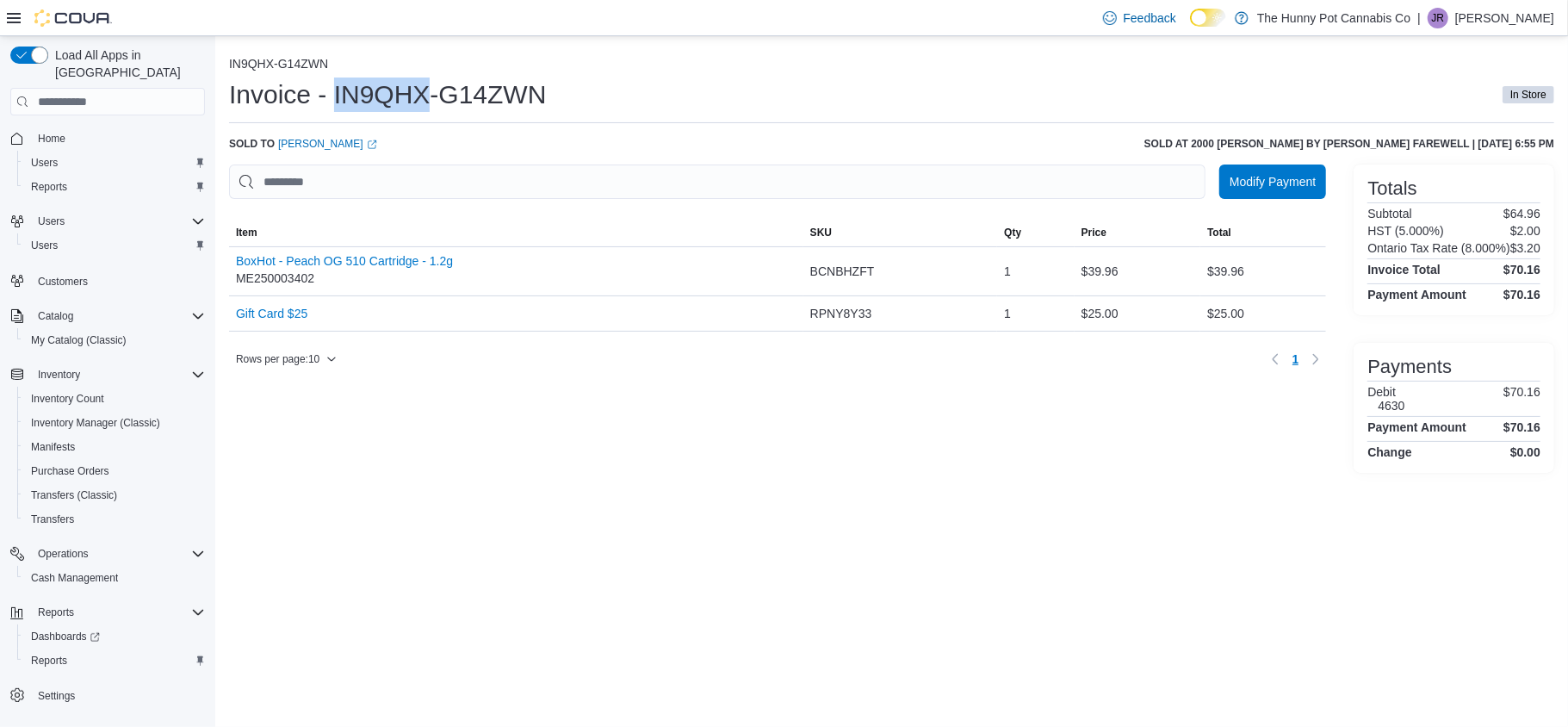
click at [342, 97] on h1 "Invoice - IN9QHX-G14ZWN" at bounding box center [387, 94] width 317 height 34
drag, startPoint x: 334, startPoint y: 96, endPoint x: 571, endPoint y: 94, distance: 237.0
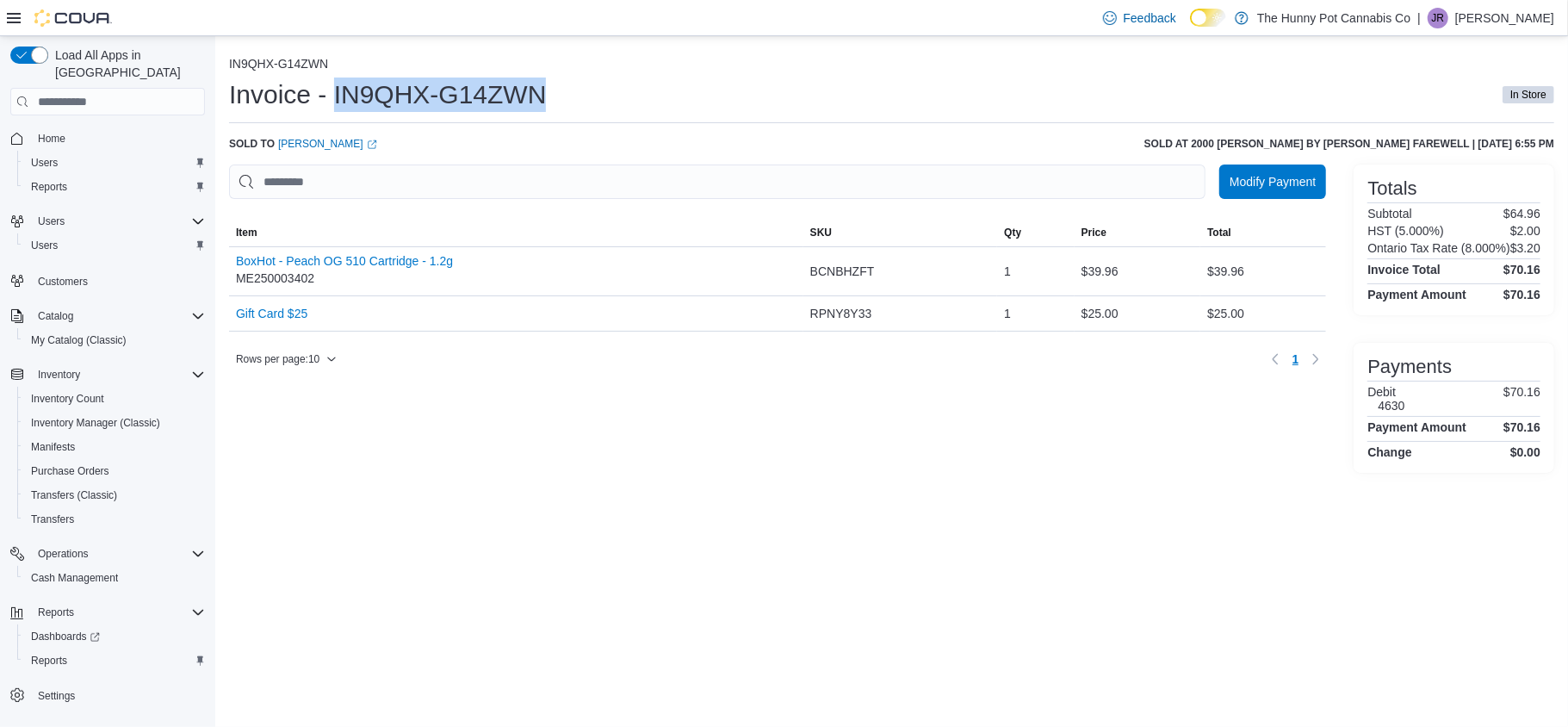
click at [571, 94] on div "Invoice - IN9QHX-G14ZWN In Store" at bounding box center [892, 94] width 1325 height 34
copy h1 "IN9QHX-G14ZWN"
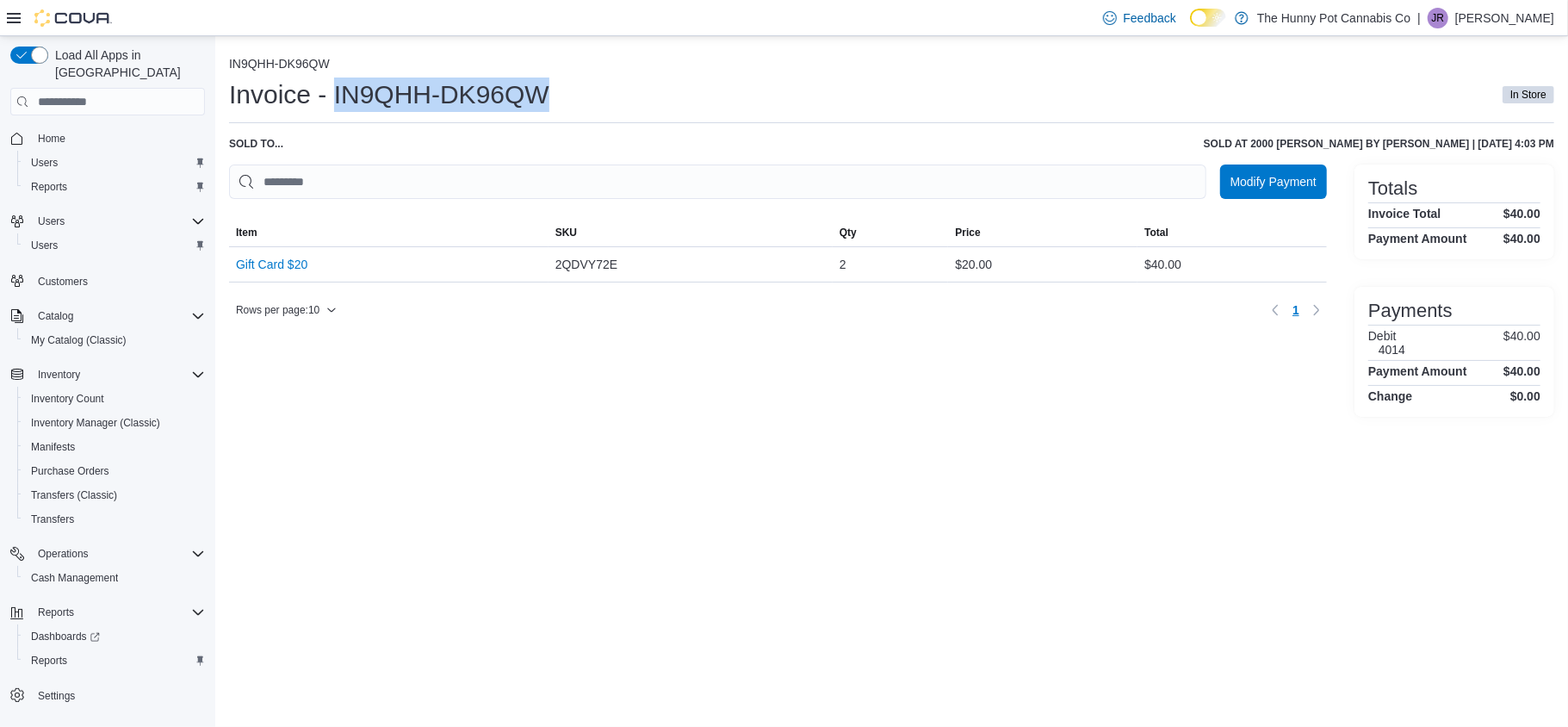
drag, startPoint x: 334, startPoint y: 103, endPoint x: 666, endPoint y: 101, distance: 332.0
click at [666, 101] on div "Invoice - IN9QHH-DK96QW In Store" at bounding box center [892, 94] width 1325 height 34
copy h1 "IN9QHH-DK96QW"
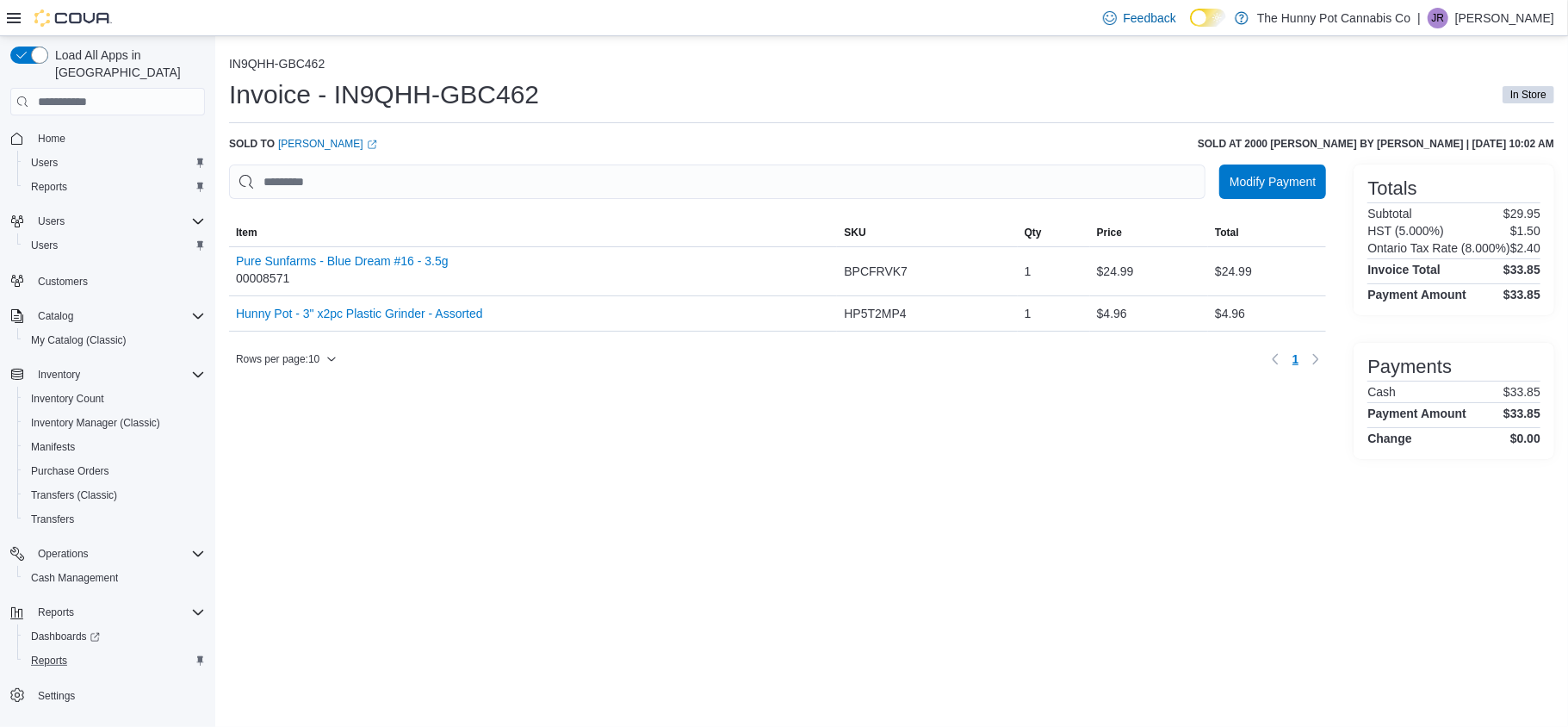
click at [79, 650] on div "Reports" at bounding box center [114, 661] width 181 height 21
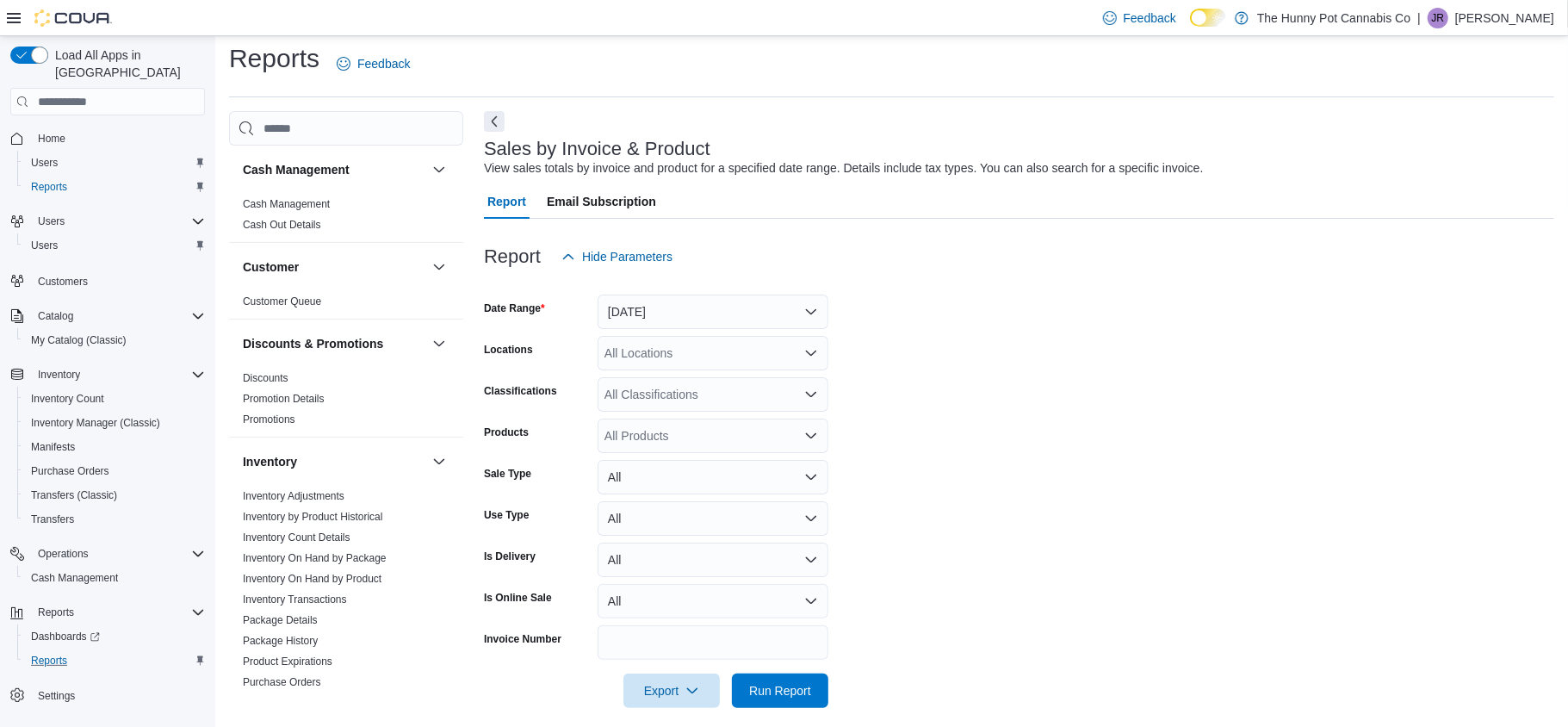
scroll to position [24, 0]
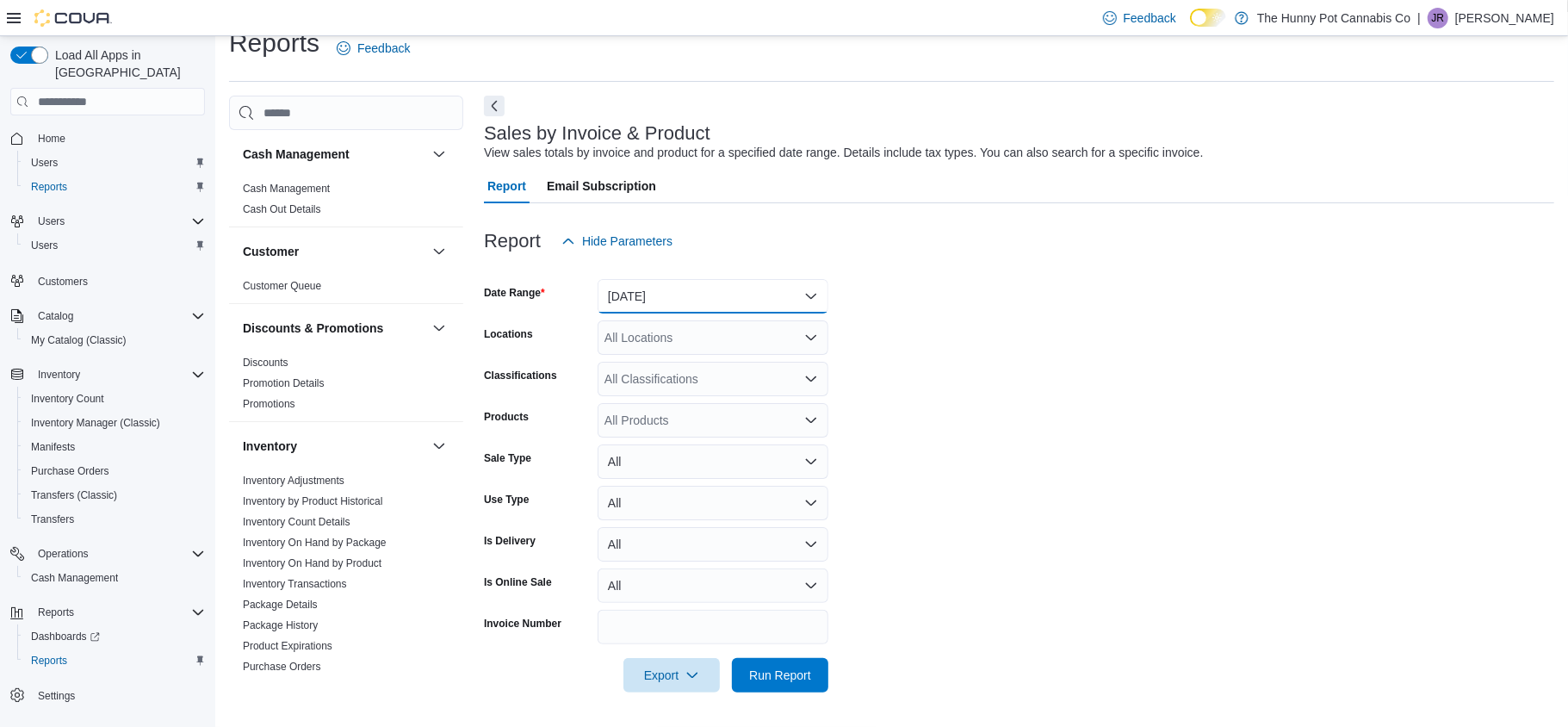
click at [680, 287] on button "[DATE]" at bounding box center [713, 295] width 231 height 34
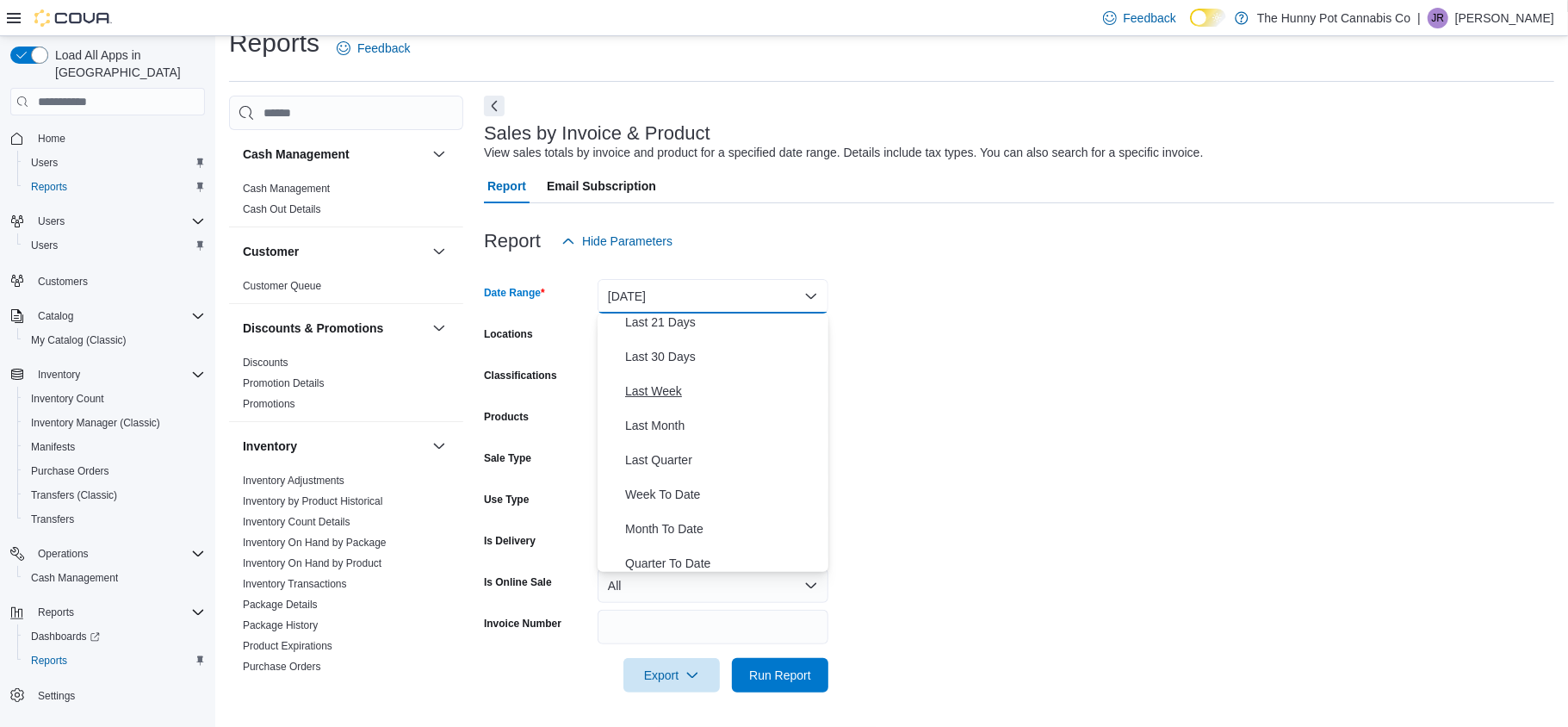
scroll to position [206, 0]
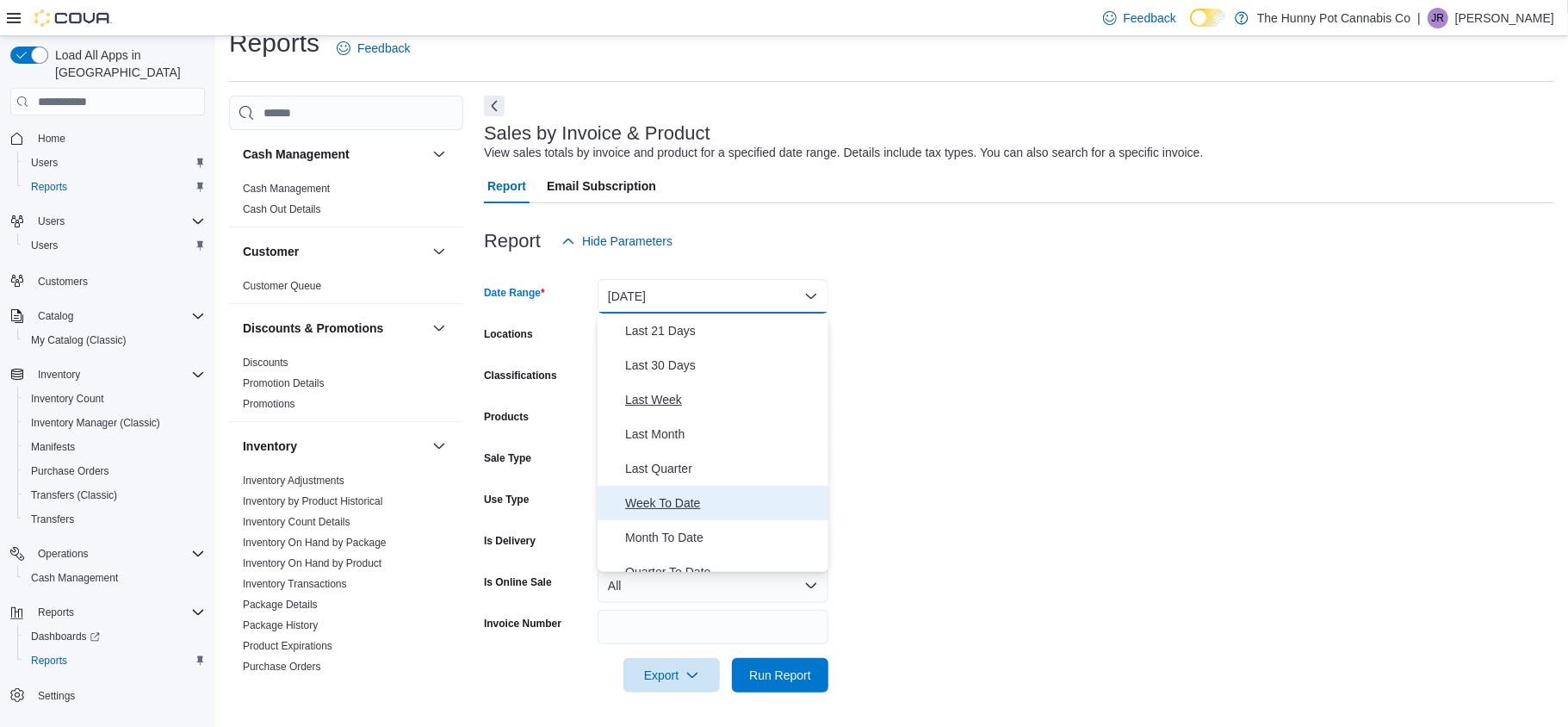
click at [674, 503] on span "Week To Date" at bounding box center [723, 503] width 197 height 21
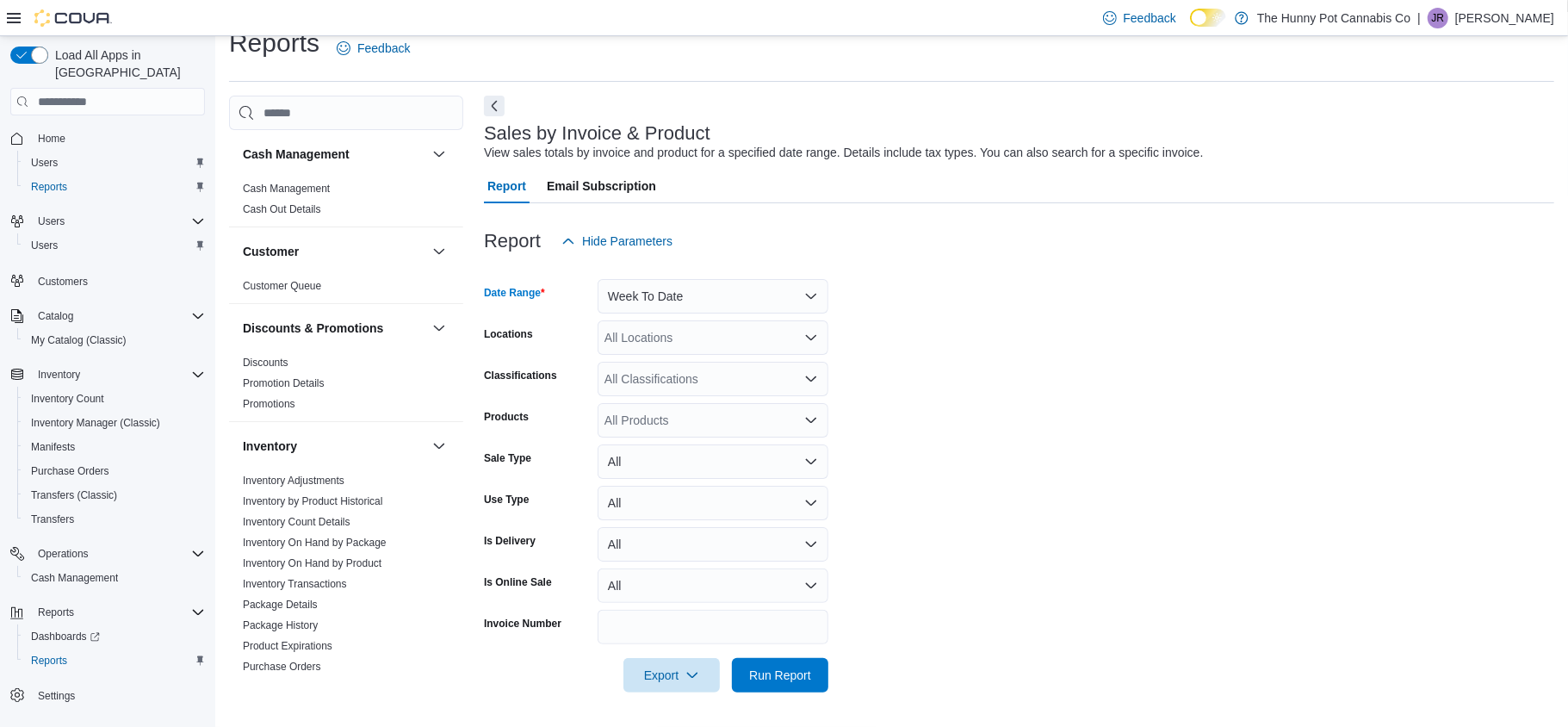
click at [635, 341] on div "All Locations" at bounding box center [713, 337] width 231 height 34
type input "****"
click at [633, 361] on span "Choose from the following options" at bounding box center [625, 367] width 18 height 17
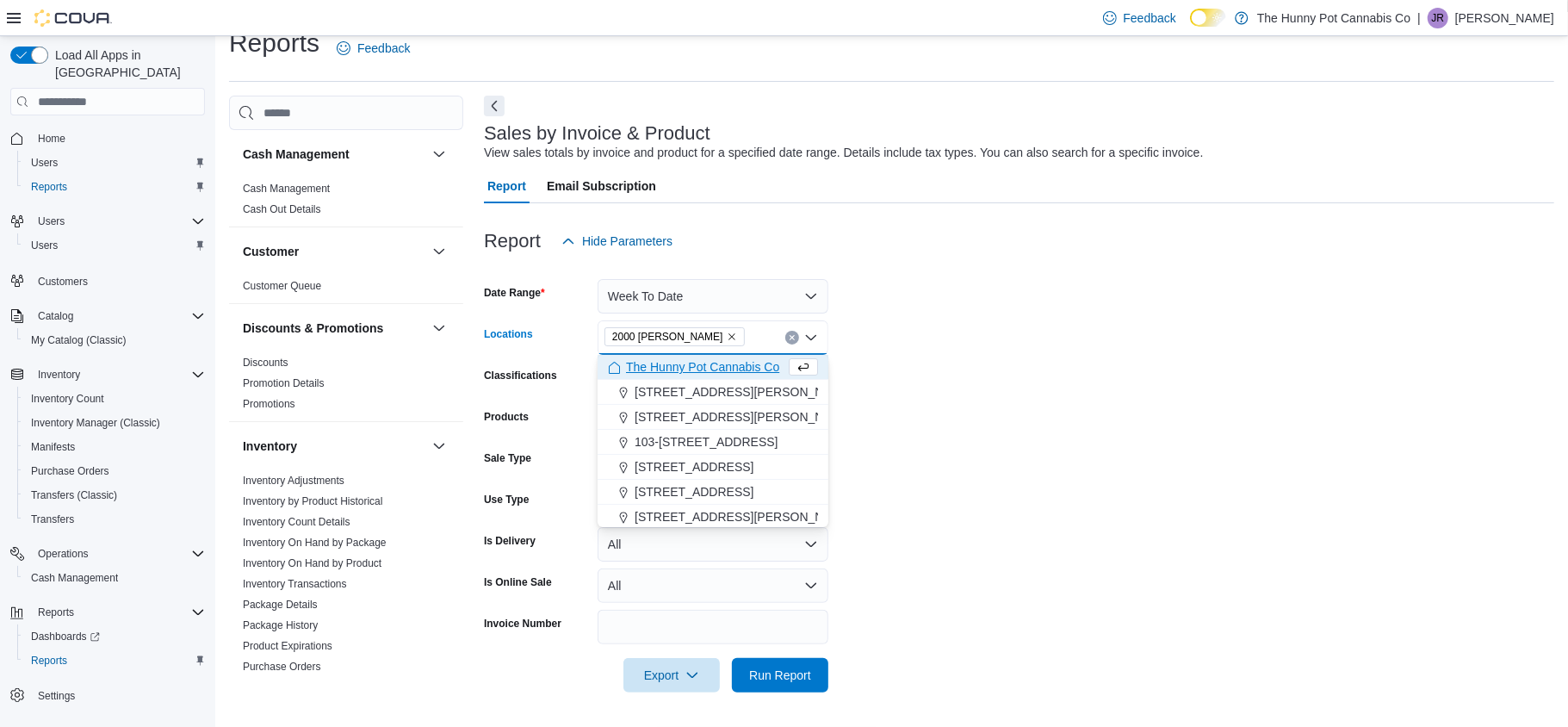
click at [859, 408] on form "Date Range Week To Date Locations 2000 [GEOGRAPHIC_DATA] Combo box. Selected. 2…" at bounding box center [1019, 475] width 1071 height 434
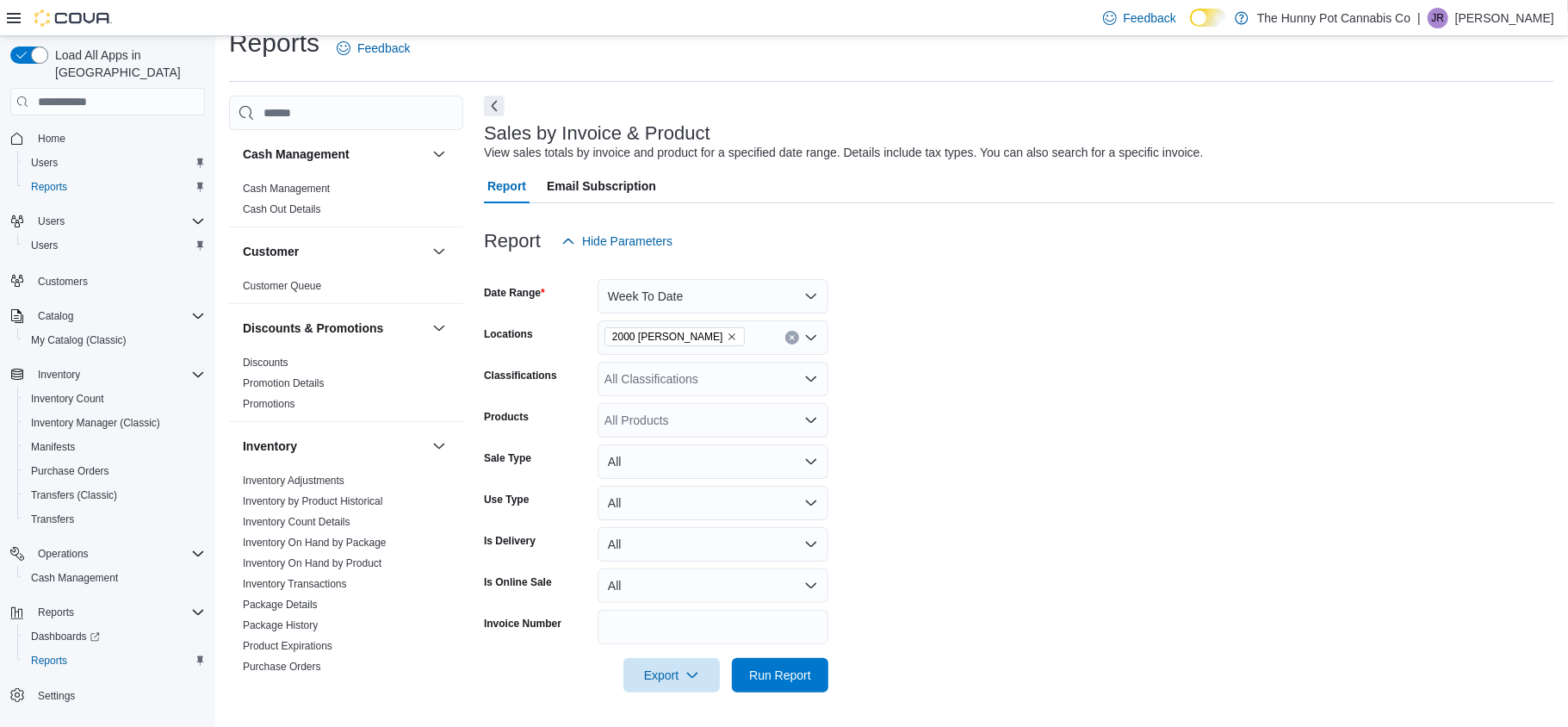
click at [705, 431] on div "All Products" at bounding box center [713, 419] width 231 height 34
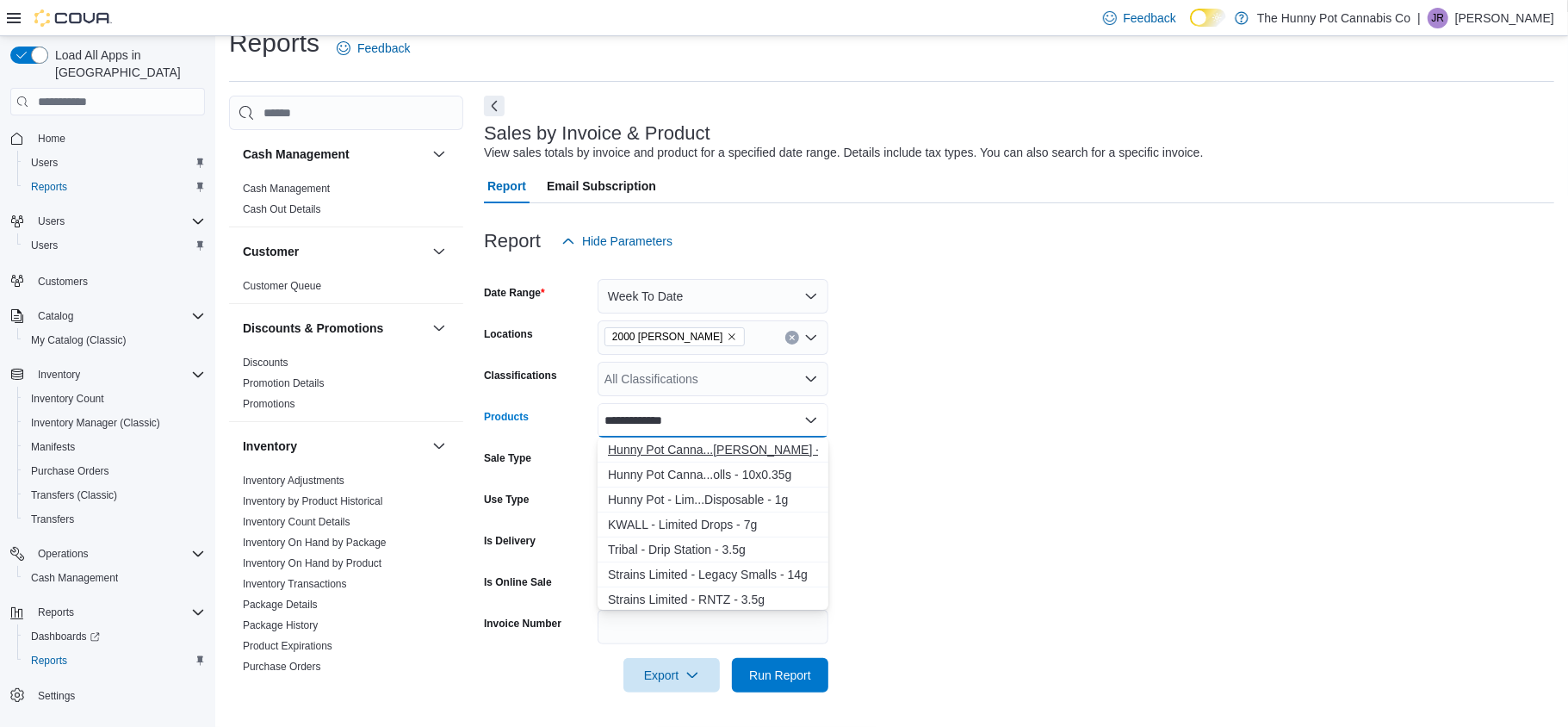
type input "**********"
click at [705, 444] on div "Hunny Pot Canna...[PERSON_NAME] - 3.5g" at bounding box center [713, 449] width 210 height 17
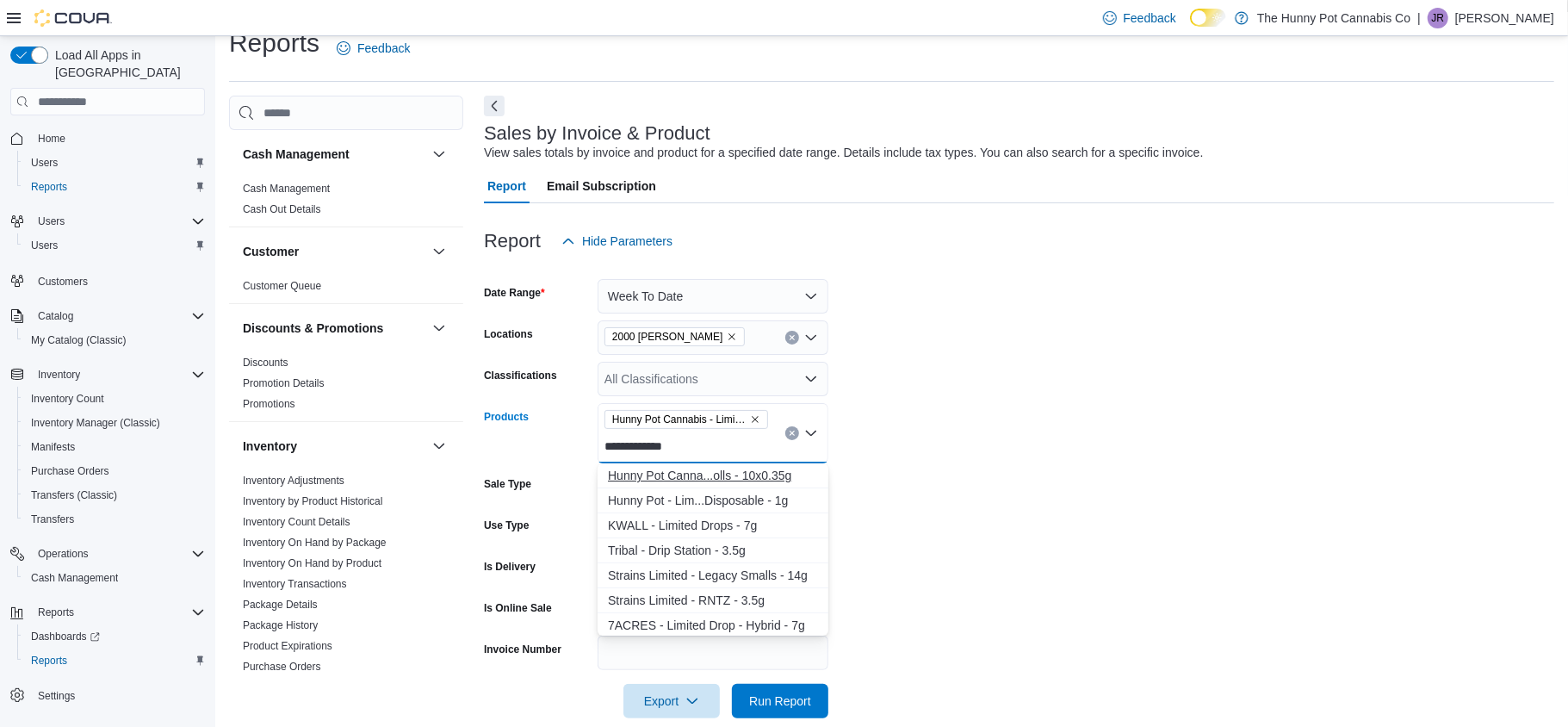
type input "**********"
click at [714, 473] on div "Hunny Pot Canna...olls - 10x0.35g" at bounding box center [713, 475] width 210 height 17
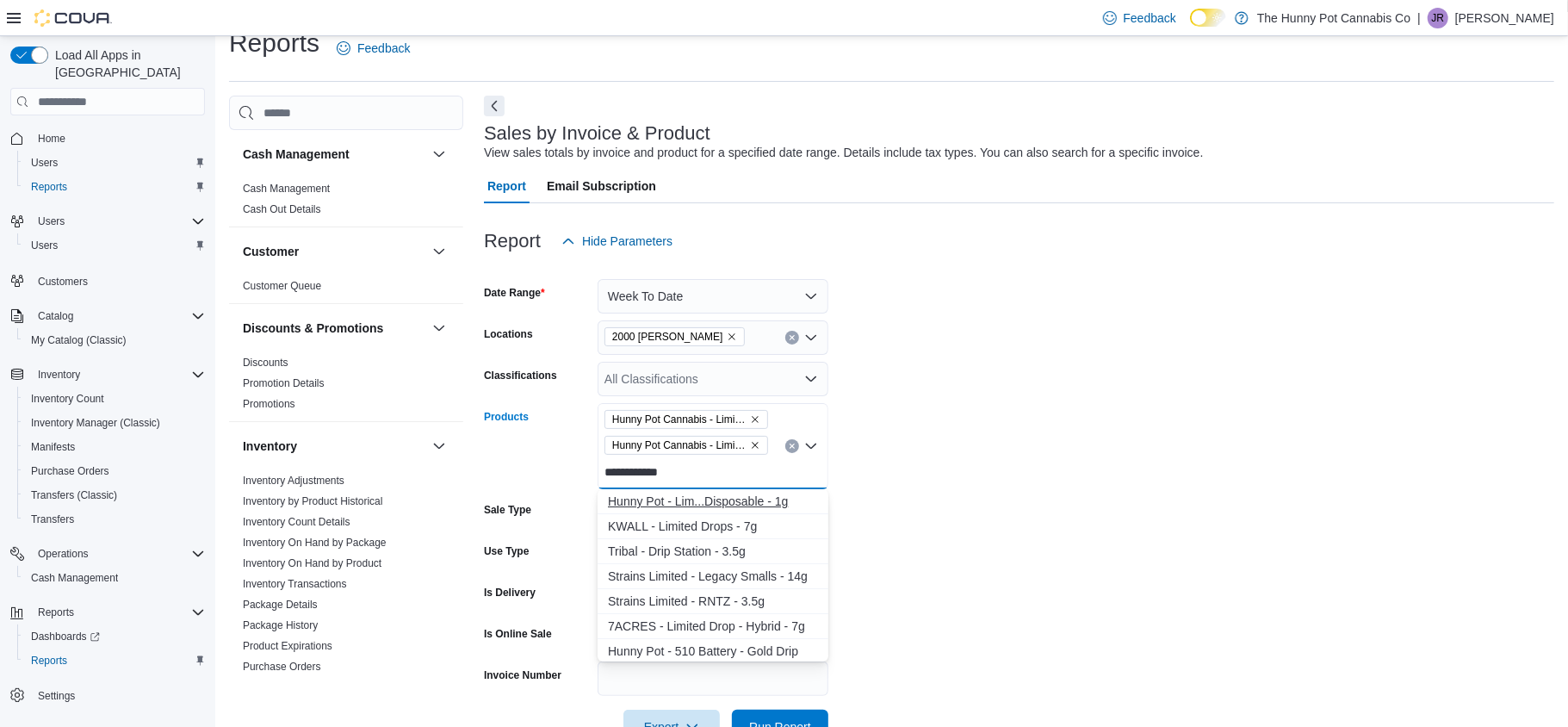
type input "**********"
click at [716, 501] on div "Hunny Pot - Lim...Disposable - 1g" at bounding box center [713, 502] width 210 height 17
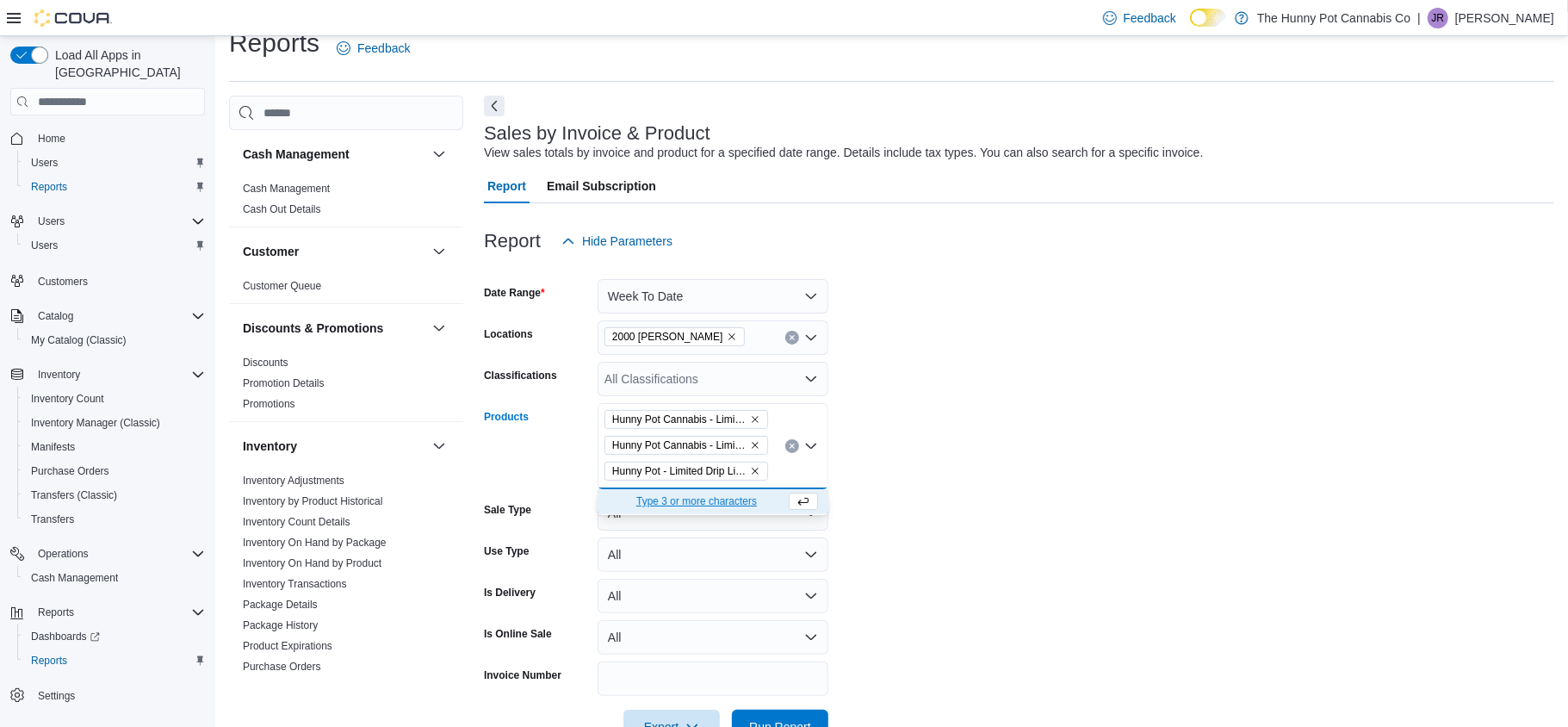
click at [979, 508] on form "Date Range Week To Date Locations 2000 [PERSON_NAME] Classifications All Classi…" at bounding box center [1019, 502] width 1071 height 486
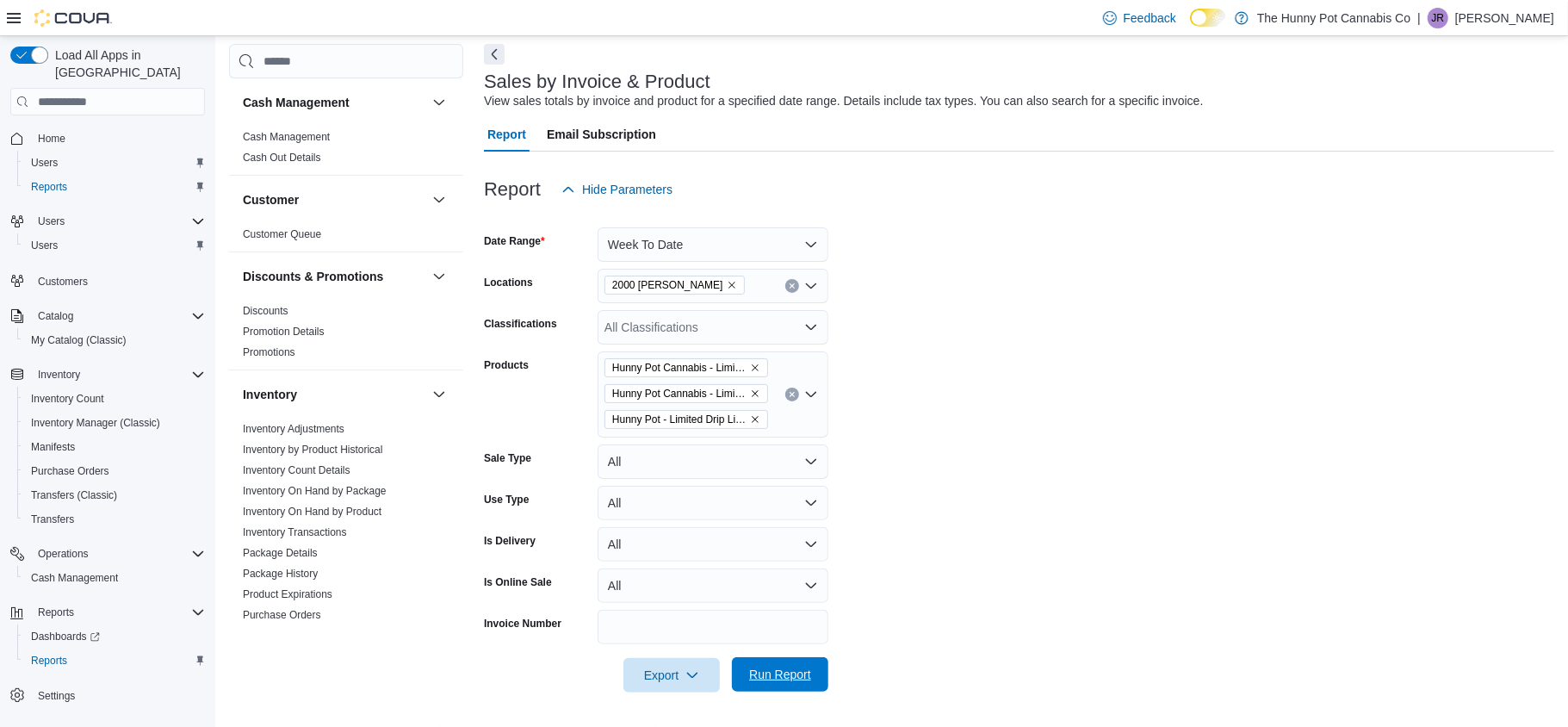
click at [778, 670] on span "Run Report" at bounding box center [780, 675] width 62 height 17
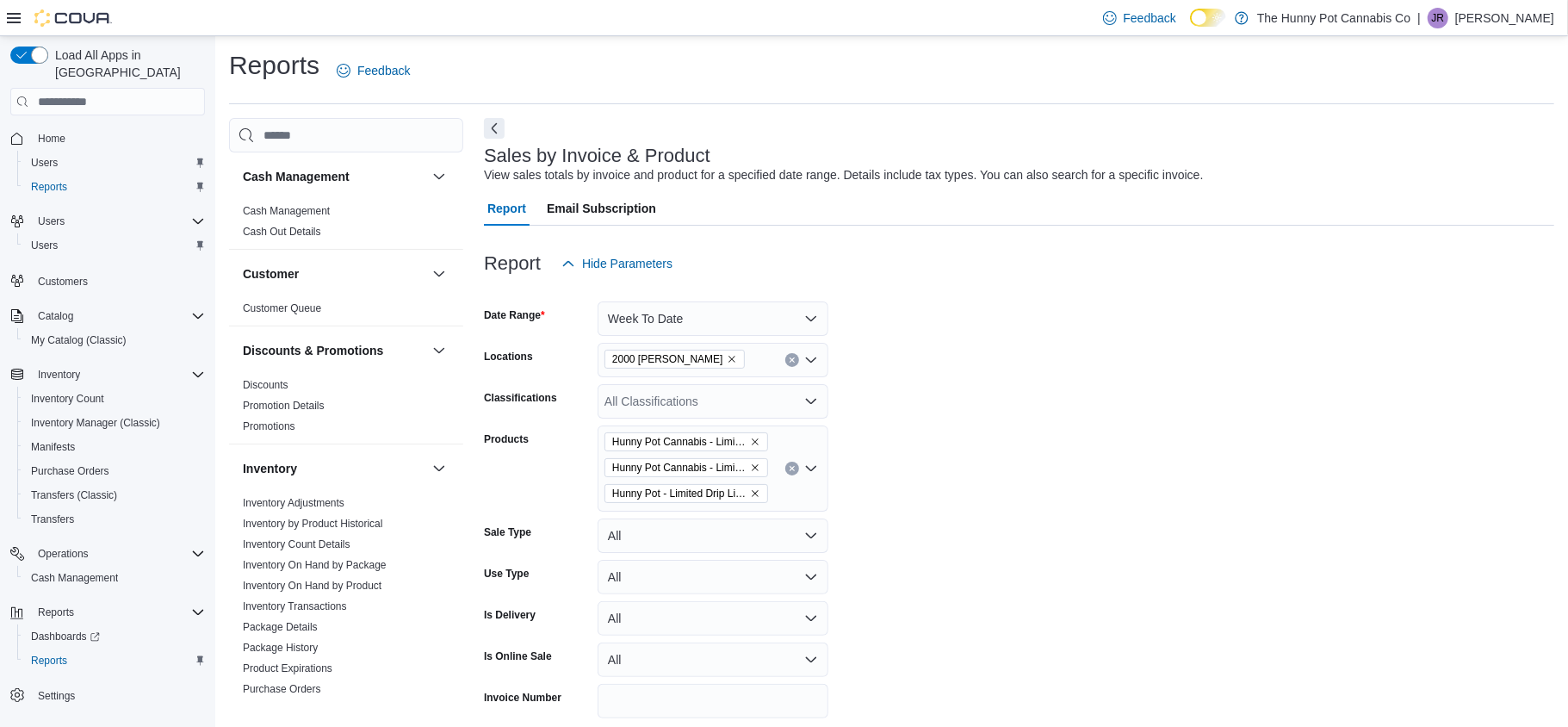
scroll to position [3, 0]
click at [787, 463] on button "Clear input" at bounding box center [793, 467] width 14 height 14
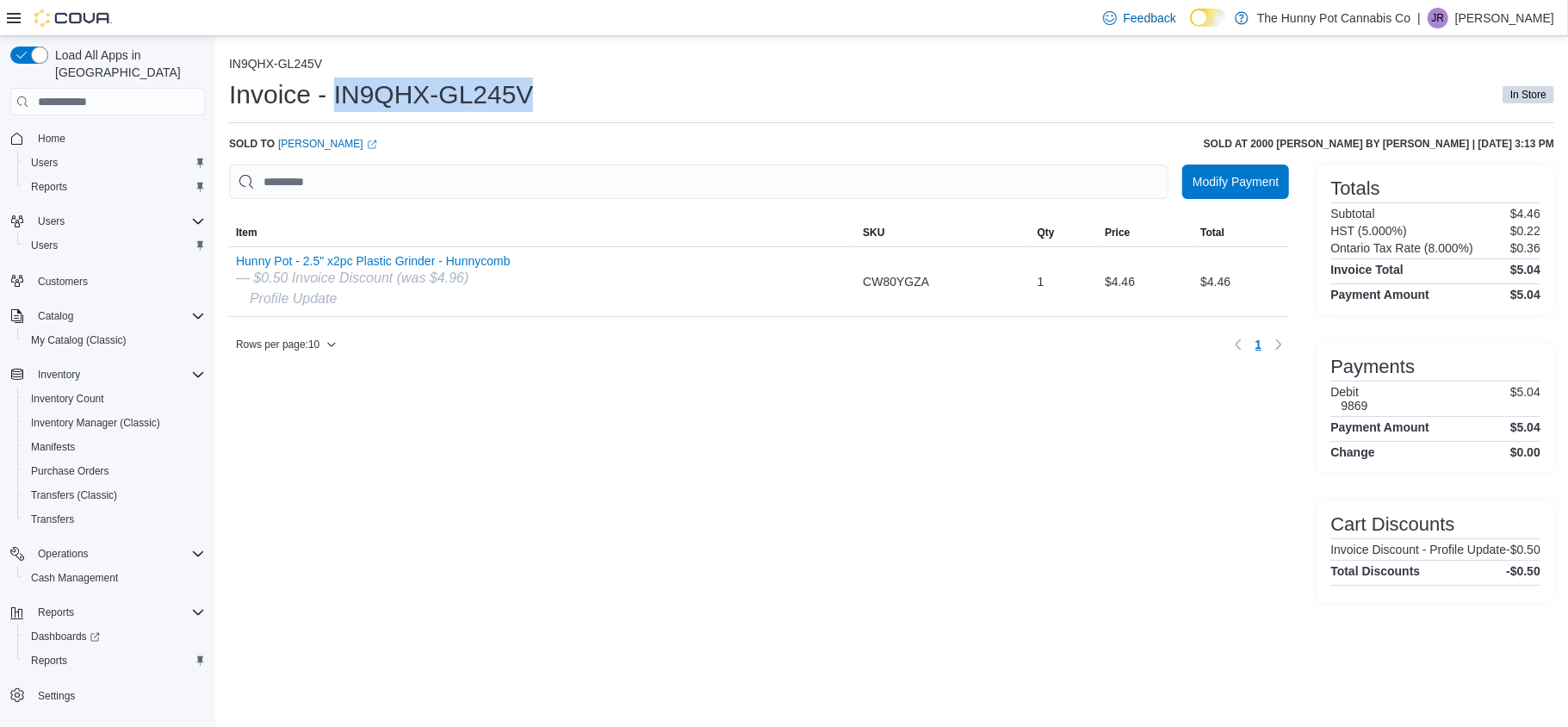
drag, startPoint x: 336, startPoint y: 97, endPoint x: 607, endPoint y: 96, distance: 271.0
click at [607, 96] on div "Invoice - IN9QHX-GL245V In Store" at bounding box center [892, 94] width 1325 height 34
copy h1 "IN9QHX-GL245V"
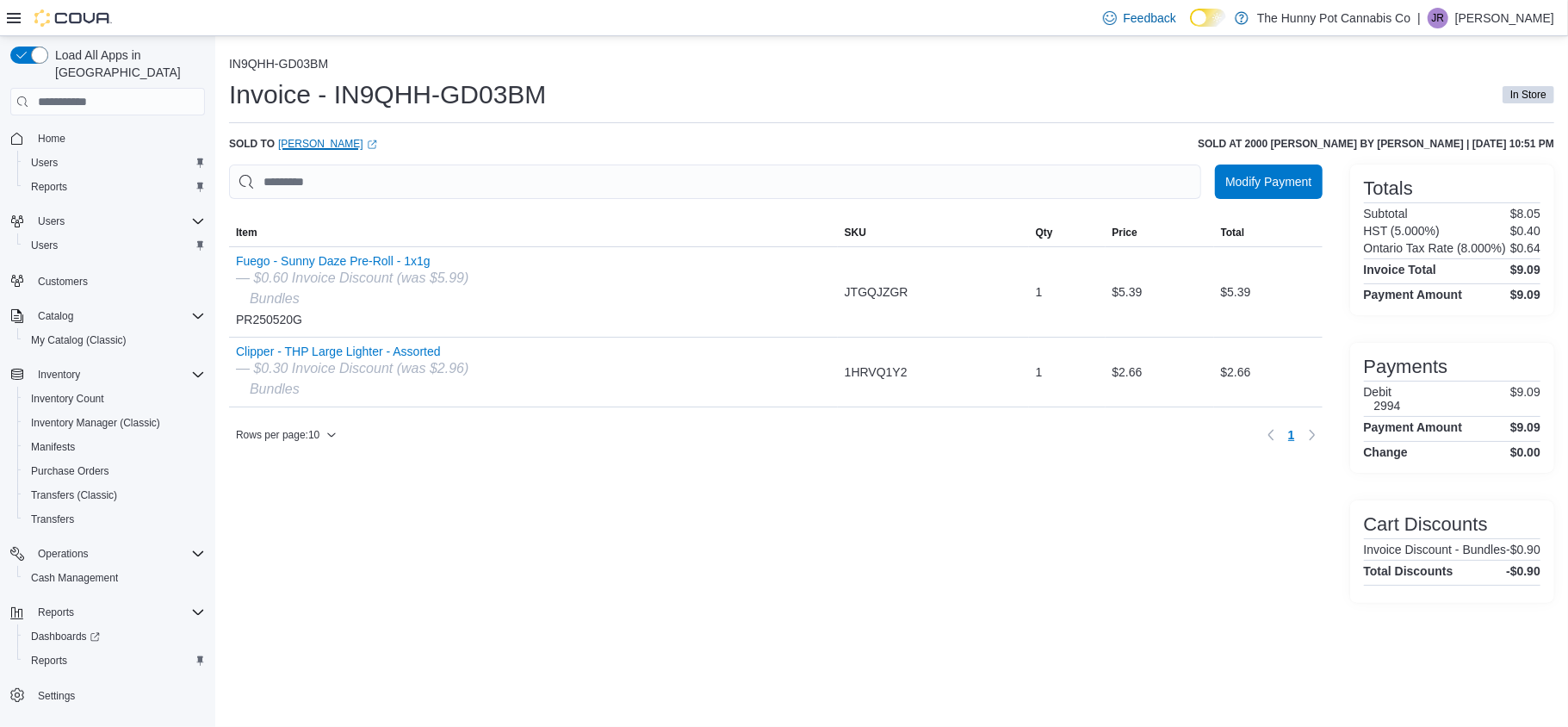
click at [328, 141] on link "[PERSON_NAME] (opens in a new tab or window)" at bounding box center [327, 144] width 99 height 14
drag, startPoint x: 336, startPoint y: 95, endPoint x: 738, endPoint y: 128, distance: 403.4
click at [738, 128] on div "IN9QHH-GD03BM Invoice - IN9QHH-GD03BM In Store Sold to Cassidy Chambers (opens …" at bounding box center [892, 329] width 1325 height 546
click at [461, 51] on div "IN9QHH-GD03BM Invoice - IN9QHH-GD03BM In Store Sold to Cassidy Chambers (opens …" at bounding box center [892, 326] width 1353 height 580
drag, startPoint x: 333, startPoint y: 91, endPoint x: 580, endPoint y: 91, distance: 247.0
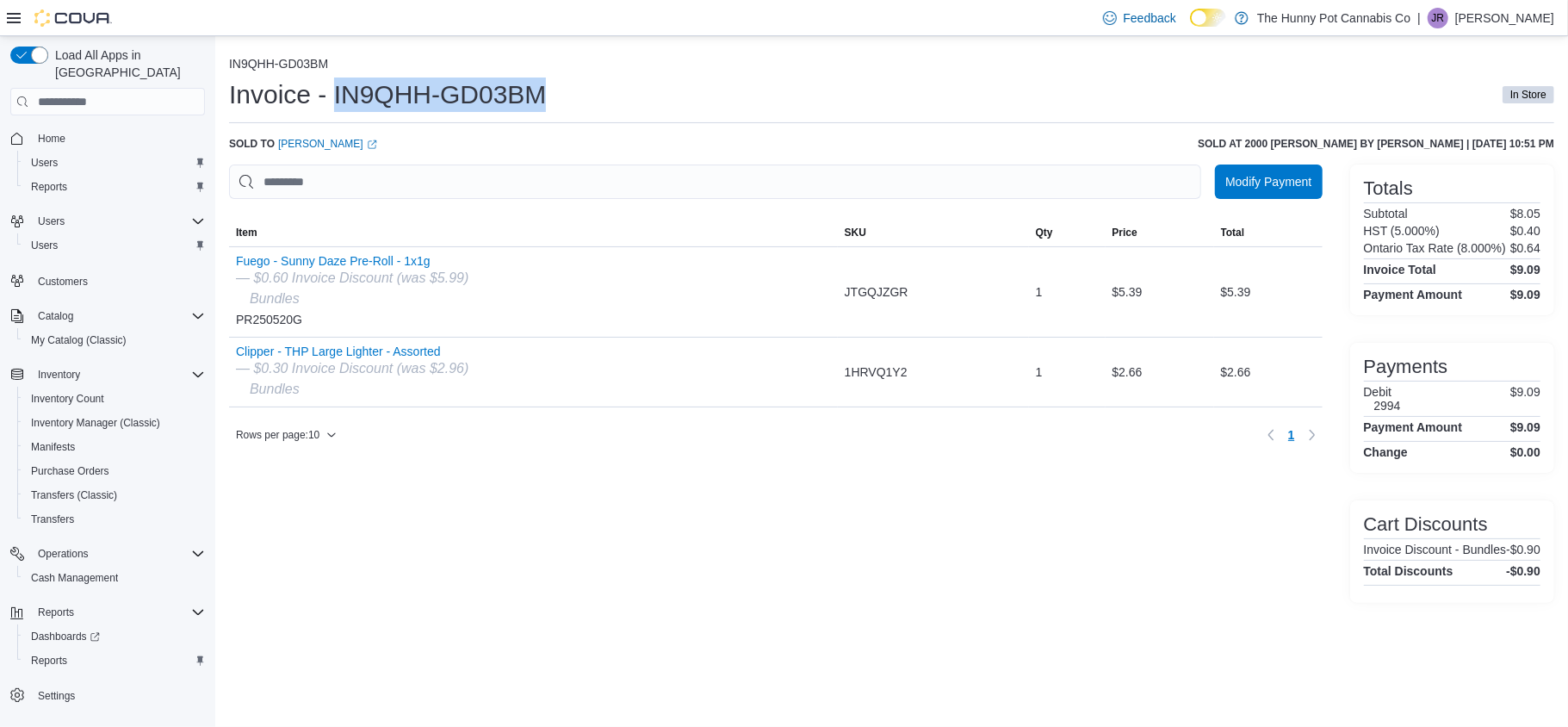
click at [580, 91] on div "Invoice - IN9QHH-GD03BM In Store" at bounding box center [892, 94] width 1325 height 34
copy h1 "IN9QHH-GD03BM"
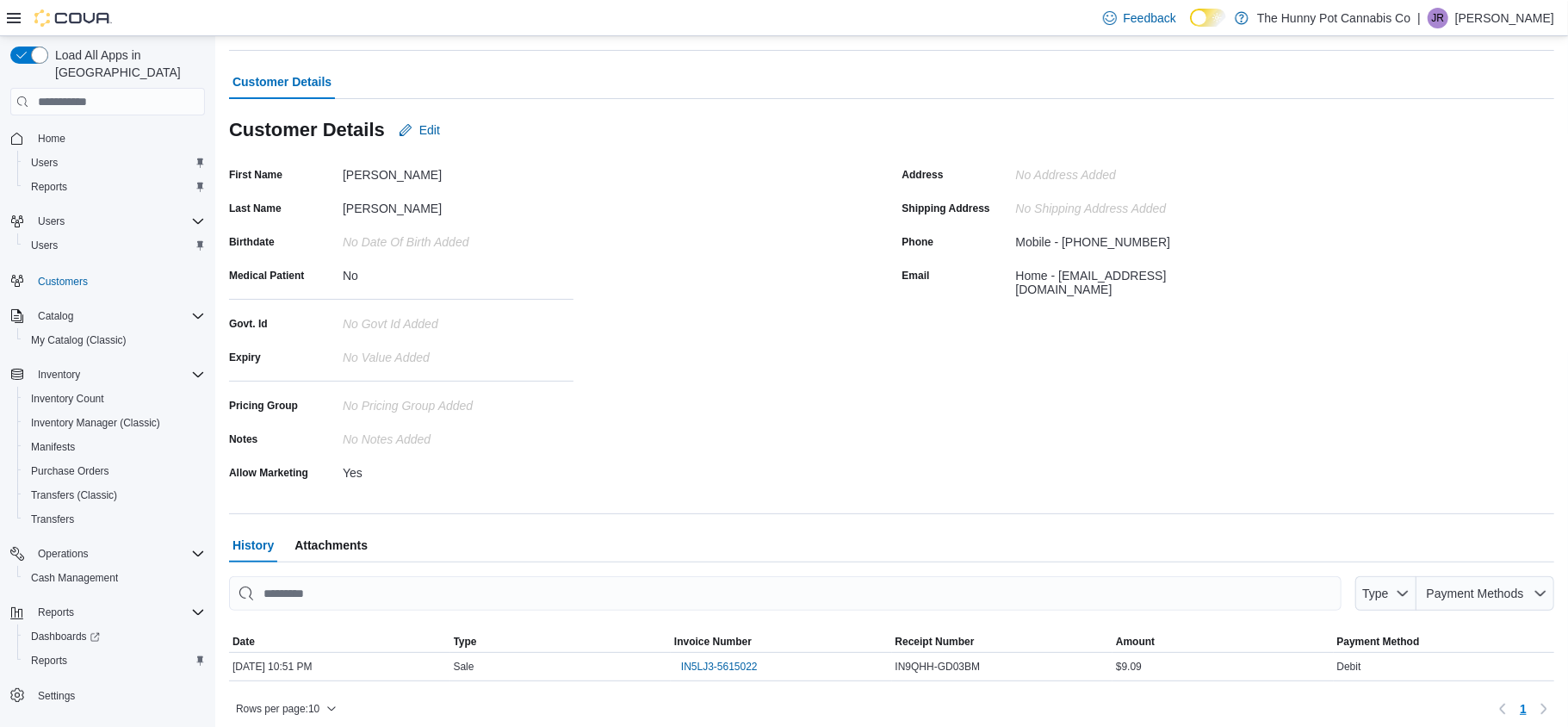
scroll to position [96, 0]
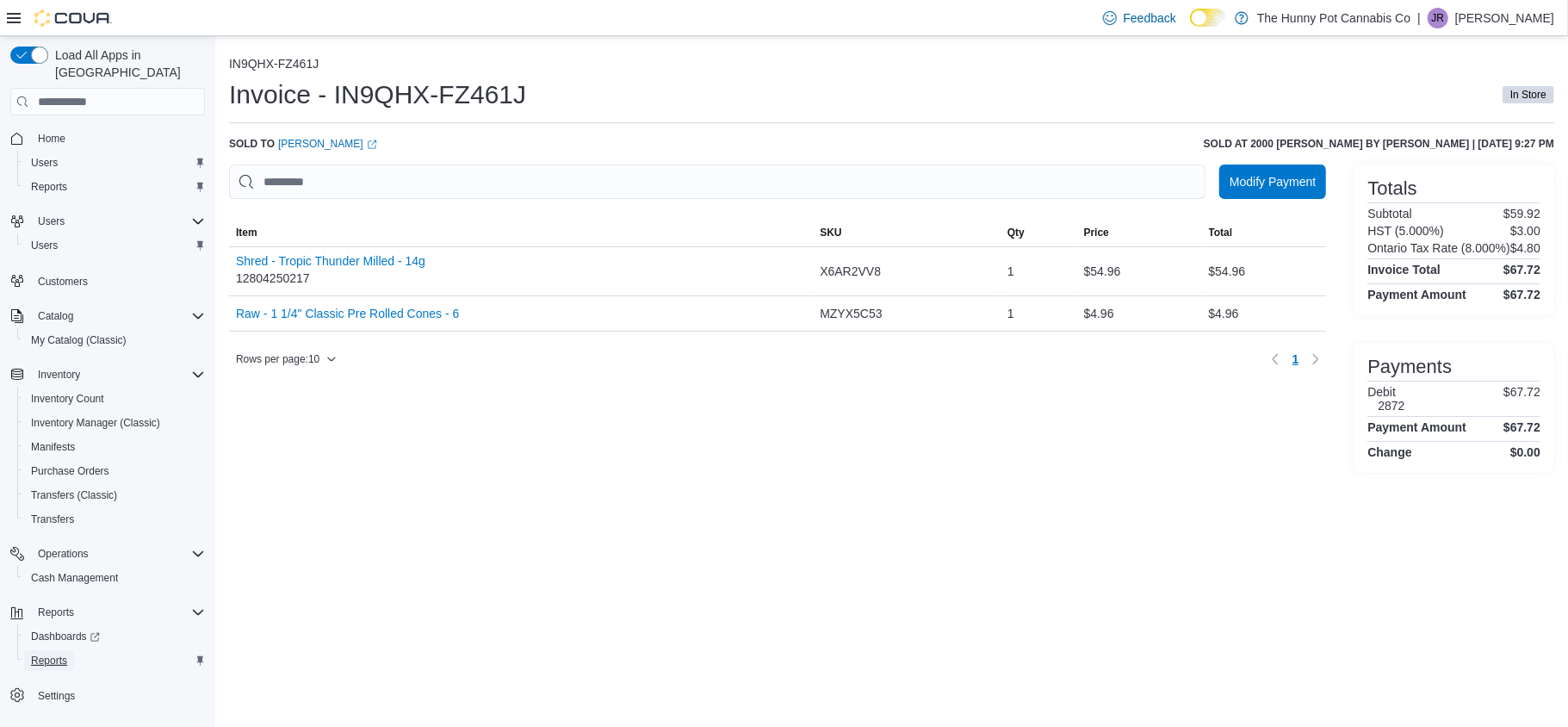
click at [55, 650] on span "Reports" at bounding box center [48, 661] width 36 height 21
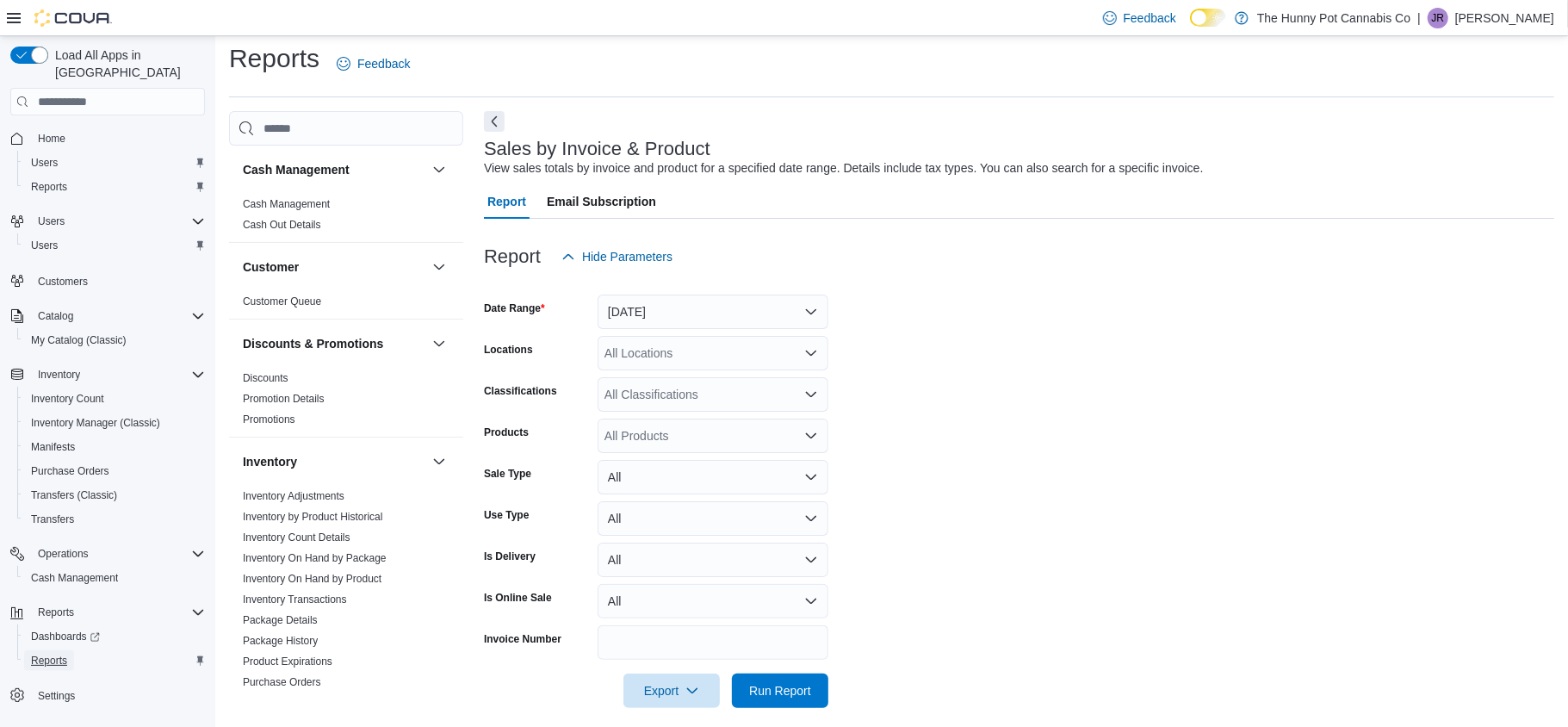
scroll to position [24, 0]
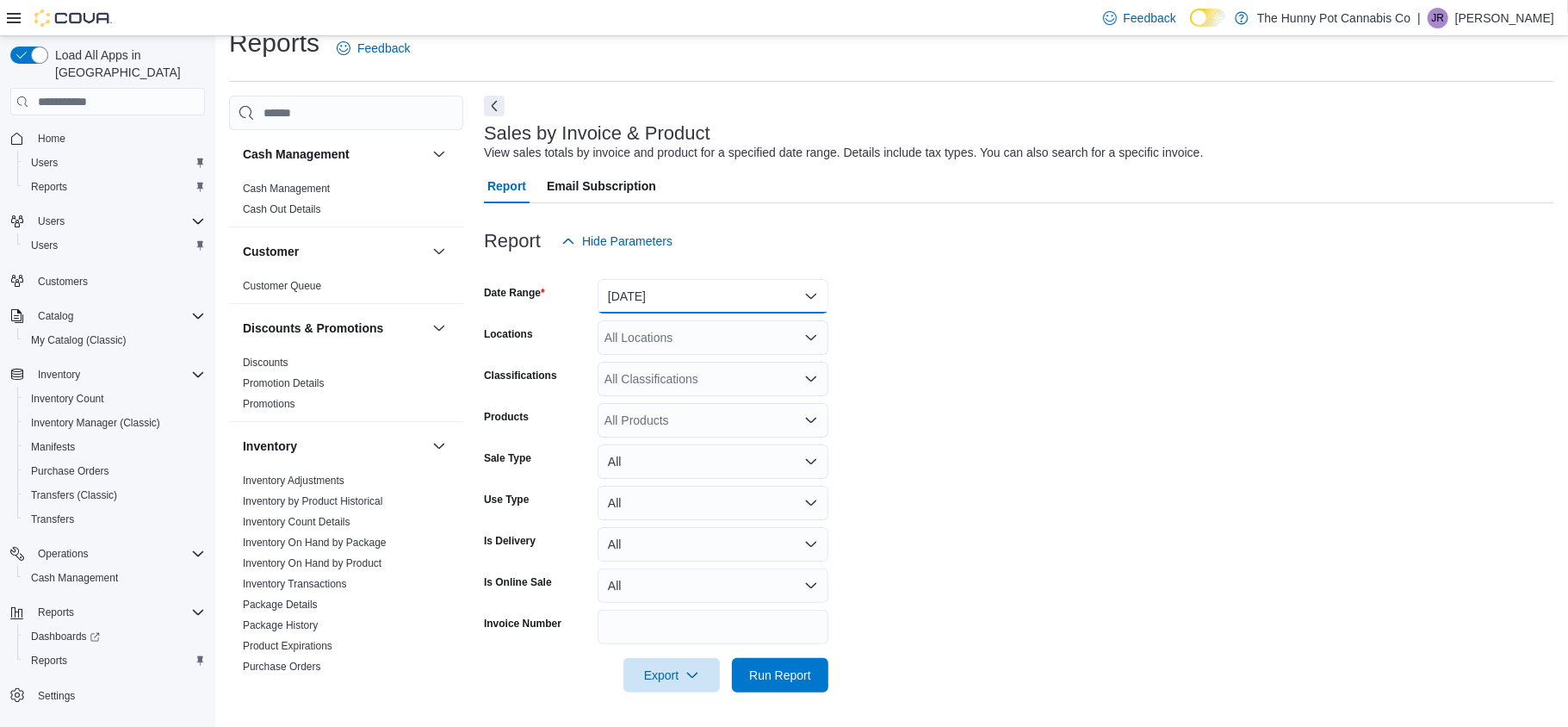
click at [674, 309] on button "Yesterday" at bounding box center [713, 295] width 231 height 34
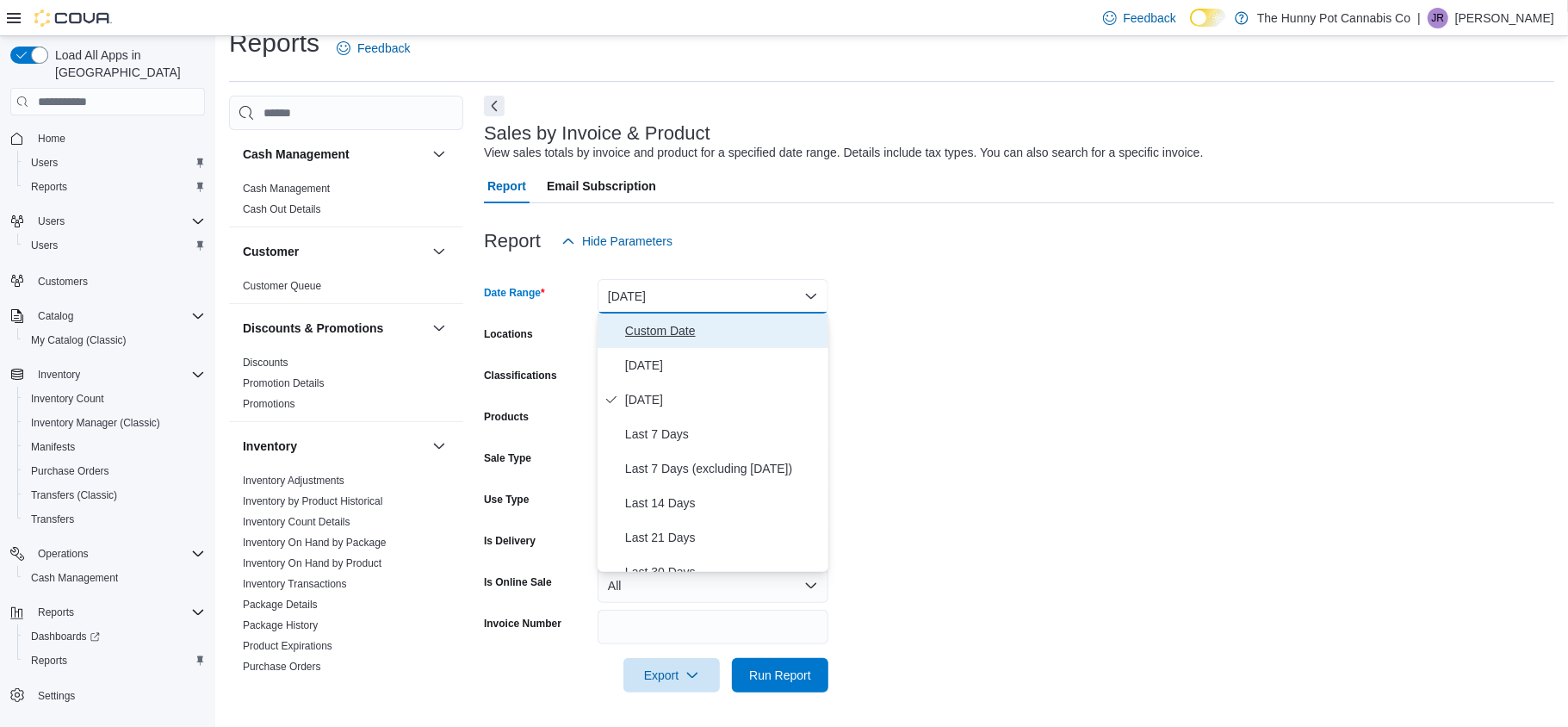
click at [674, 315] on button "Custom Date" at bounding box center [713, 330] width 231 height 34
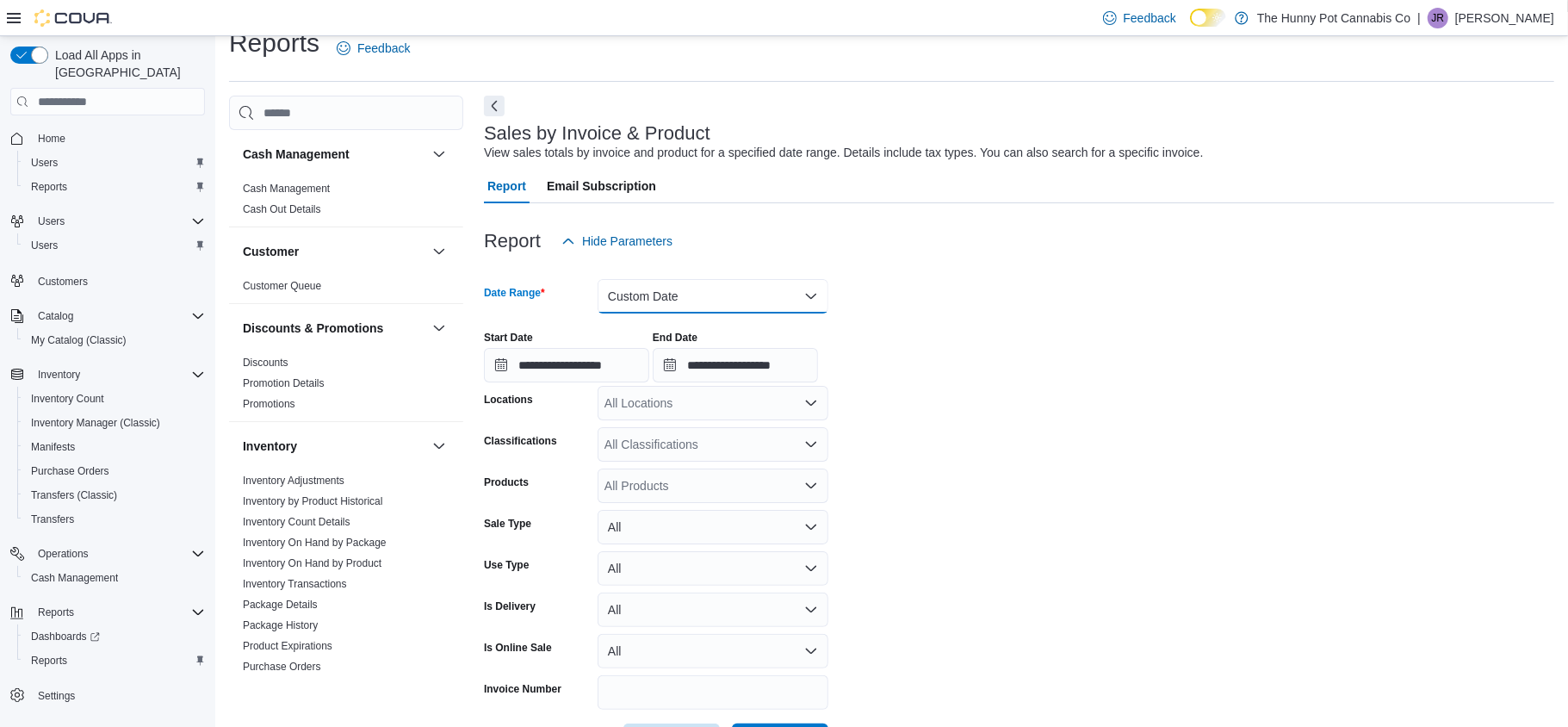
click at [682, 307] on button "Custom Date" at bounding box center [713, 295] width 231 height 34
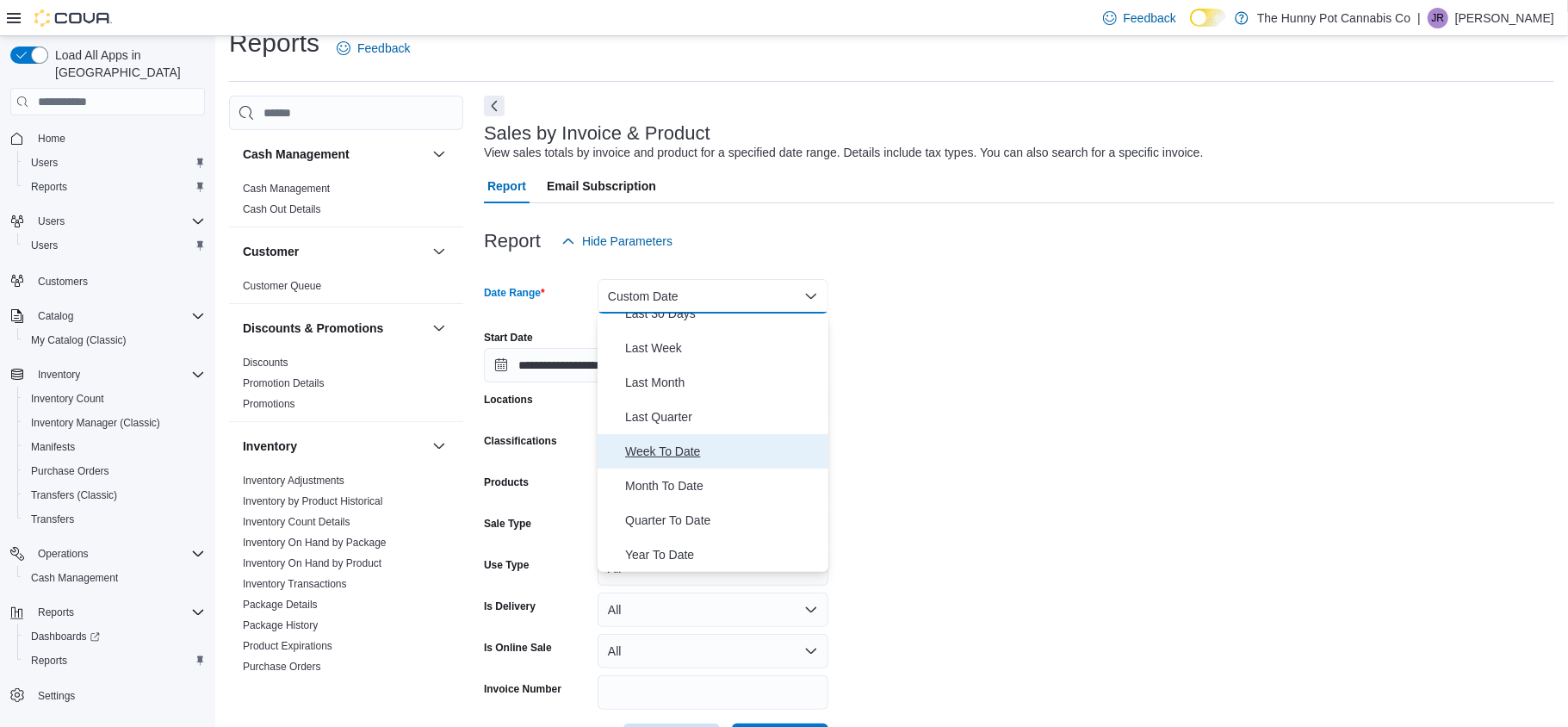
click at [676, 445] on span "Week To Date" at bounding box center [723, 451] width 197 height 21
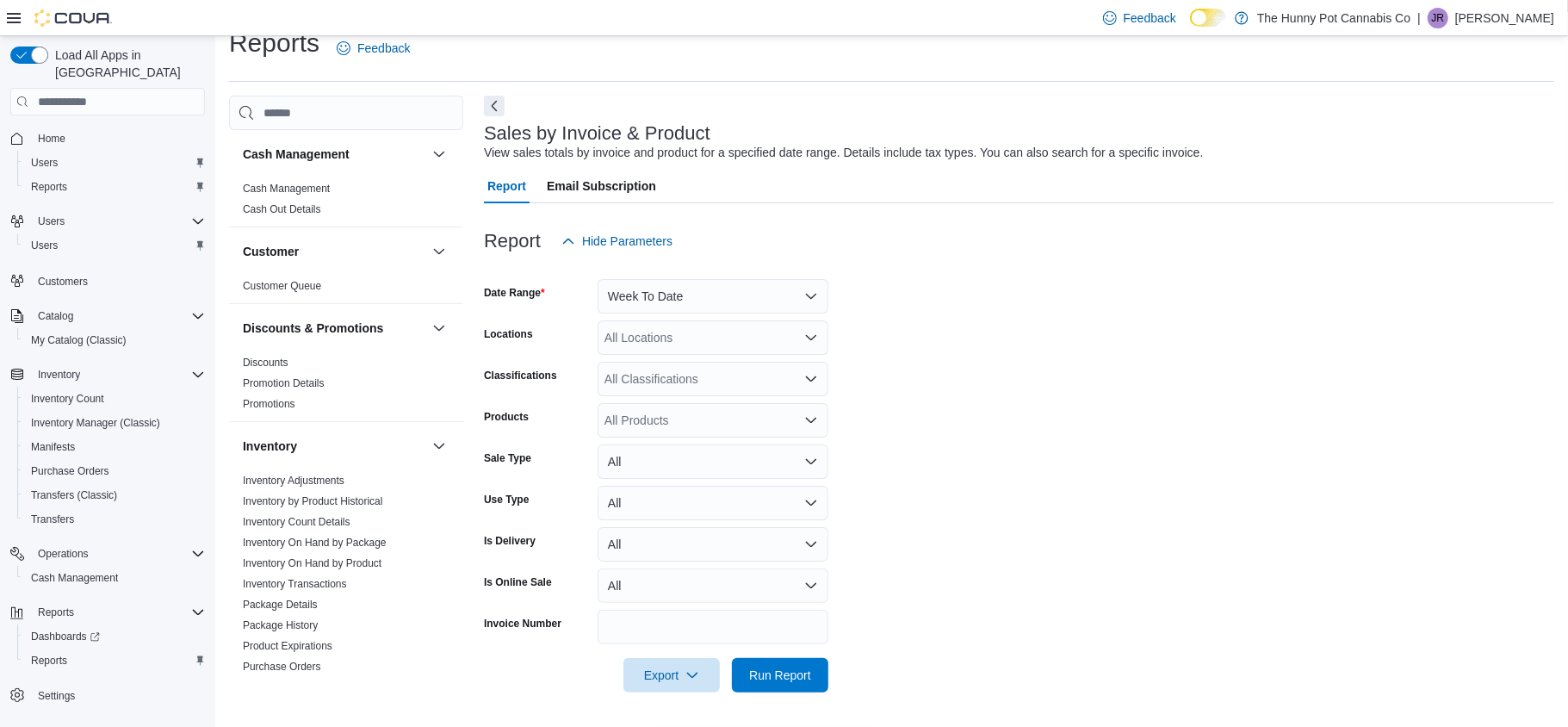
click at [1125, 596] on form "Date Range Week To Date Locations All Locations Classifications All Classificat…" at bounding box center [1019, 475] width 1071 height 434
click at [645, 336] on div "All Locations" at bounding box center [713, 337] width 231 height 34
type input "****"
click at [656, 359] on span "2000 Appleby" at bounding box center [699, 367] width 129 height 17
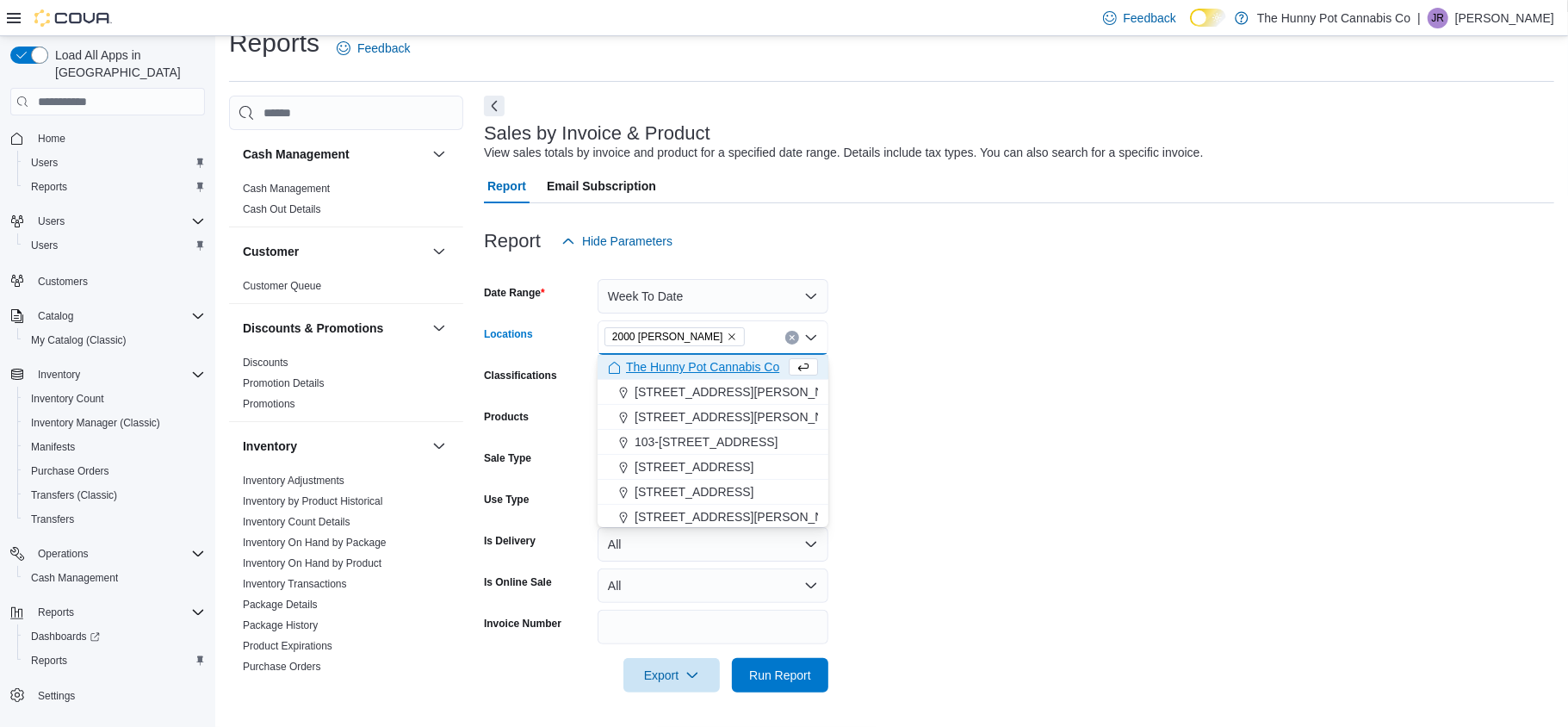
click at [1169, 362] on form "Date Range Week To Date Locations 2000 Appleby Combo box. Selected. 2000 Appleb…" at bounding box center [1019, 475] width 1071 height 434
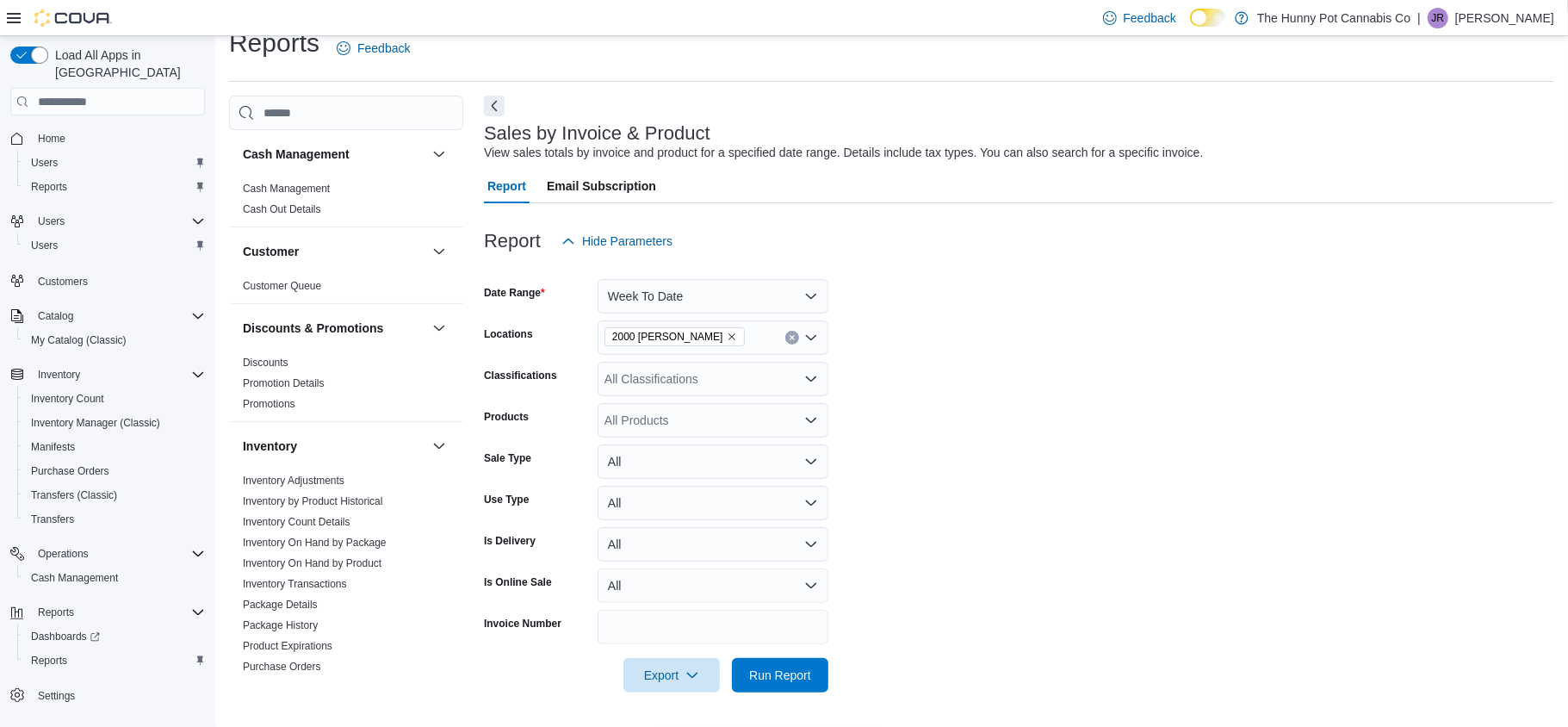
click at [750, 405] on div "All Products" at bounding box center [713, 419] width 231 height 34
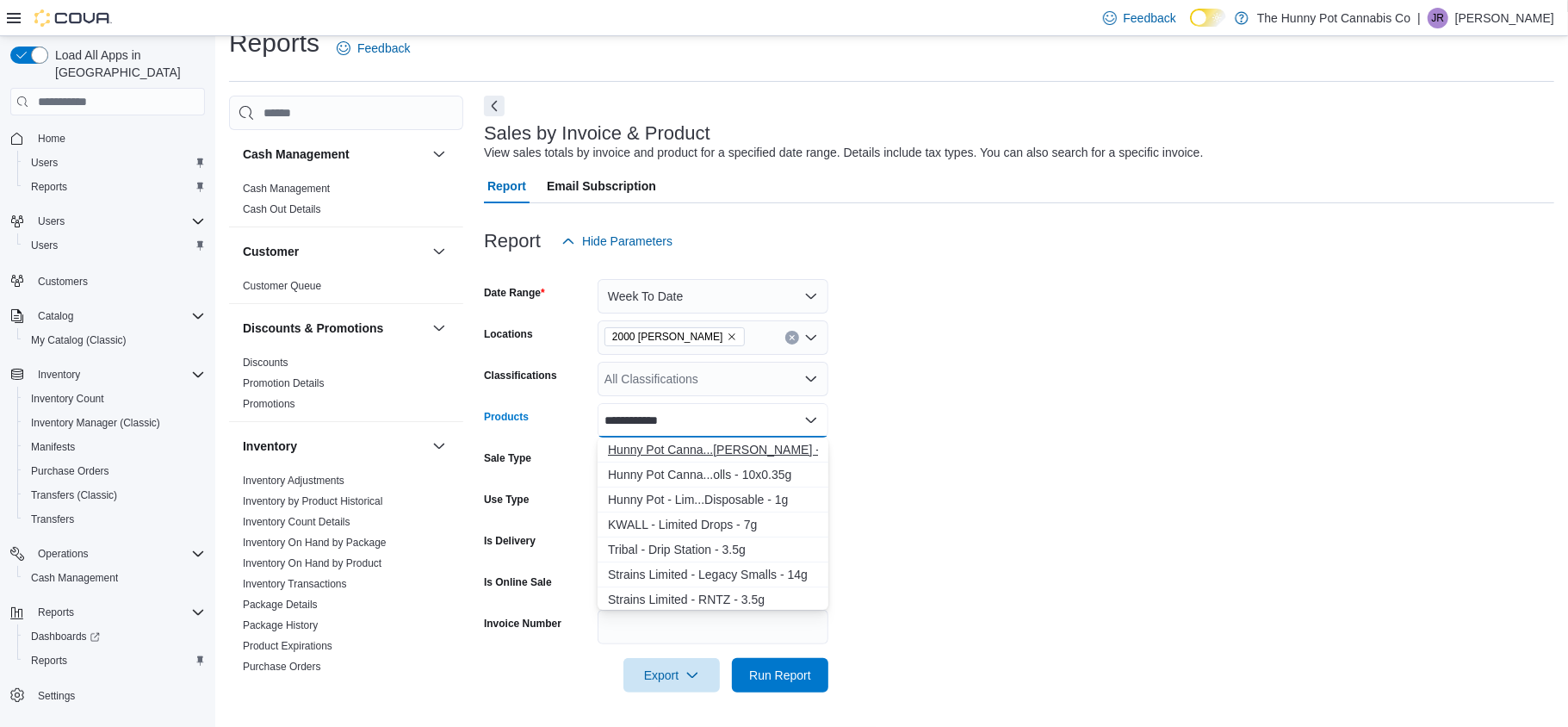
type input "**********"
click at [744, 445] on div "Hunny Pot Canna...ted Drip - 3.5g" at bounding box center [713, 449] width 210 height 17
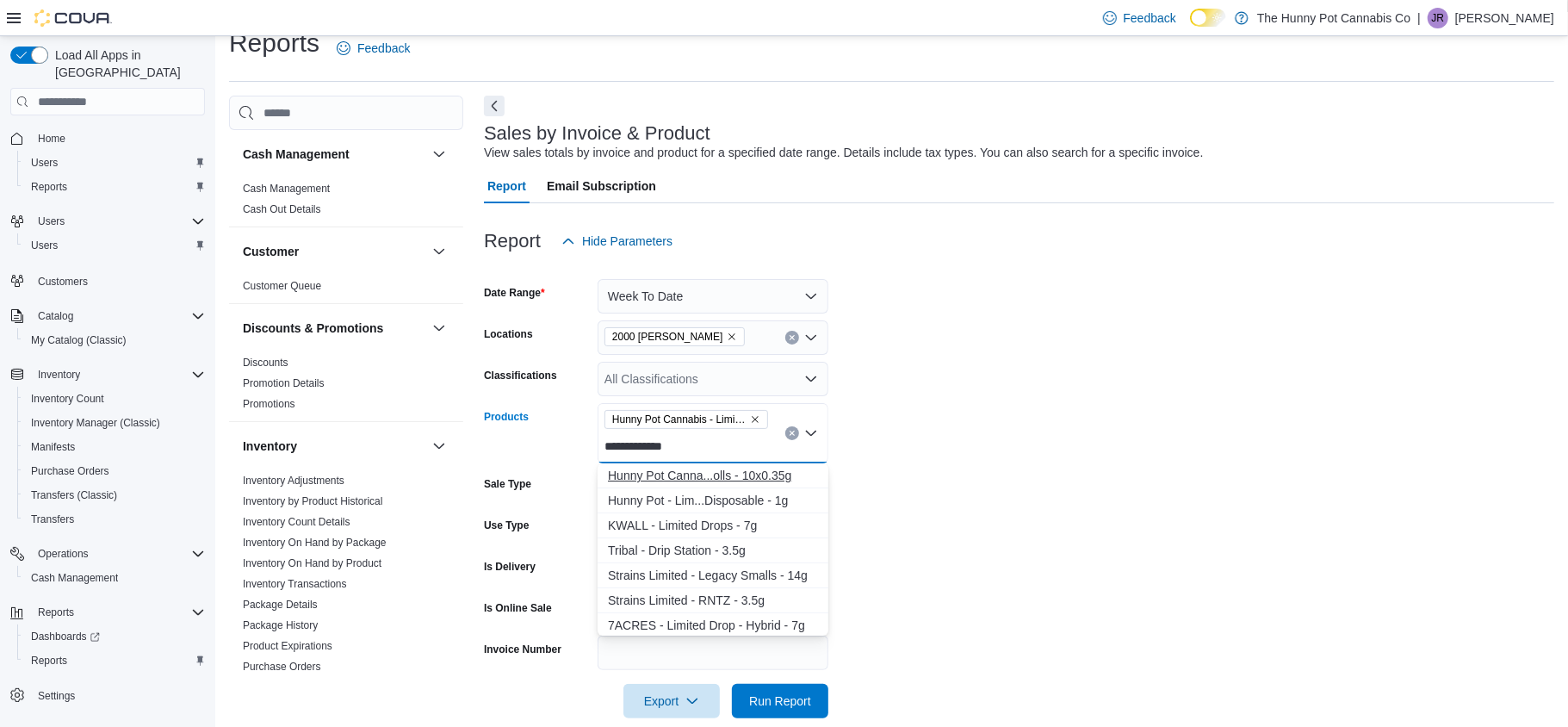
type input "**********"
click at [753, 470] on div "Hunny Pot Canna...olls - 10x0.35g" at bounding box center [713, 475] width 210 height 17
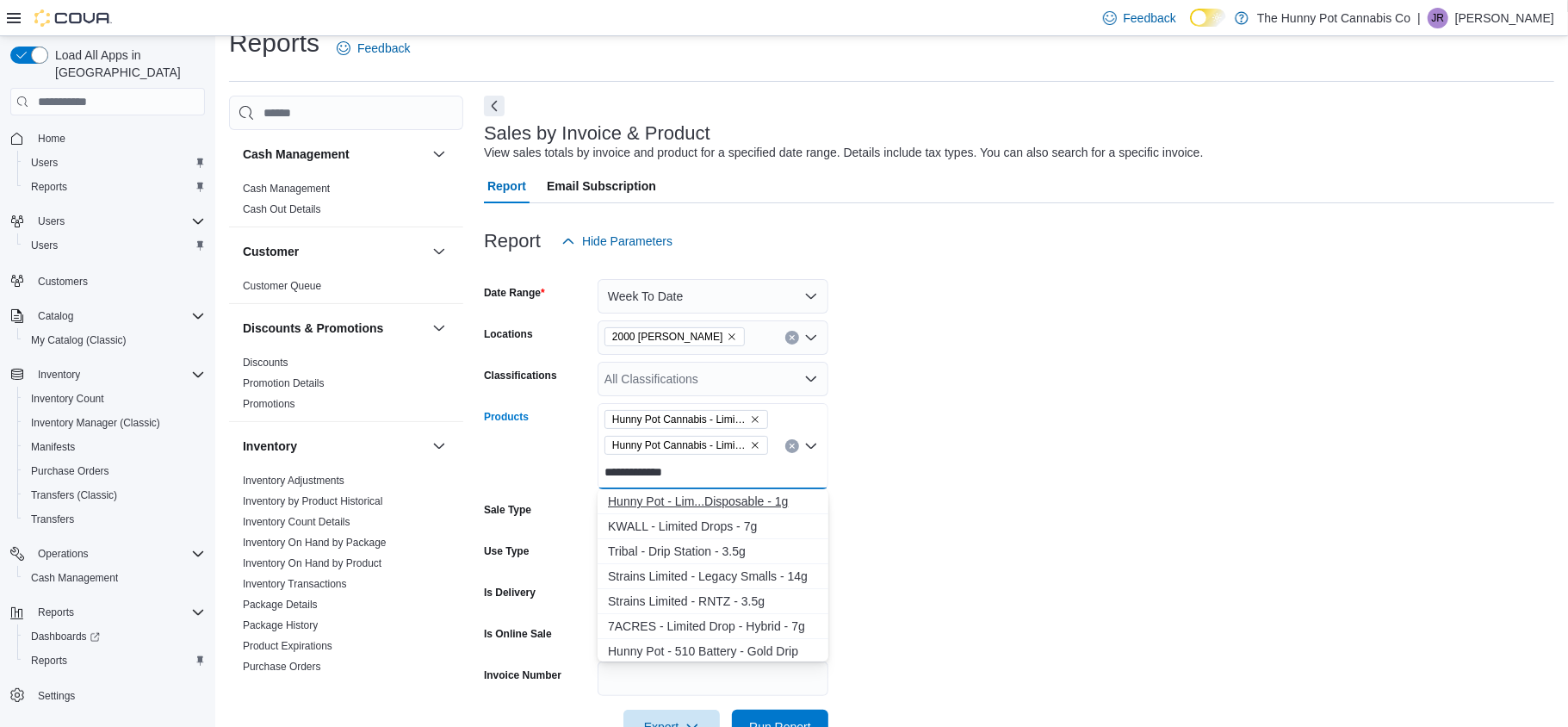
type input "**********"
click at [773, 497] on div "Hunny Pot - Lim...Disposable - 1g" at bounding box center [713, 502] width 210 height 17
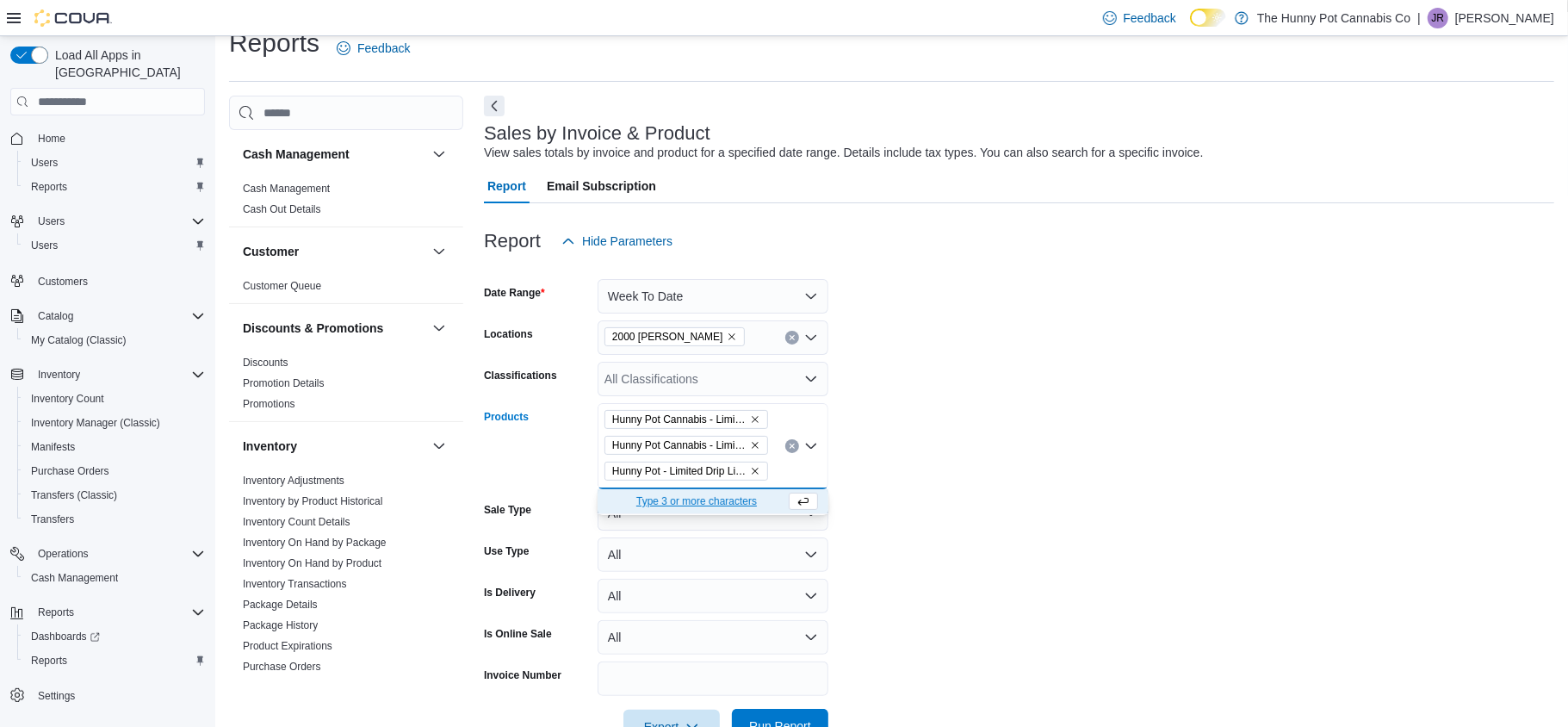
click at [801, 717] on span "Run Report" at bounding box center [780, 725] width 76 height 34
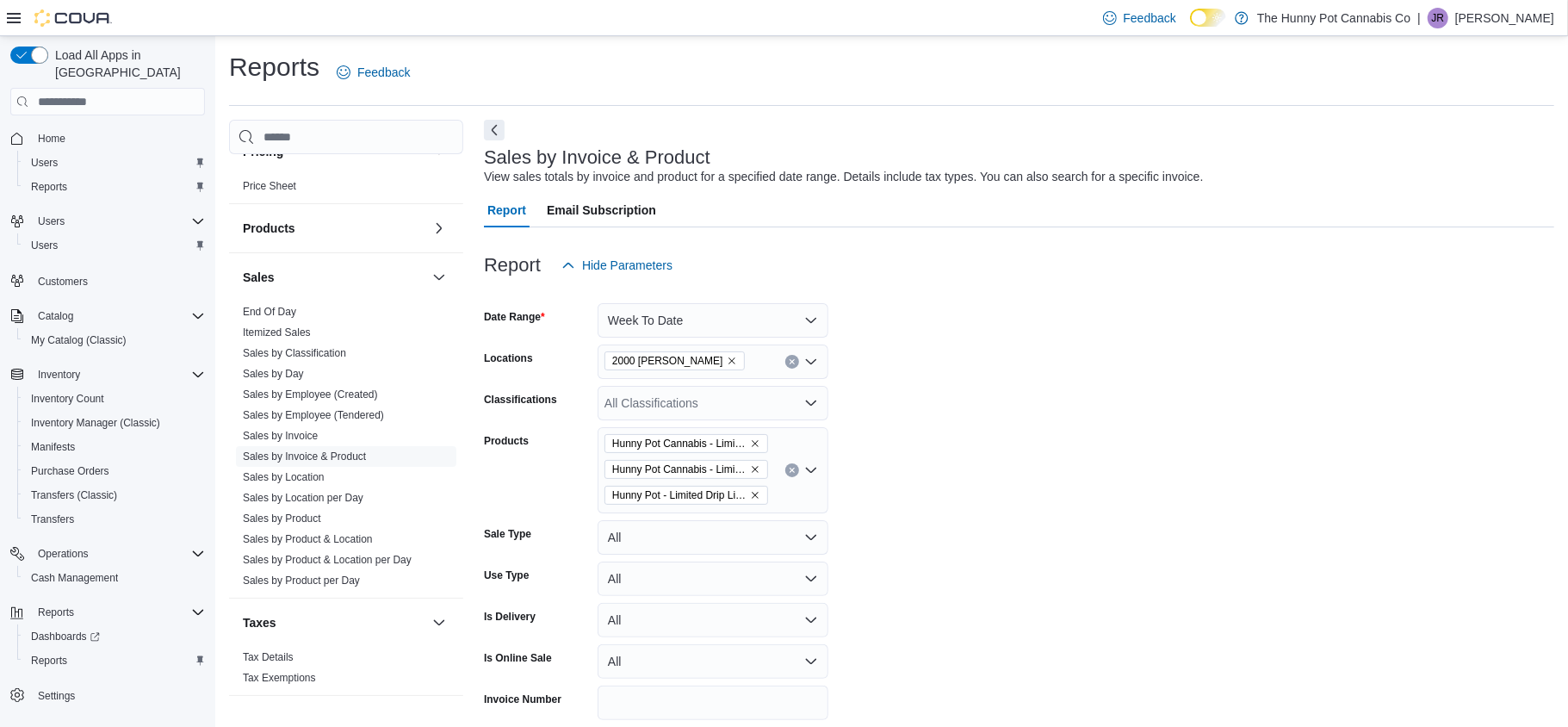
scroll to position [813, 0]
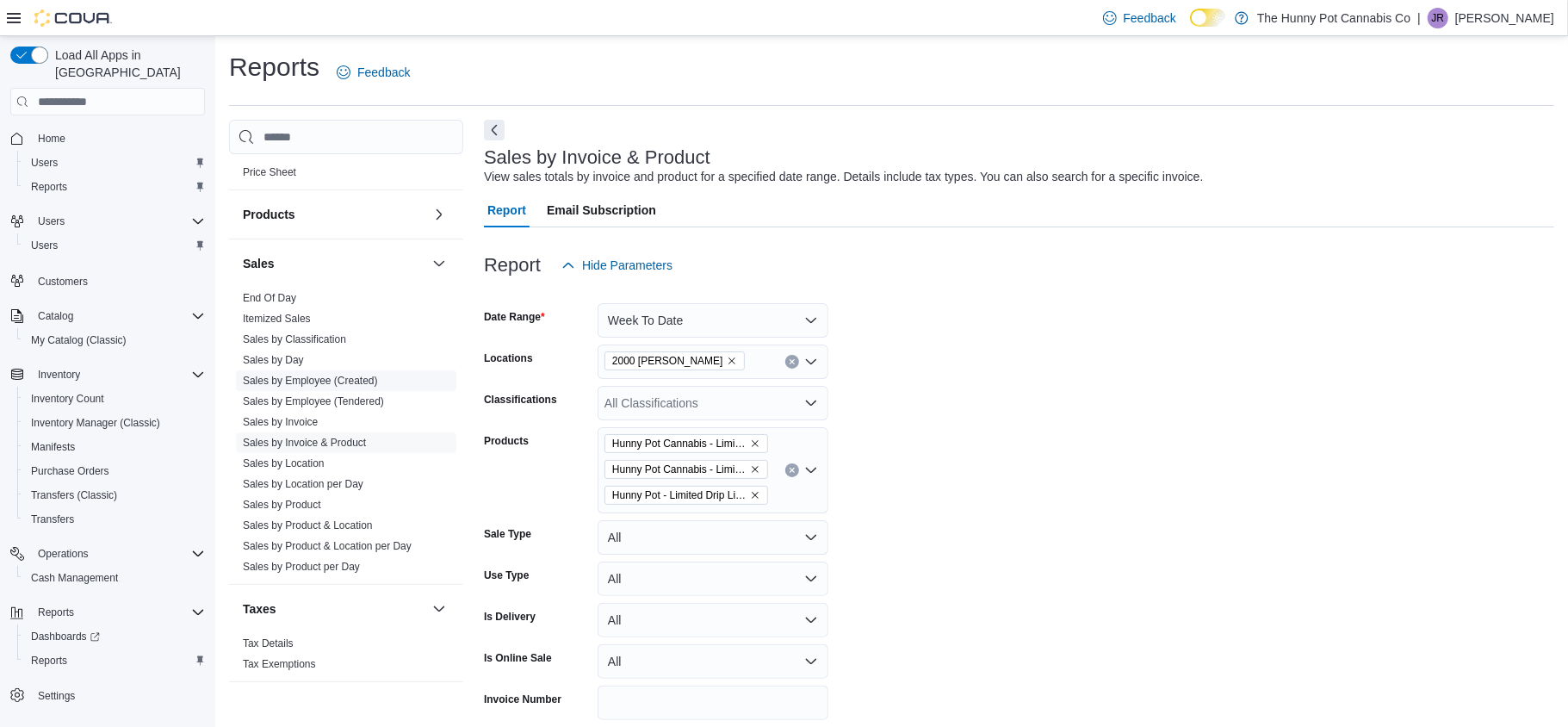
click at [337, 380] on link "Sales by Employee (Created)" at bounding box center [310, 381] width 135 height 12
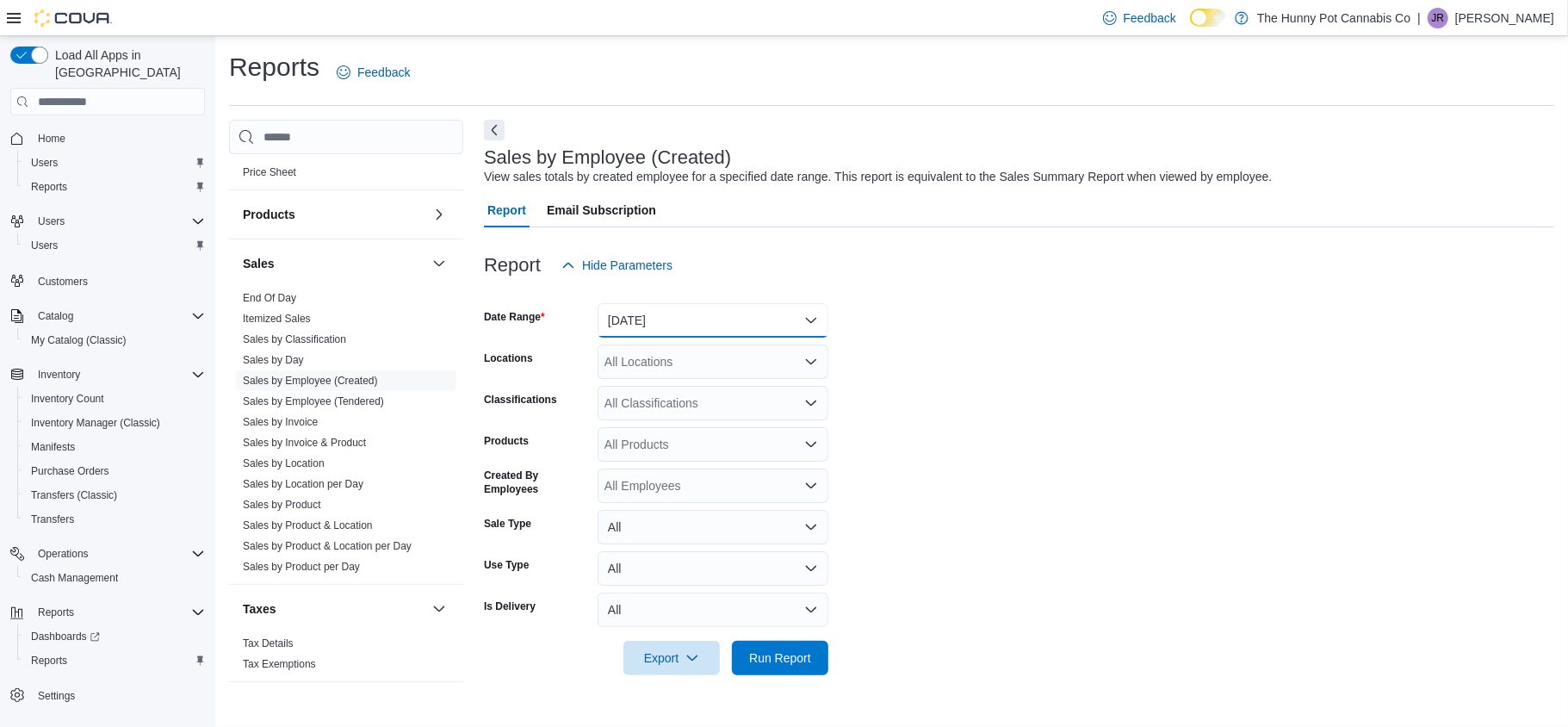
click at [733, 322] on button "Yesterday" at bounding box center [713, 320] width 231 height 34
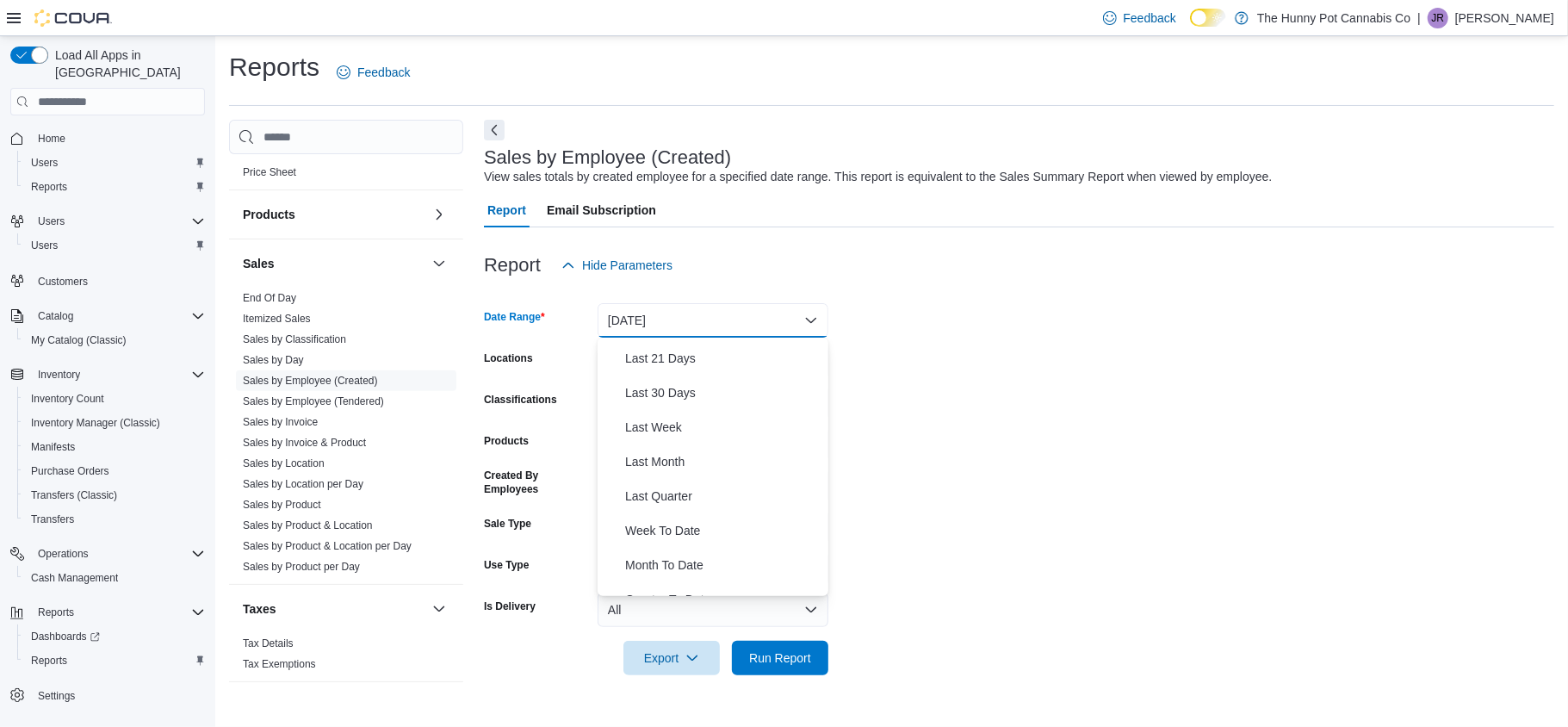
scroll to position [208, 0]
click at [676, 515] on span "Week To Date" at bounding box center [723, 525] width 197 height 21
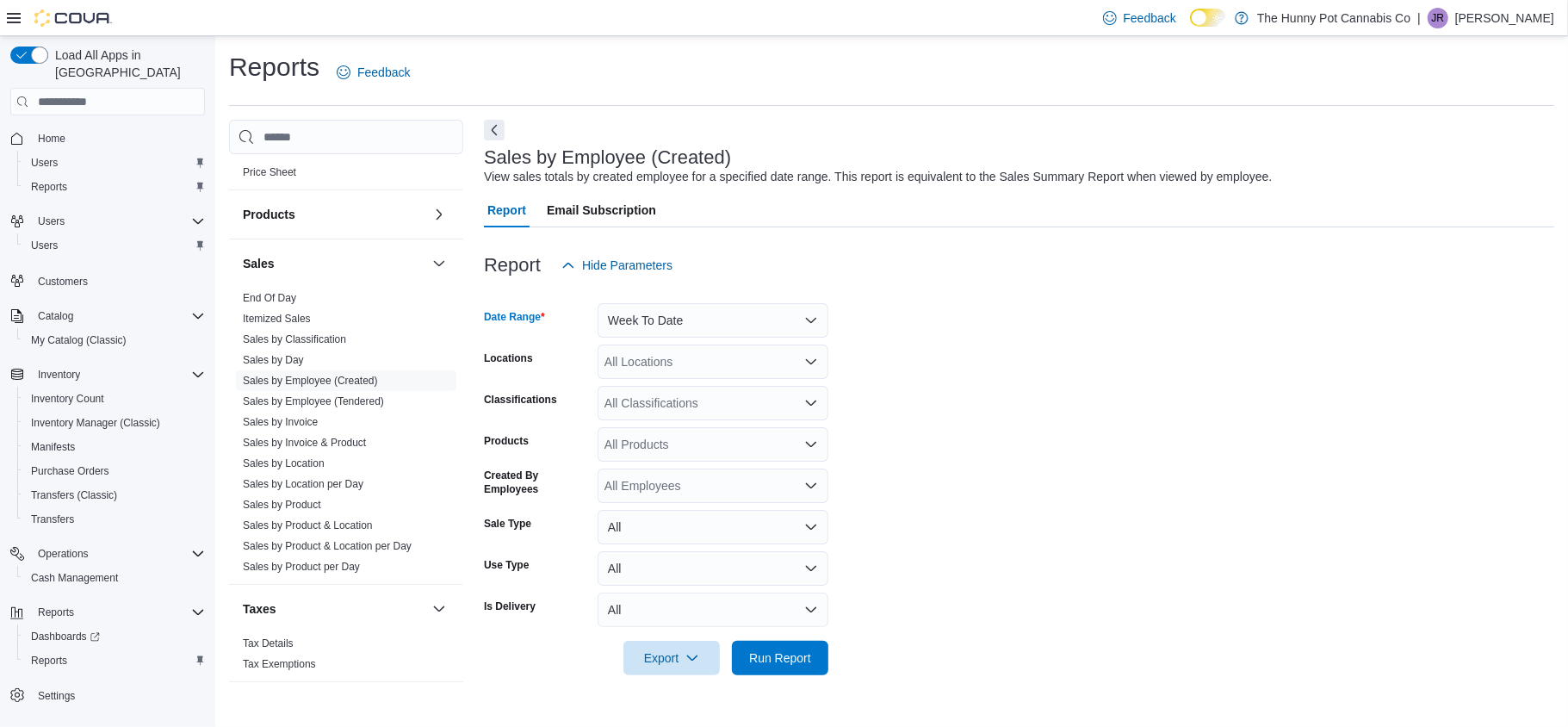
click at [663, 350] on div "All Locations" at bounding box center [713, 361] width 231 height 34
type input "****"
click at [669, 379] on button "2000 Appleby" at bounding box center [713, 391] width 231 height 25
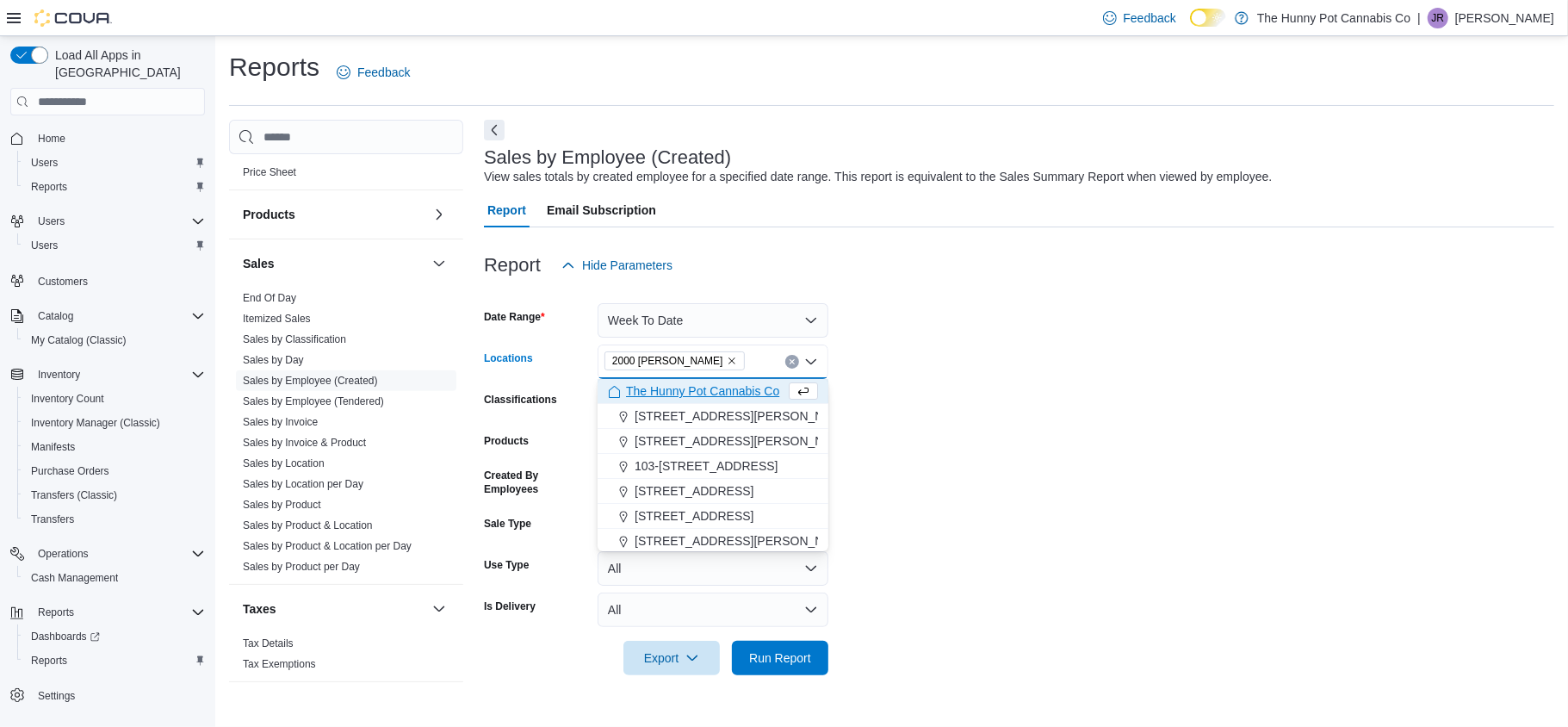
click at [836, 421] on form "Date Range Week To Date Locations 2000 Appleby Combo box. Selected. 2000 Appleb…" at bounding box center [1019, 478] width 1071 height 392
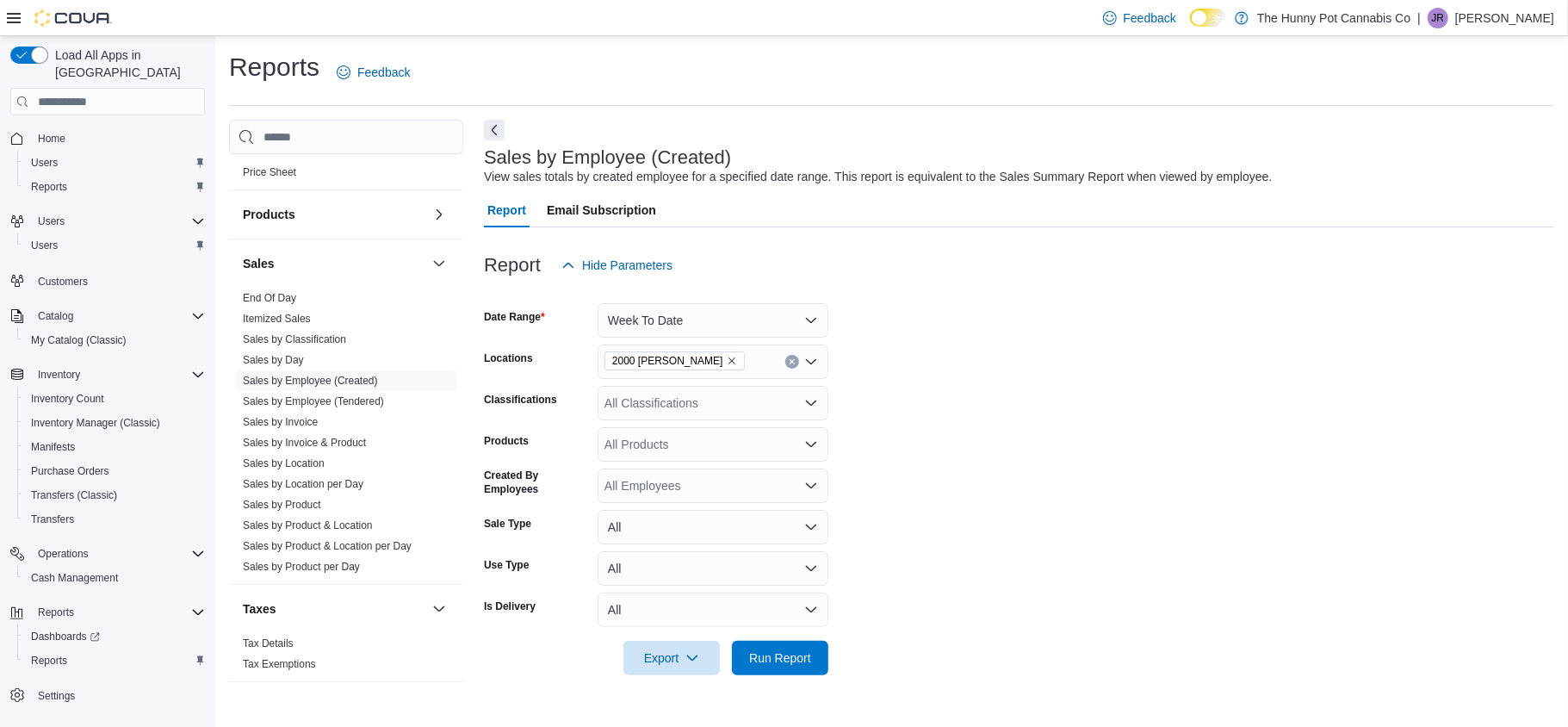
click at [656, 447] on div "All Products" at bounding box center [713, 444] width 231 height 34
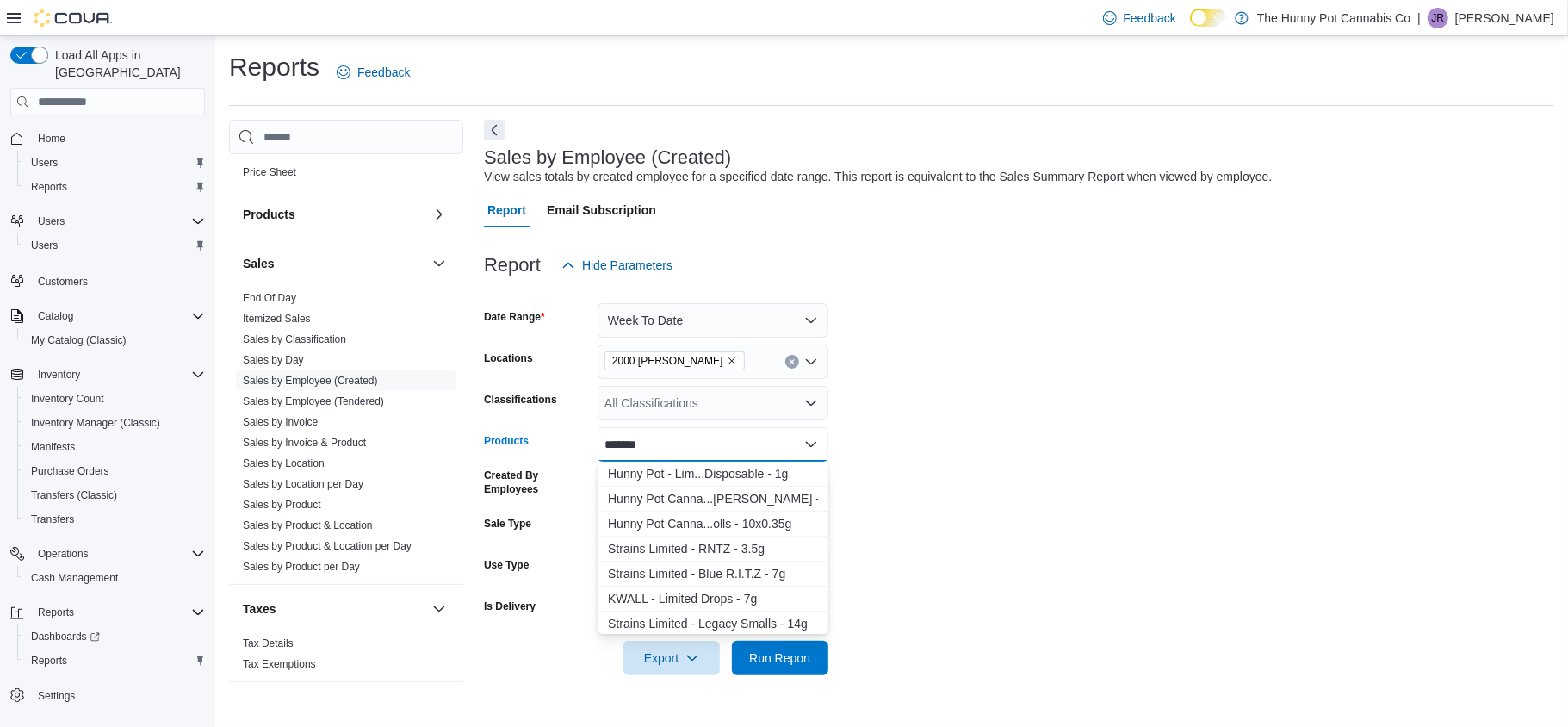
type input "********"
type input "**********"
click at [654, 465] on div "Hunny Pot - Lim...Disposable - 1g" at bounding box center [713, 474] width 210 height 17
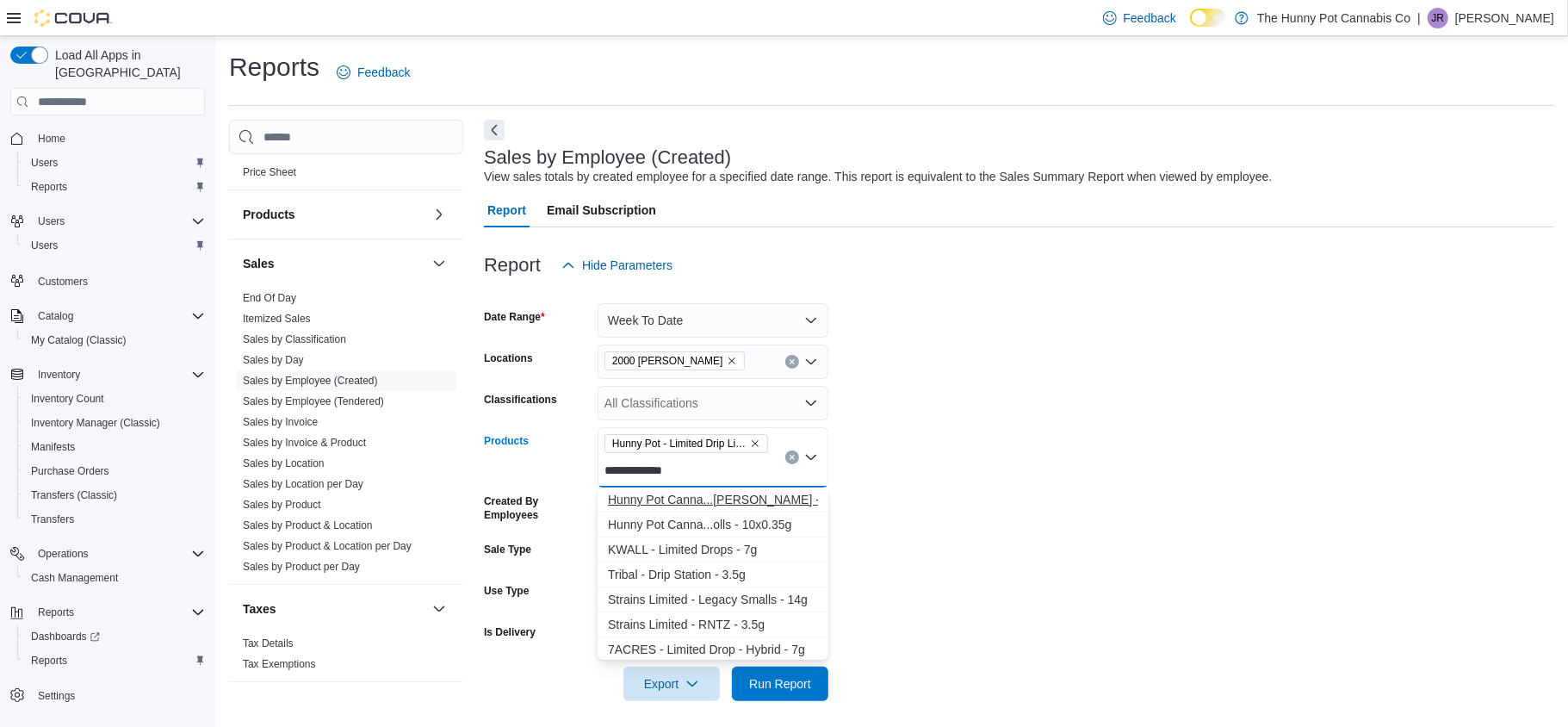
type input "**********"
click at [658, 502] on div "Hunny Pot Canna...ted Drip - 3.5g" at bounding box center [713, 500] width 210 height 17
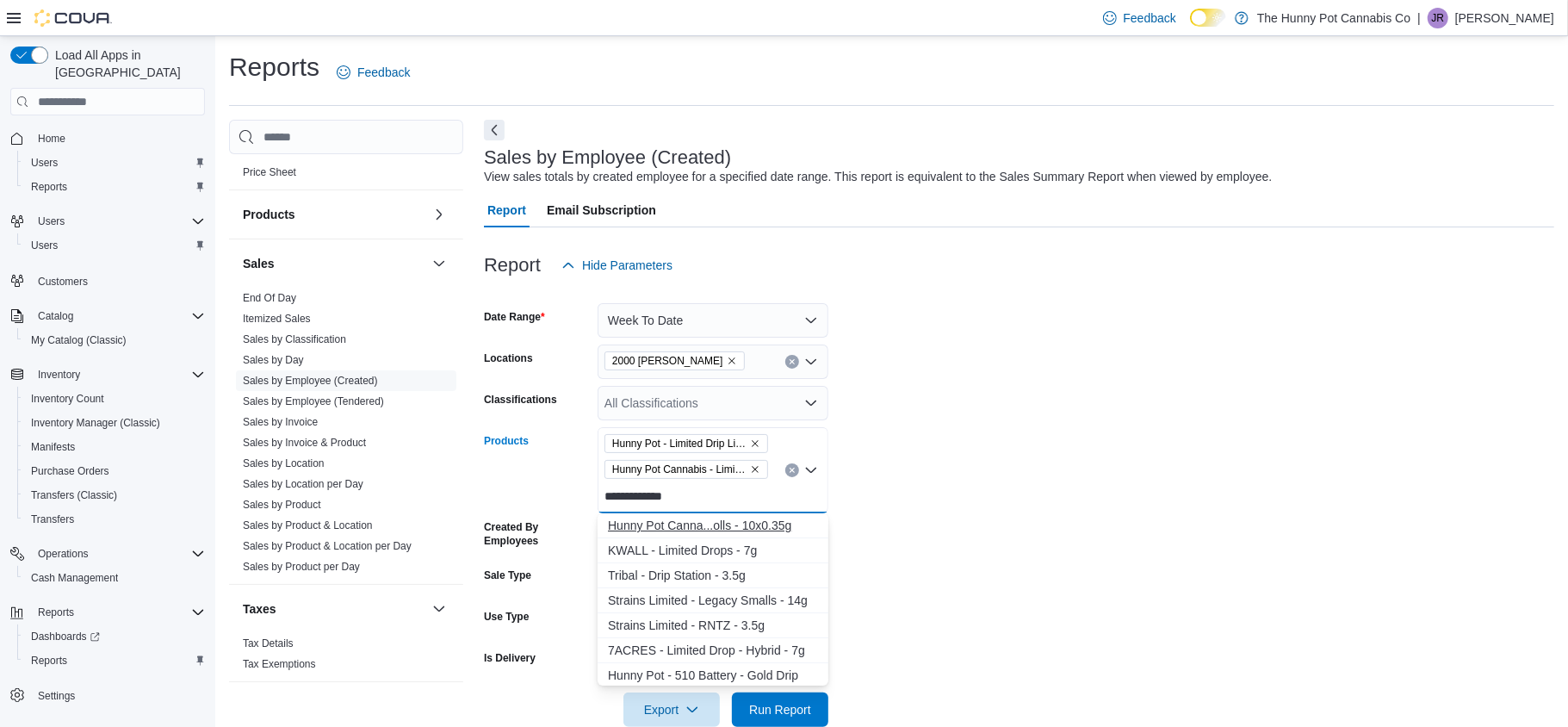
type input "**********"
click at [667, 518] on div "Hunny Pot Canna...olls - 10x0.35g" at bounding box center [713, 525] width 210 height 17
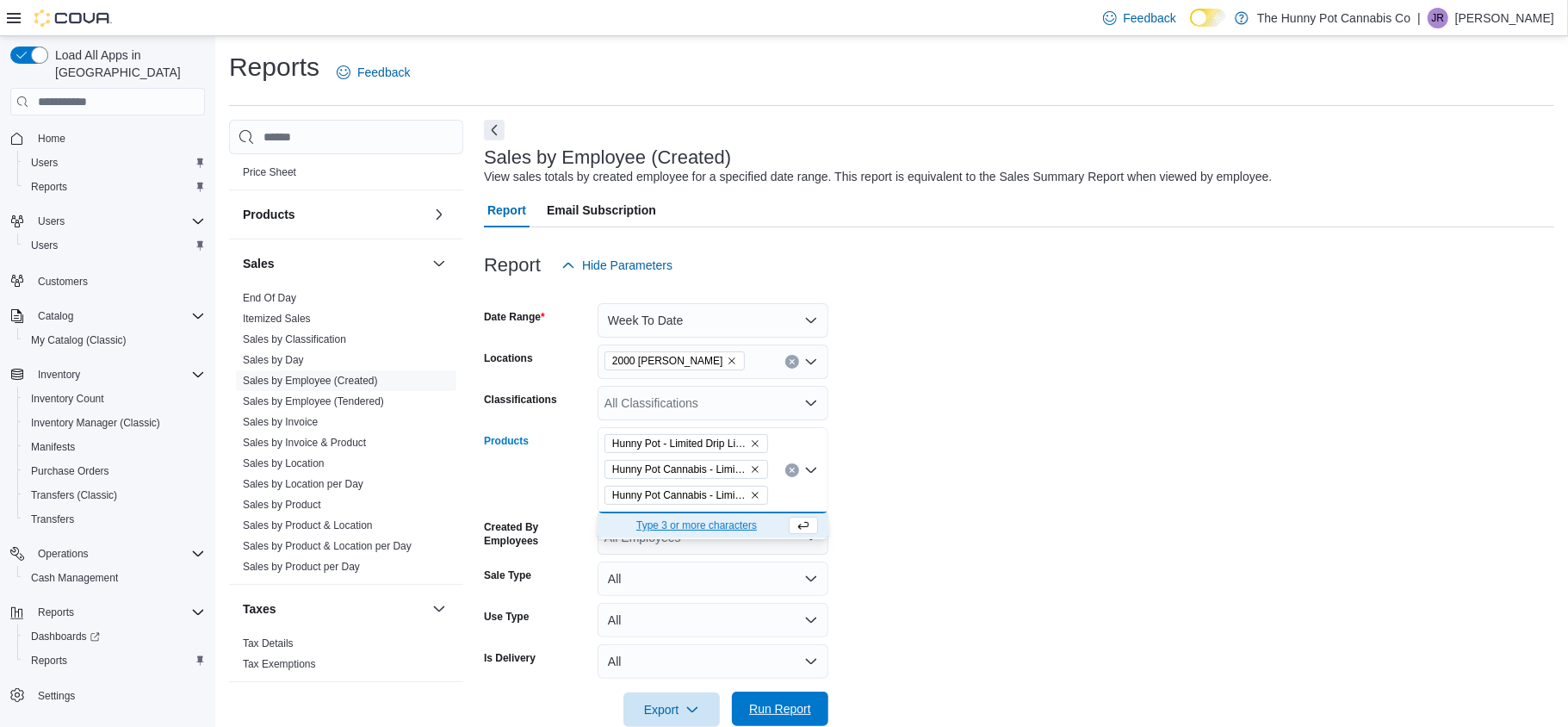
click at [796, 696] on span "Run Report" at bounding box center [780, 708] width 76 height 34
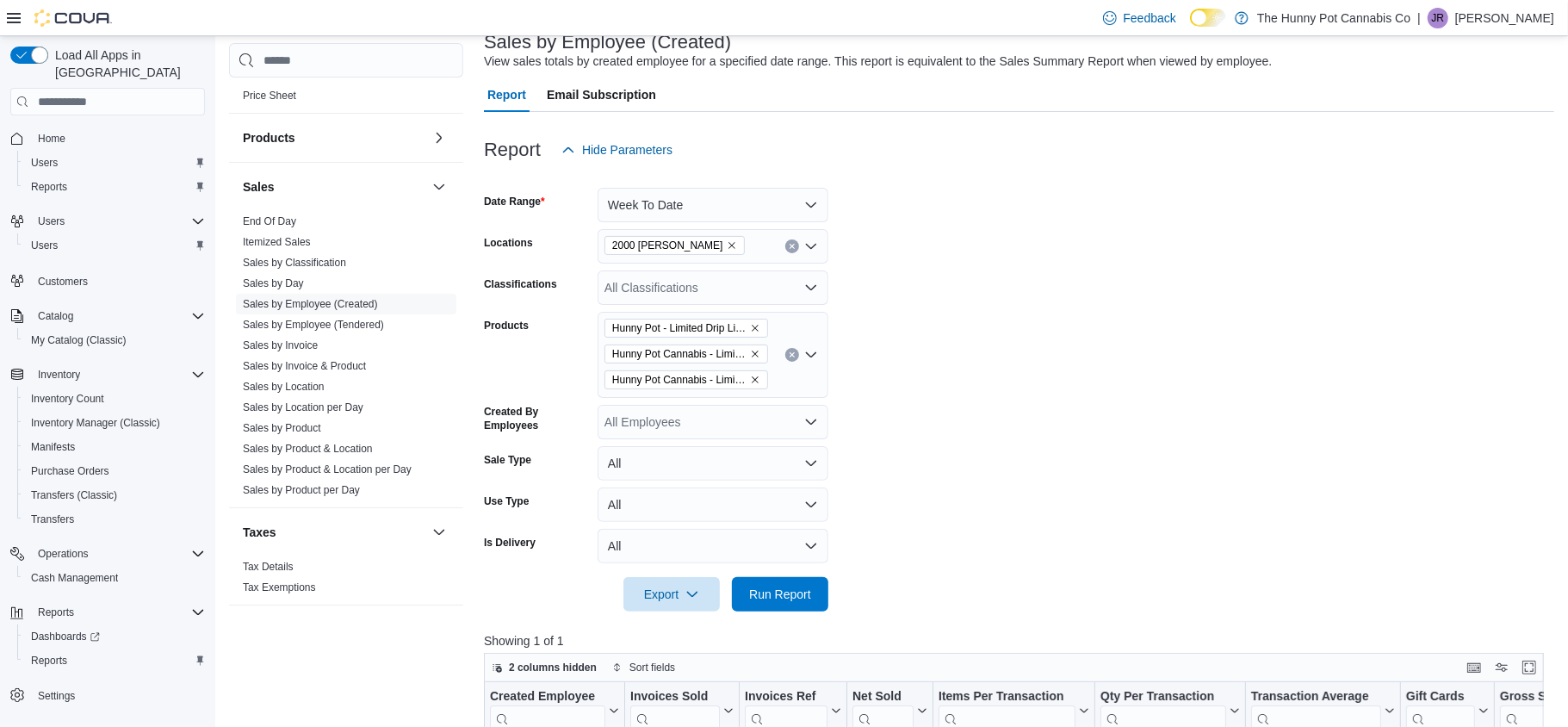
scroll to position [100, 0]
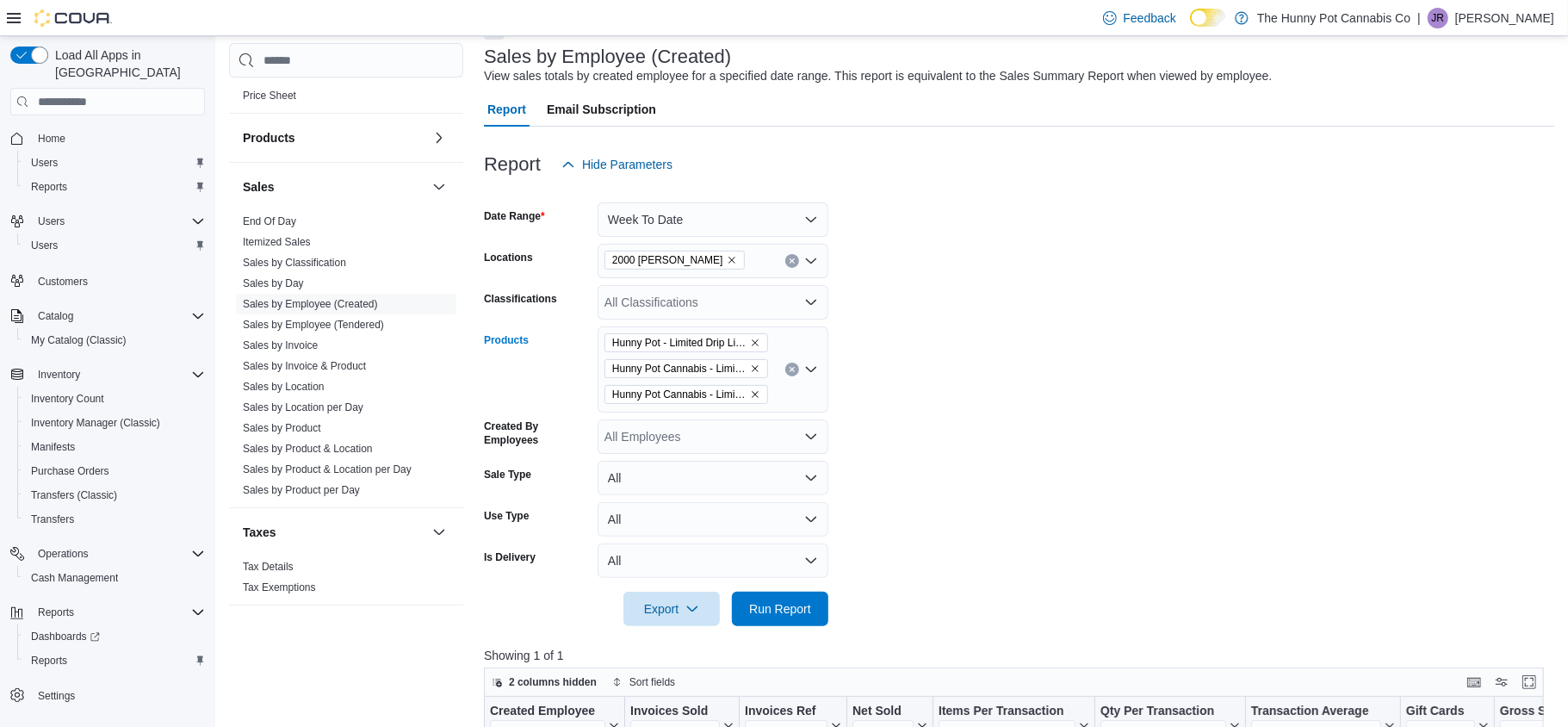
click at [787, 365] on button "Clear input" at bounding box center [793, 370] width 14 height 14
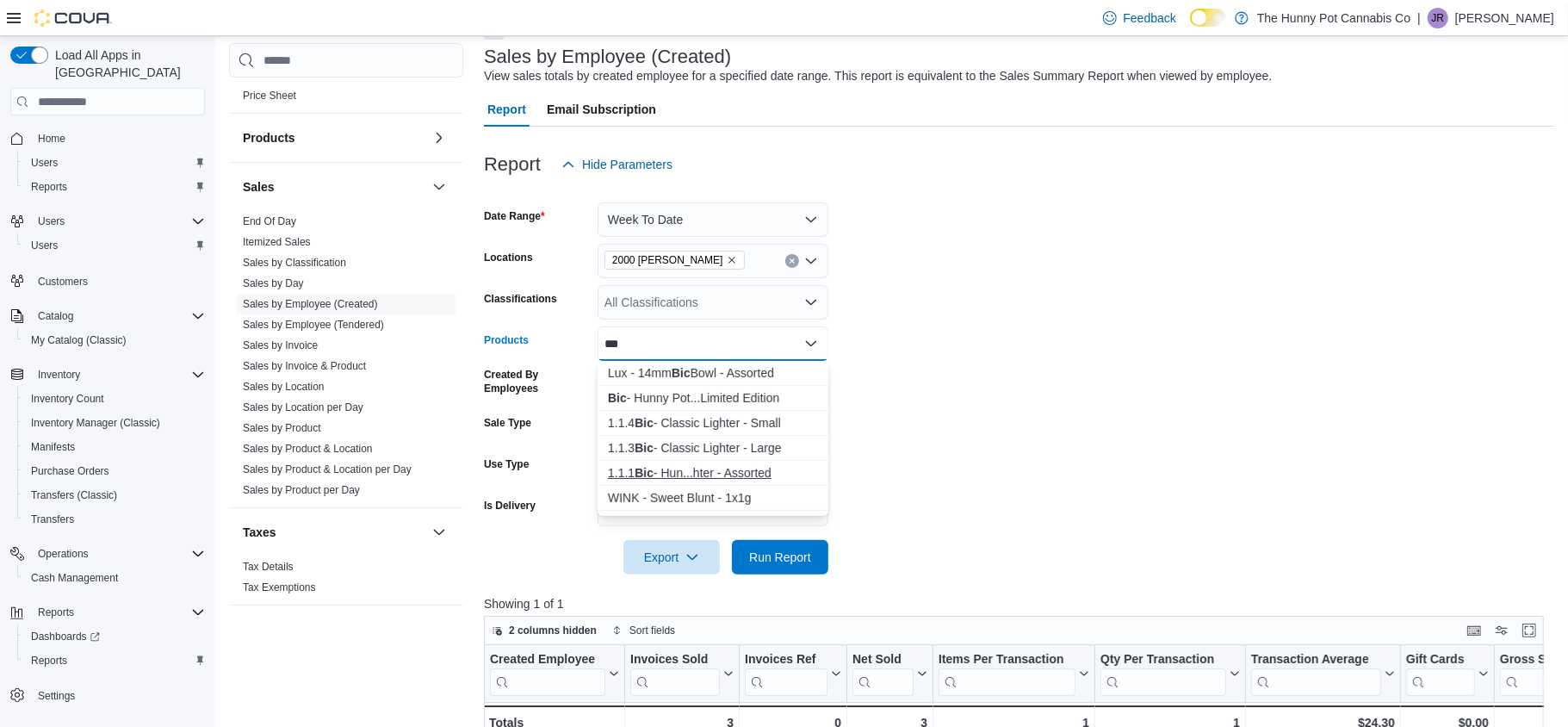
type input "***"
click at [770, 464] on div "1.1.1 Bic - Hun...hter - Assorted" at bounding box center [713, 473] width 210 height 17
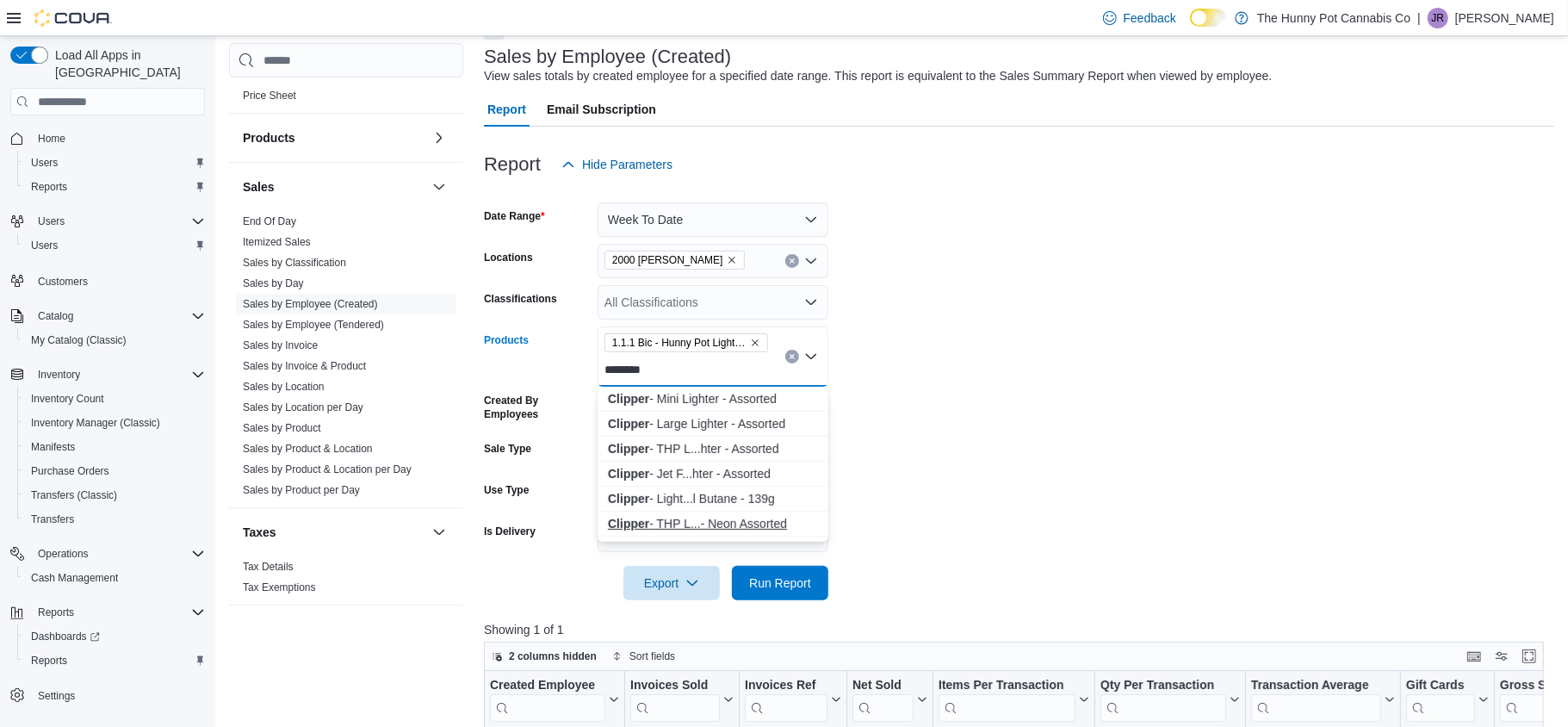
type input "*******"
click at [751, 520] on div "Clipper - THP L...- Neon Assorted" at bounding box center [713, 523] width 210 height 17
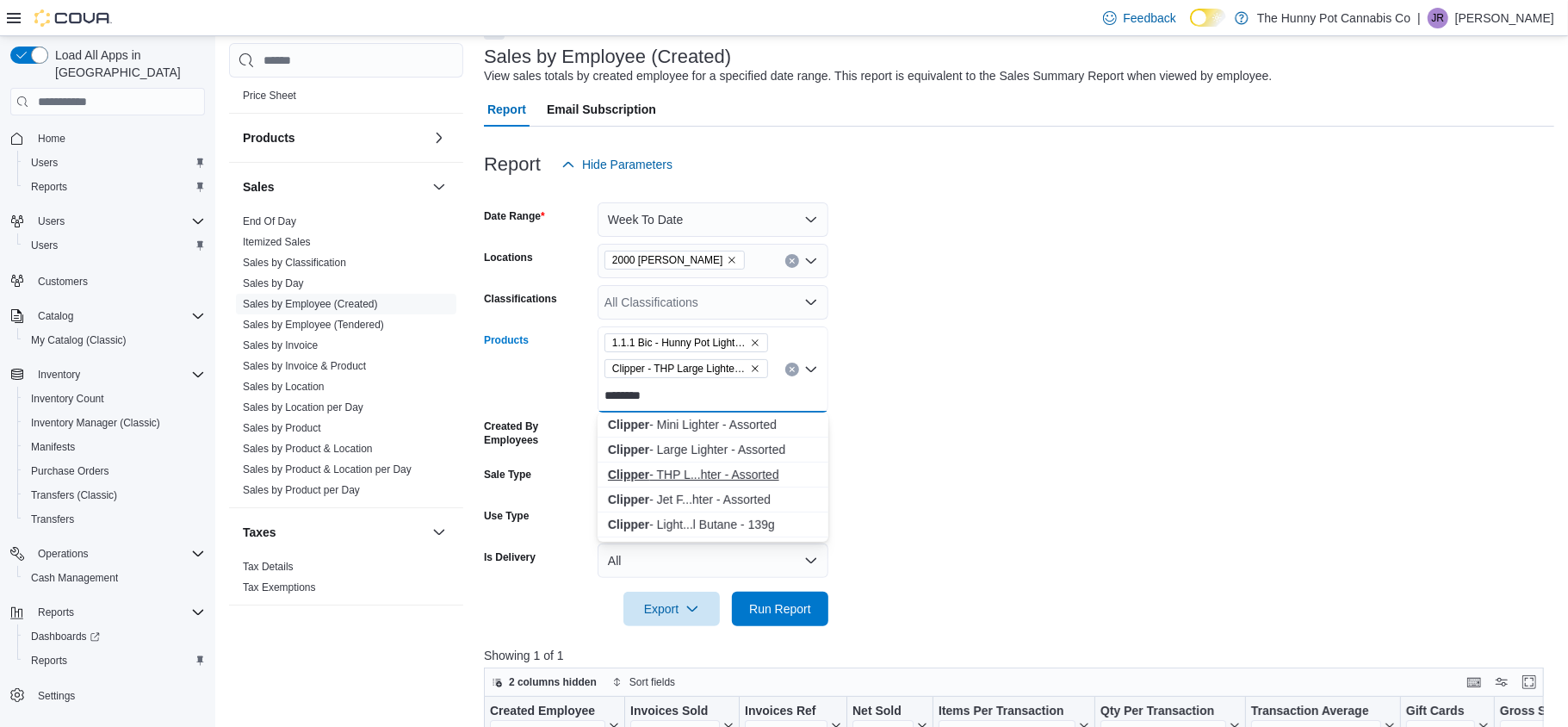
type input "*******"
click at [754, 467] on div "Clipper - THP L...hter - Assorted" at bounding box center [713, 474] width 210 height 17
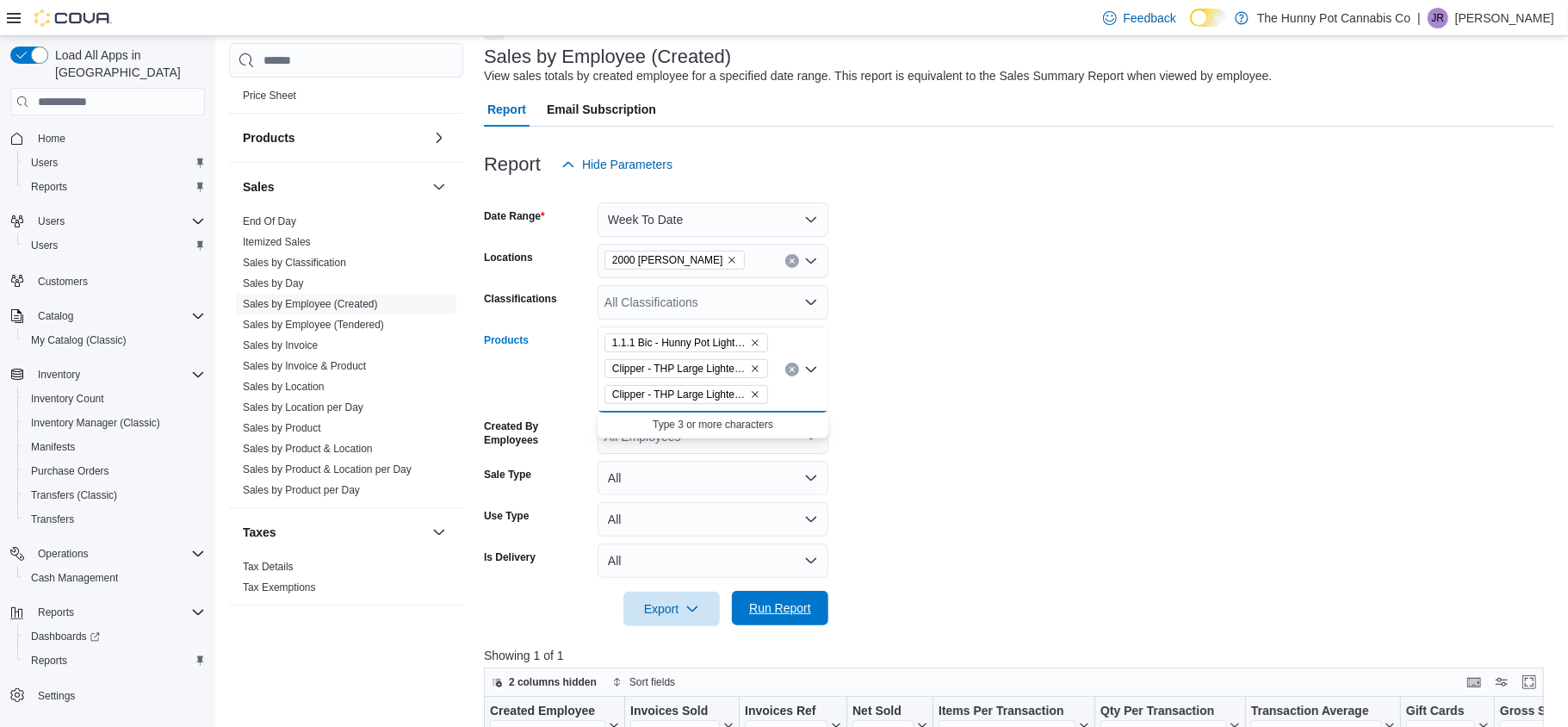
click at [793, 606] on span "Run Report" at bounding box center [780, 608] width 62 height 17
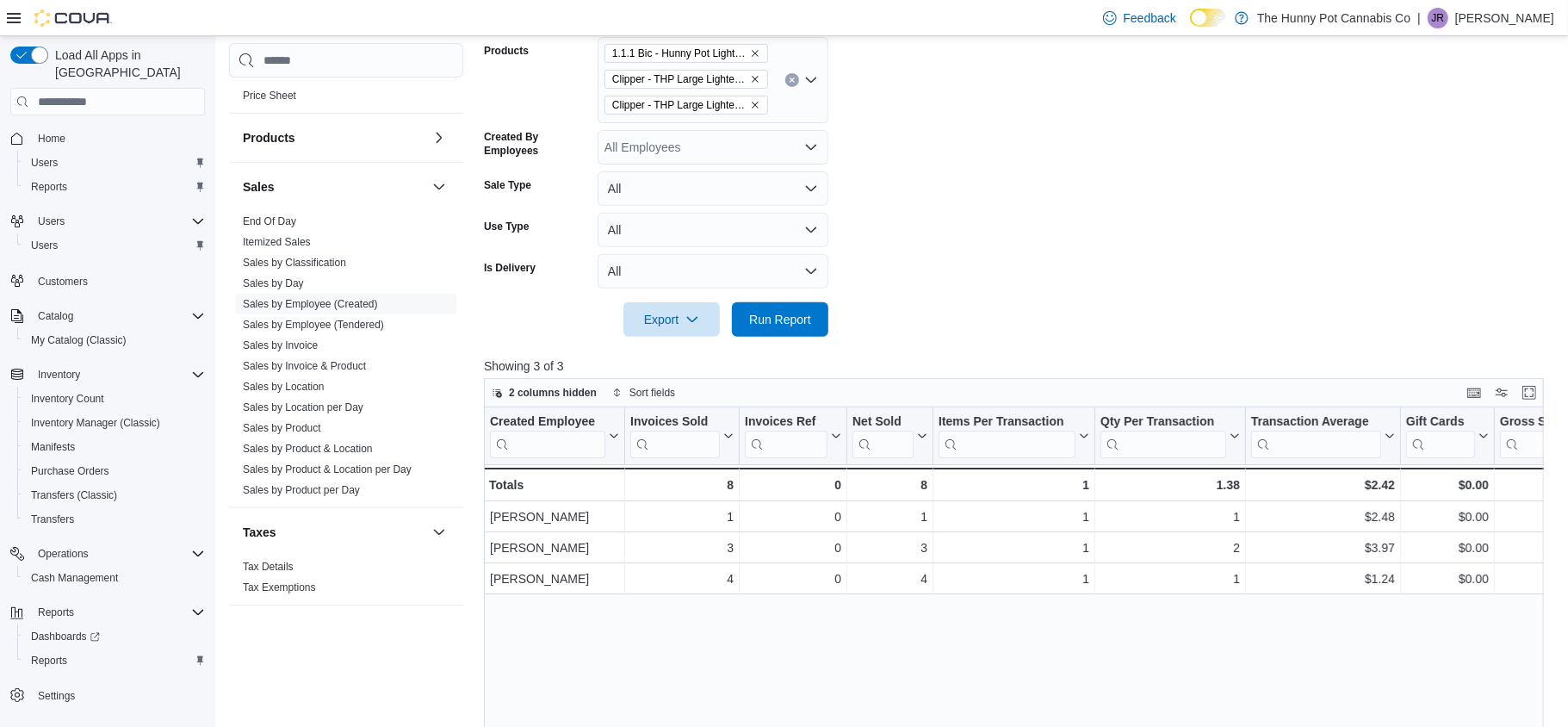
scroll to position [604, 0]
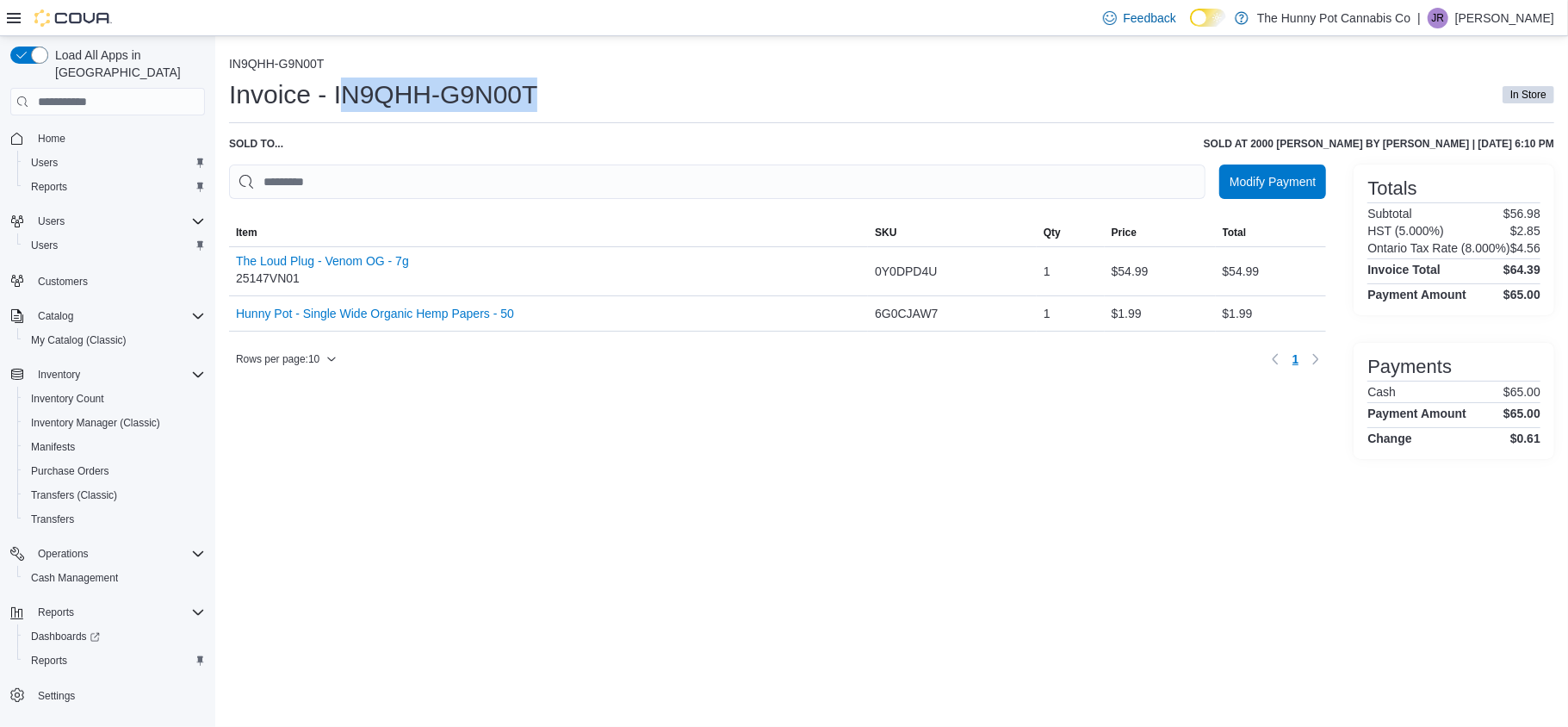
drag, startPoint x: 340, startPoint y: 99, endPoint x: 540, endPoint y: 100, distance: 200.0
click at [538, 100] on h1 "Invoice - IN9QHH-G9N00T" at bounding box center [383, 94] width 309 height 34
click at [332, 93] on h1 "Invoice - IN9QHH-G9N00T" at bounding box center [383, 94] width 309 height 34
drag, startPoint x: 332, startPoint y: 93, endPoint x: 552, endPoint y: 112, distance: 220.8
click at [552, 112] on div "Invoice - IN9QHH-G9N00T In Store" at bounding box center [892, 94] width 1325 height 34
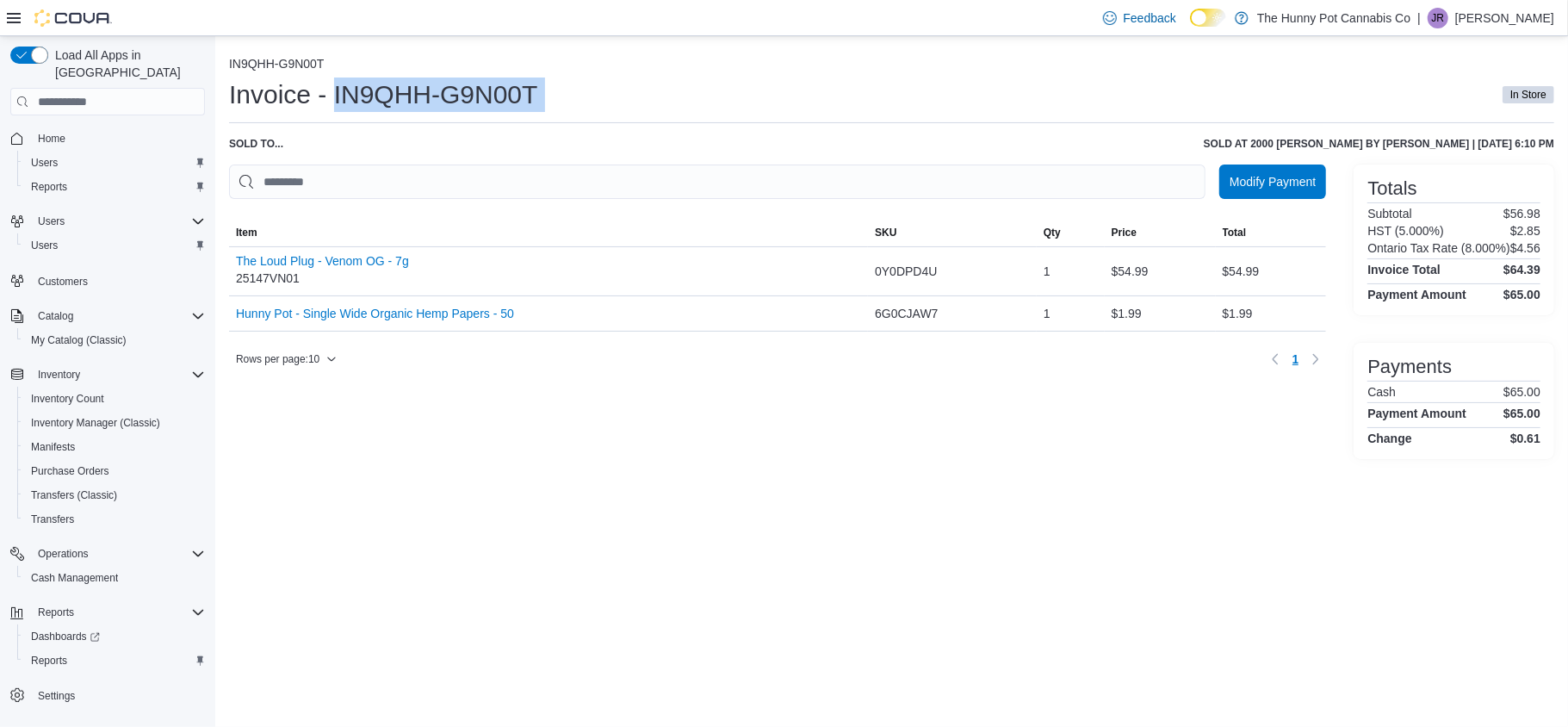
copy div "IN9QHH-G9N00T"
